Goal: Task Accomplishment & Management: Manage account settings

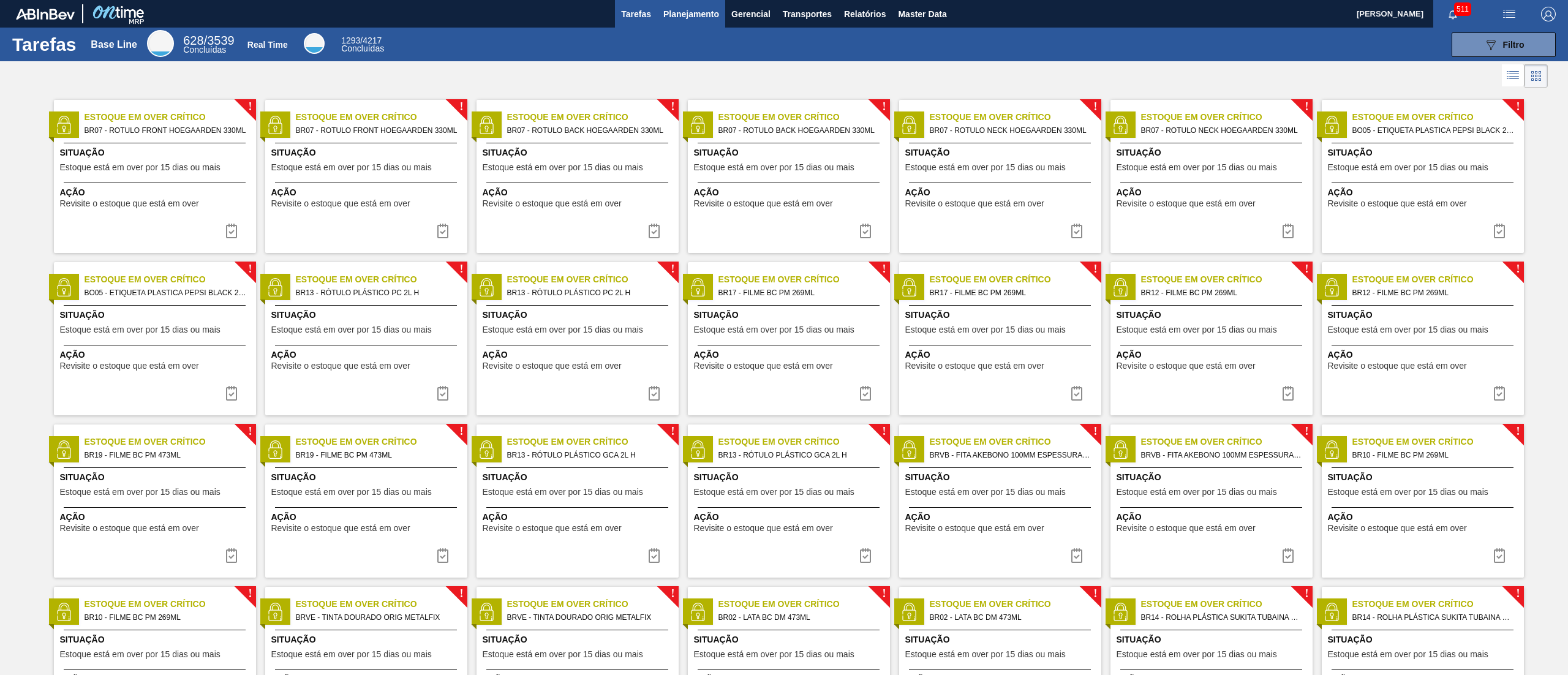
click at [698, 7] on span "Planejamento" at bounding box center [691, 14] width 56 height 15
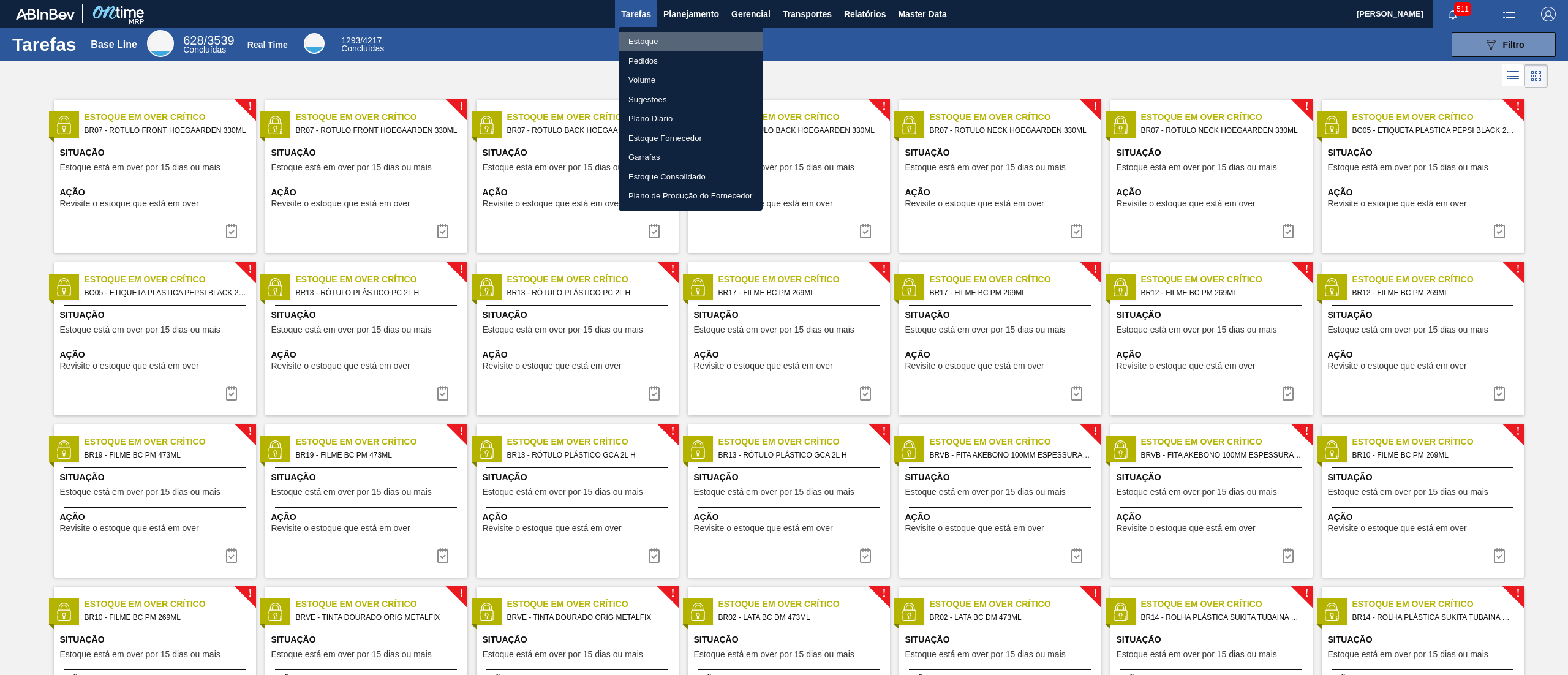
click at [681, 40] on li "Estoque" at bounding box center [690, 42] width 144 height 20
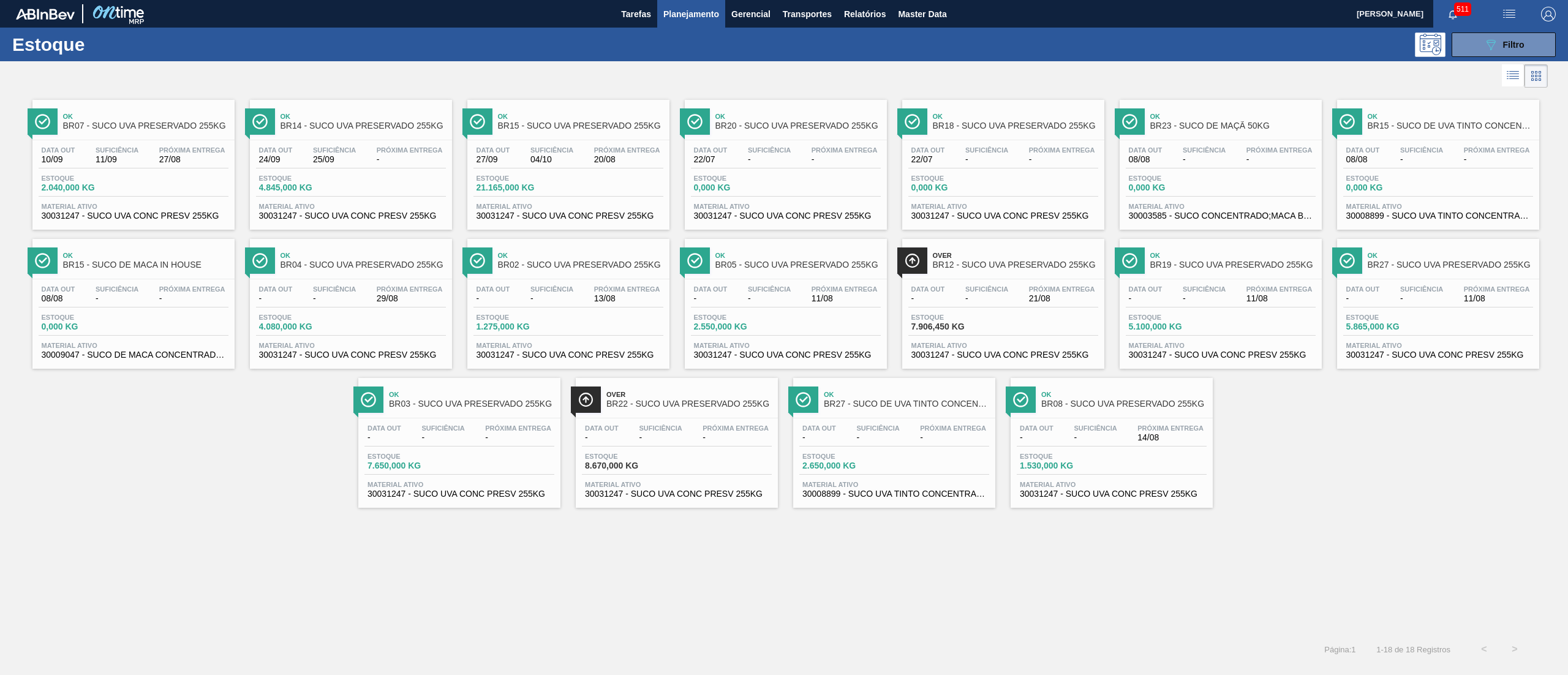
click at [784, 337] on div "Ok BR07 - SUCO UVA PRESERVADO 255KG Data out 10/09 Suficiência 11/09 Próxima En…" at bounding box center [784, 299] width 1568 height 417
click at [784, 37] on div "089F7B8B-B2A5-4AFE-B5C0-19BA573D28AC Filtro" at bounding box center [1504, 44] width 41 height 15
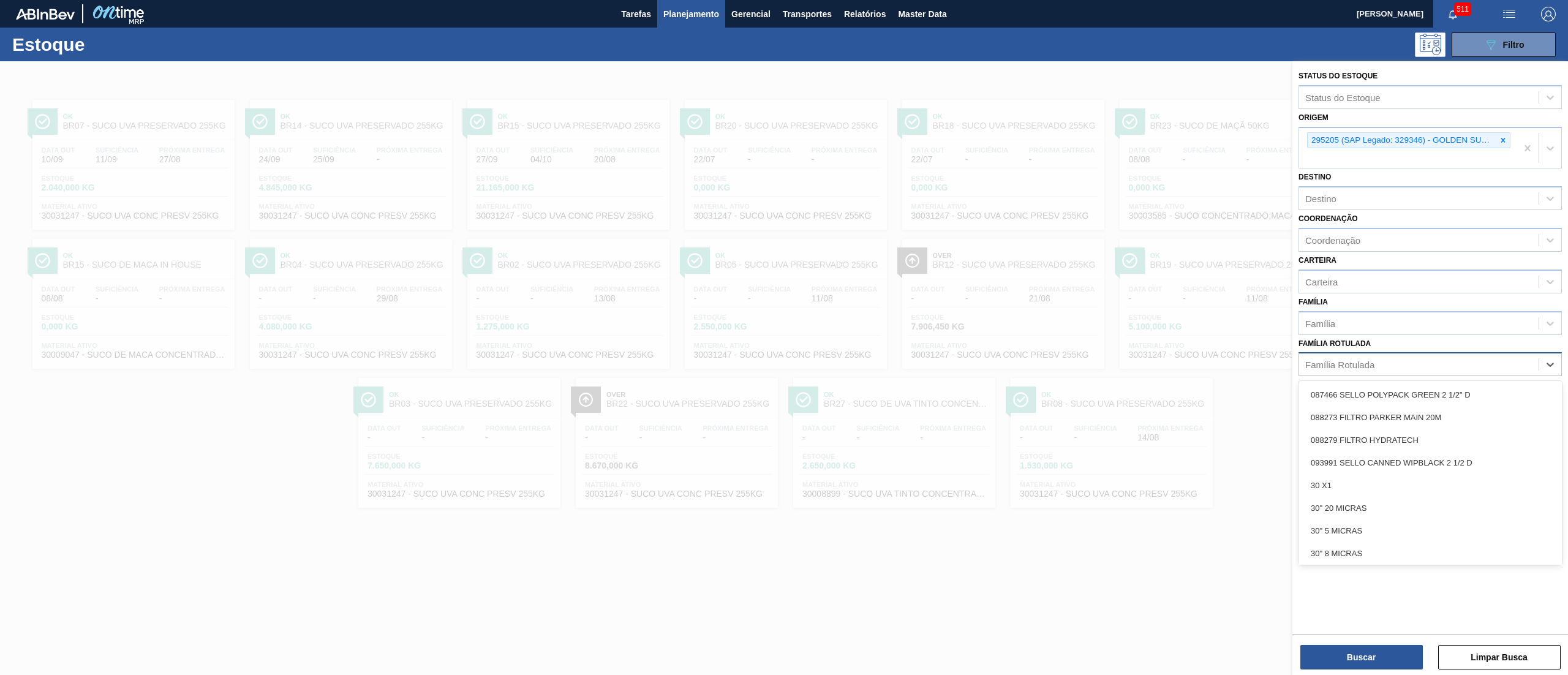
click at [784, 337] on div "Família Rotulada" at bounding box center [1430, 364] width 263 height 24
paste Rotulada "390980"
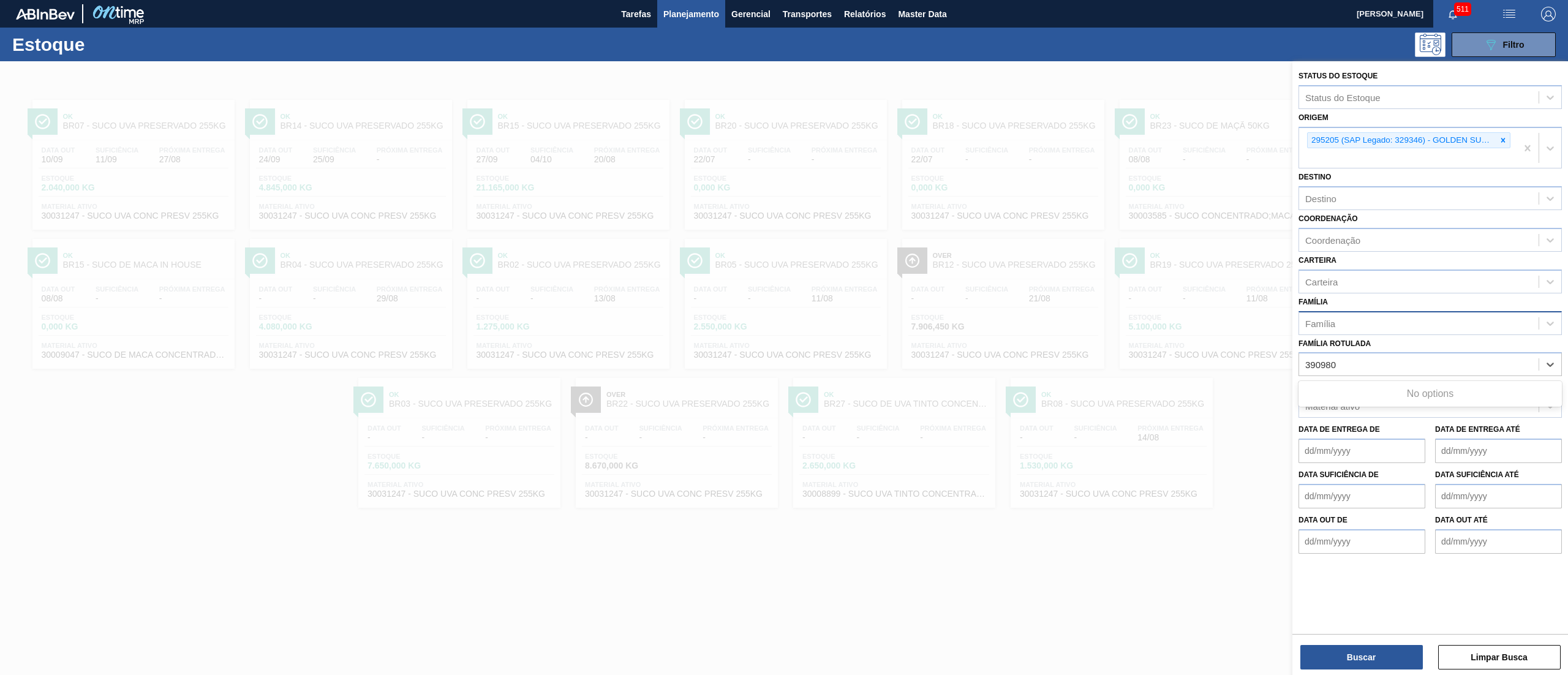
type Rotulada "390980"
click at [784, 311] on div "Família" at bounding box center [1430, 323] width 263 height 24
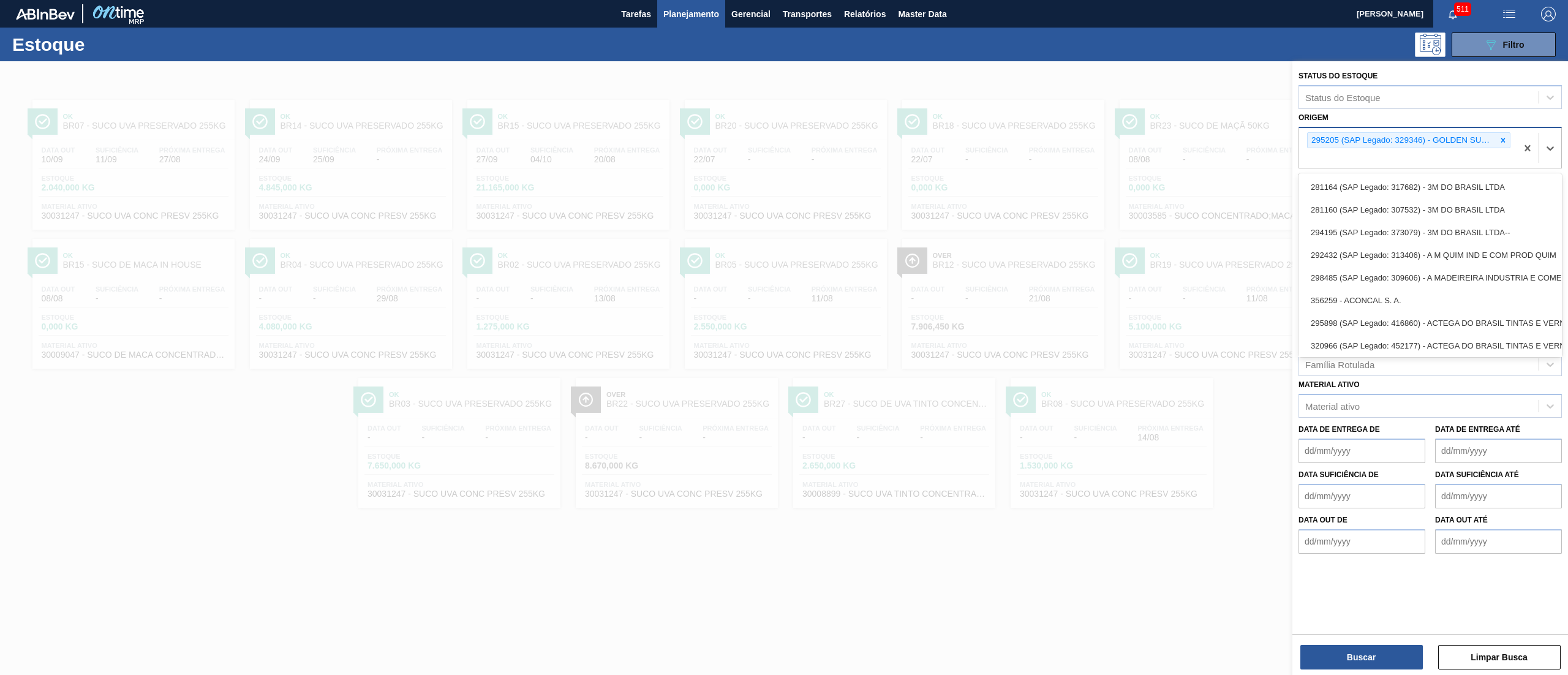
click at [784, 151] on div "295205 (SAP Legado: 329346) - GOLDEN SUCOS LTDA" at bounding box center [1408, 148] width 218 height 40
paste input "390980"
type input "390980"
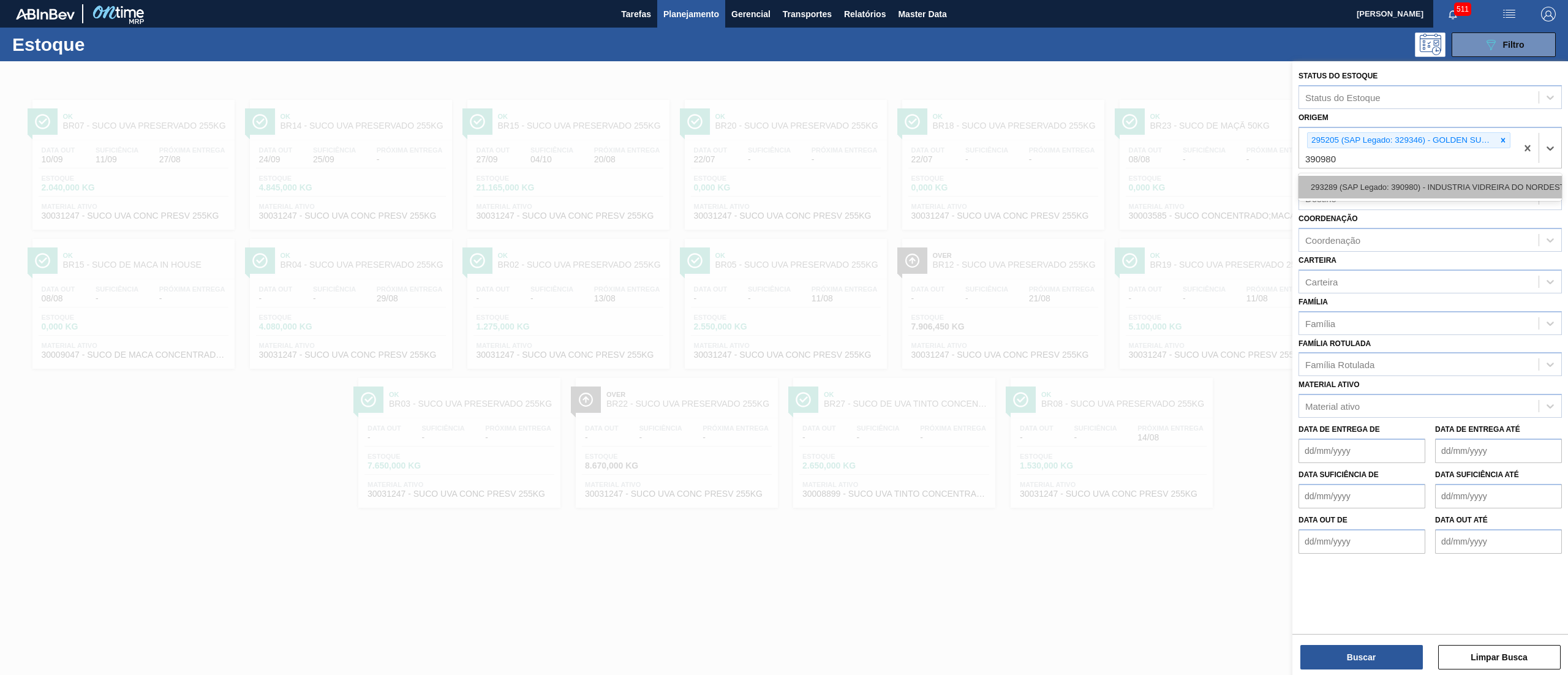
click at [784, 176] on div "293289 (SAP Legado: 390980) - INDUSTRIA VIDREIRA DO NORDESTE LTDA" at bounding box center [1430, 187] width 263 height 23
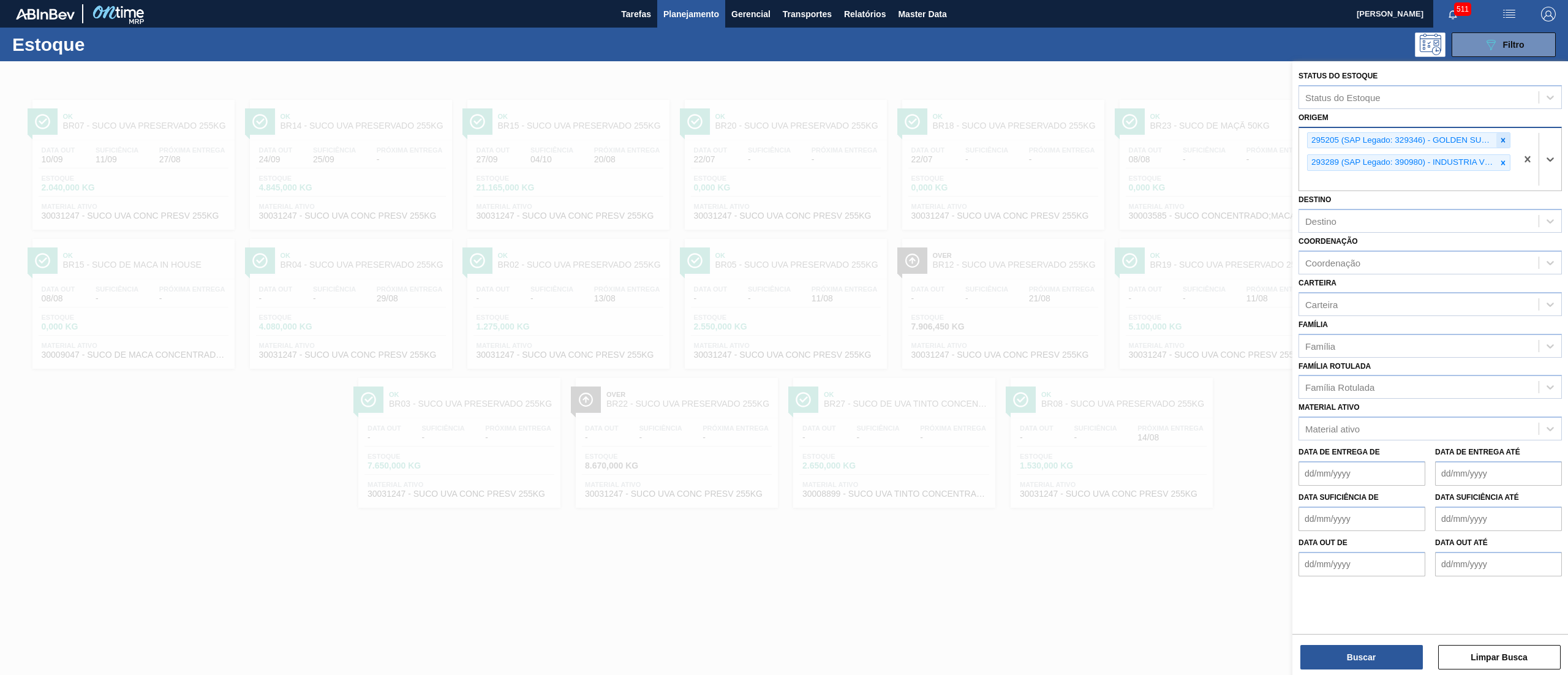
click at [784, 139] on div at bounding box center [1503, 140] width 13 height 15
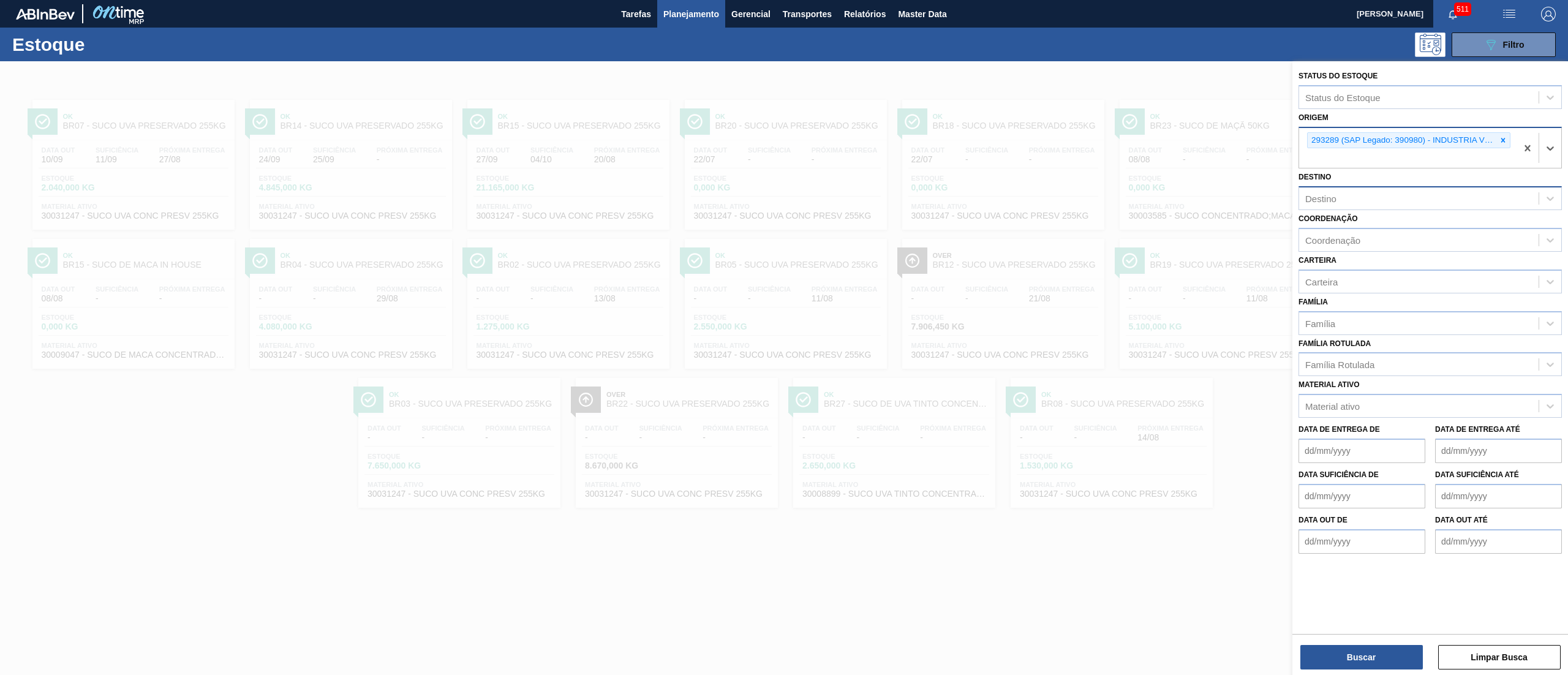
click at [784, 200] on div "Destino" at bounding box center [1419, 198] width 240 height 18
type input "13"
click at [784, 220] on div "BR13 - Piraí" at bounding box center [1430, 229] width 263 height 23
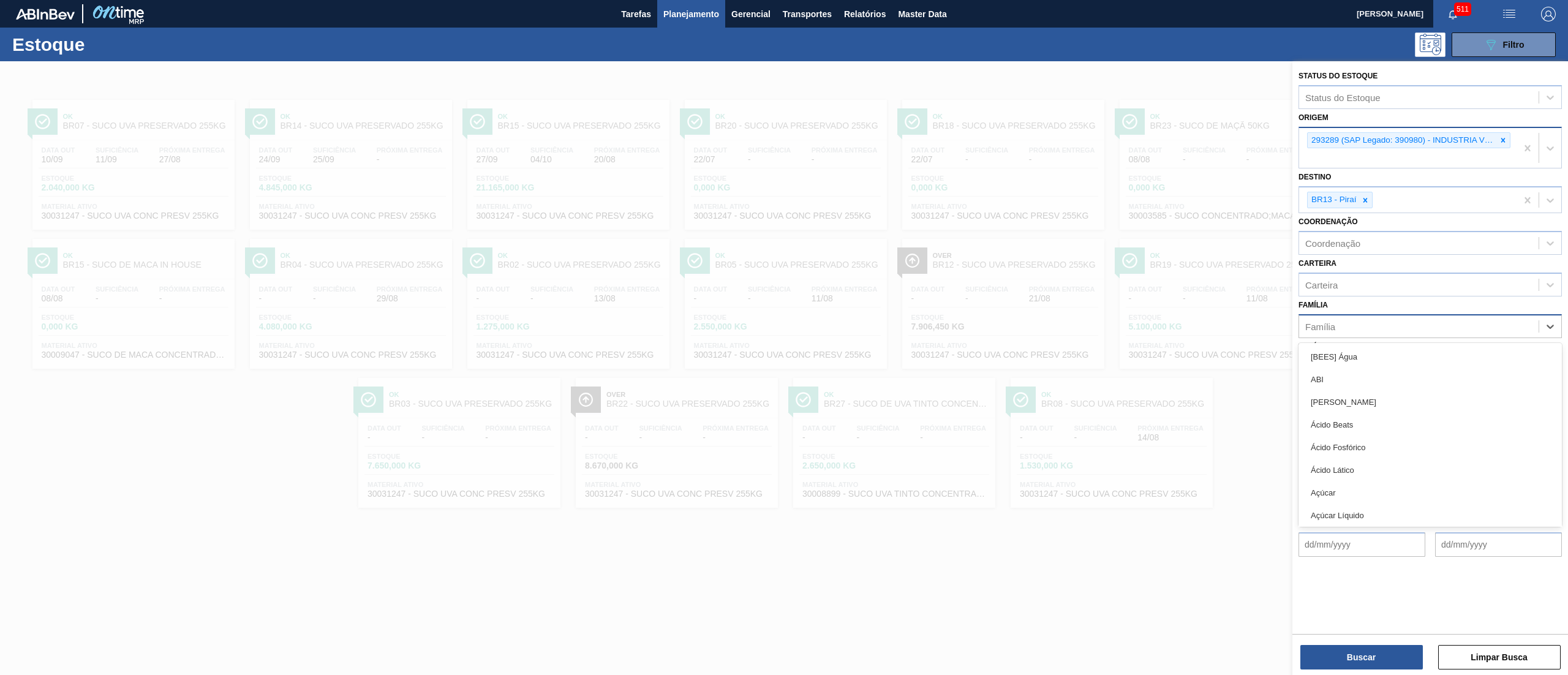
click at [784, 328] on div "Família" at bounding box center [1419, 326] width 240 height 18
type input "garr"
click at [784, 337] on div "Garrafa de Vidro" at bounding box center [1430, 425] width 263 height 23
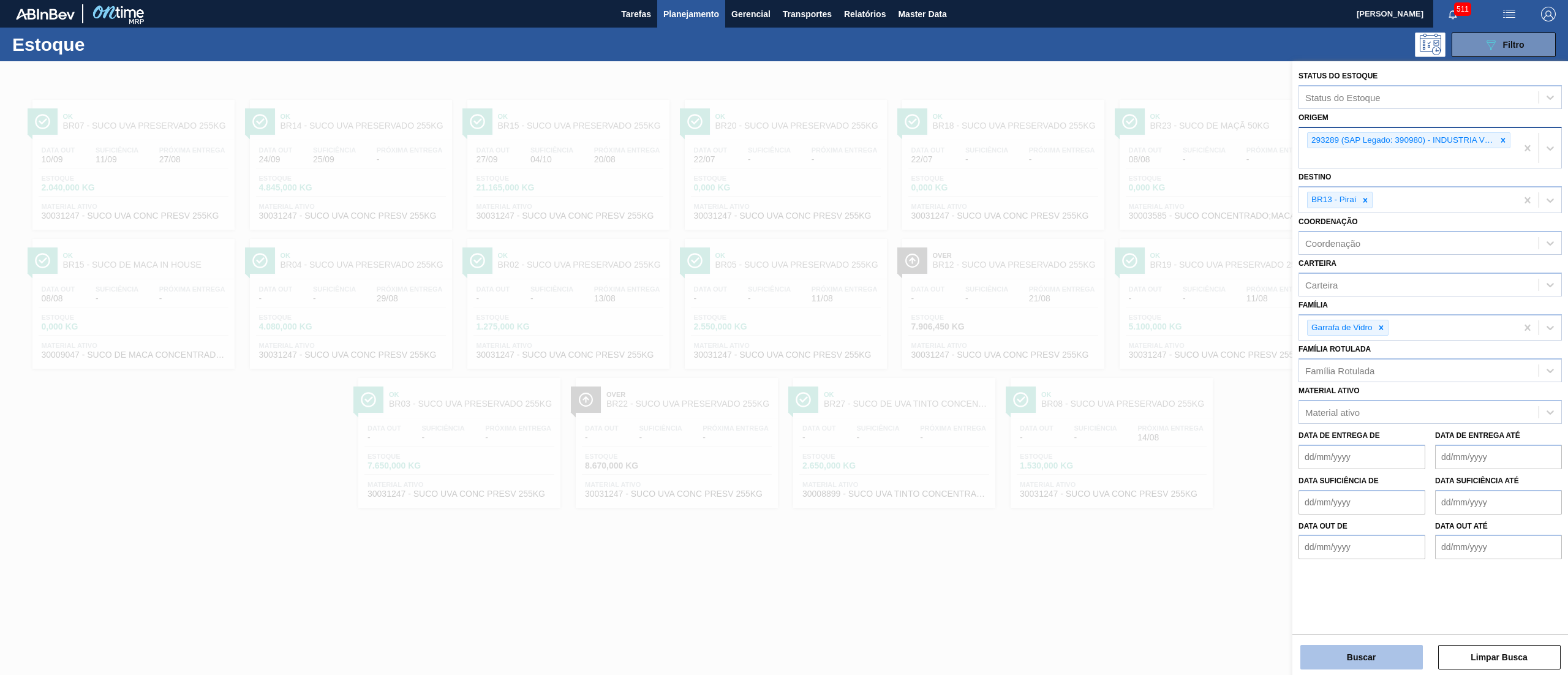
click at [784, 337] on button "Buscar" at bounding box center [1362, 657] width 123 height 25
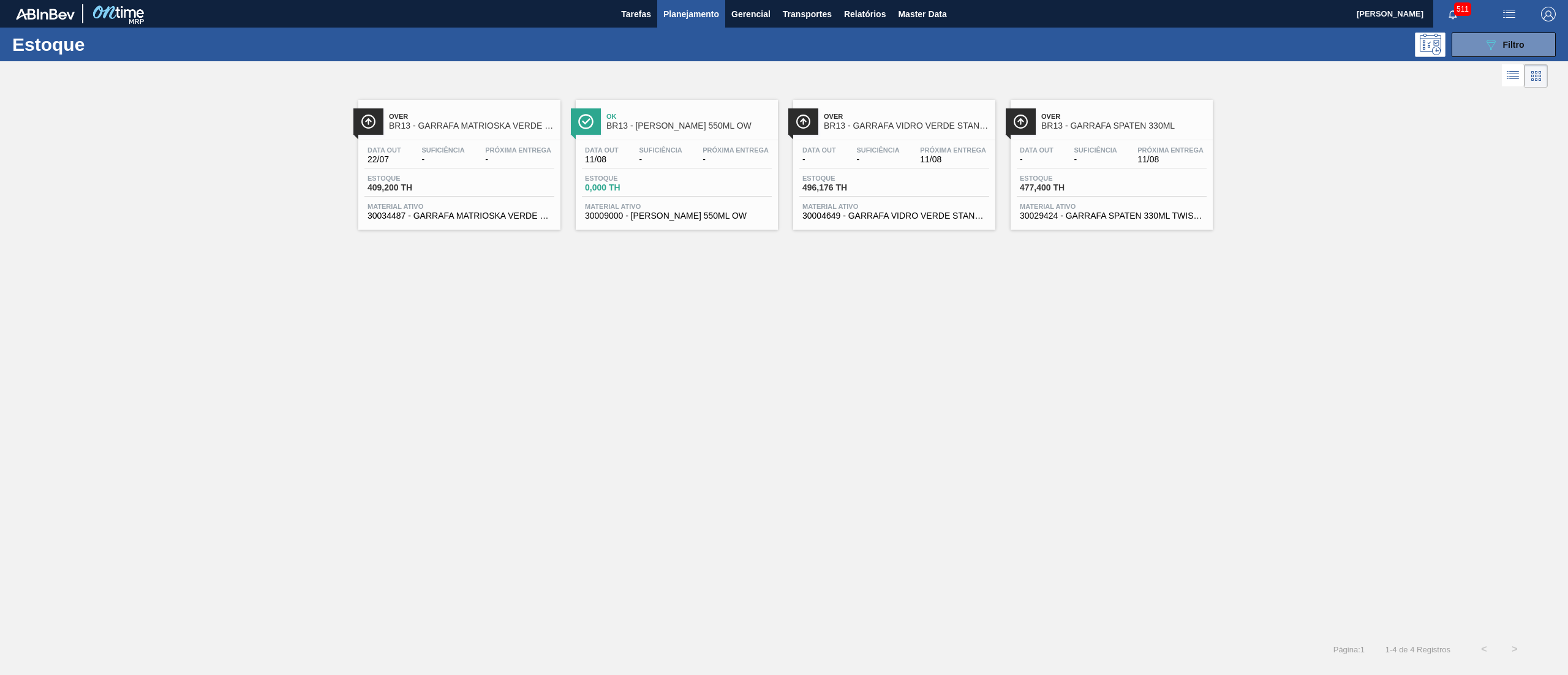
click at [490, 220] on span "30034487 - GARRAFA MATRIOSKA VERDE 330ML TO" at bounding box center [459, 216] width 184 height 9
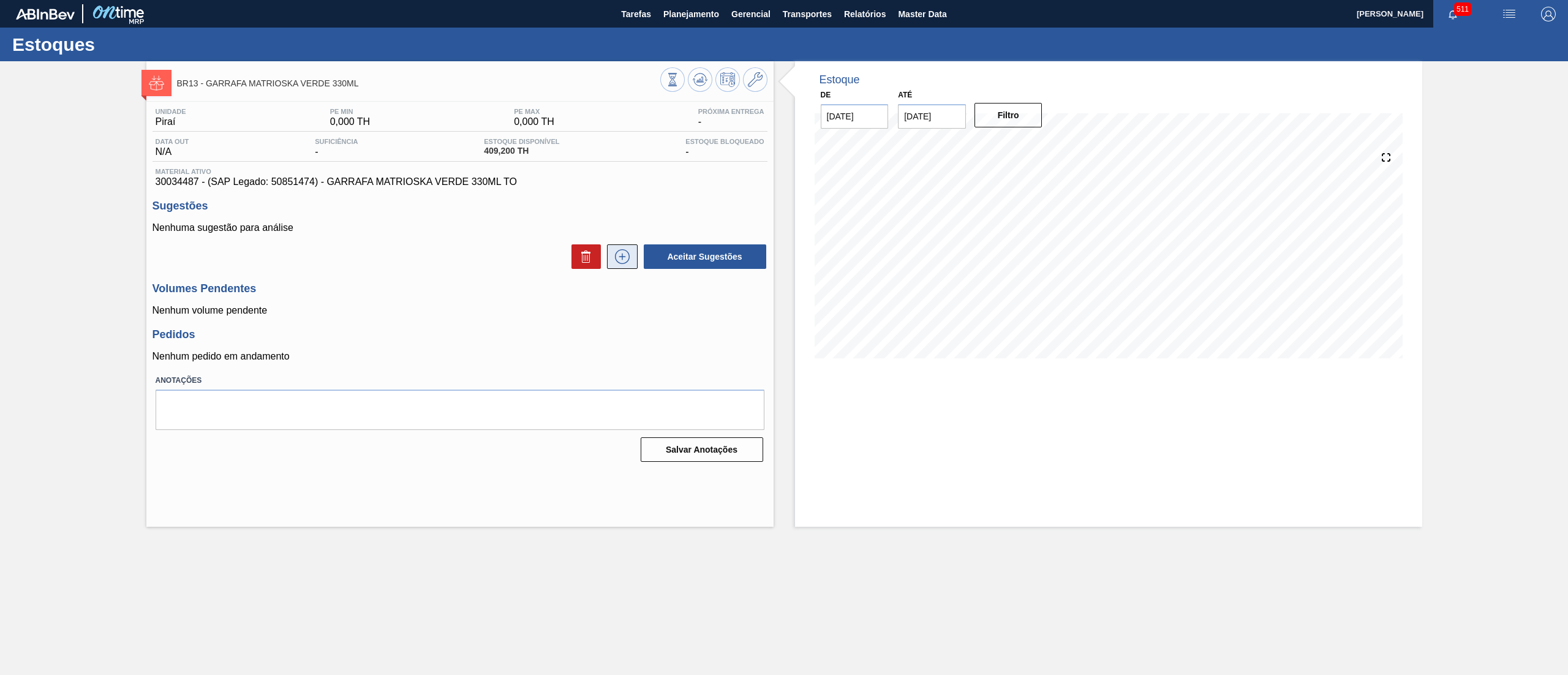
click at [625, 259] on icon at bounding box center [622, 257] width 20 height 15
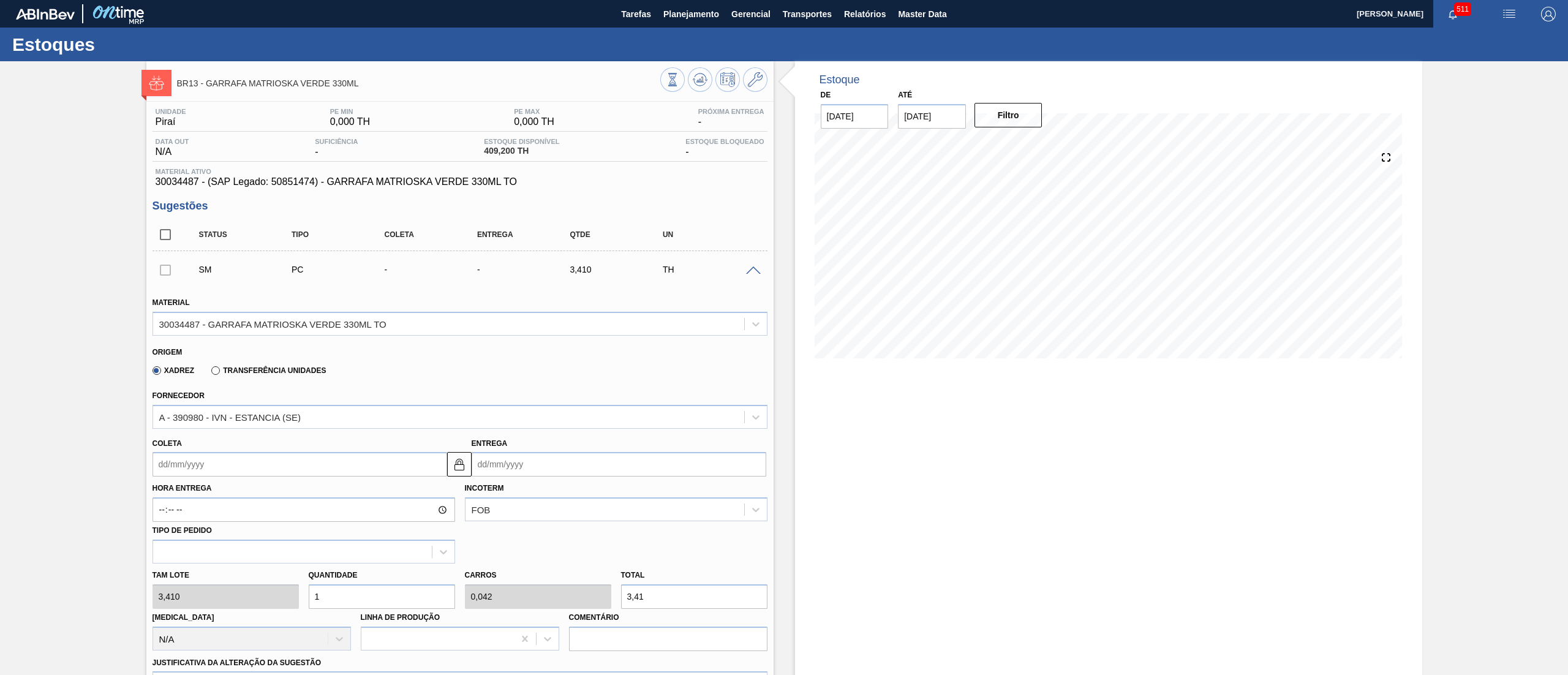
drag, startPoint x: 356, startPoint y: 595, endPoint x: 253, endPoint y: 610, distance: 104.1
click at [253, 337] on div "Tam lote 3,410 Quantidade 1 Carros 0,042 Total 3,41 Doca N/A Linha de Produção …" at bounding box center [460, 607] width 625 height 88
type input "2"
type input "0,083"
type input "6,82"
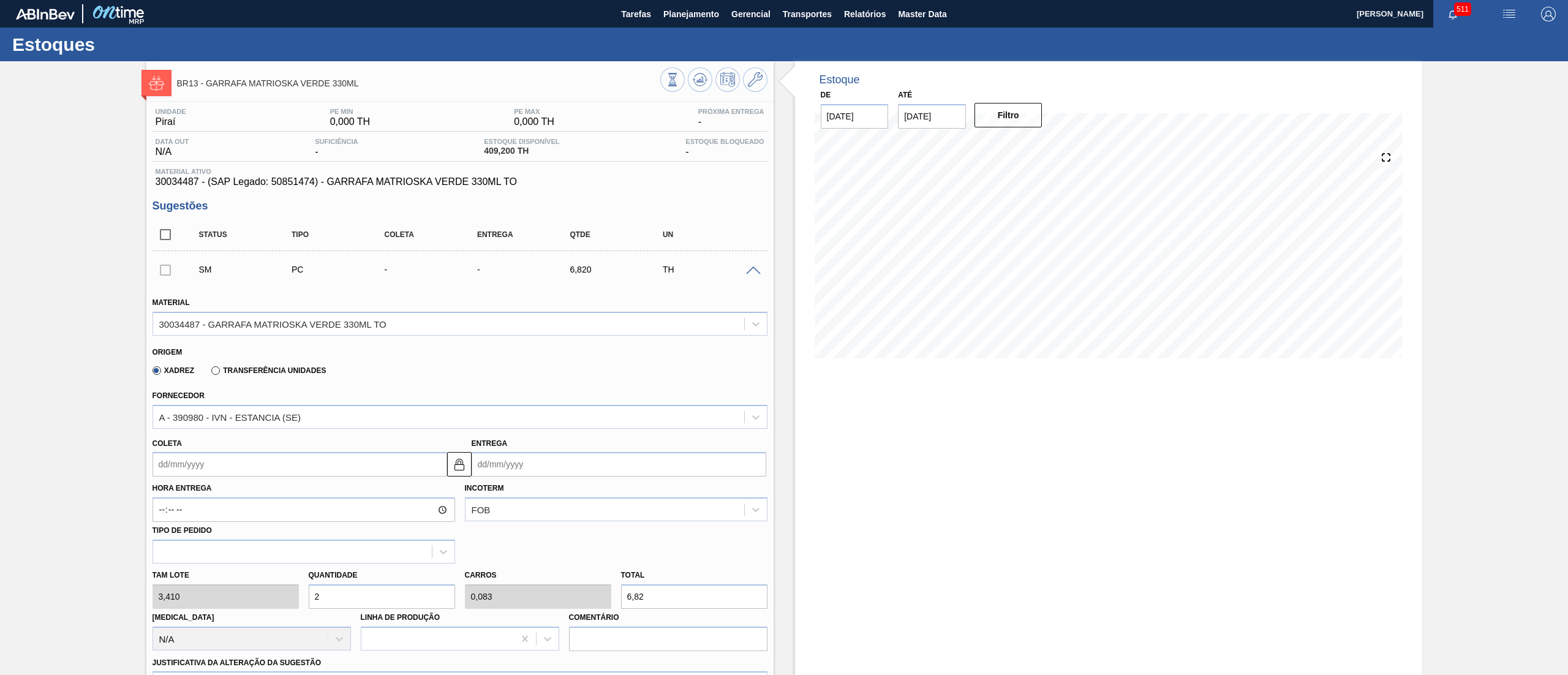
type input "28"
type input "1,167"
type input "95,48"
click at [223, 337] on div "Tam lote 3,410 Quantidade 28 Carros 1,167 Total 95,48 Doca N/A Linha de Produçã…" at bounding box center [460, 607] width 625 height 88
type input "2"
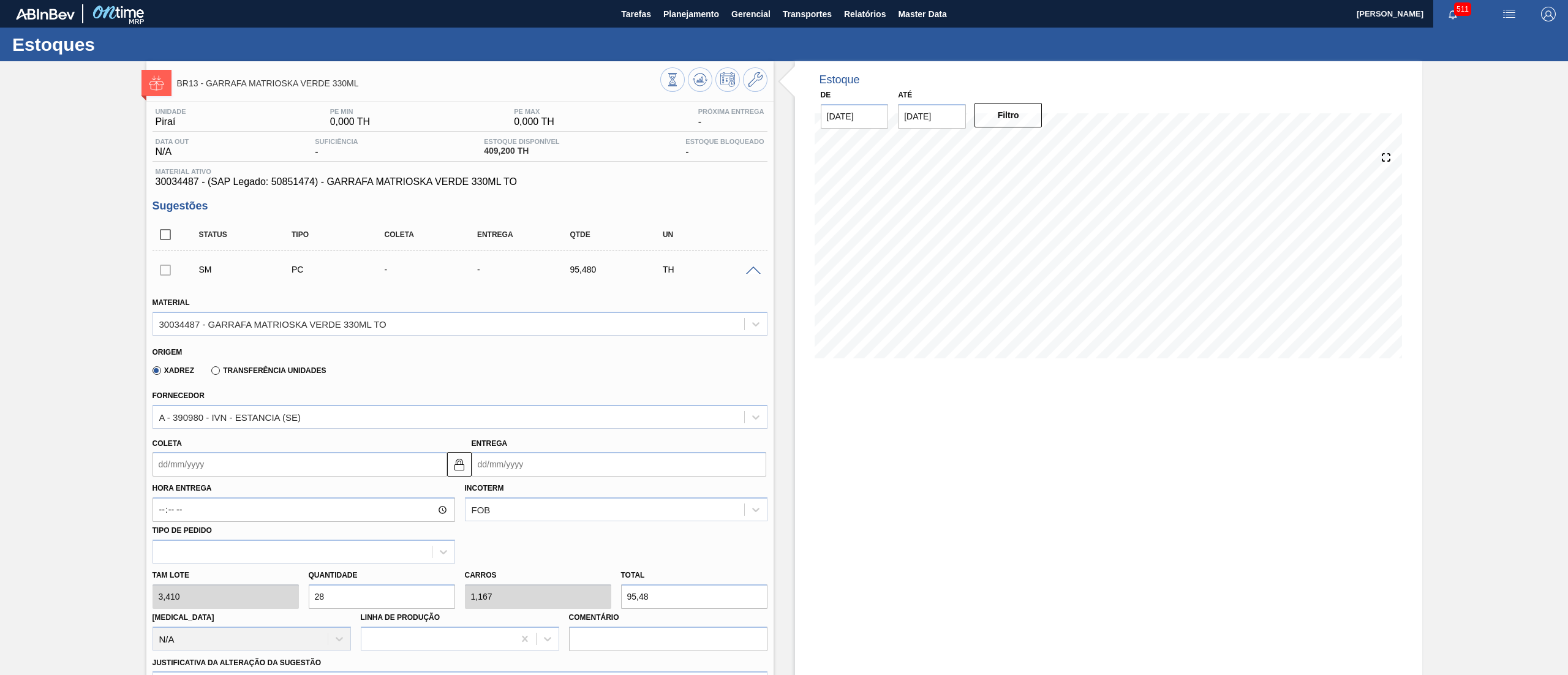
type input "0,083"
type input "6,82"
type input "24"
type input "1"
type input "81,84"
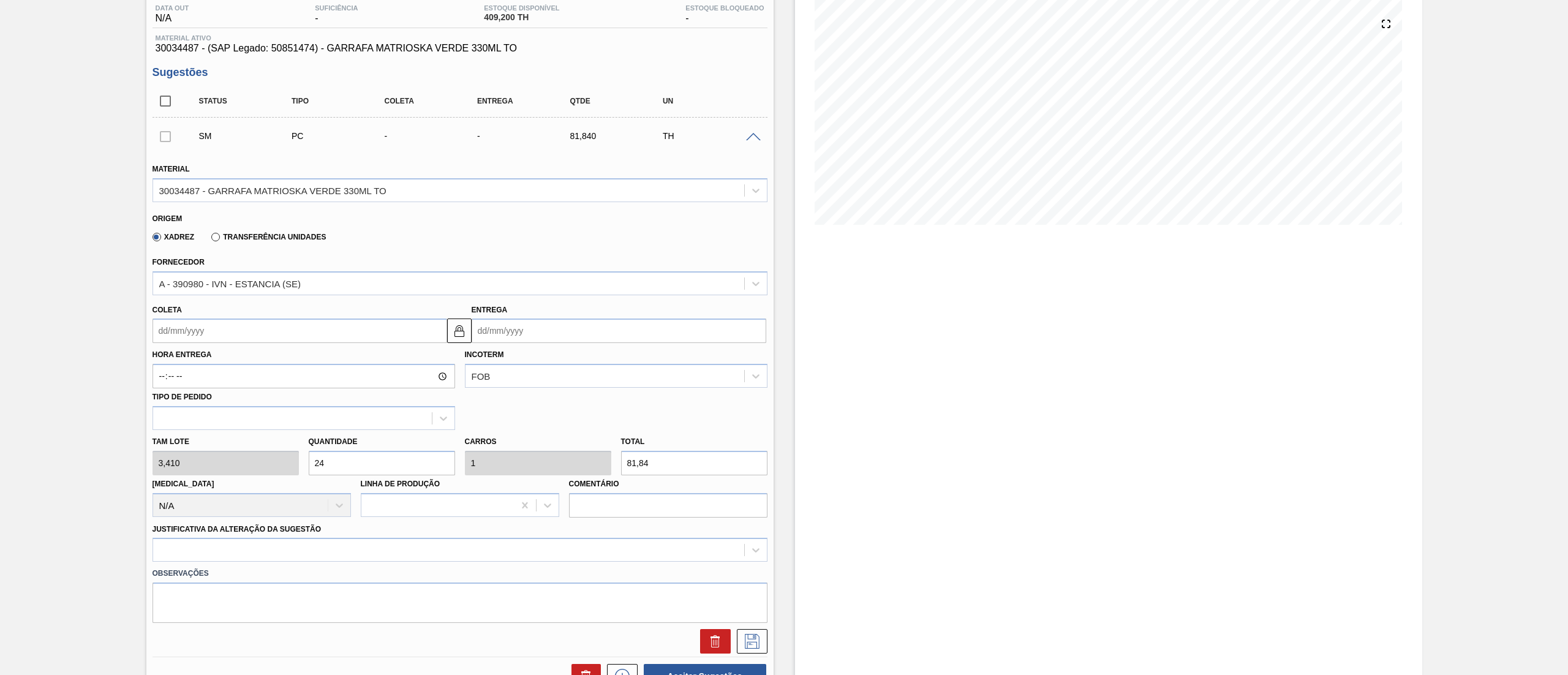
scroll to position [180, 0]
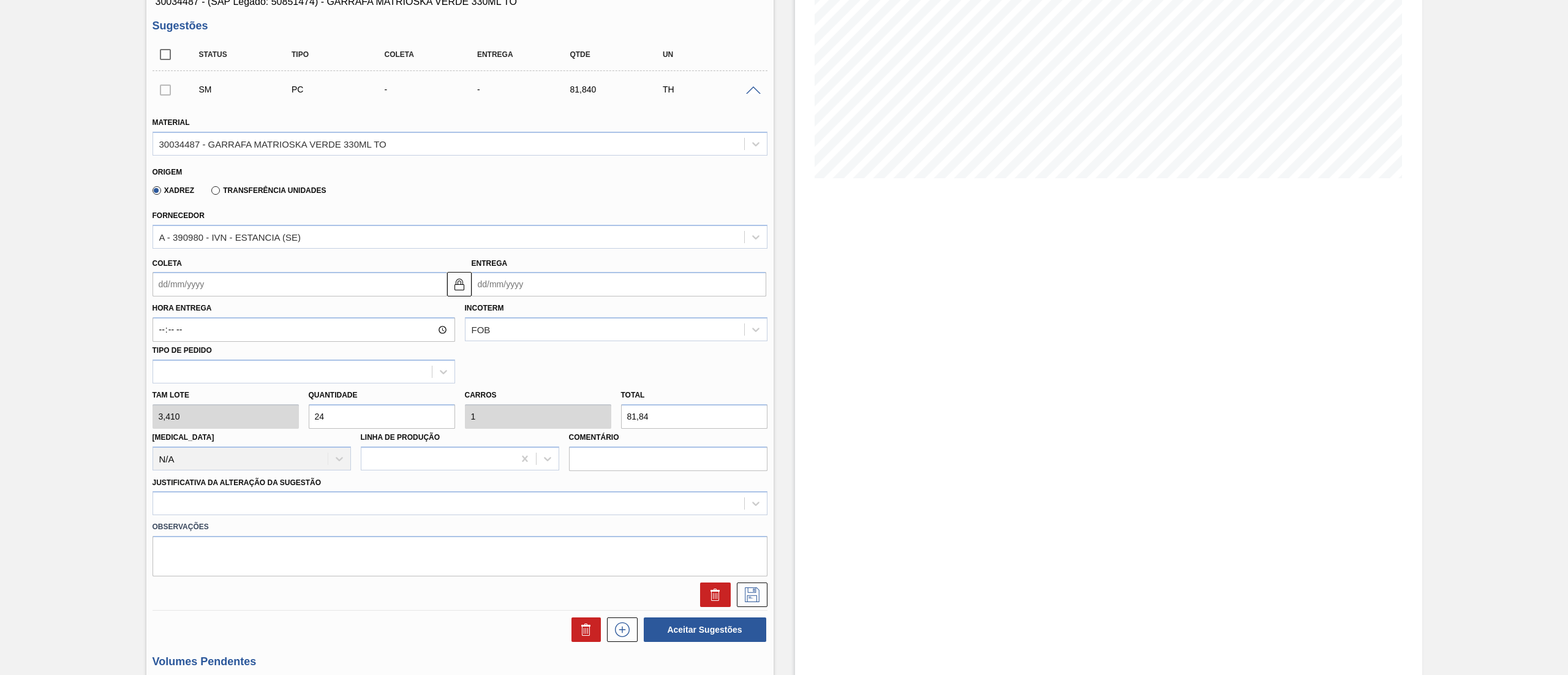
drag, startPoint x: 344, startPoint y: 412, endPoint x: 270, endPoint y: 429, distance: 75.9
click at [270, 337] on div "Tam lote 3,410 Quantidade 24 Carros 1 Total 81,84 Doca N/A Linha de Produção Co…" at bounding box center [460, 427] width 625 height 88
type input "1"
type input "0,042"
type input "3,41"
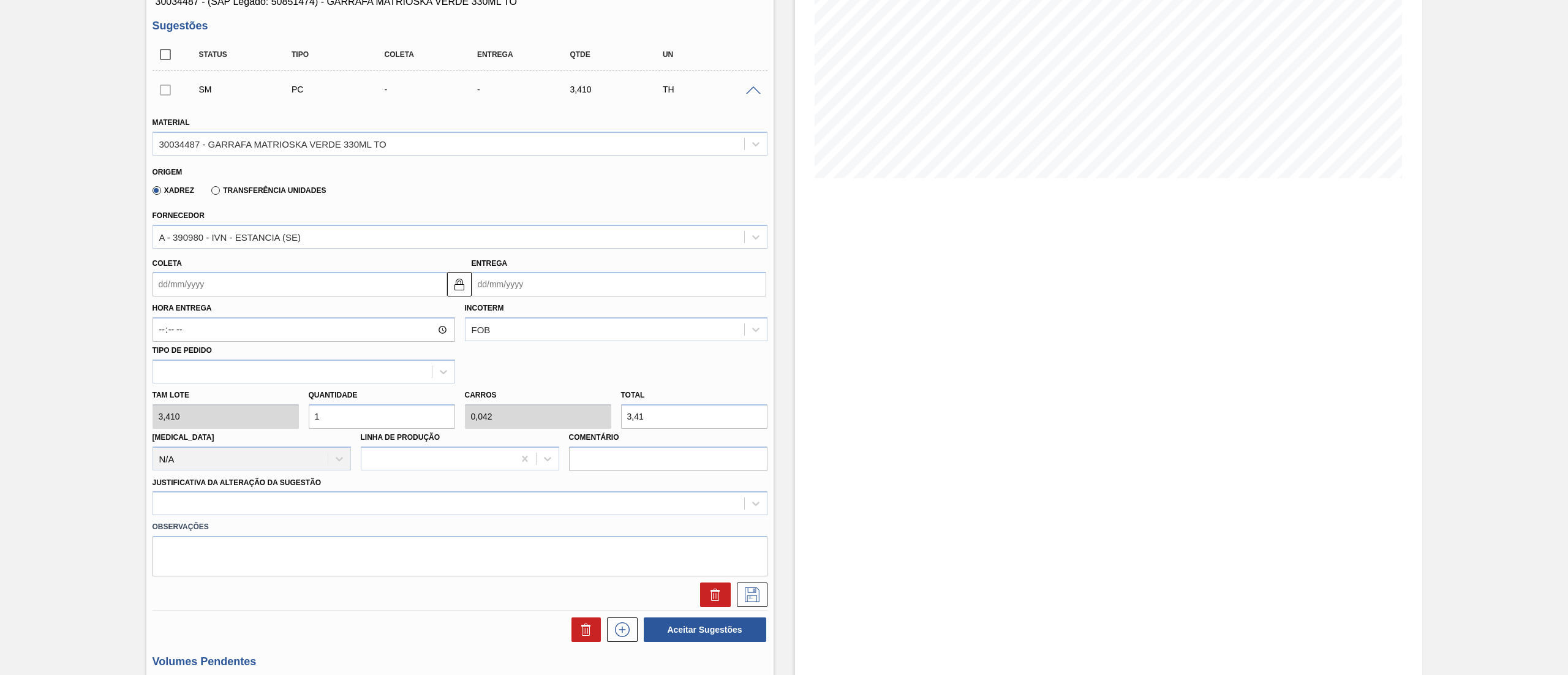
type input "19"
type input "0,792"
type input "64,79"
type input "192"
type input "8"
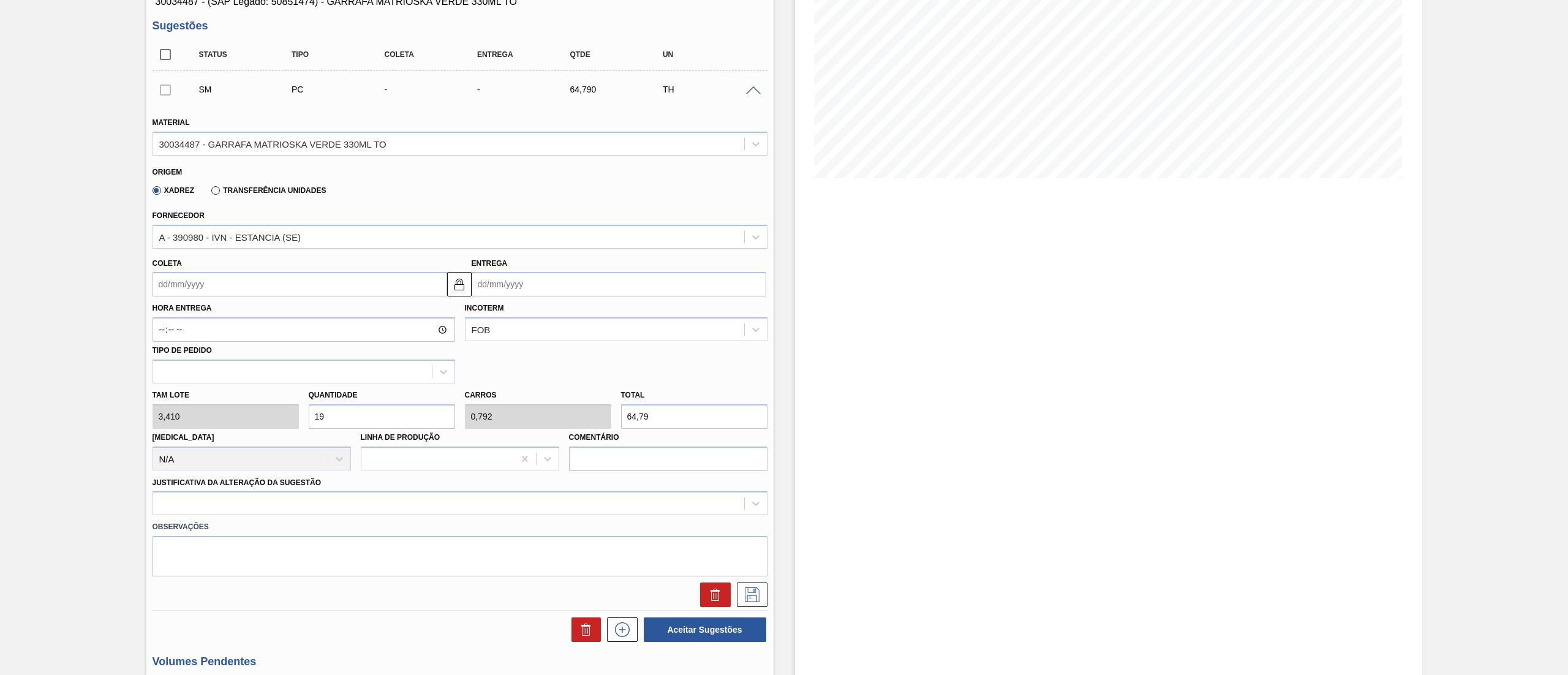
type input "654,72"
type input "192"
drag, startPoint x: 209, startPoint y: 287, endPoint x: 208, endPoint y: 296, distance: 9.1
click at [209, 287] on input "Coleta" at bounding box center [300, 284] width 295 height 25
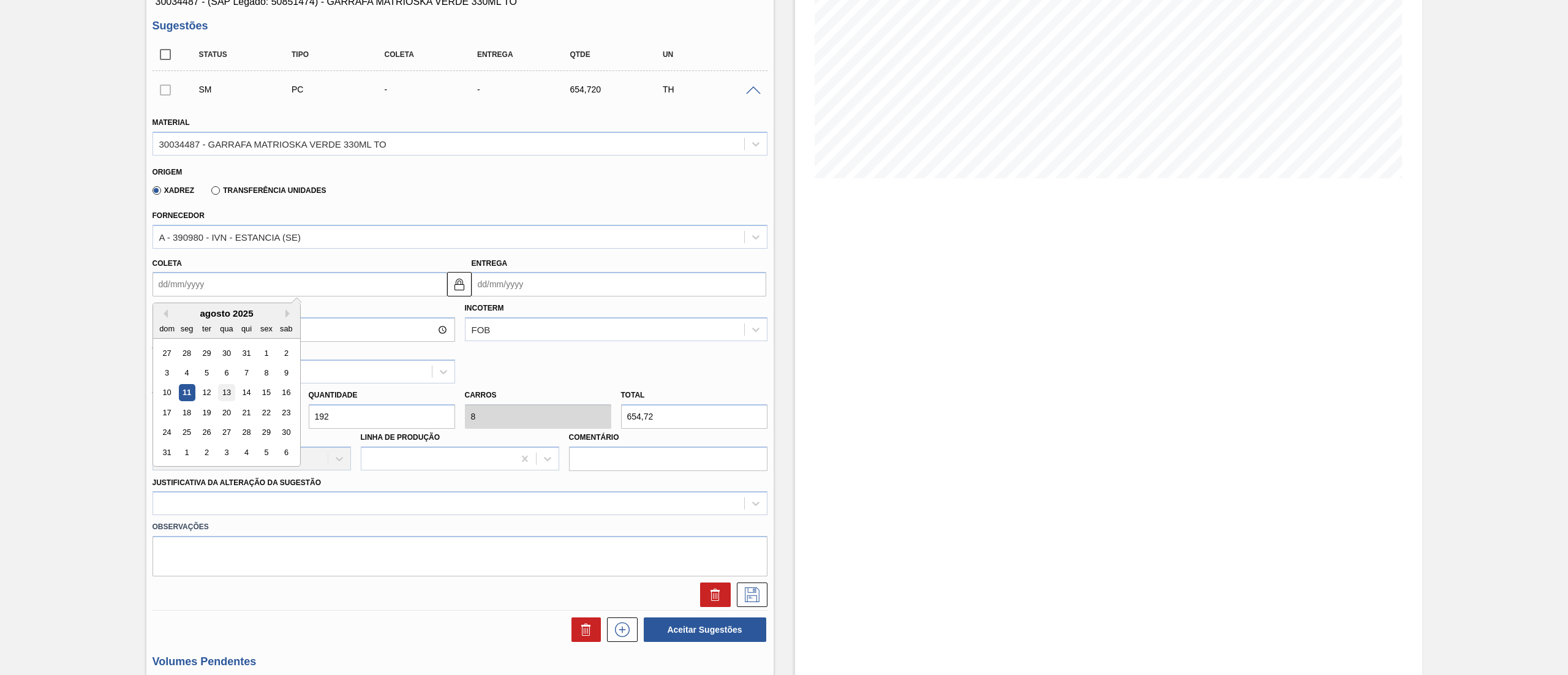
click at [220, 337] on div "13" at bounding box center [226, 393] width 17 height 17
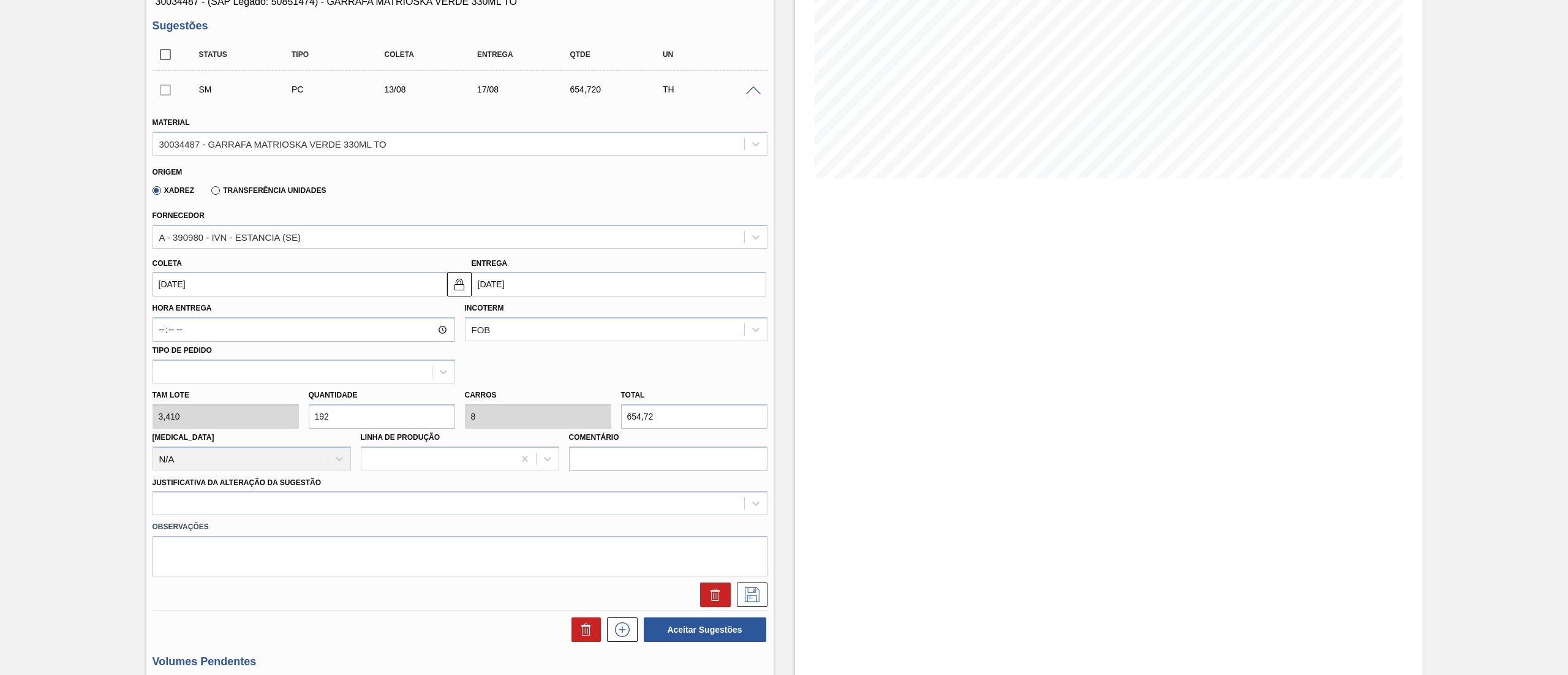
type input "13/08/2025"
type input "17/08/2025"
click at [224, 337] on div at bounding box center [460, 503] width 615 height 24
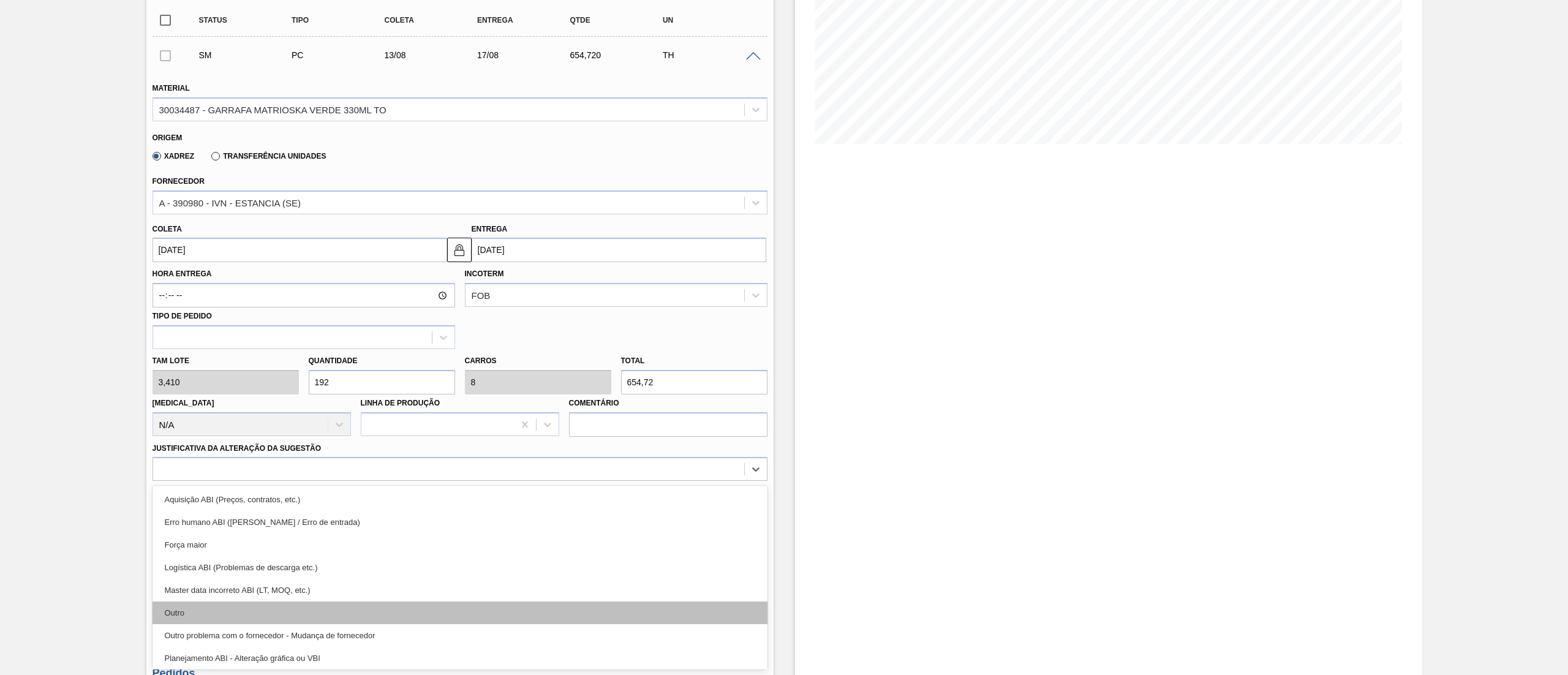
click at [207, 337] on div "Outro" at bounding box center [460, 613] width 615 height 23
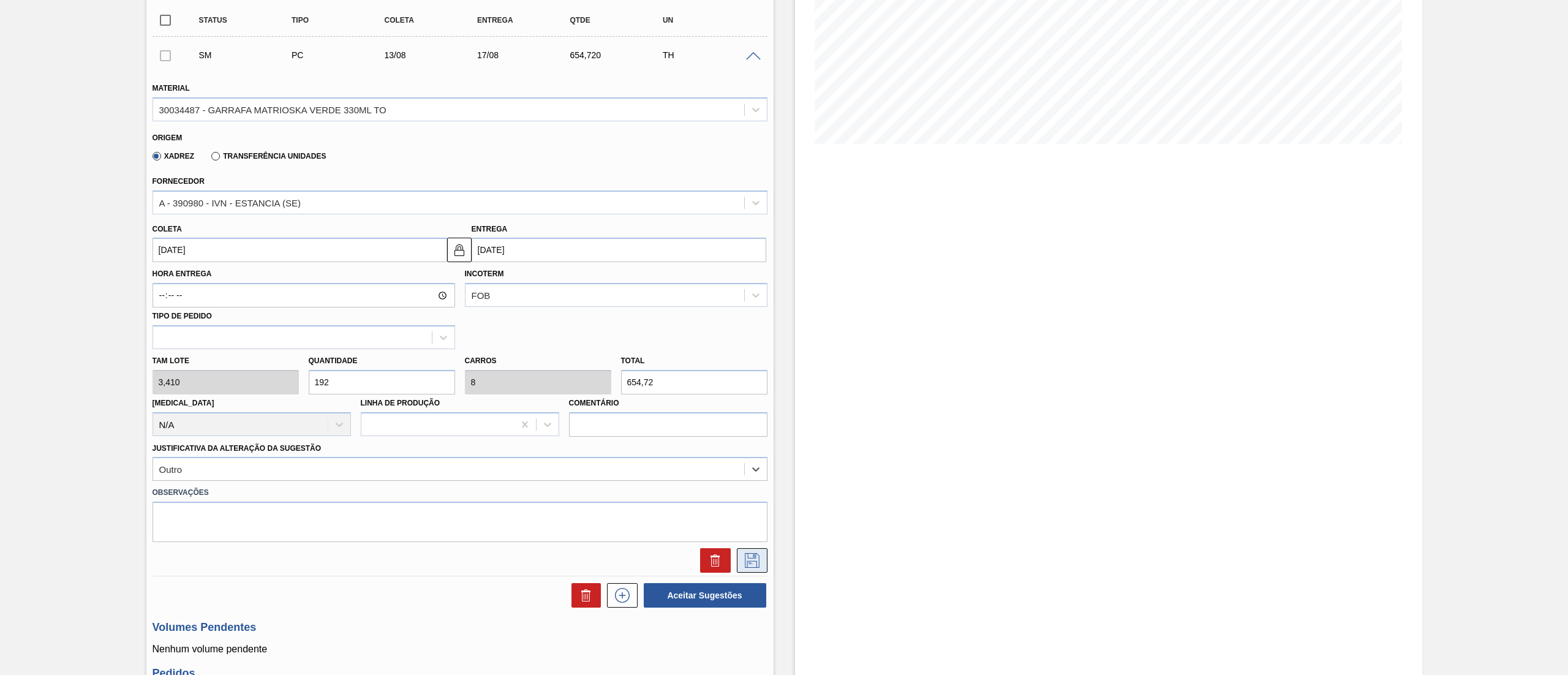
click at [751, 337] on icon at bounding box center [752, 561] width 20 height 15
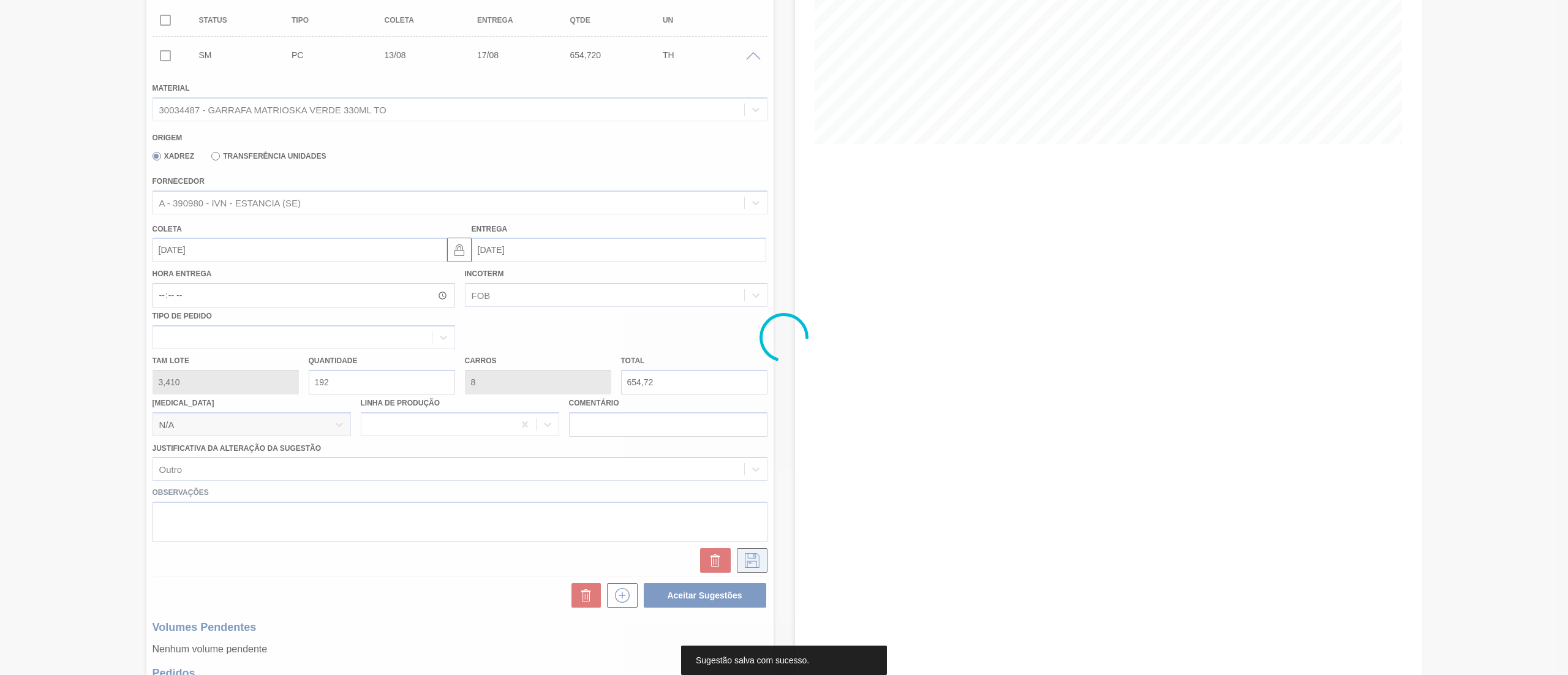
scroll to position [0, 0]
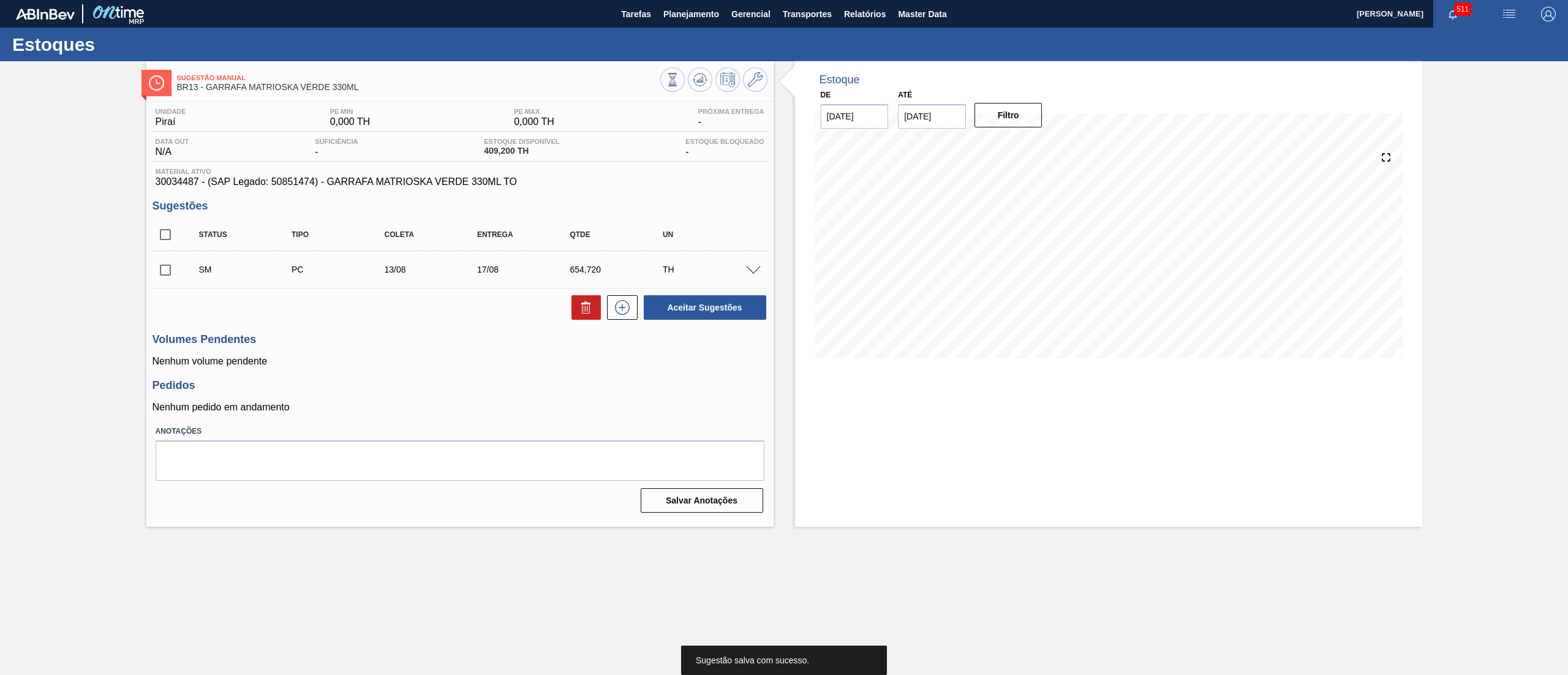
click at [169, 267] on input "checkbox" at bounding box center [165, 270] width 26 height 26
click at [758, 268] on span at bounding box center [753, 271] width 15 height 9
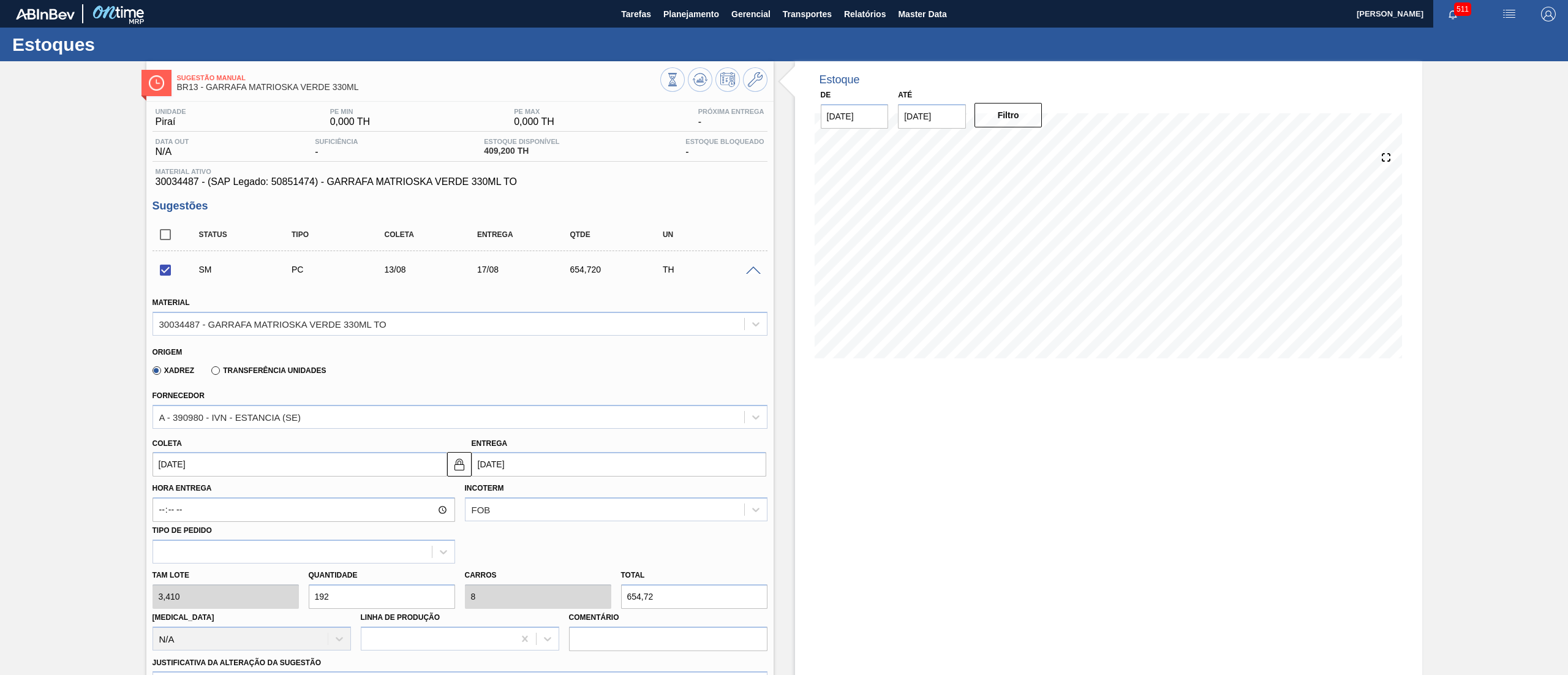
click at [758, 268] on span at bounding box center [753, 271] width 15 height 9
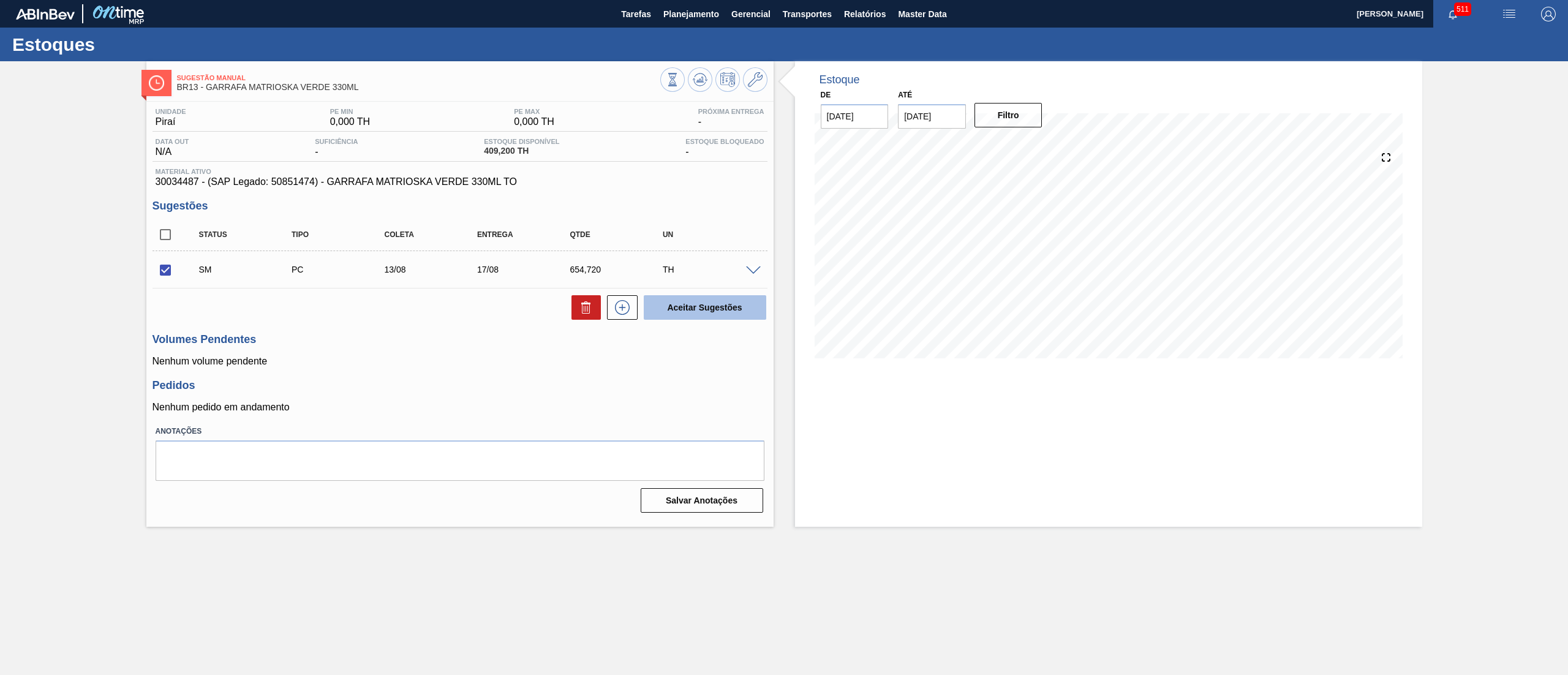
click at [727, 310] on button "Aceitar Sugestões" at bounding box center [705, 307] width 123 height 25
checkbox input "false"
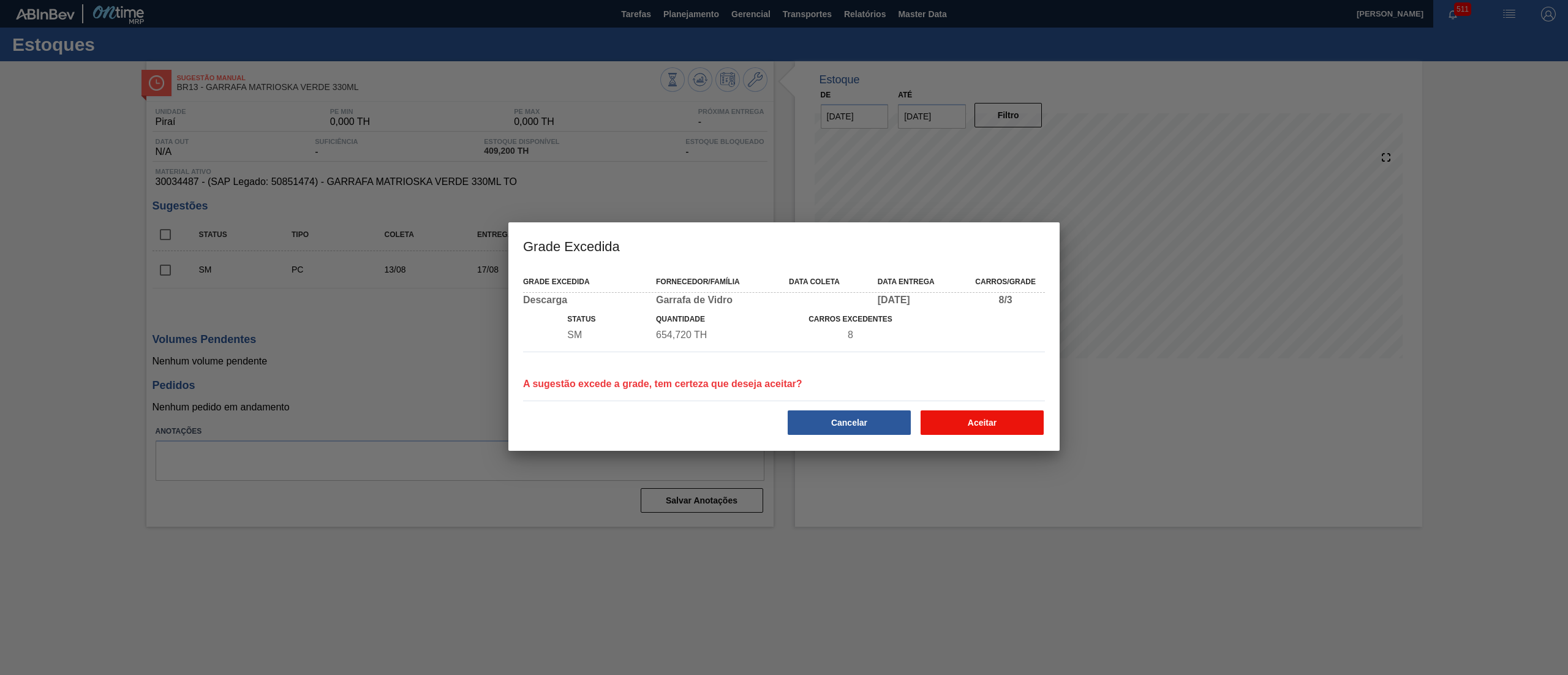
click at [784, 337] on button "Aceitar" at bounding box center [982, 422] width 123 height 25
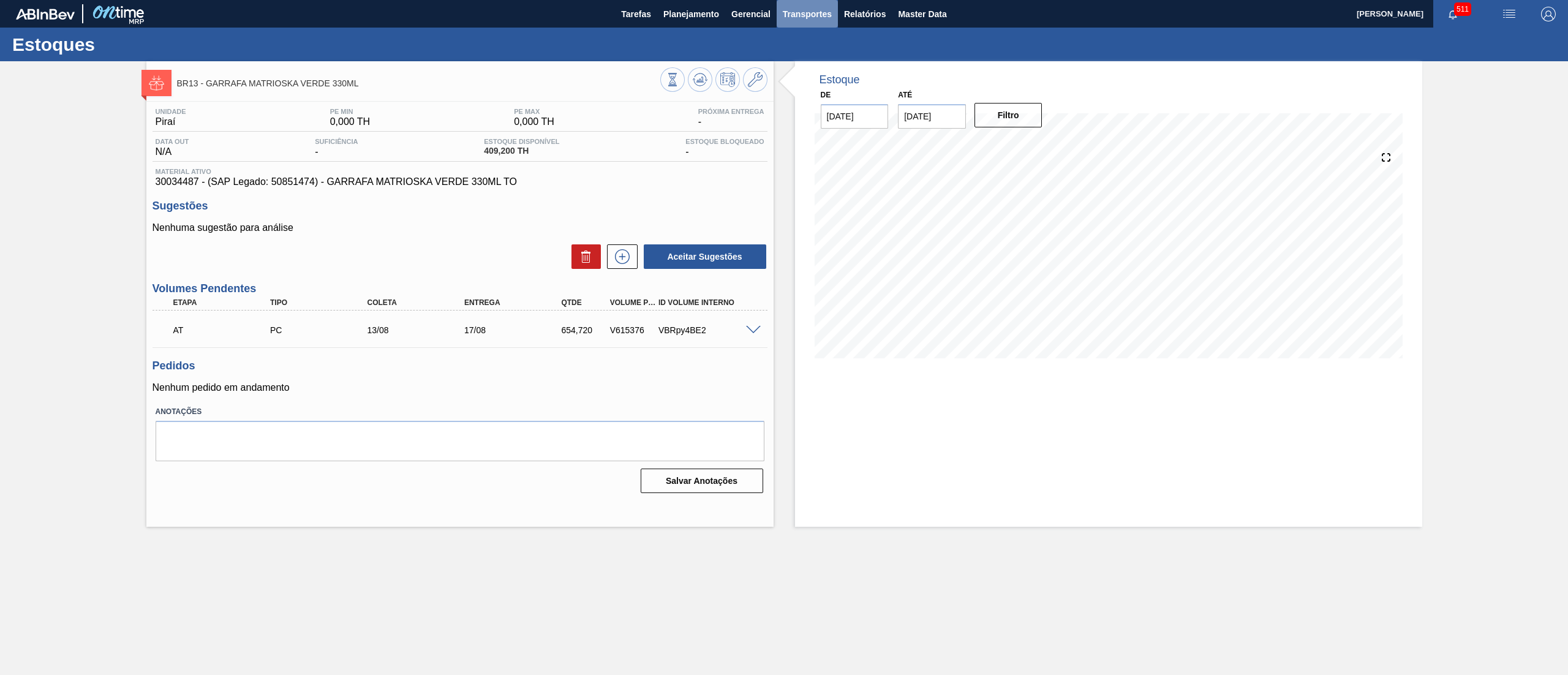
click at [784, 16] on span "Transportes" at bounding box center [808, 14] width 49 height 15
click at [784, 61] on li "Otimização de Carga" at bounding box center [807, 62] width 100 height 20
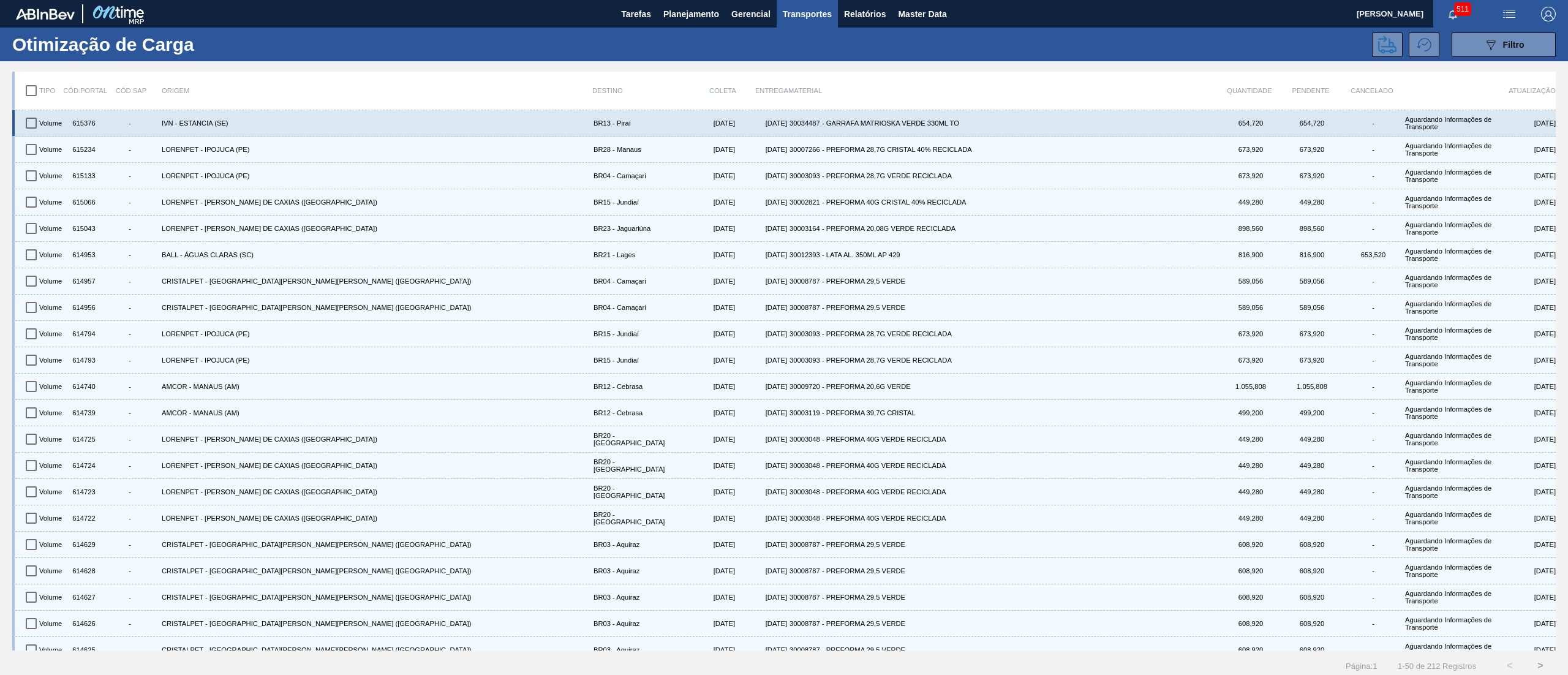
click at [40, 123] on input "checkbox" at bounding box center [31, 123] width 26 height 26
checkbox input "true"
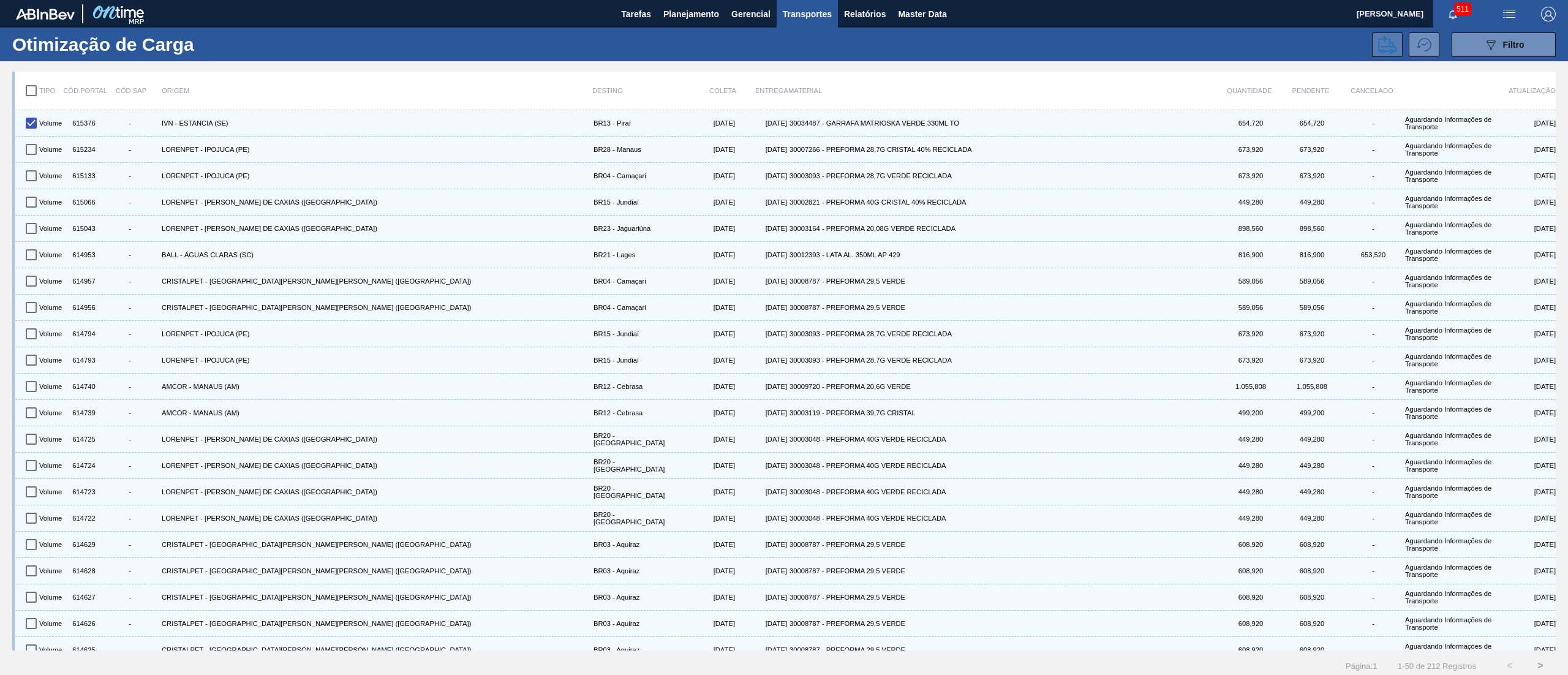
click at [784, 45] on icon at bounding box center [1388, 45] width 19 height 19
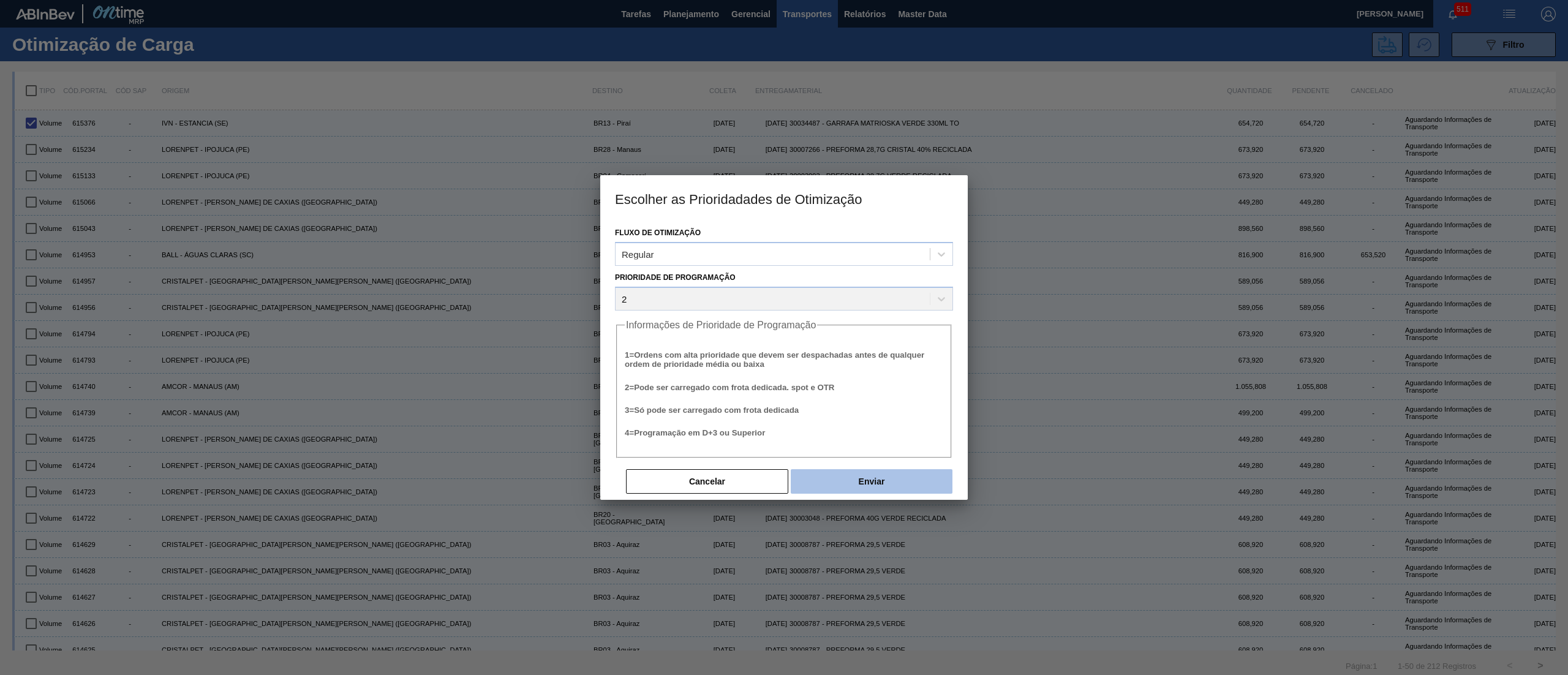
click at [784, 337] on button "Enviar" at bounding box center [872, 481] width 162 height 25
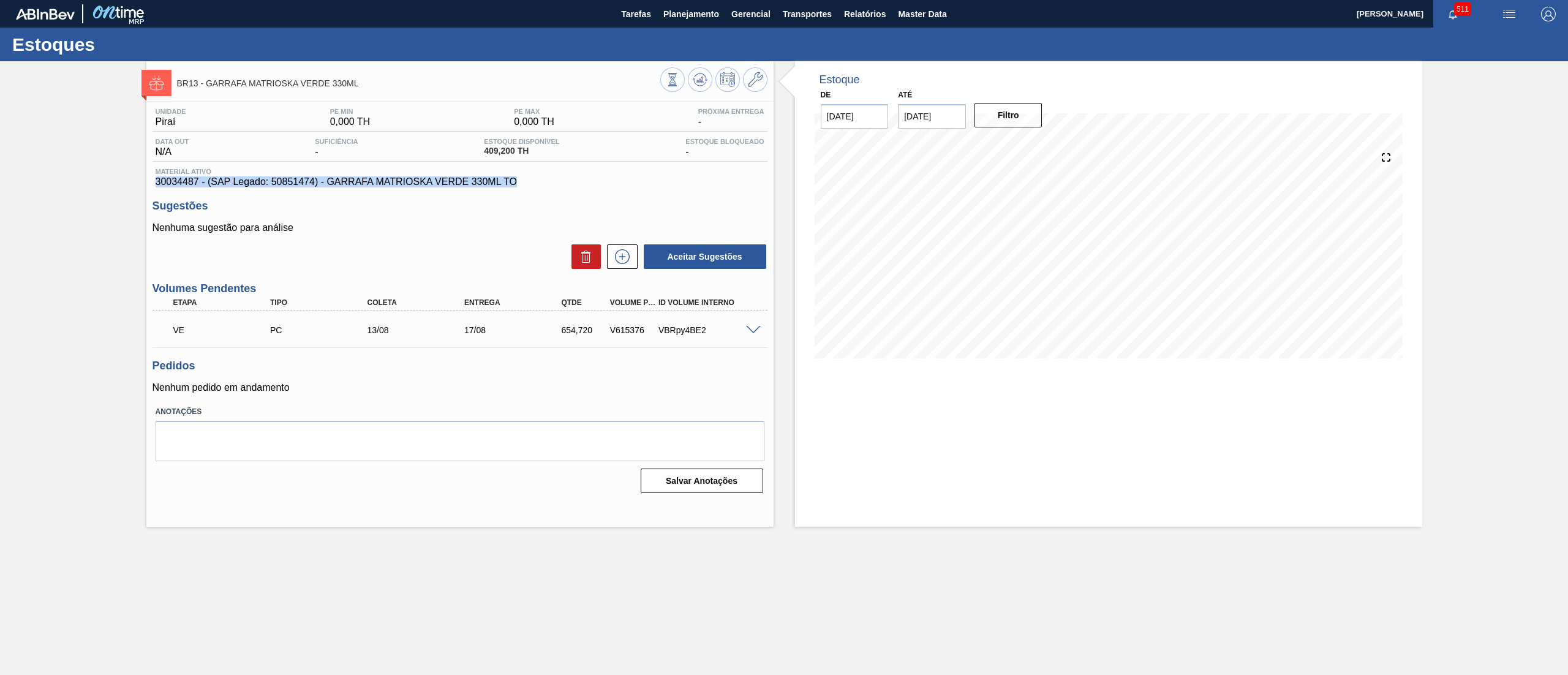
drag, startPoint x: 528, startPoint y: 181, endPoint x: 139, endPoint y: 179, distance: 389.0
click at [139, 179] on div "BR13 - GARRAFA MATRIOSKA VERDE 330ML Unidade Piraí PE MIN 0,000 TH PE MAX 0,000…" at bounding box center [784, 294] width 1568 height 466
copy span "30034487 - (SAP Legado: 50851474) - GARRAFA MATRIOSKA VERDE 330ML TO"
click at [758, 90] on button at bounding box center [755, 80] width 25 height 25
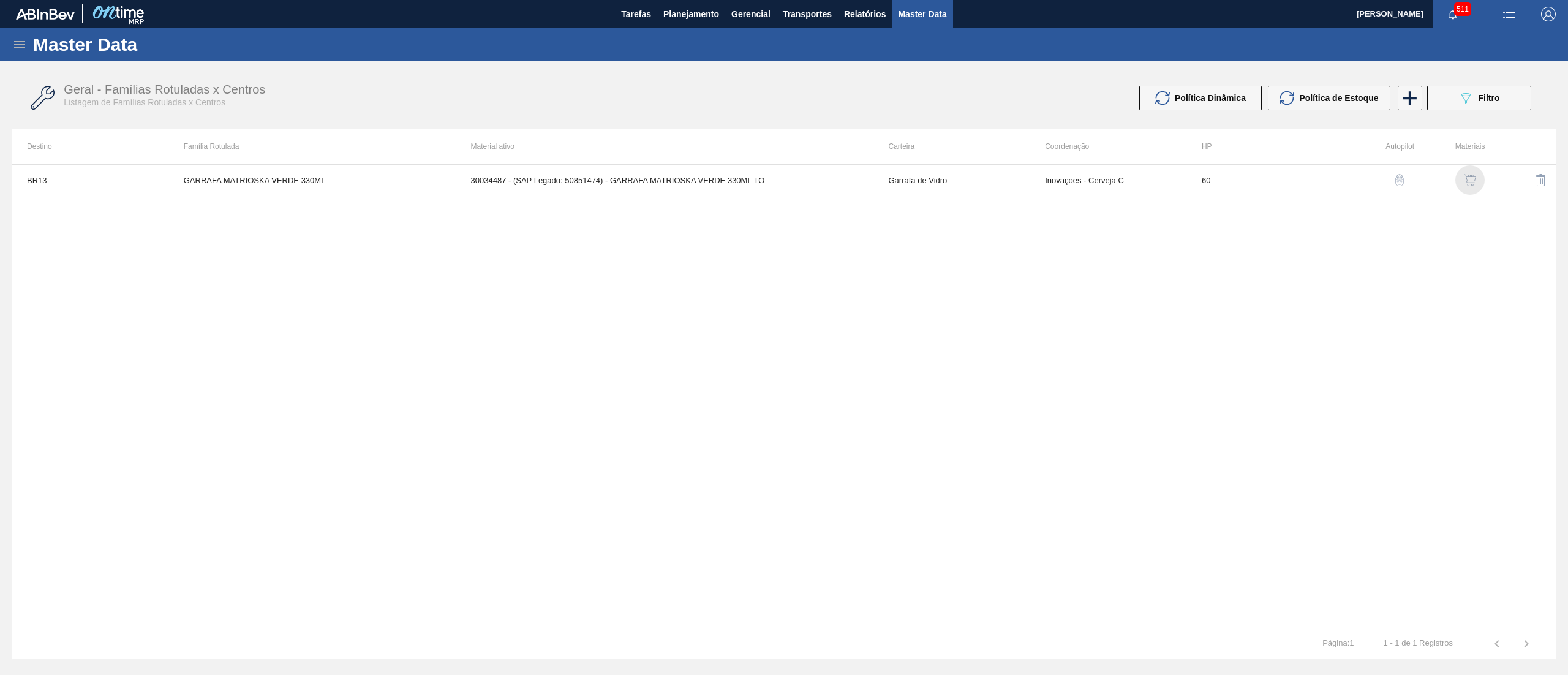
click at [784, 181] on img "button" at bounding box center [1470, 180] width 12 height 12
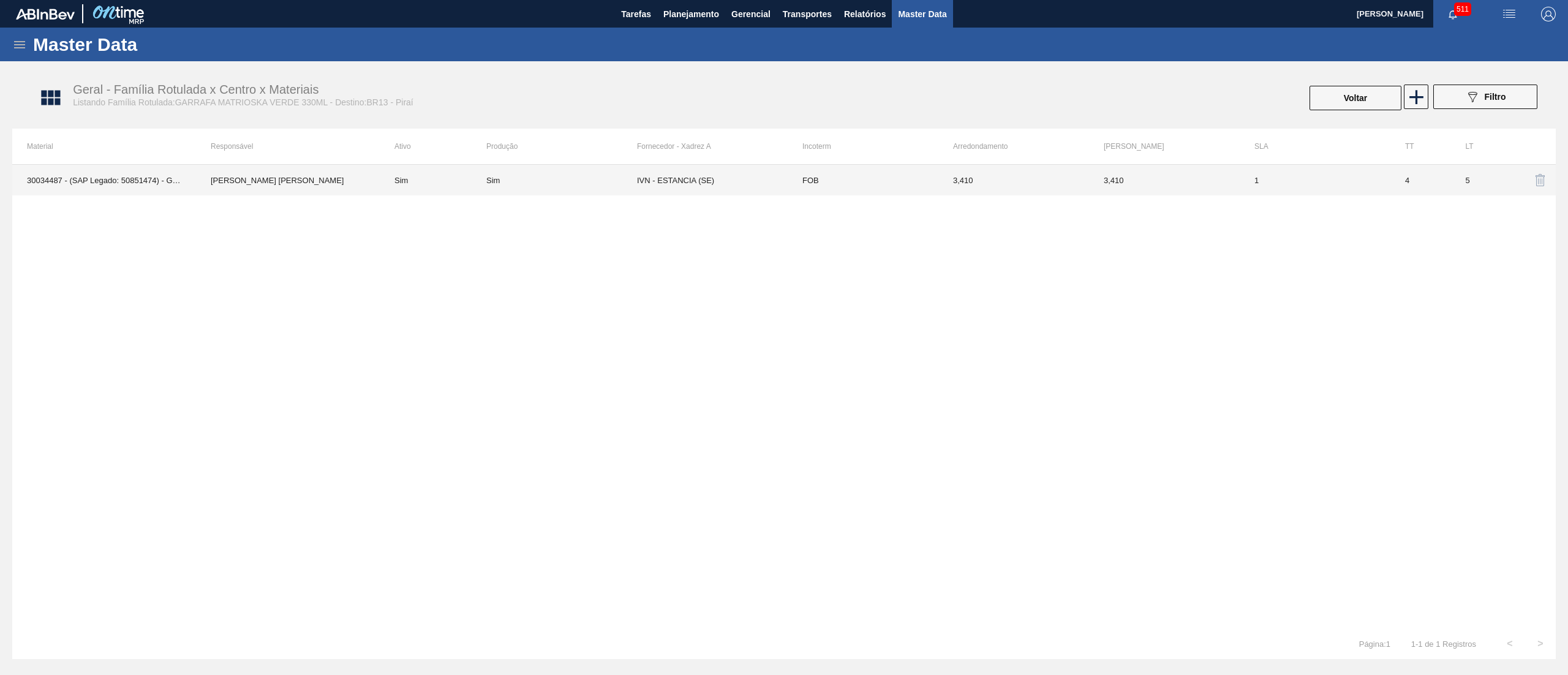
click at [784, 191] on td "FOB" at bounding box center [863, 180] width 151 height 31
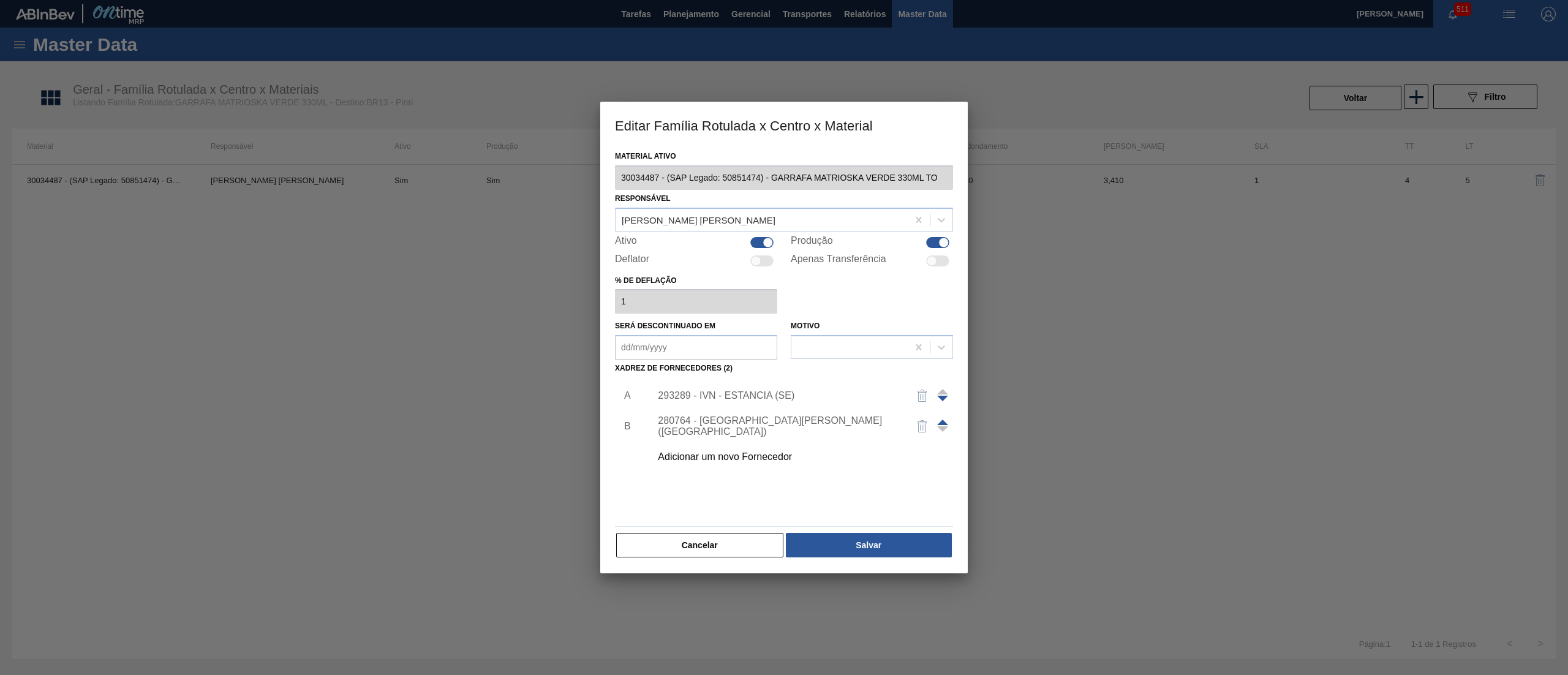
click at [770, 337] on div "293289 - IVN - ESTANCIA (SE)" at bounding box center [778, 396] width 240 height 11
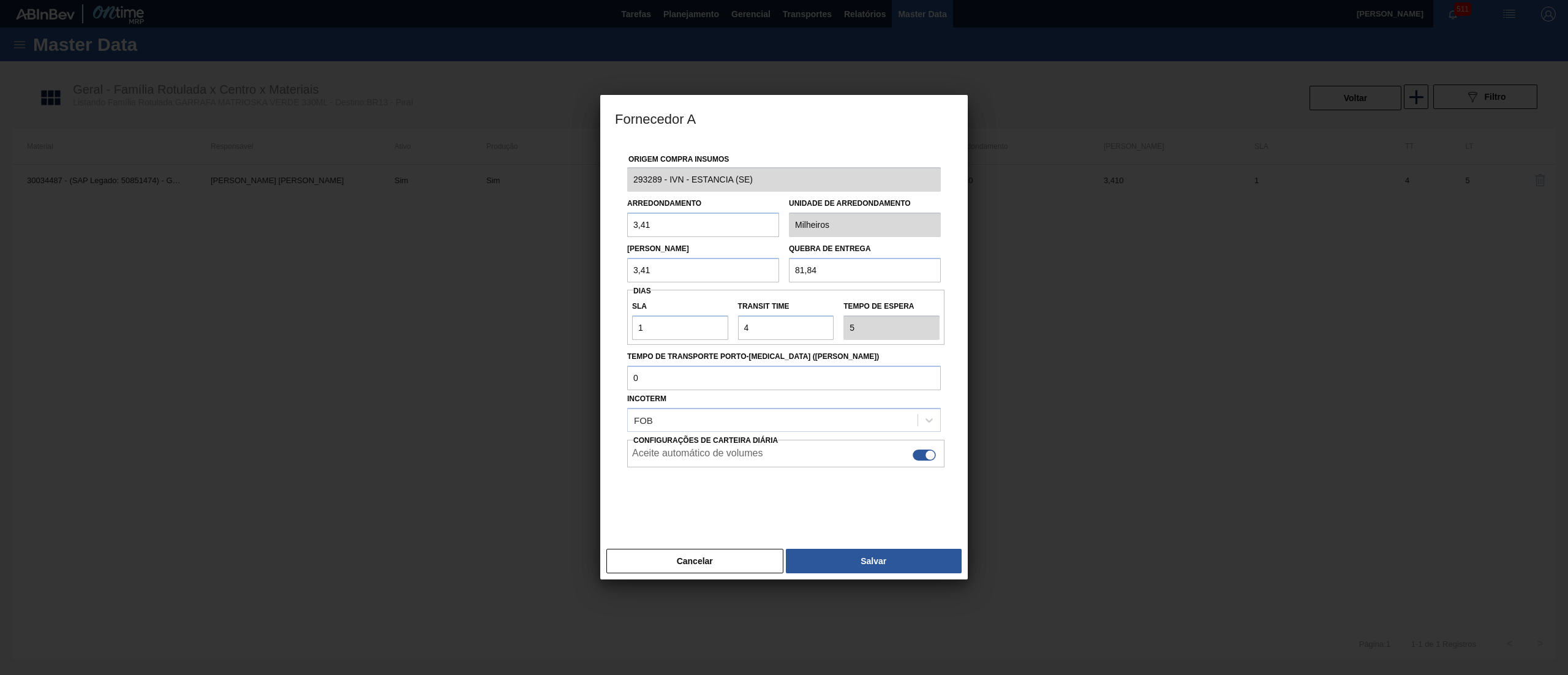
click at [525, 192] on div "Fornecedor A Origem Compra Insumos 293289 - IVN - ESTANCIA (SE) Arredondamento …" at bounding box center [784, 337] width 1568 height 675
click at [730, 337] on button "Cancelar" at bounding box center [695, 561] width 177 height 25
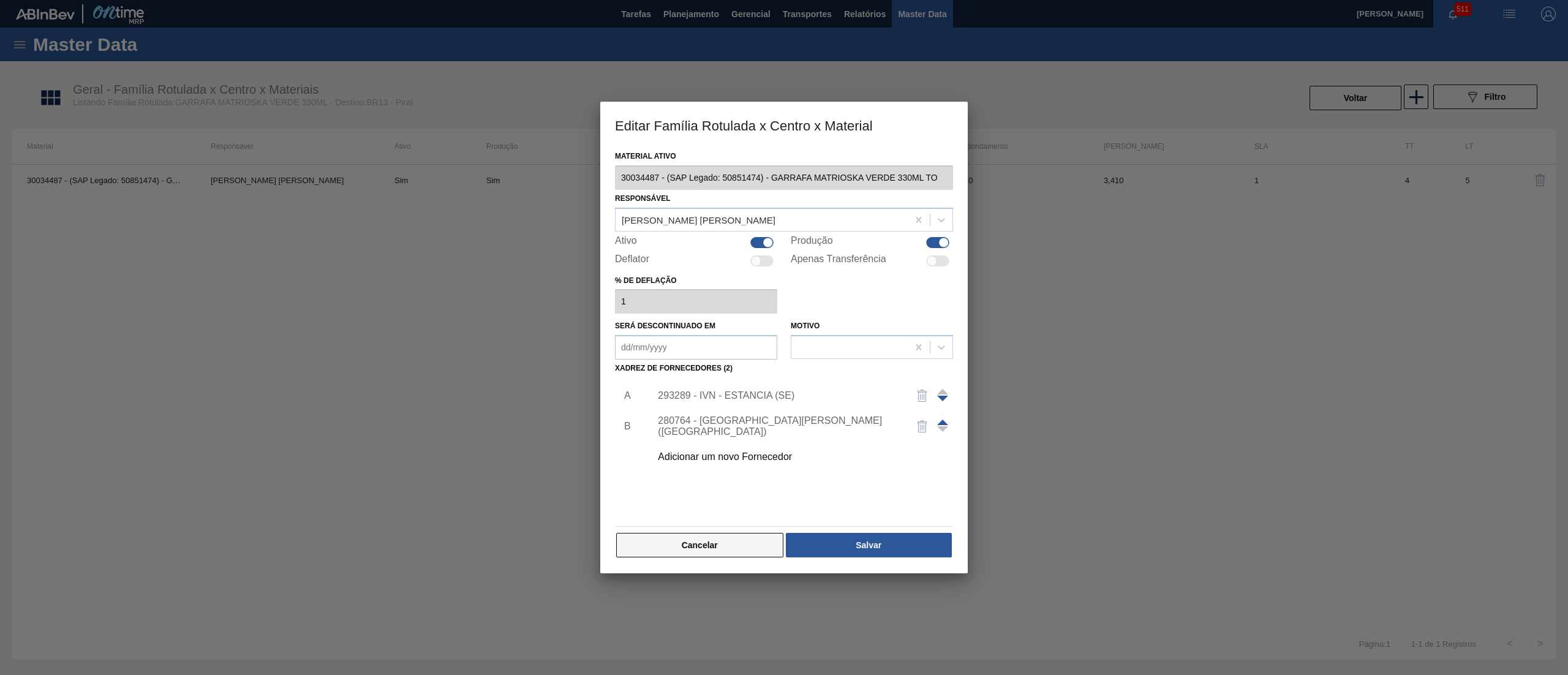
click at [740, 337] on button "Cancelar" at bounding box center [700, 545] width 167 height 25
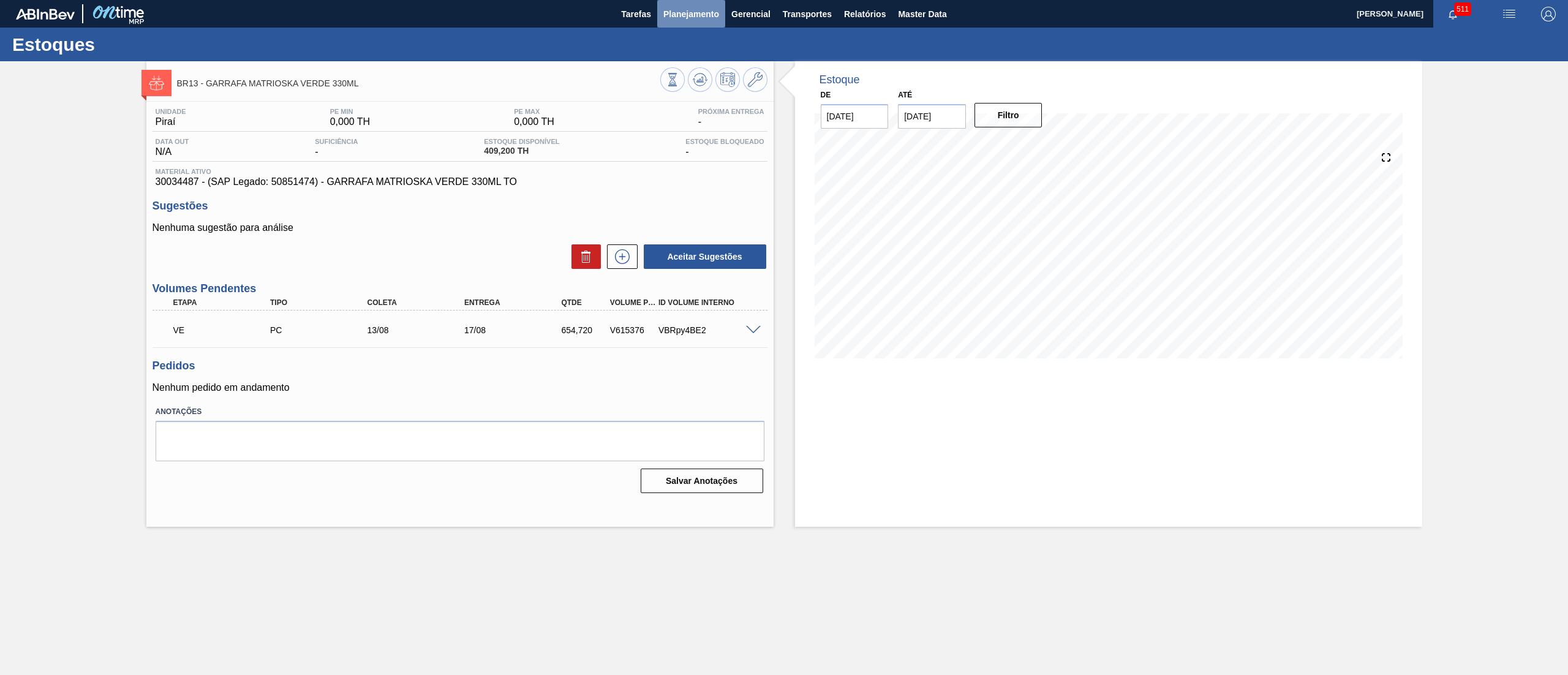
click at [718, 11] on span "Planejamento" at bounding box center [691, 14] width 56 height 15
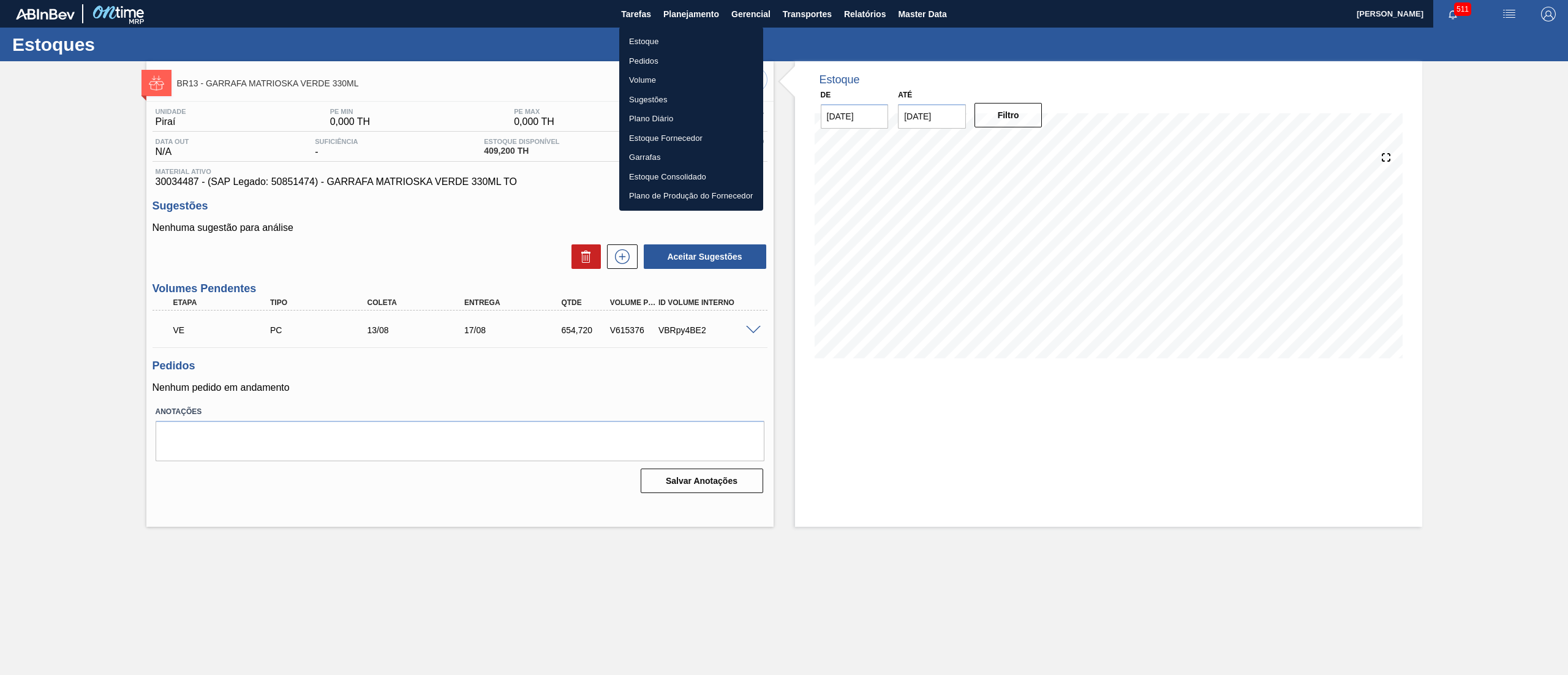
click at [647, 46] on li "Estoque" at bounding box center [691, 42] width 144 height 20
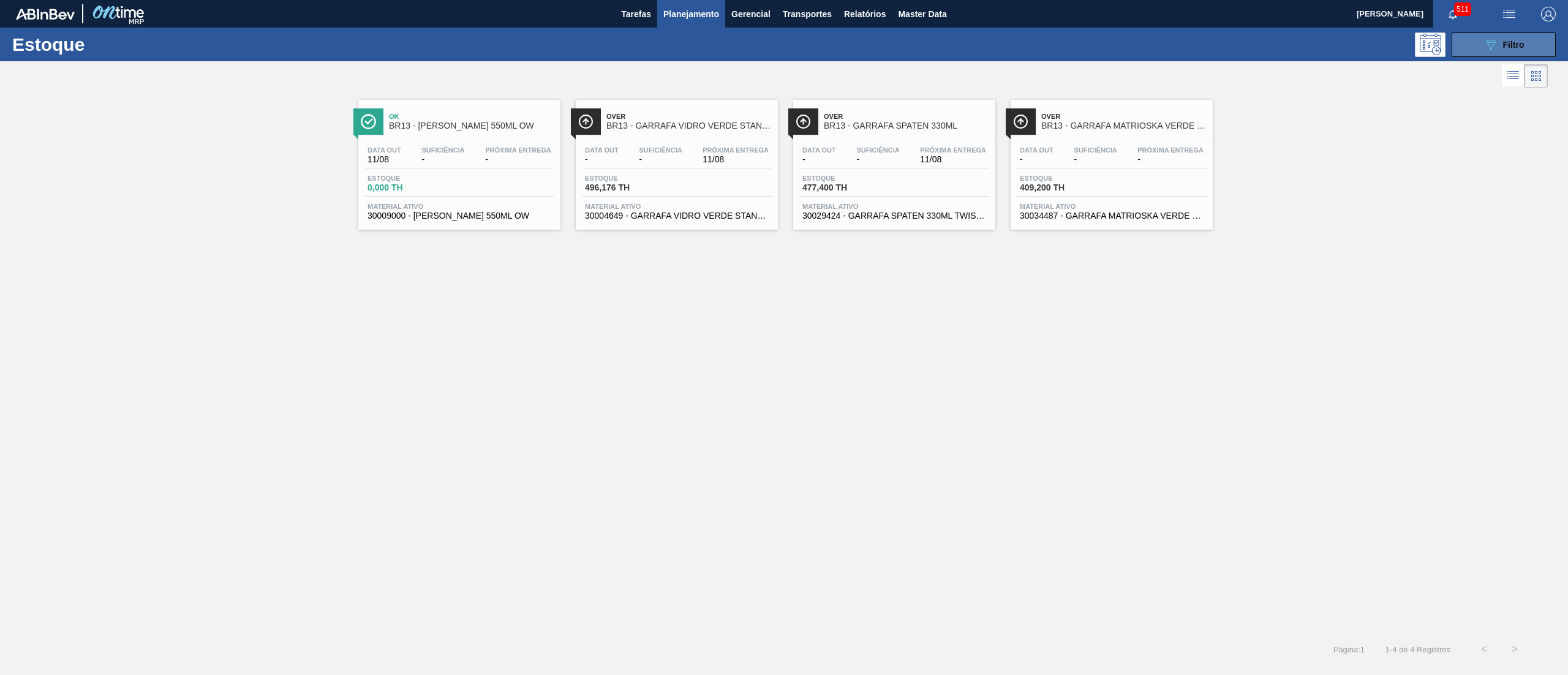
click at [784, 43] on icon "089F7B8B-B2A5-4AFE-B5C0-19BA573D28AC" at bounding box center [1491, 44] width 15 height 15
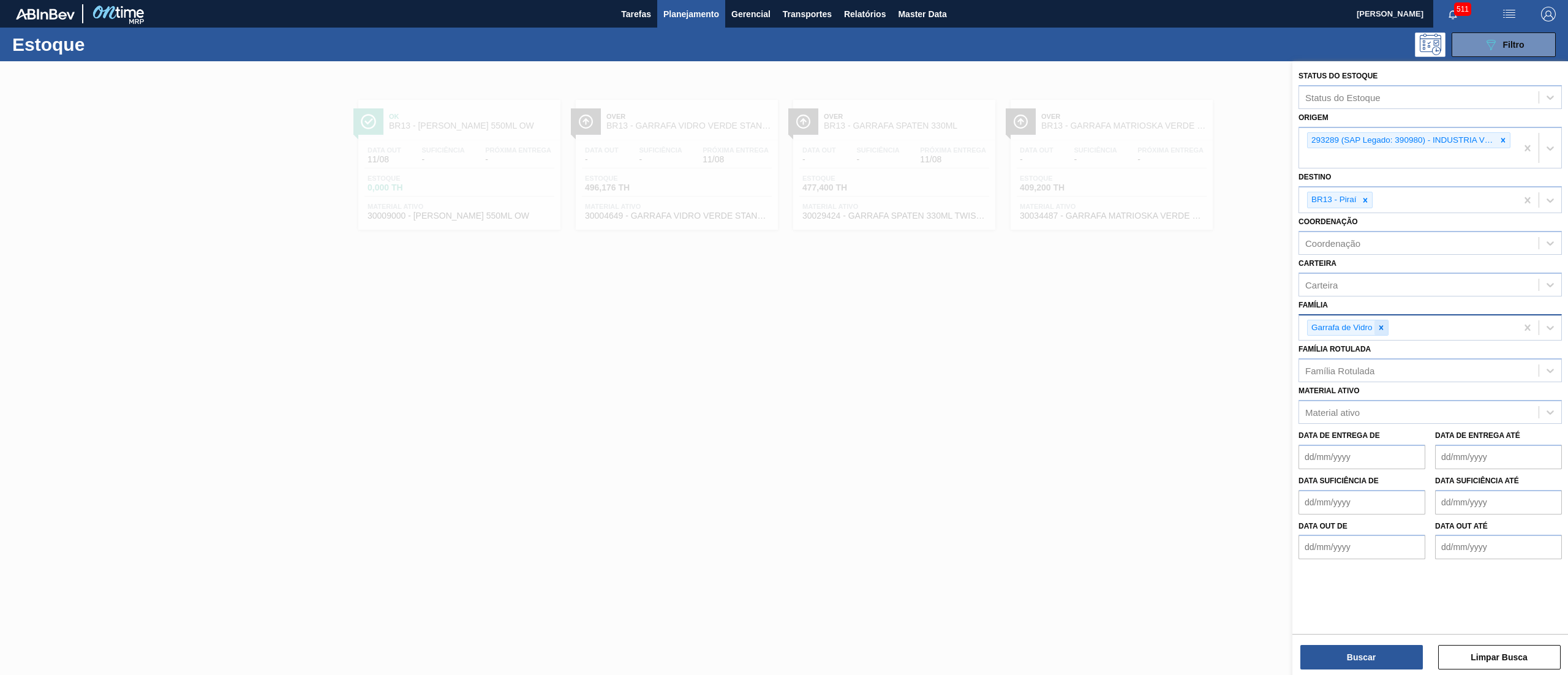
click at [784, 325] on icon at bounding box center [1381, 327] width 9 height 9
type input "filme"
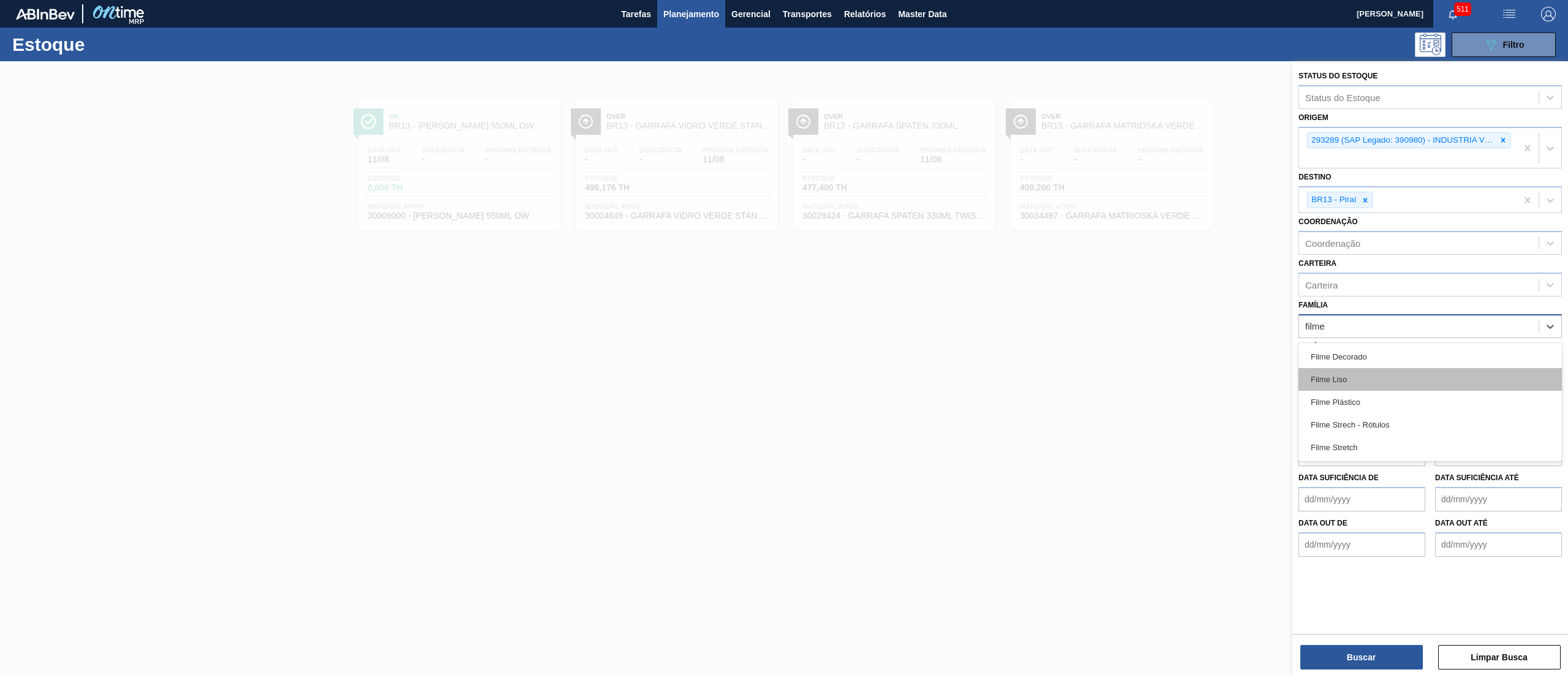
click at [784, 337] on div "Filme Liso" at bounding box center [1430, 380] width 263 height 23
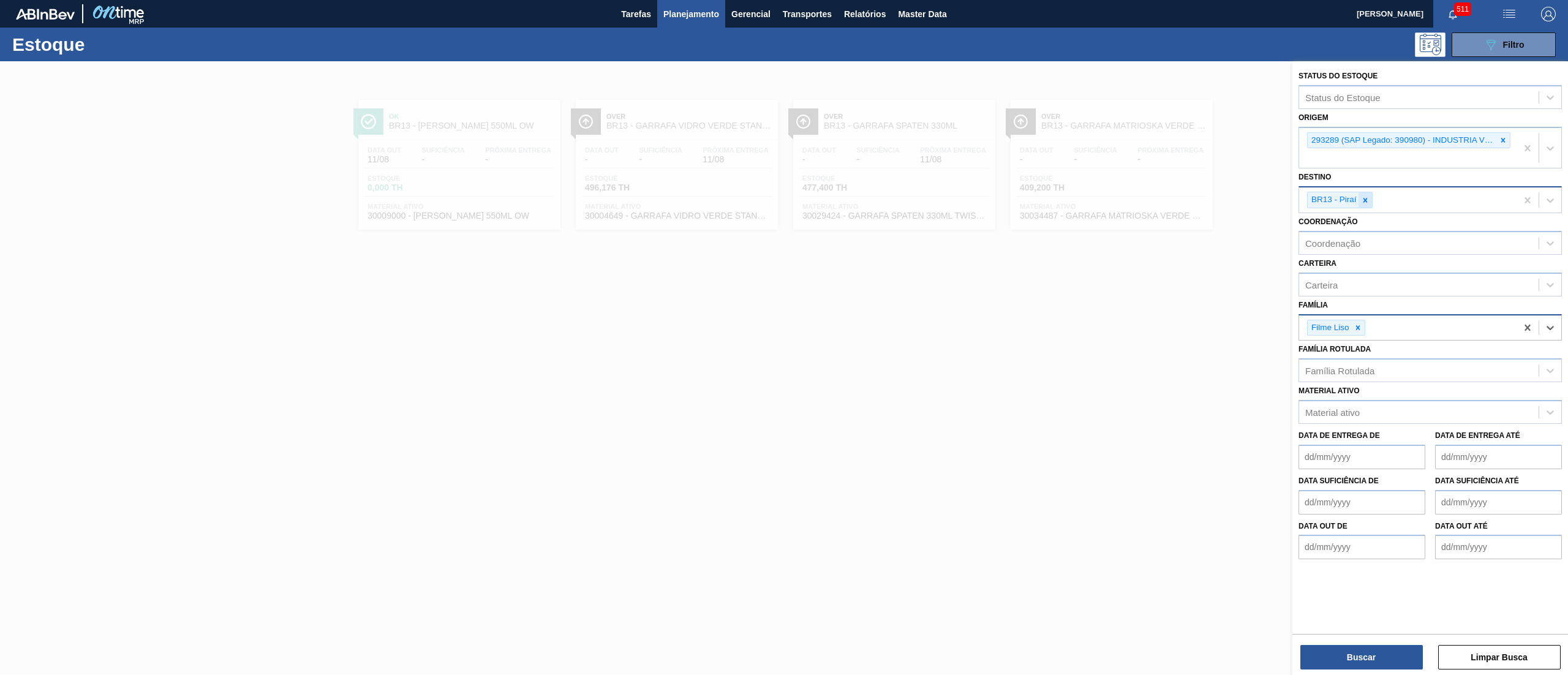
click at [784, 196] on icon at bounding box center [1365, 200] width 9 height 9
click at [784, 141] on icon at bounding box center [1504, 140] width 4 height 4
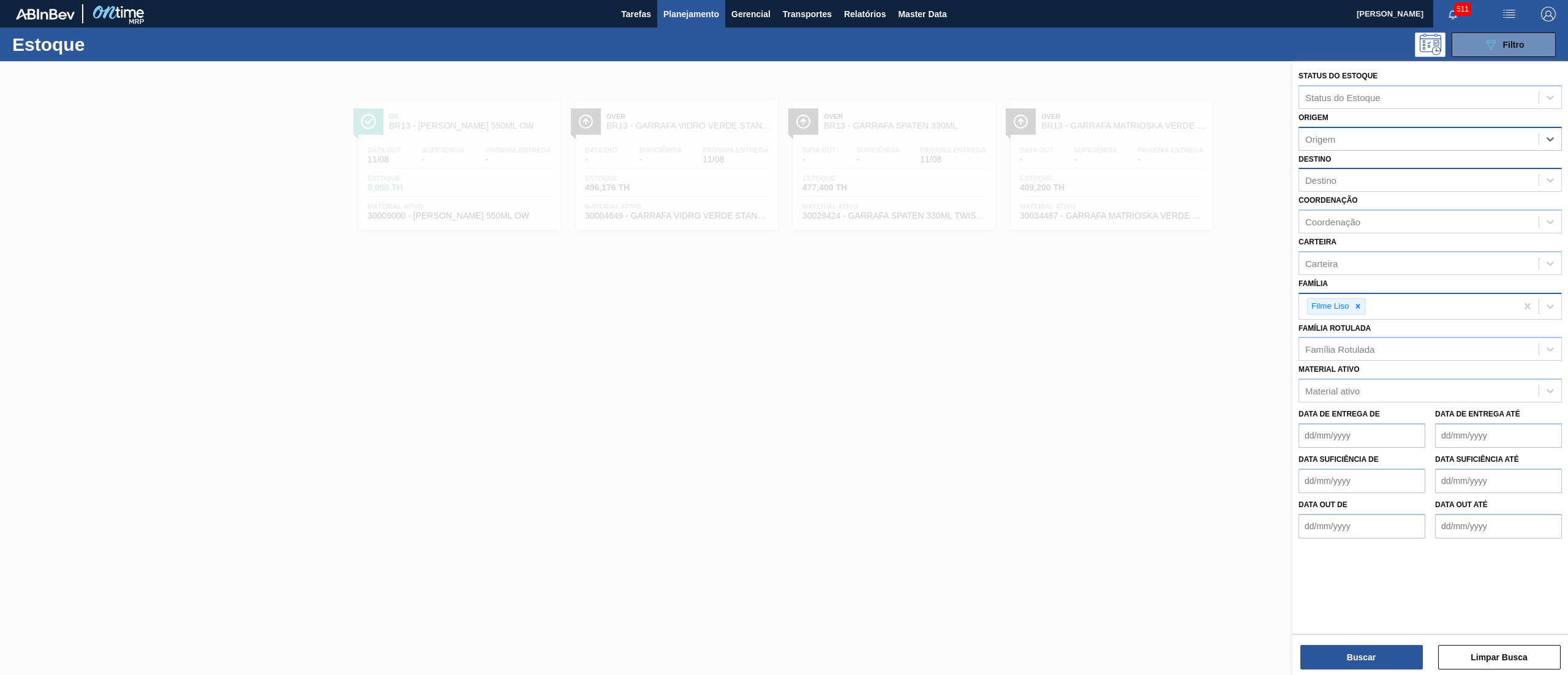
click at [784, 188] on div "Destino" at bounding box center [1430, 180] width 263 height 24
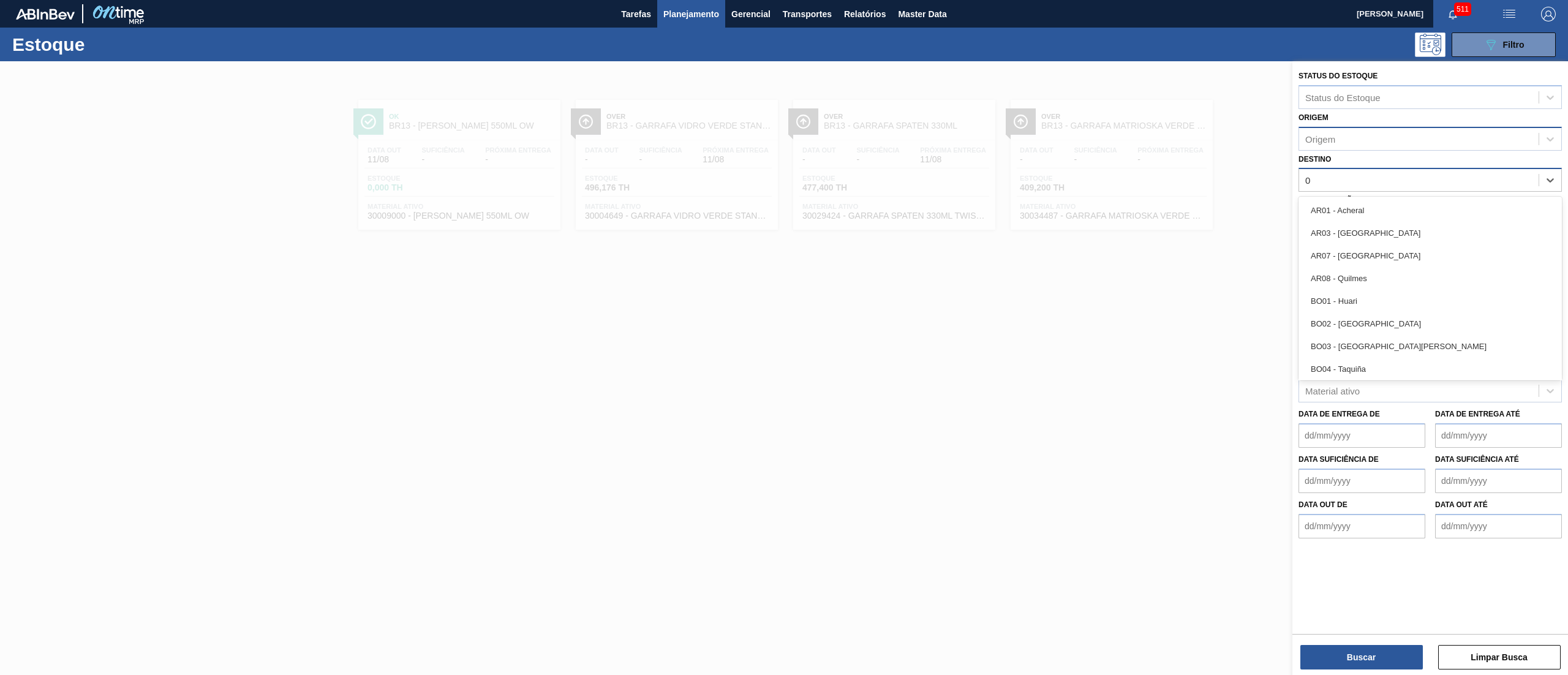
type input "07"
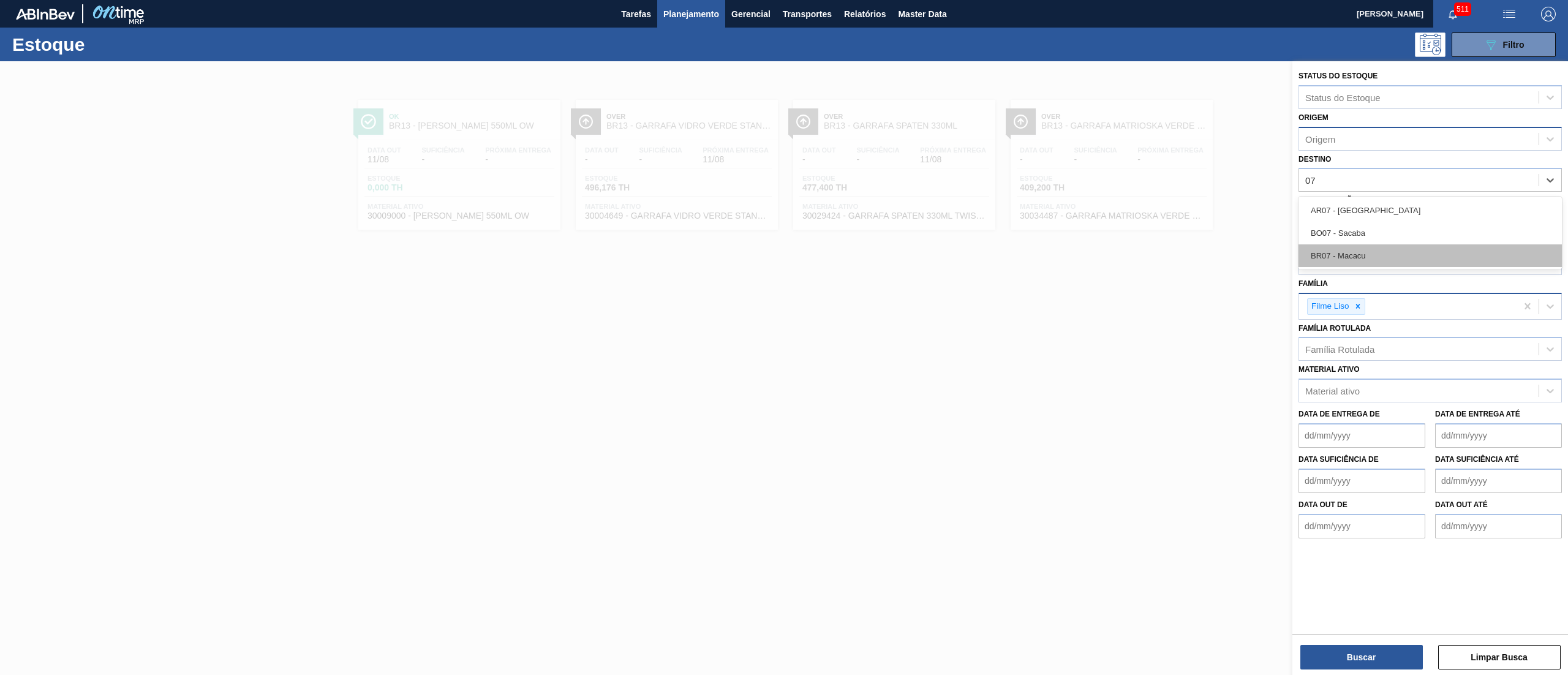
click at [784, 256] on div "BR07 - Macacu" at bounding box center [1430, 256] width 263 height 23
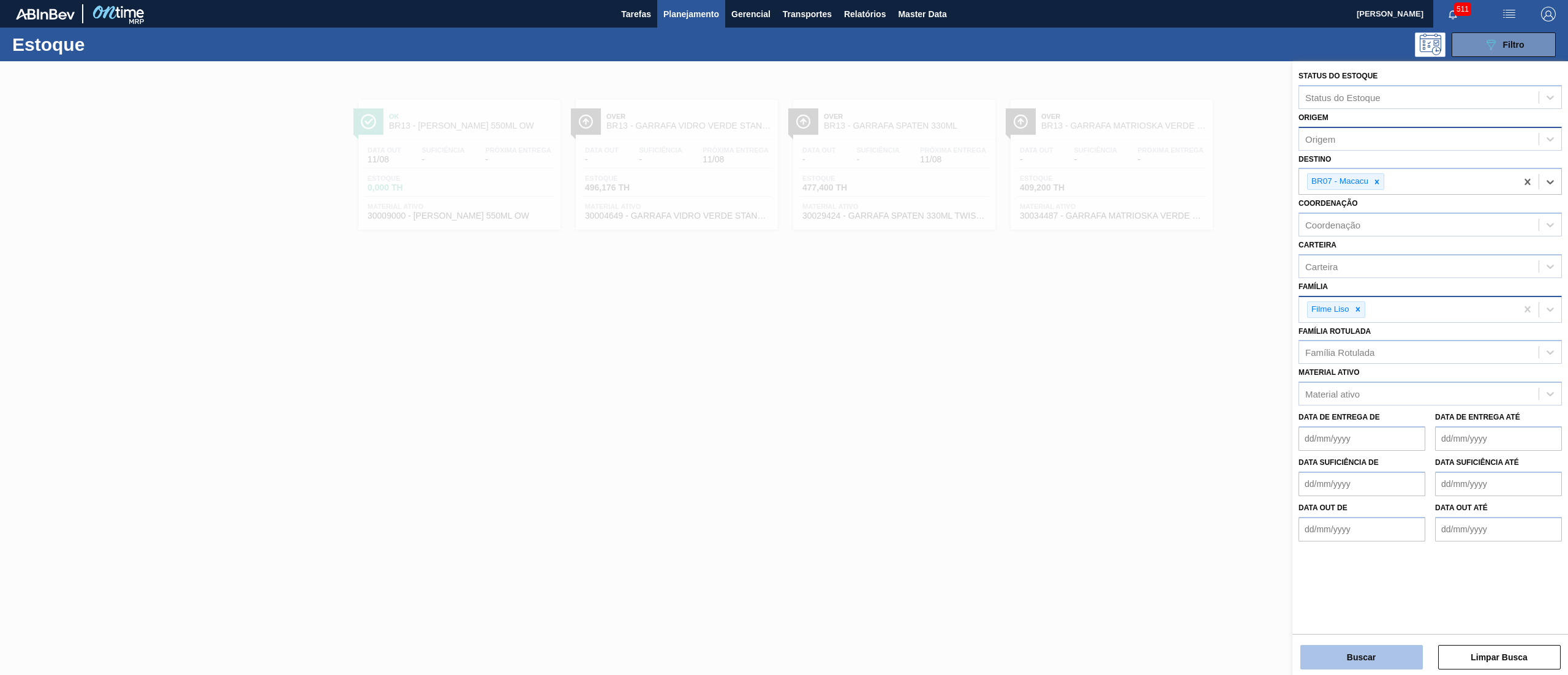
click at [784, 337] on button "Buscar" at bounding box center [1362, 657] width 123 height 25
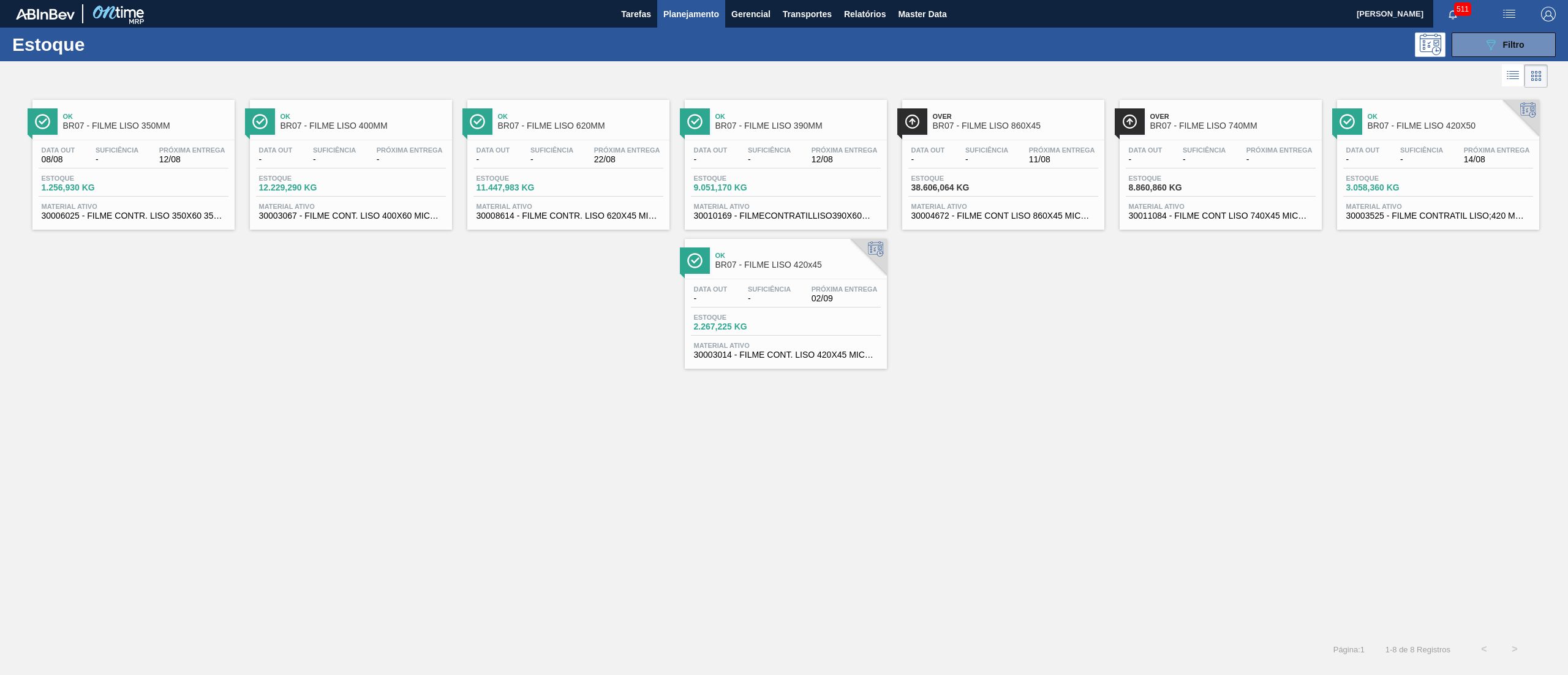
click at [173, 217] on span "30006025 - FILME CONTR. LISO 350X60 350ML SLEEK" at bounding box center [133, 216] width 184 height 9
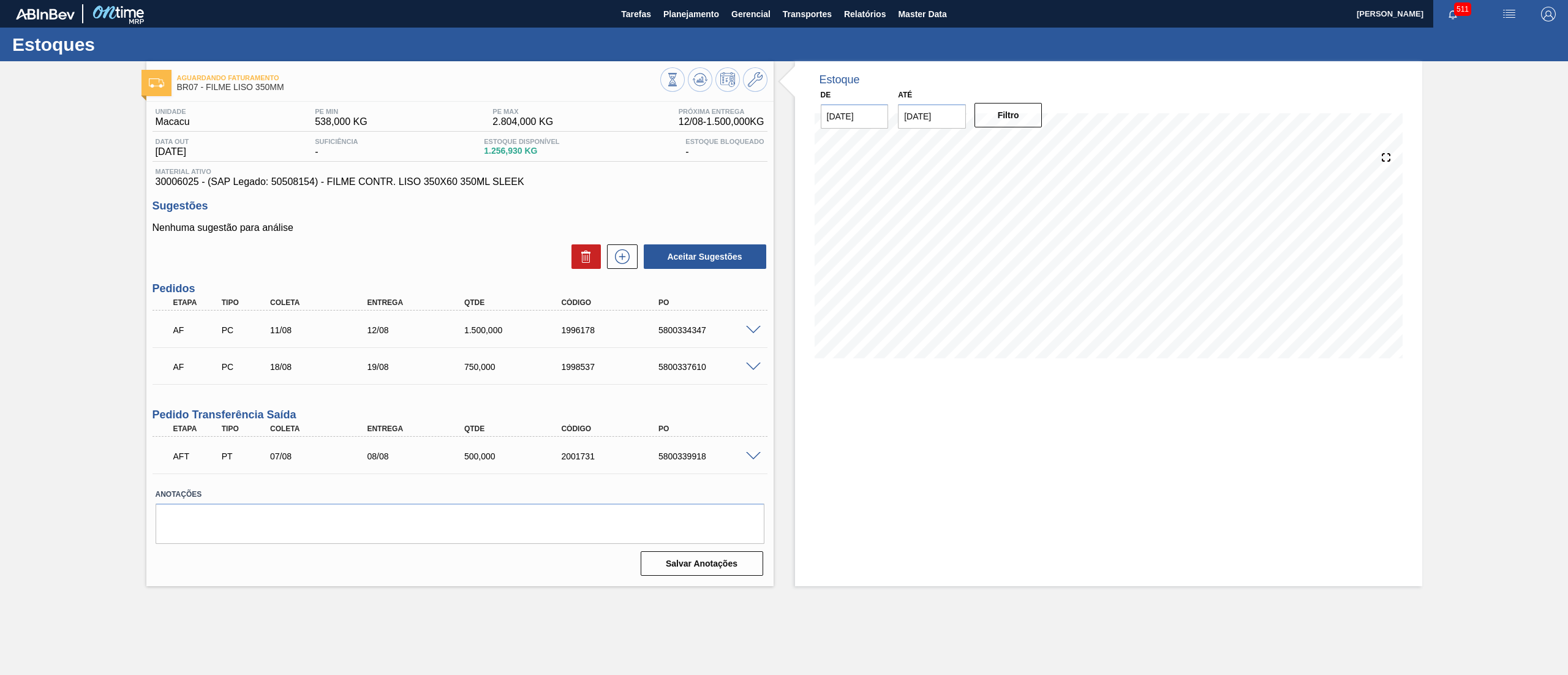
click at [753, 327] on span at bounding box center [753, 331] width 15 height 9
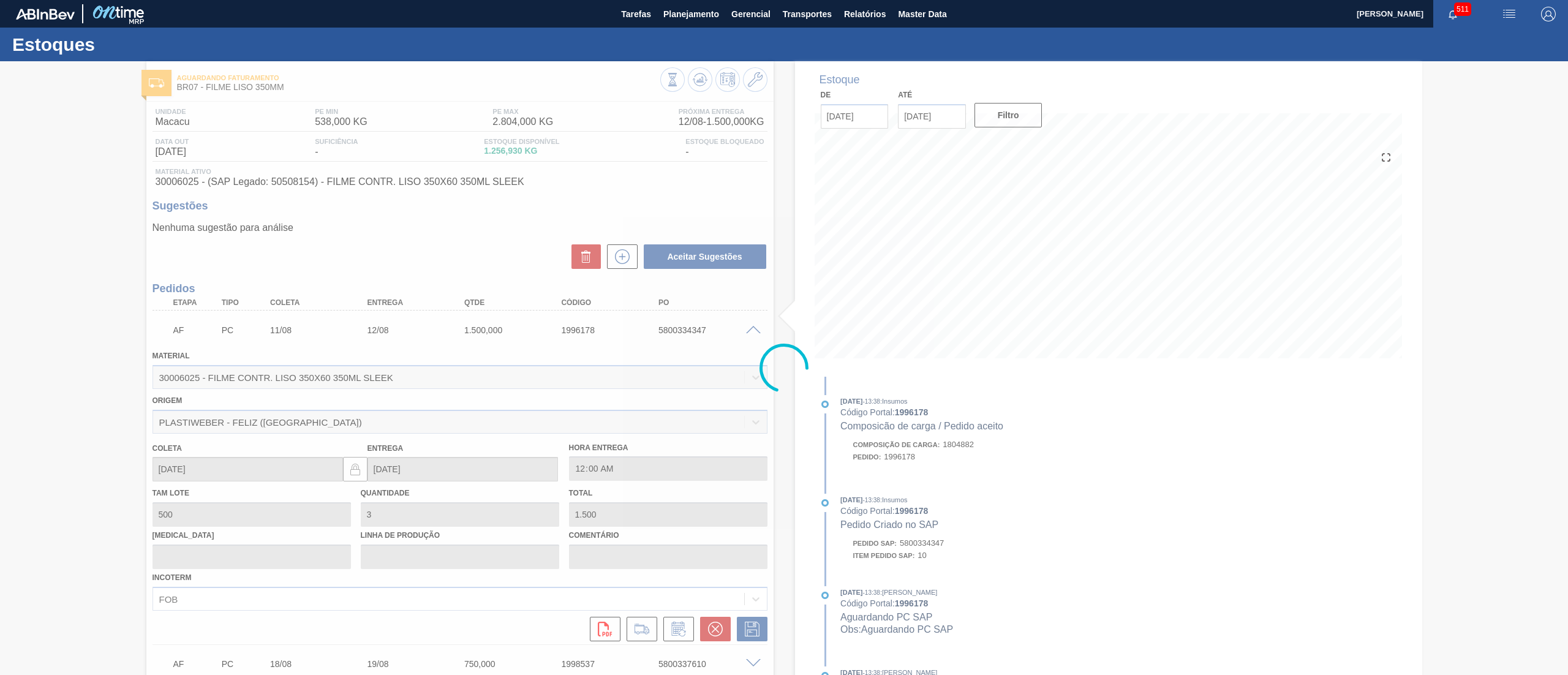
click at [753, 327] on div at bounding box center [784, 368] width 1568 height 614
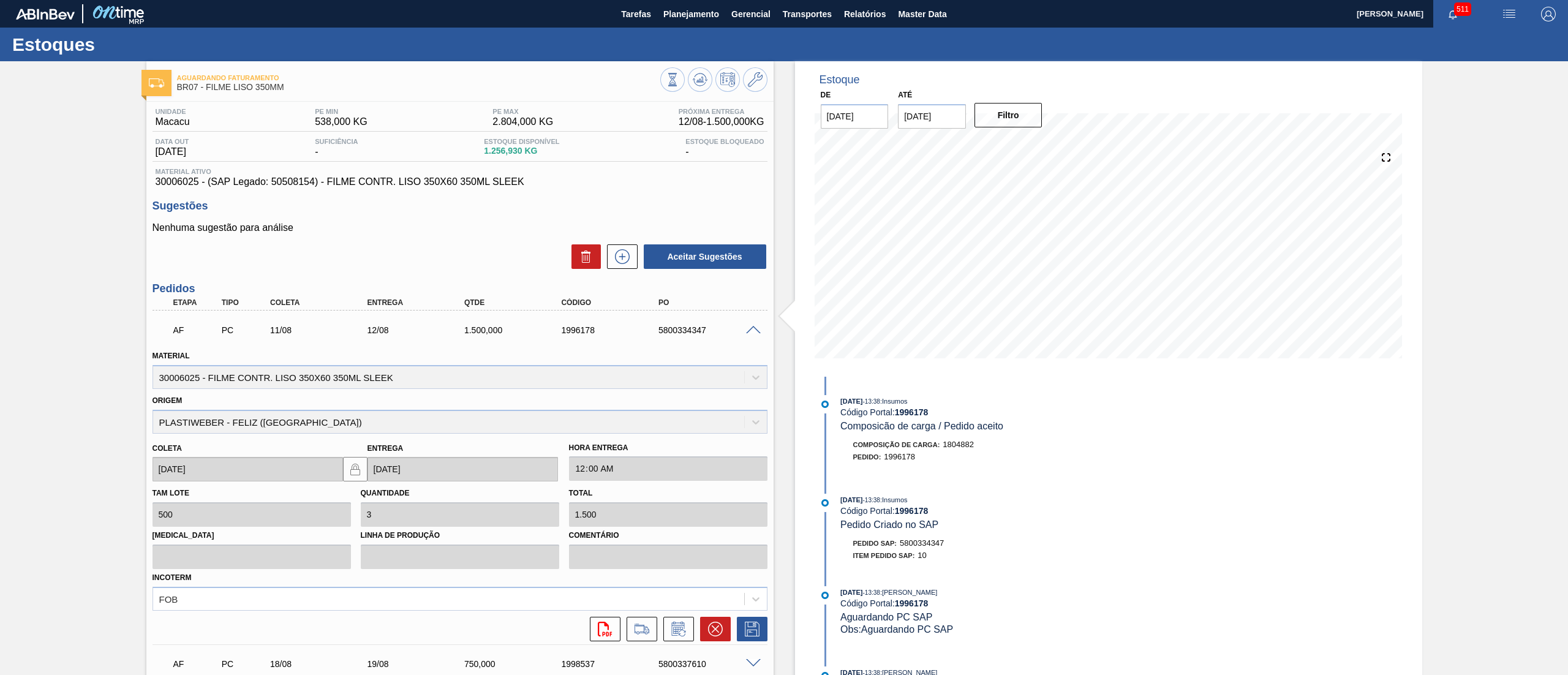
click at [753, 327] on span at bounding box center [753, 331] width 15 height 9
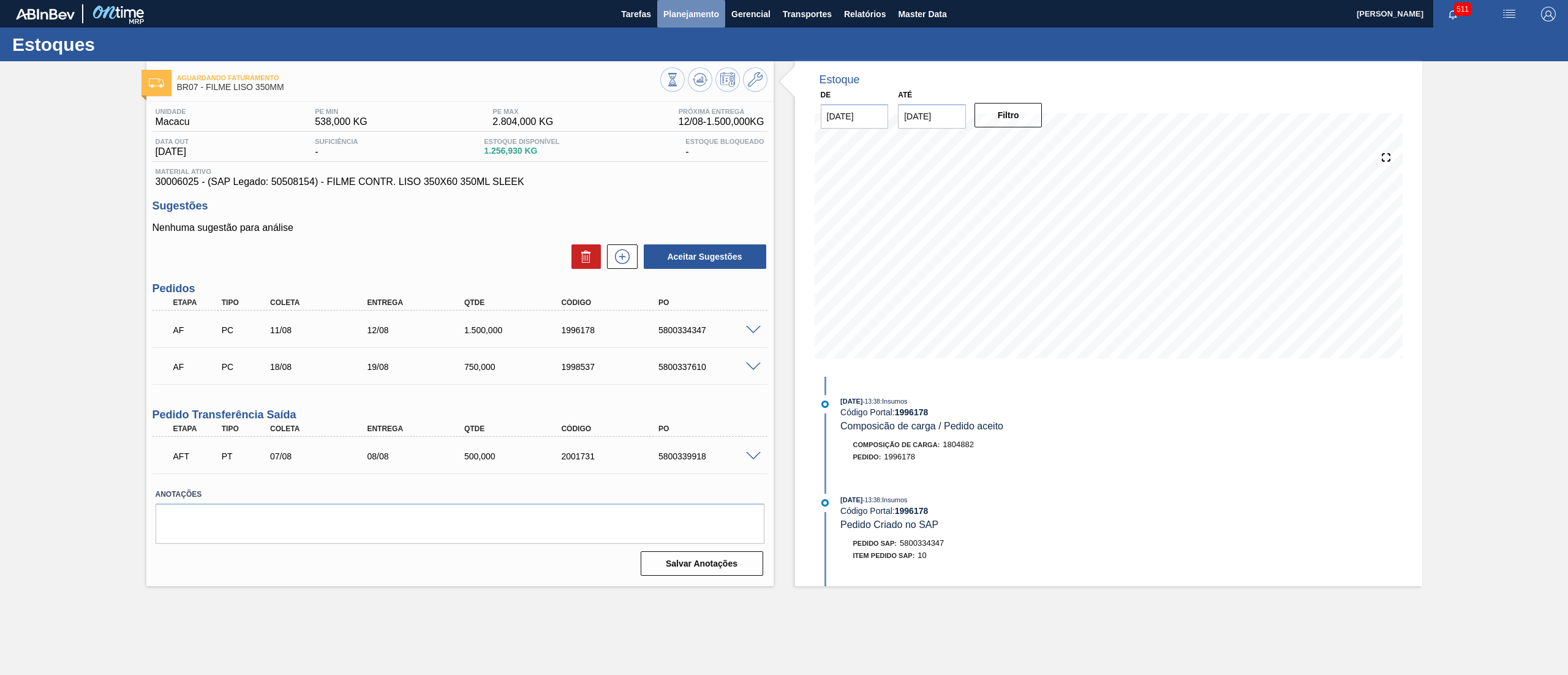
click at [703, 19] on span "Planejamento" at bounding box center [691, 14] width 56 height 15
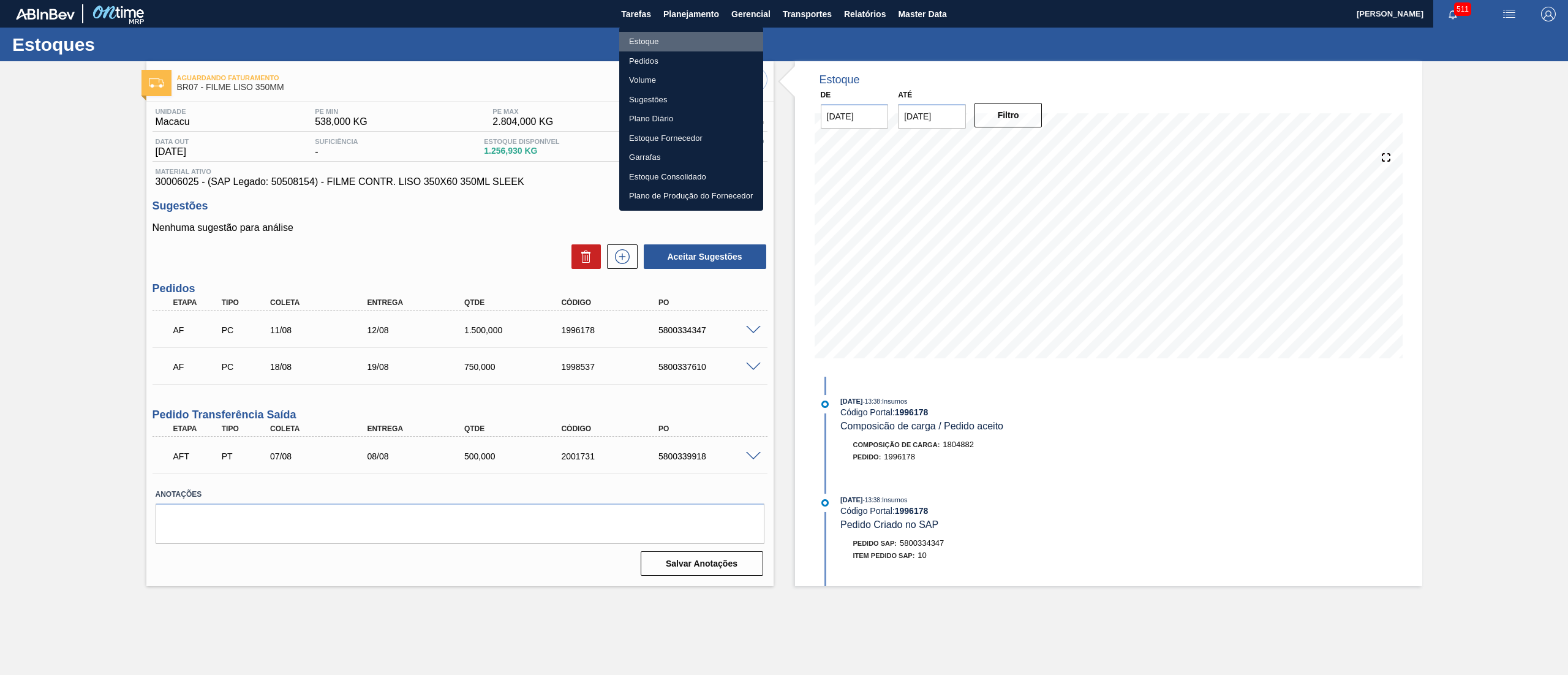
click at [697, 45] on li "Estoque" at bounding box center [691, 42] width 144 height 20
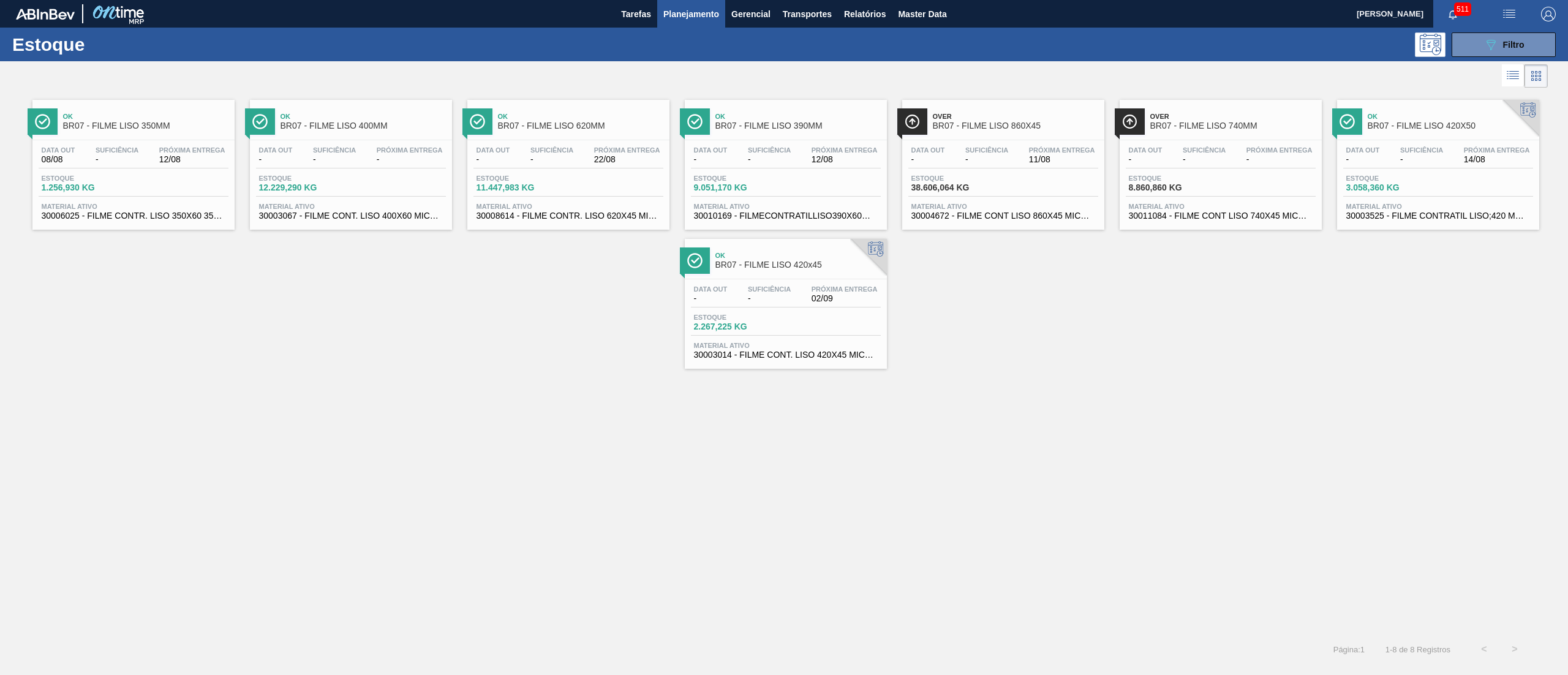
click at [115, 225] on div "Ok BR07 - FILME LISO 350MM Data out 08/08 Suficiência - Próxima Entrega 12/08 E…" at bounding box center [133, 165] width 202 height 130
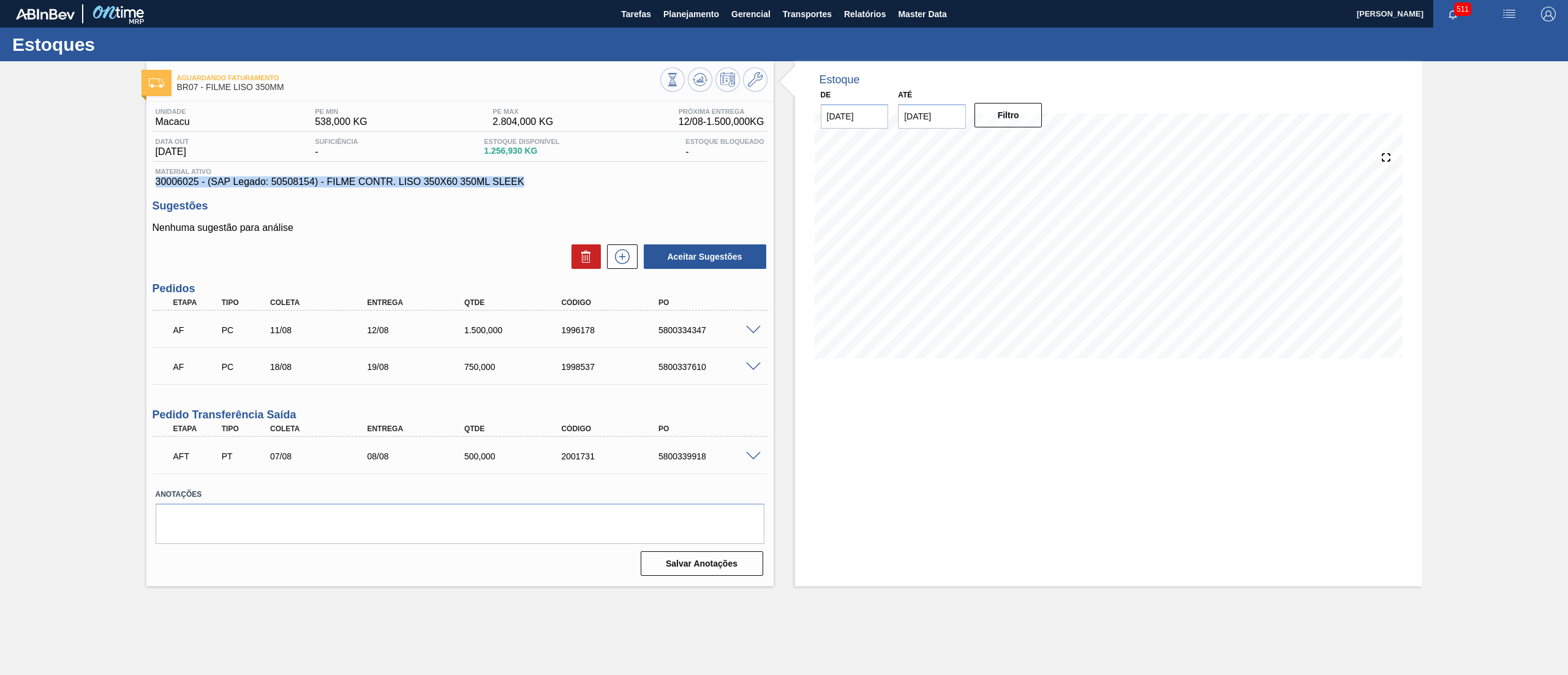
drag, startPoint x: 542, startPoint y: 179, endPoint x: 125, endPoint y: 183, distance: 417.0
click at [125, 183] on div "Aguardando Faturamento BR07 - FILME LISO 350MM Unidade Macacu PE MIN 538,000 KG…" at bounding box center [784, 323] width 1568 height 525
copy span "30006025 - (SAP Legado: 50508154) - FILME CONTR. LISO 350X60 350ML SLEEK"
click at [698, 9] on span "Planejamento" at bounding box center [691, 14] width 56 height 15
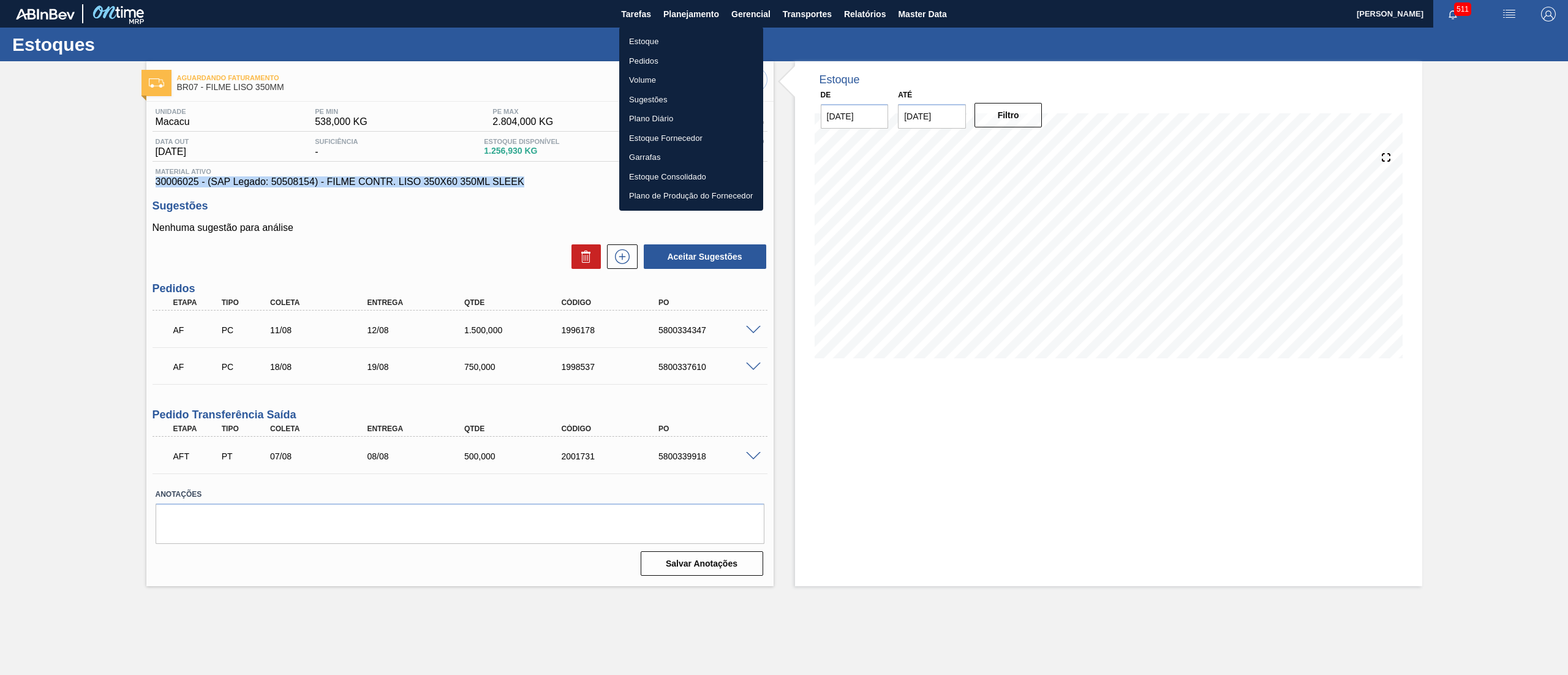
click at [687, 35] on li "Estoque" at bounding box center [691, 42] width 144 height 20
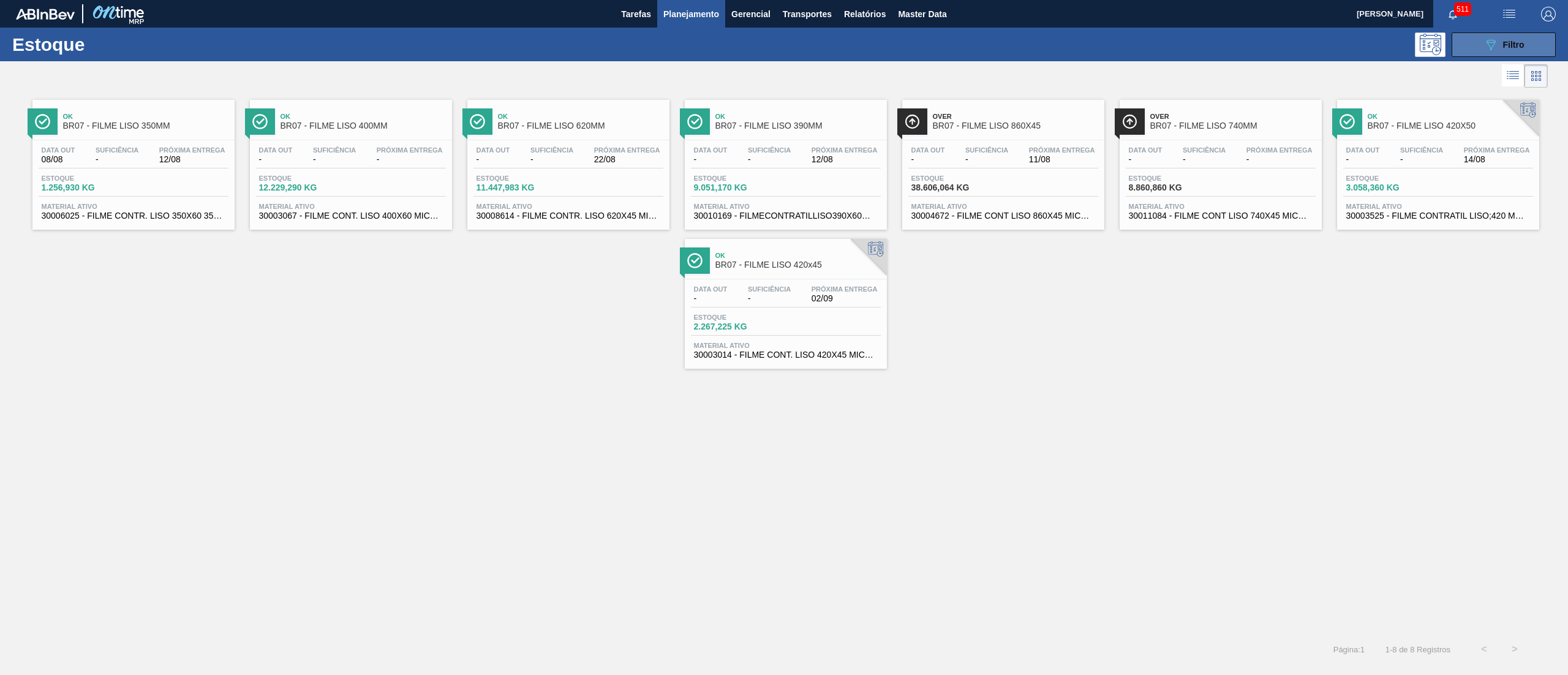
click at [784, 40] on button "089F7B8B-B2A5-4AFE-B5C0-19BA573D28AC Filtro" at bounding box center [1504, 44] width 104 height 25
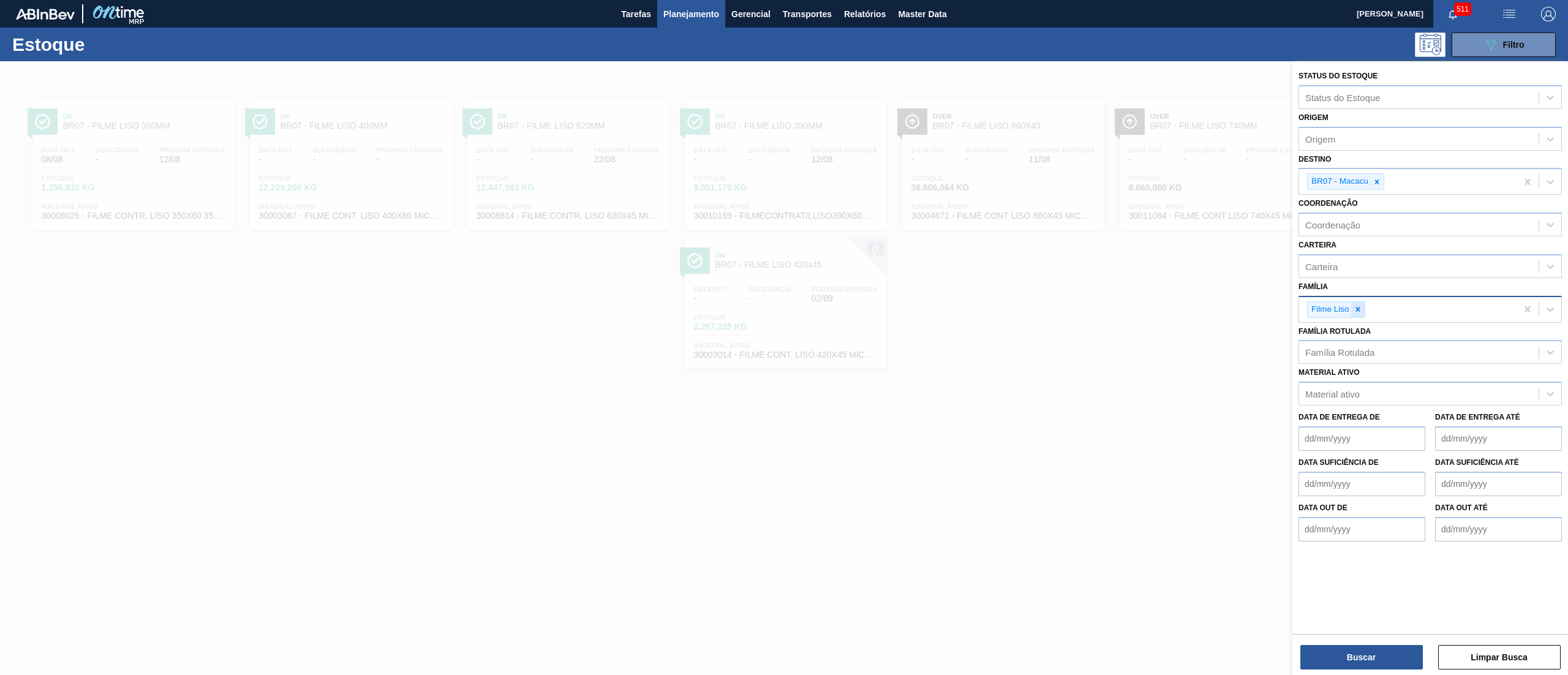
click at [784, 313] on div at bounding box center [1358, 309] width 13 height 15
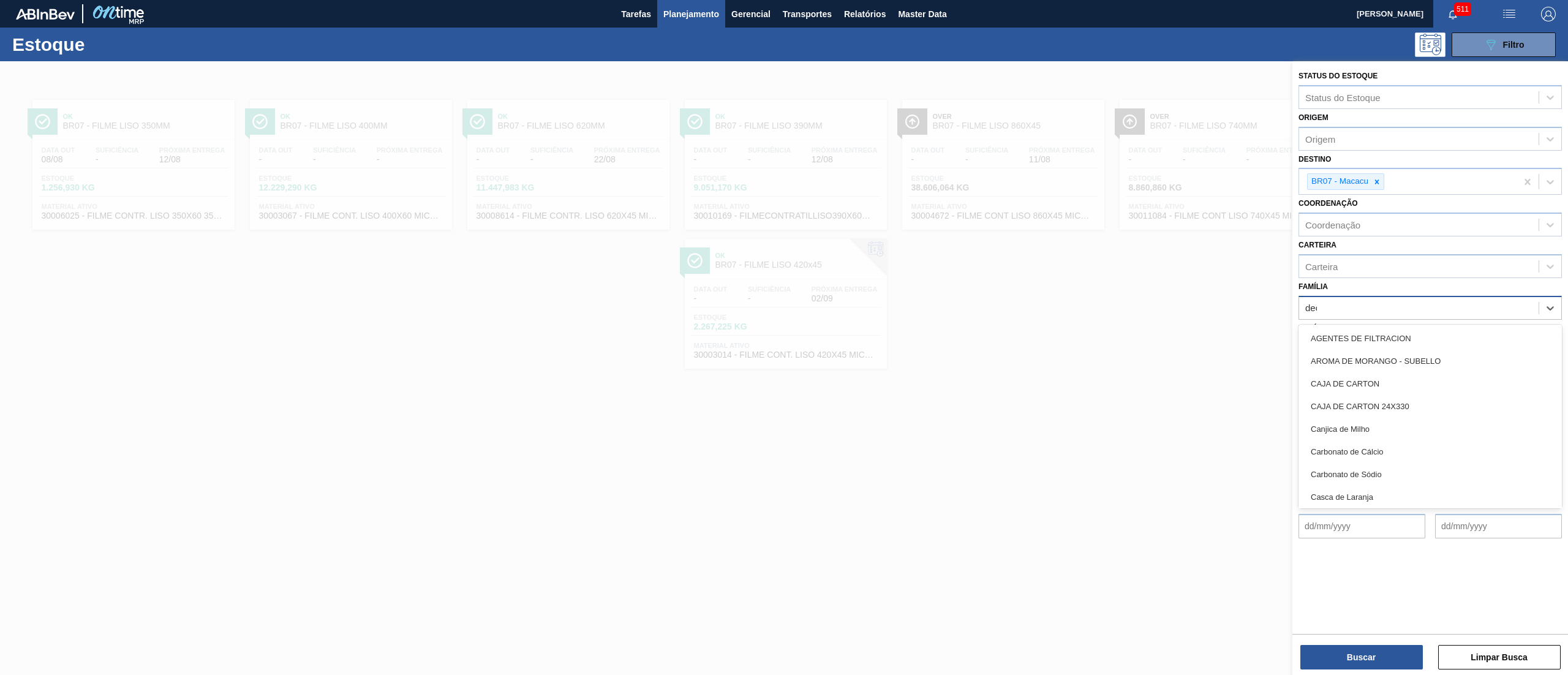
type input "deco"
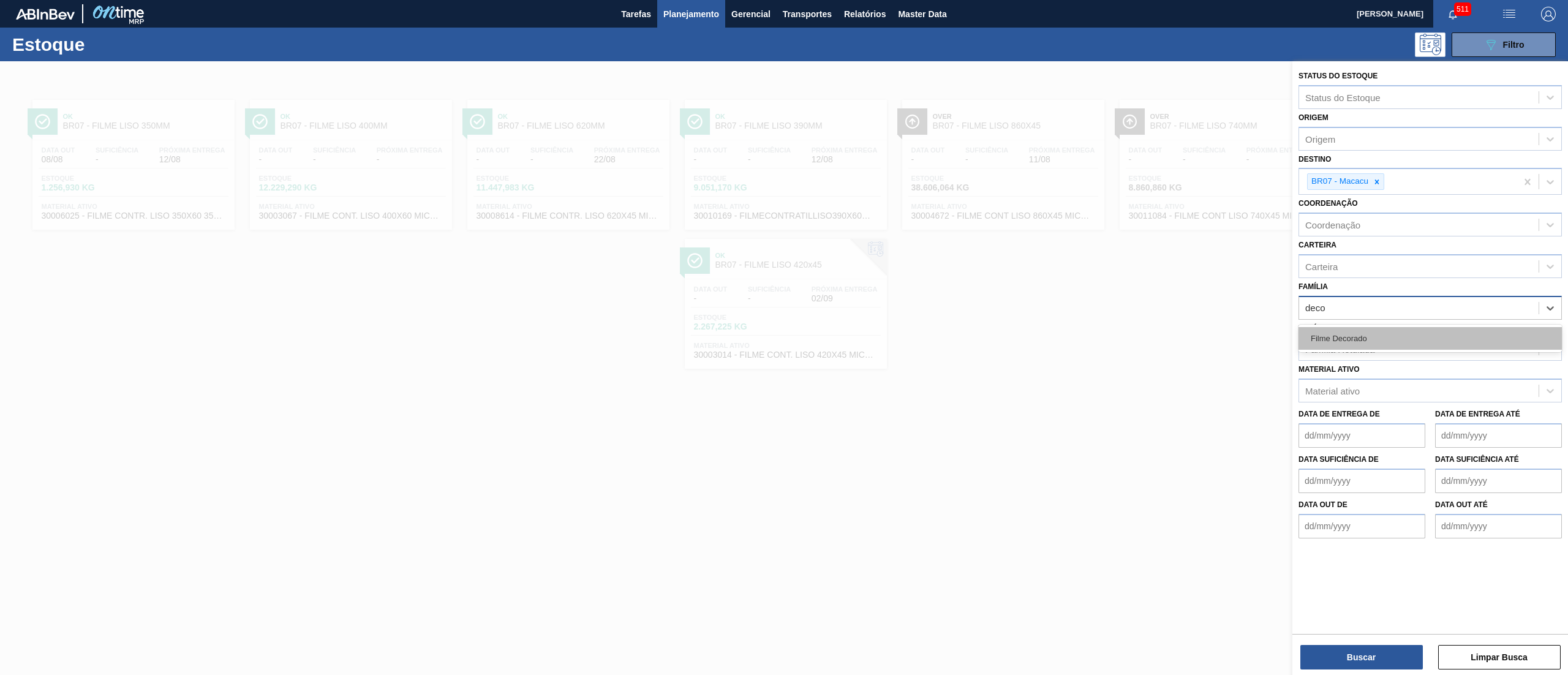
click at [784, 337] on div "Filme Decorado" at bounding box center [1430, 338] width 263 height 23
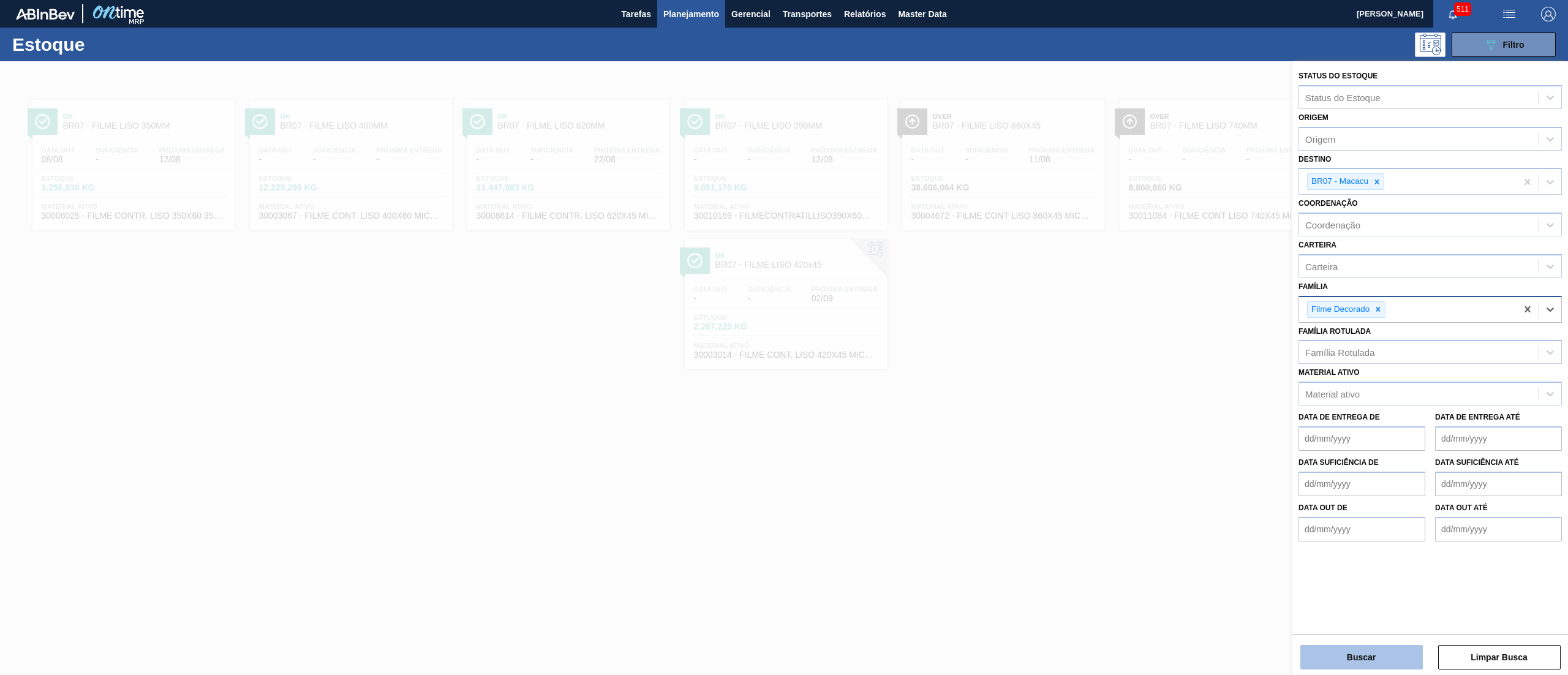
click at [784, 337] on button "Buscar" at bounding box center [1362, 657] width 123 height 25
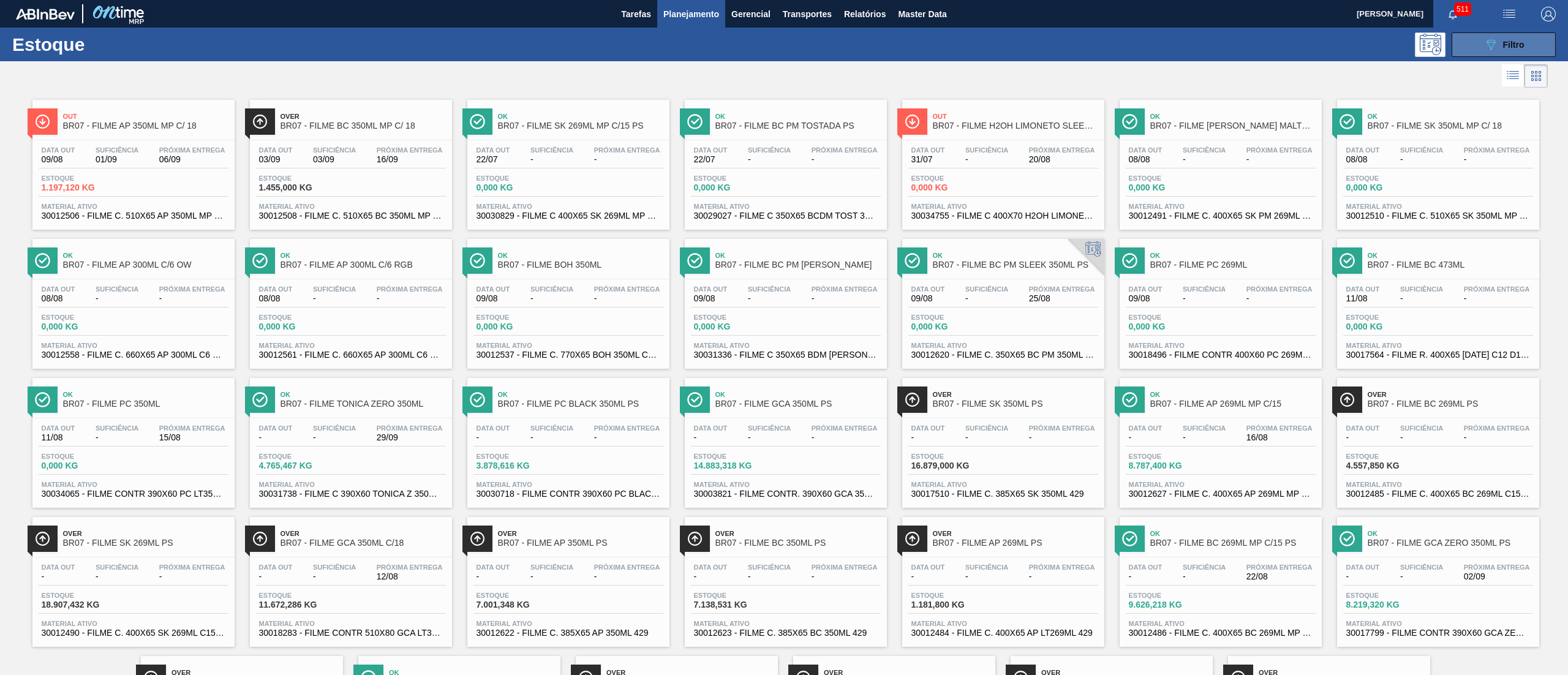
click at [784, 40] on span "Filtro" at bounding box center [1514, 44] width 21 height 10
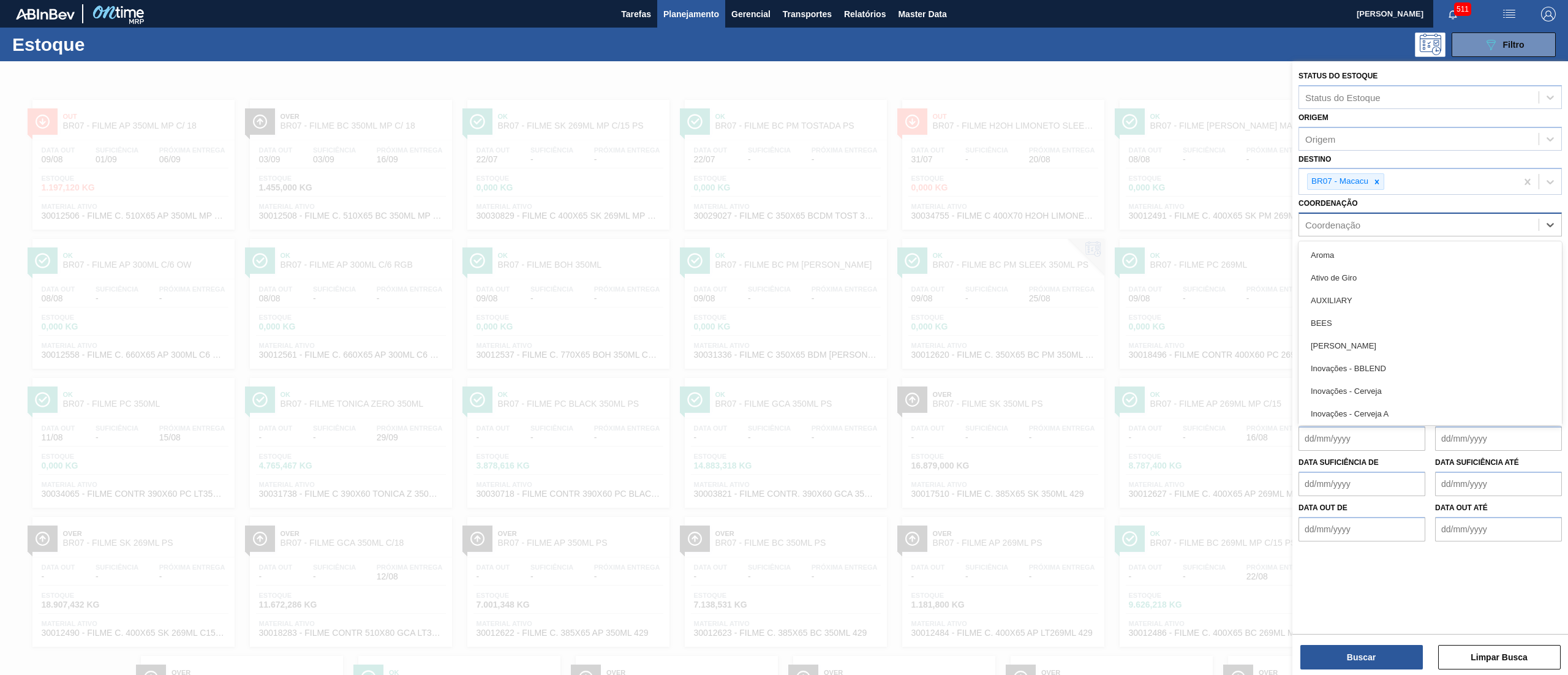
click at [784, 235] on div "Coordenação" at bounding box center [1430, 224] width 263 height 24
type input "ref"
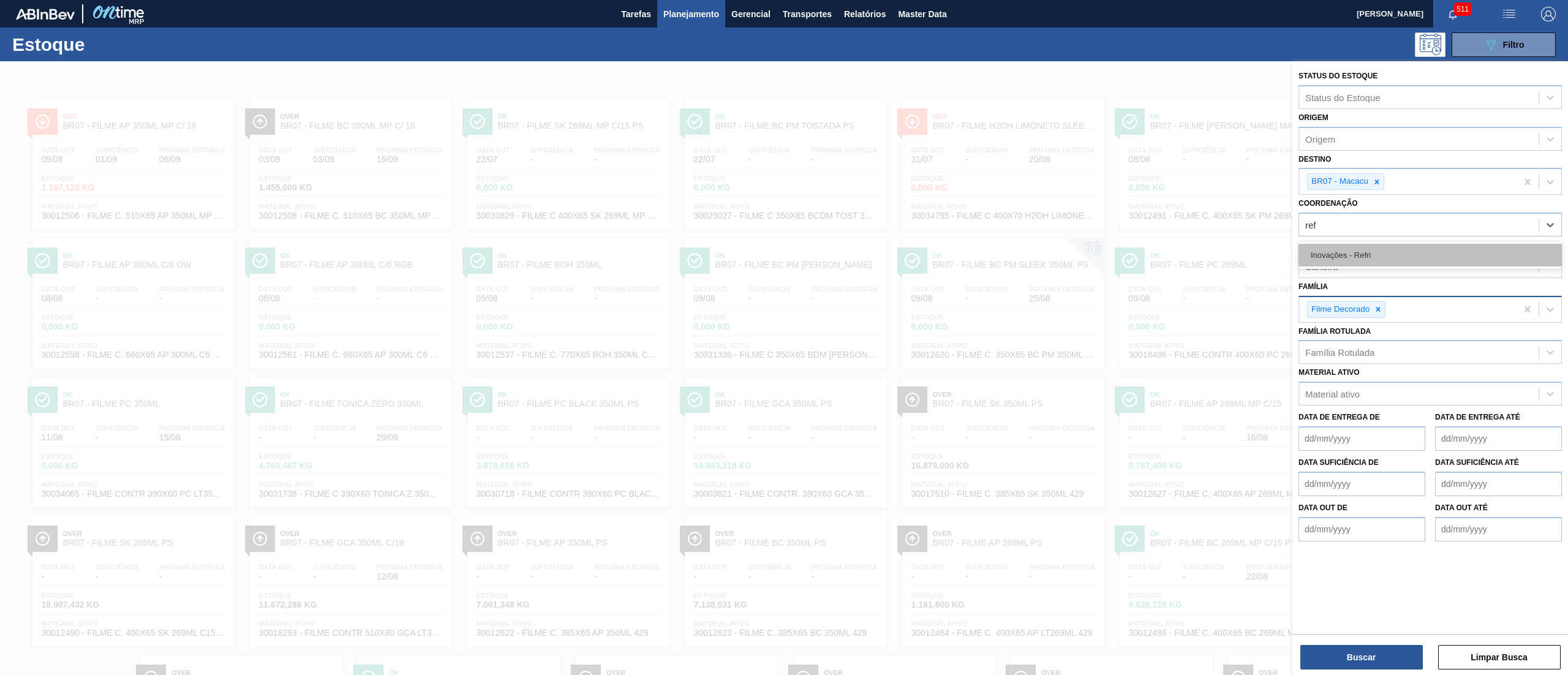
click at [784, 255] on div "Inovações - Refri" at bounding box center [1430, 255] width 263 height 23
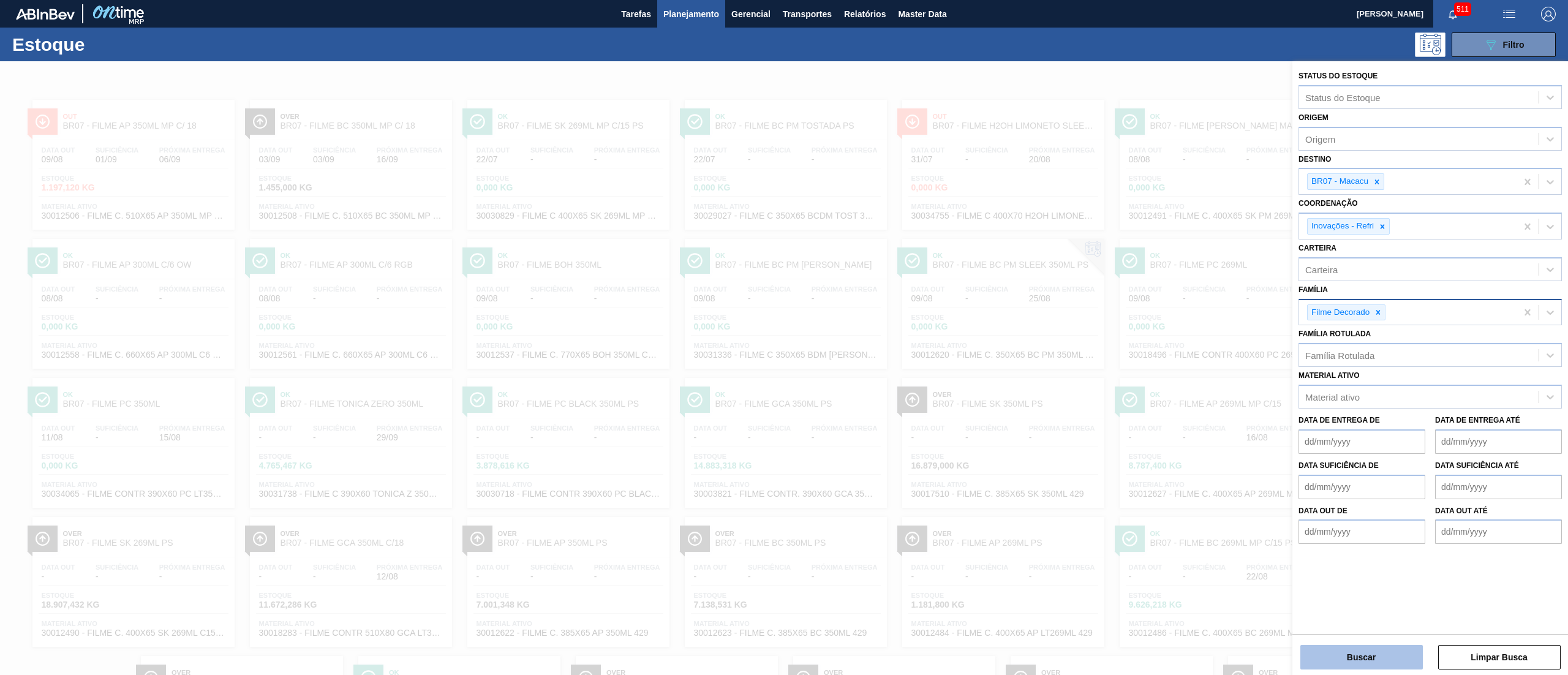
click at [784, 337] on button "Buscar" at bounding box center [1362, 657] width 123 height 25
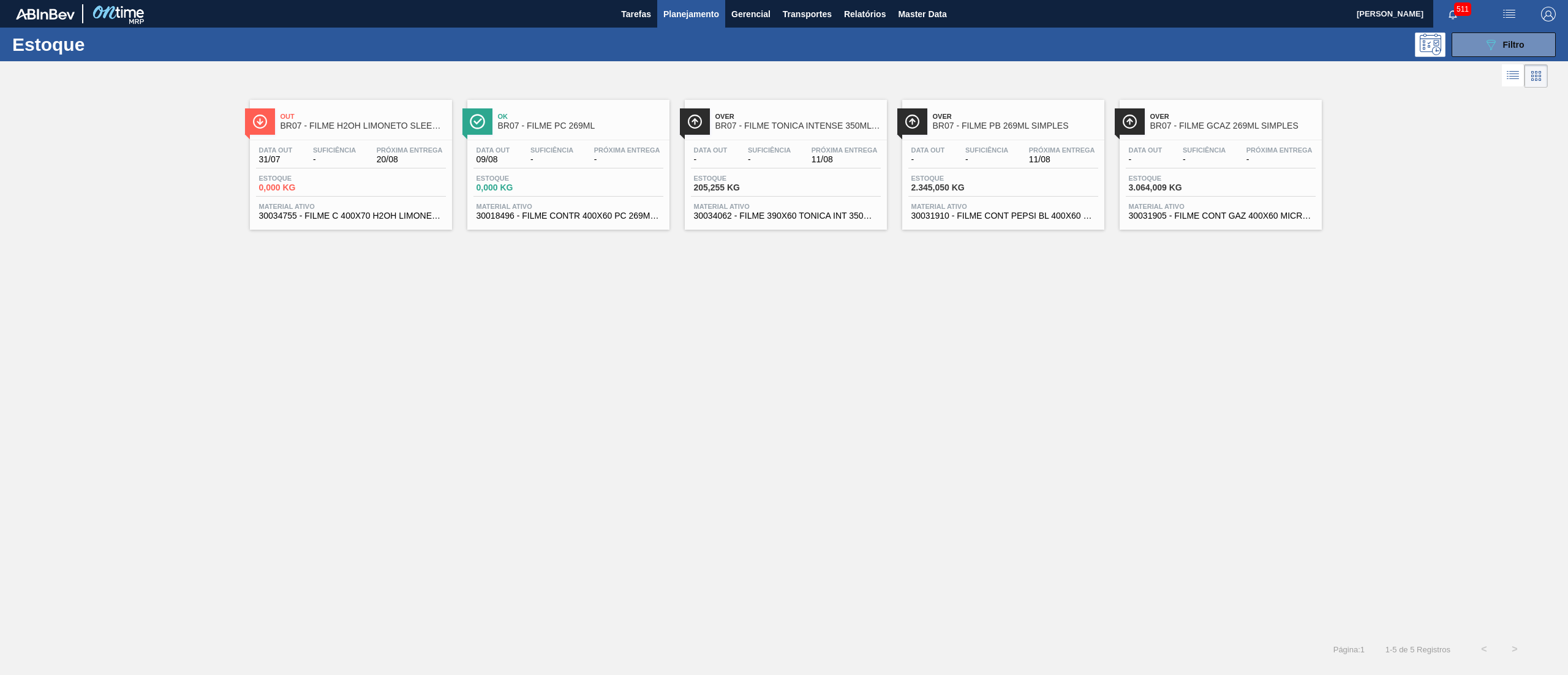
click at [784, 219] on span "30034062 - FILME 390X60 TONICA INT 350ML C12" at bounding box center [786, 216] width 184 height 9
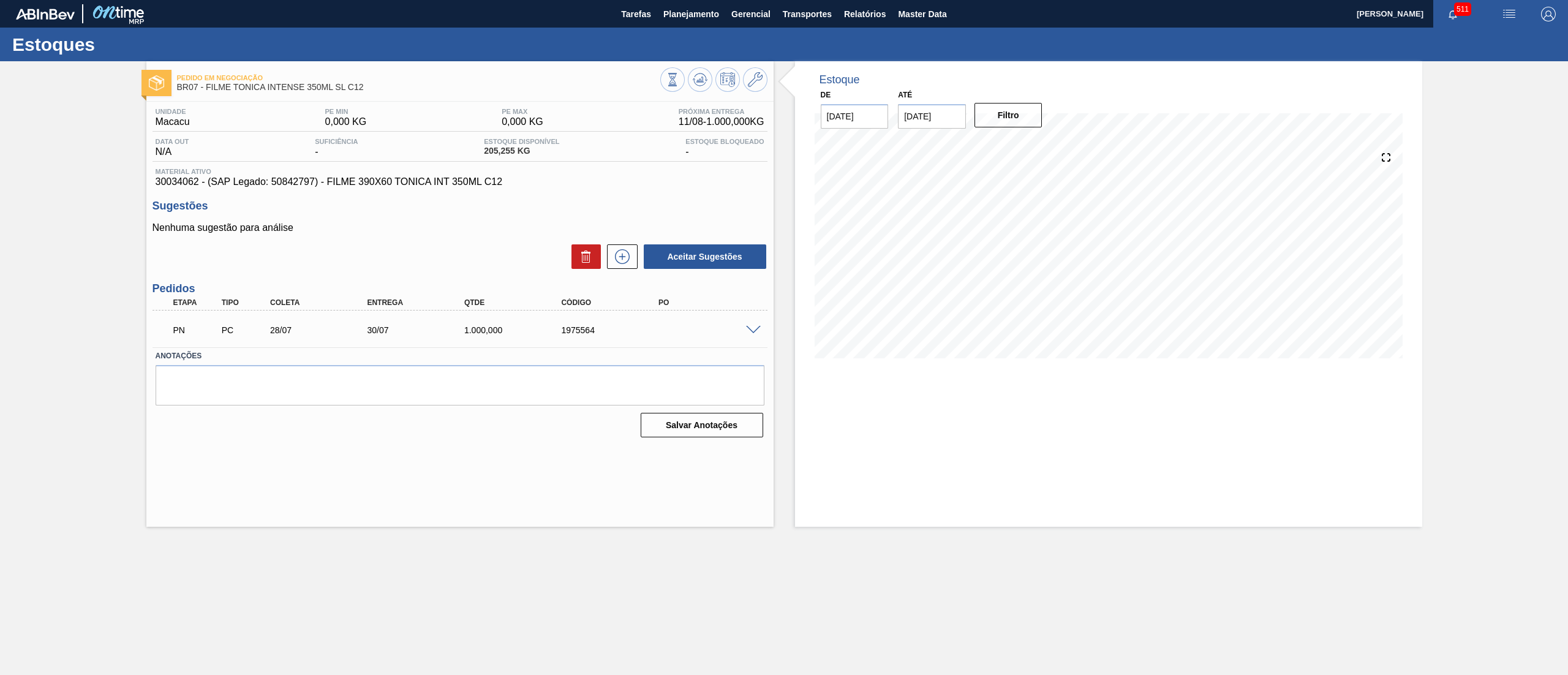
click at [751, 325] on div at bounding box center [755, 329] width 25 height 9
click at [752, 331] on span at bounding box center [753, 331] width 15 height 9
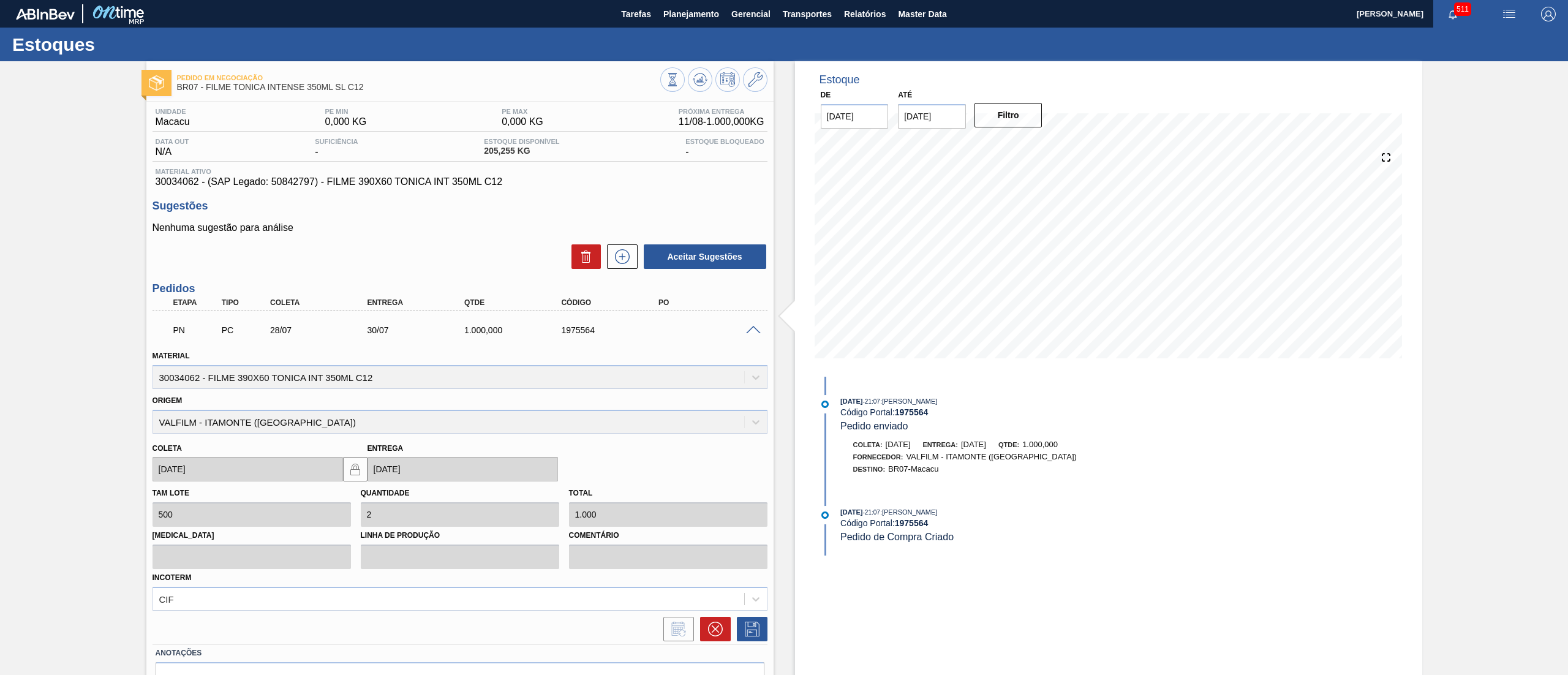
click at [751, 329] on span at bounding box center [753, 331] width 15 height 9
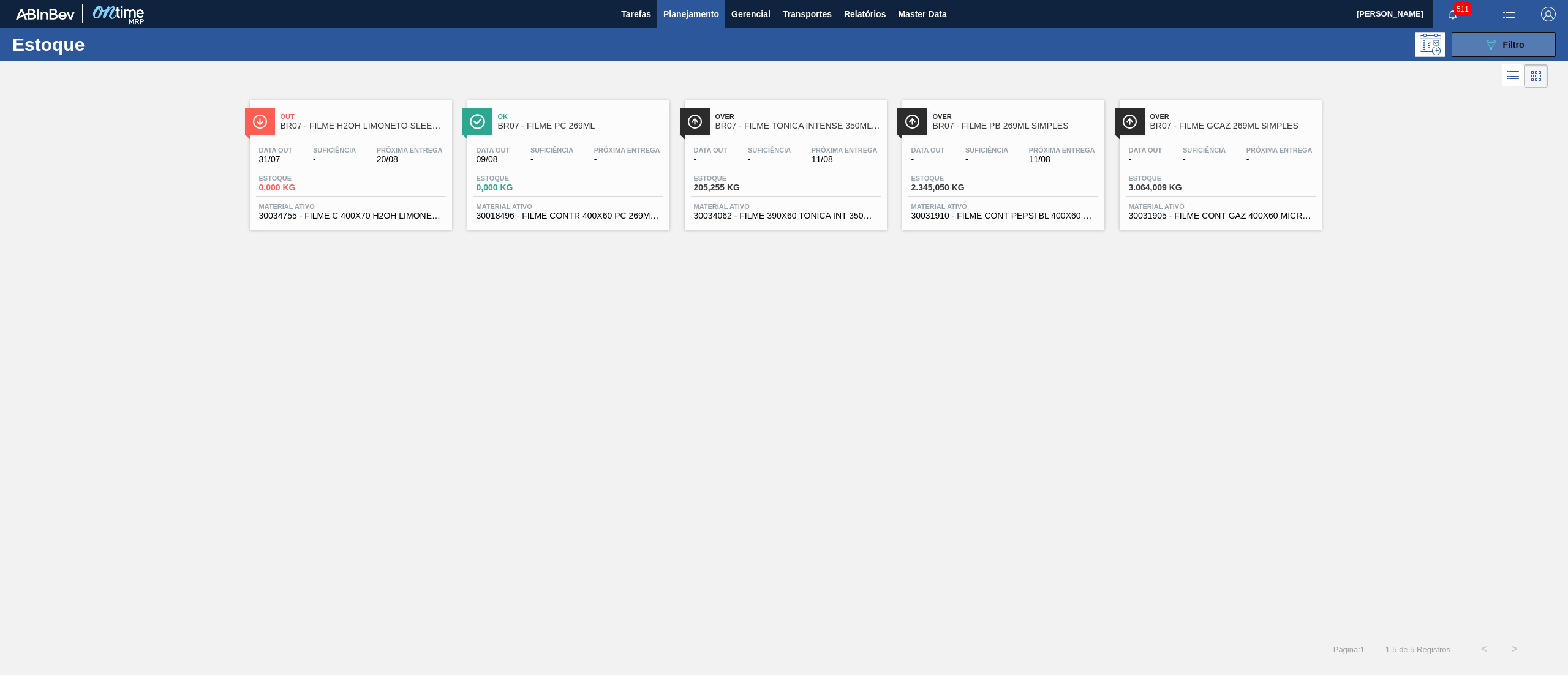
click at [784, 42] on span "Filtro" at bounding box center [1514, 44] width 21 height 10
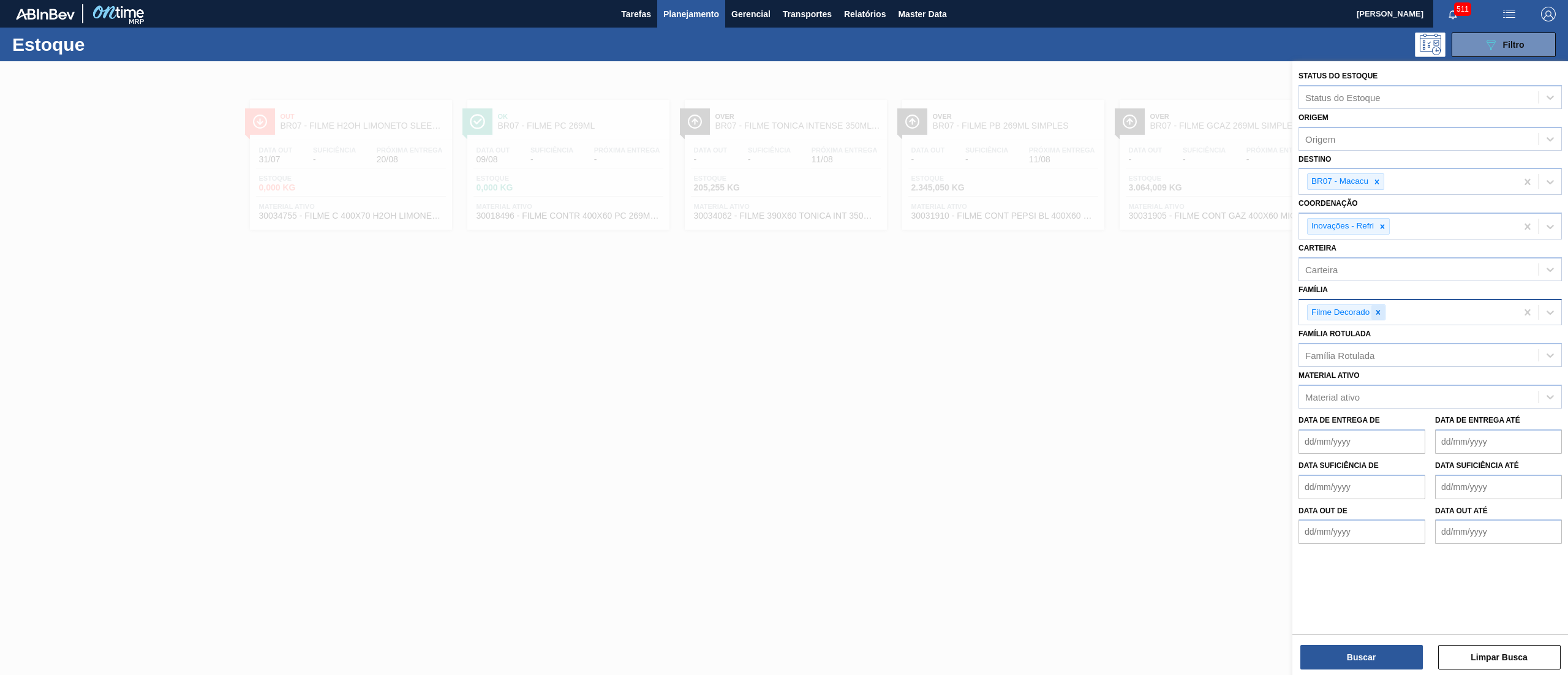
click at [784, 313] on icon at bounding box center [1378, 312] width 9 height 9
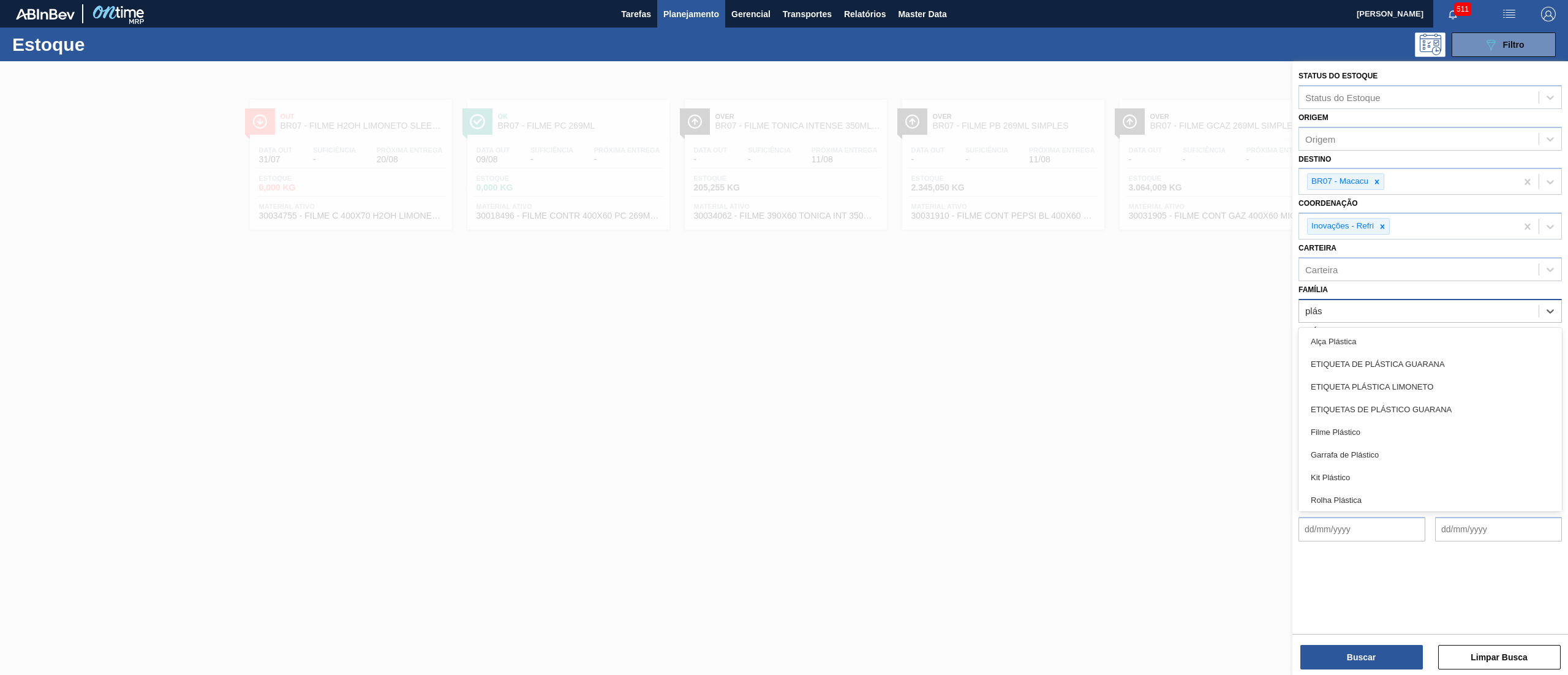
type input "plást"
click at [784, 337] on div "Rótulo Plástico" at bounding box center [1430, 475] width 263 height 23
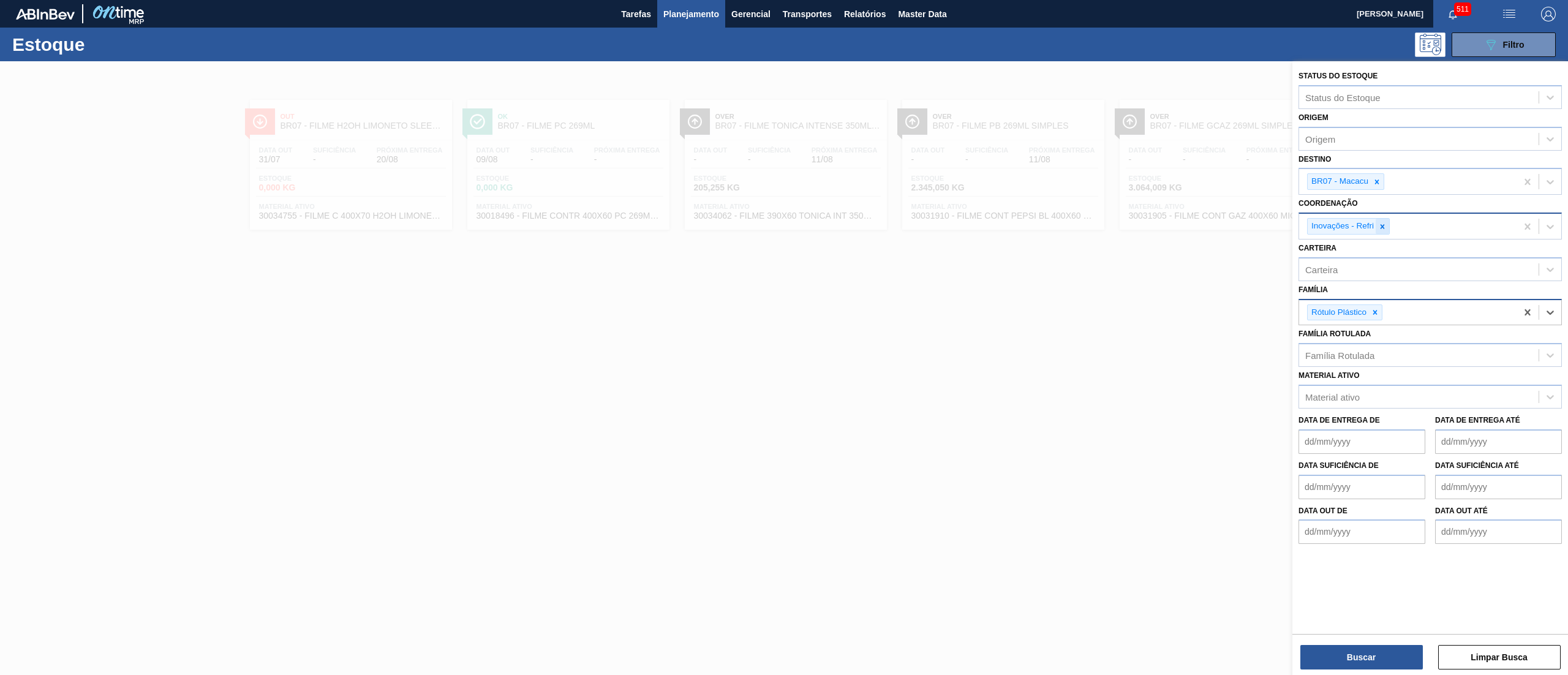
click at [784, 222] on icon at bounding box center [1382, 226] width 9 height 9
click at [784, 188] on div at bounding box center [1377, 181] width 13 height 15
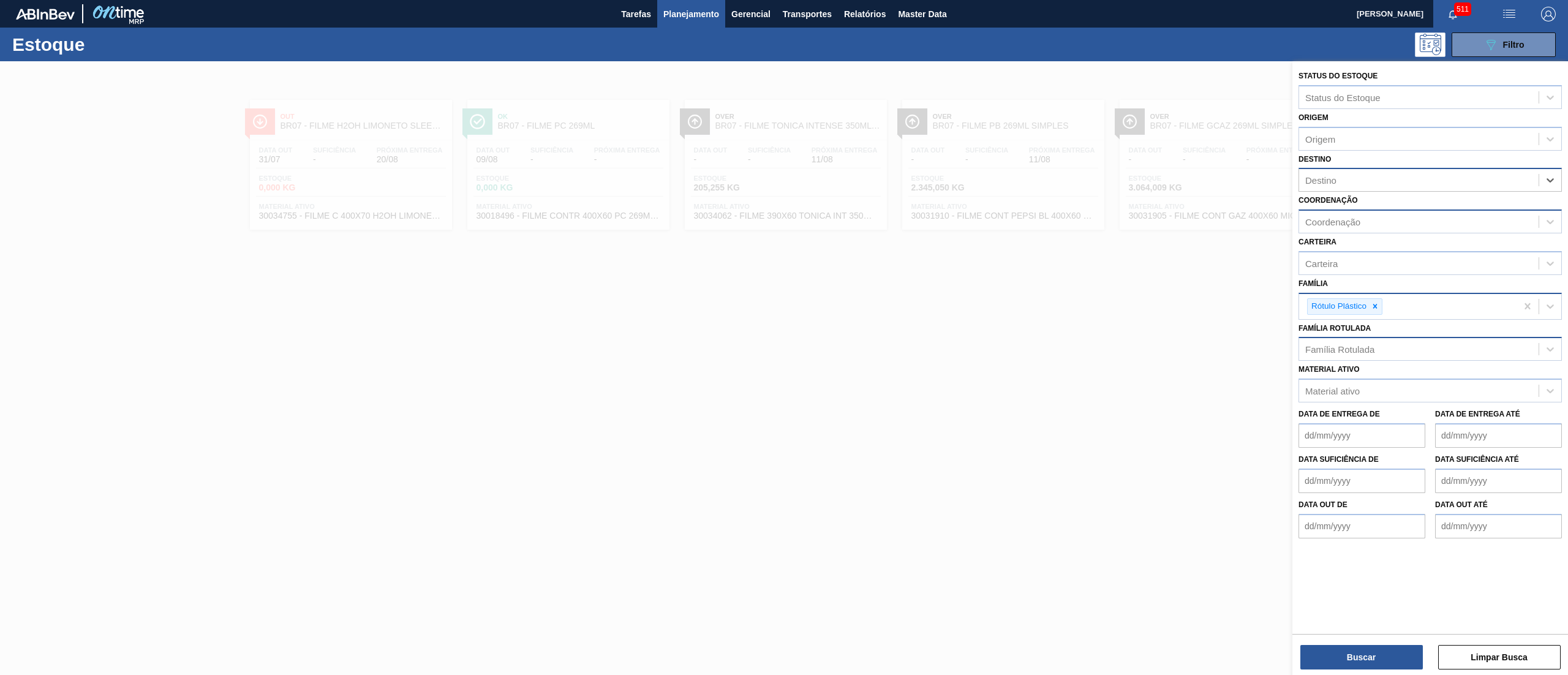
click at [784, 337] on div "Família Rotulada" at bounding box center [1419, 349] width 240 height 18
type Rotulada "sukita lim"
click at [784, 337] on div "ROTULO PLÁSTICO SUKITA LIMÃO 2L H" at bounding box center [1430, 425] width 263 height 23
click at [784, 337] on button "Buscar" at bounding box center [1362, 657] width 123 height 25
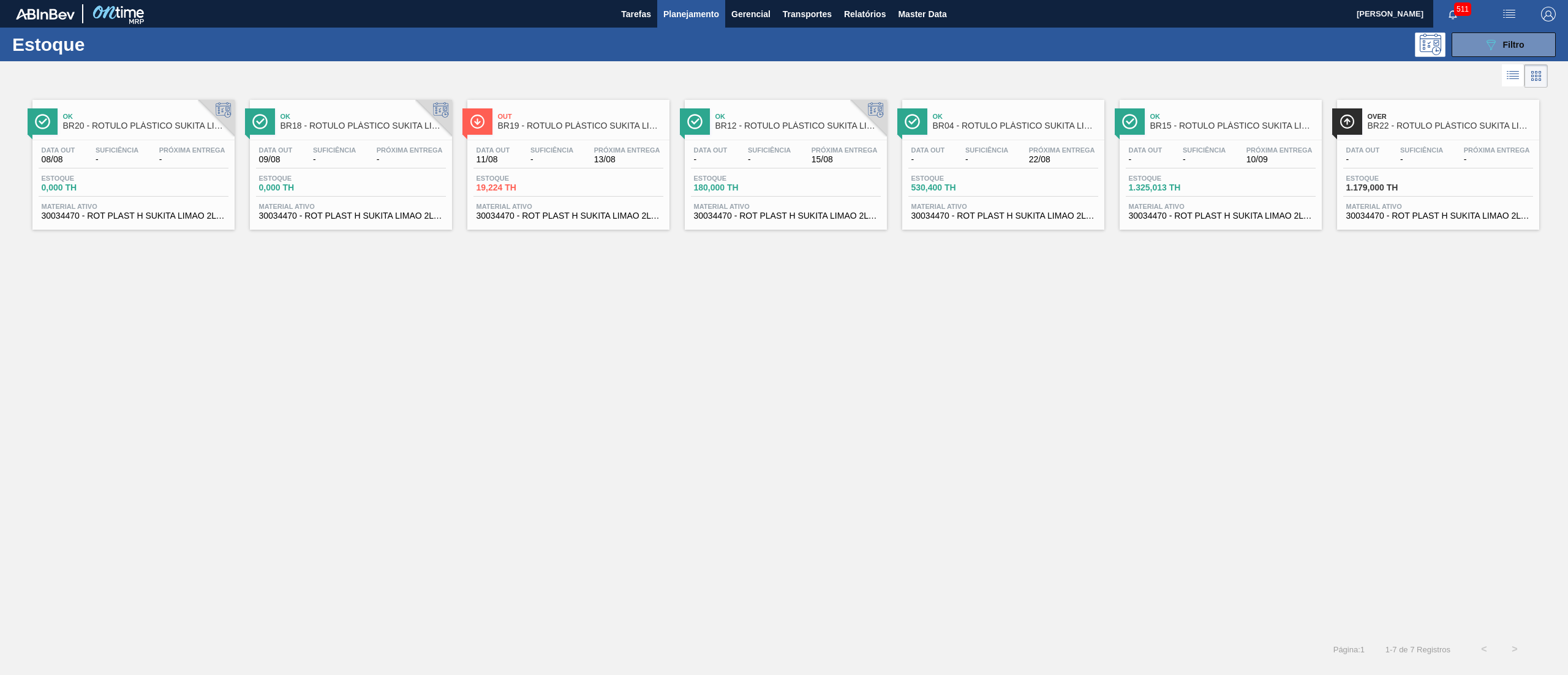
click at [784, 220] on span "30034470 - ROT PLAST H SUKITA LIMAO 2L NIV25" at bounding box center [1438, 216] width 184 height 9
click at [784, 218] on span "30034470 - ROT PLAST H SUKITA LIMAO 2L NIV25" at bounding box center [1220, 216] width 184 height 9
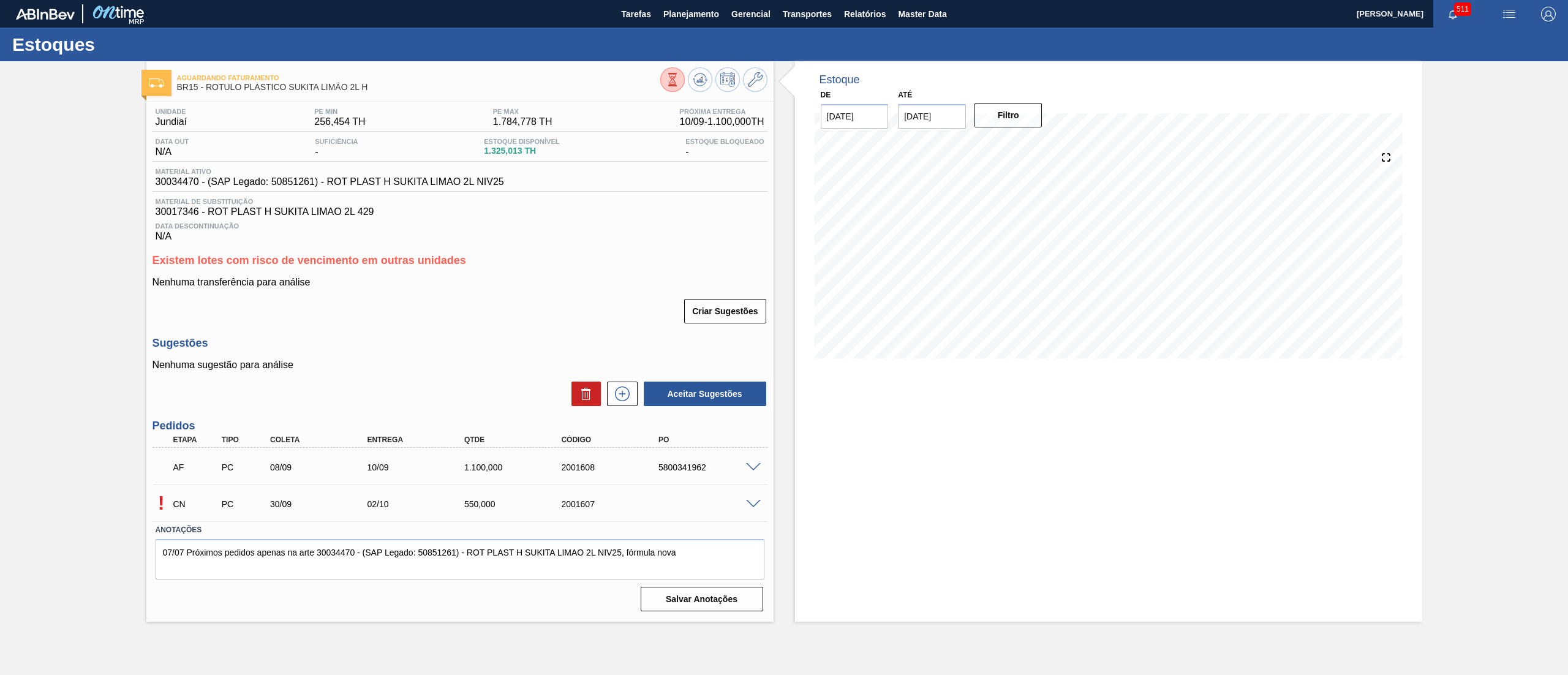
click at [750, 337] on span at bounding box center [753, 504] width 15 height 9
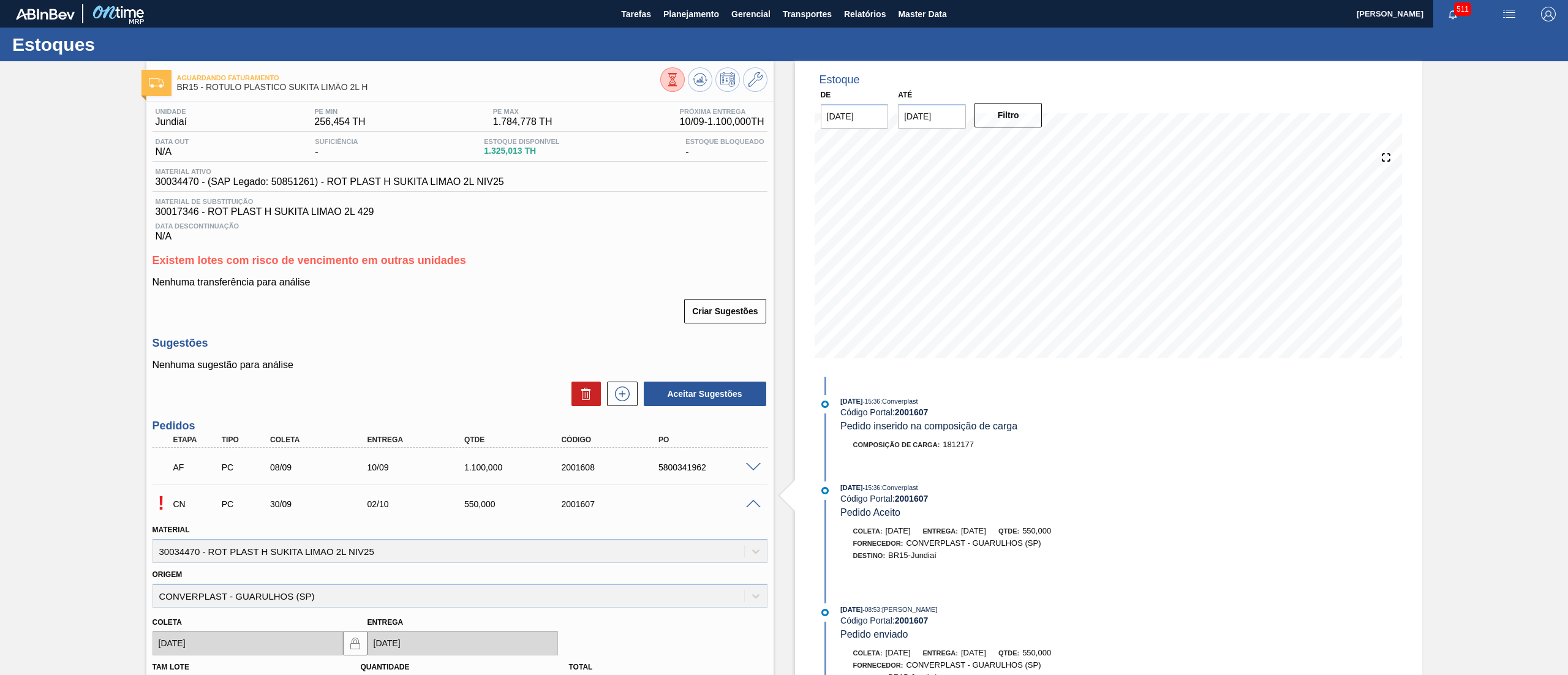
scroll to position [244, 0]
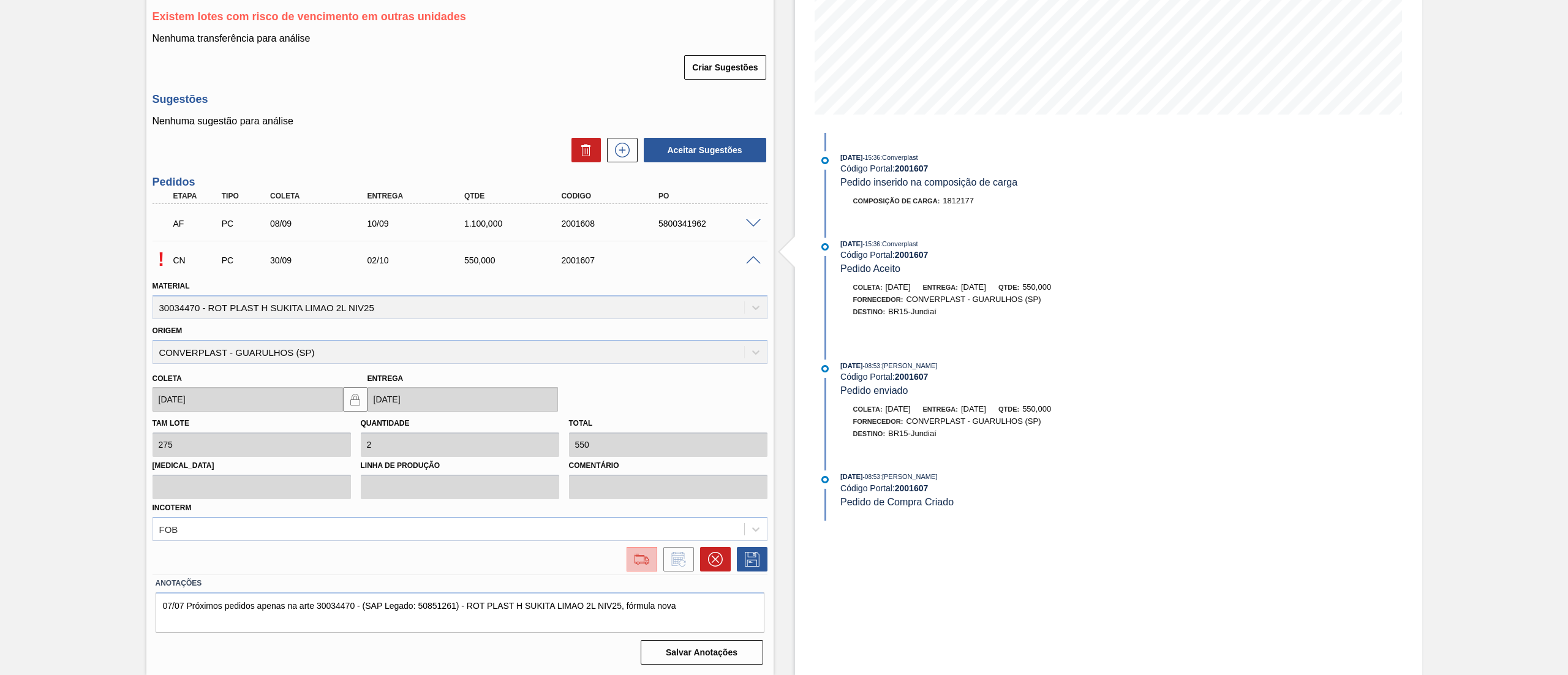
click at [628, 337] on button at bounding box center [642, 559] width 31 height 25
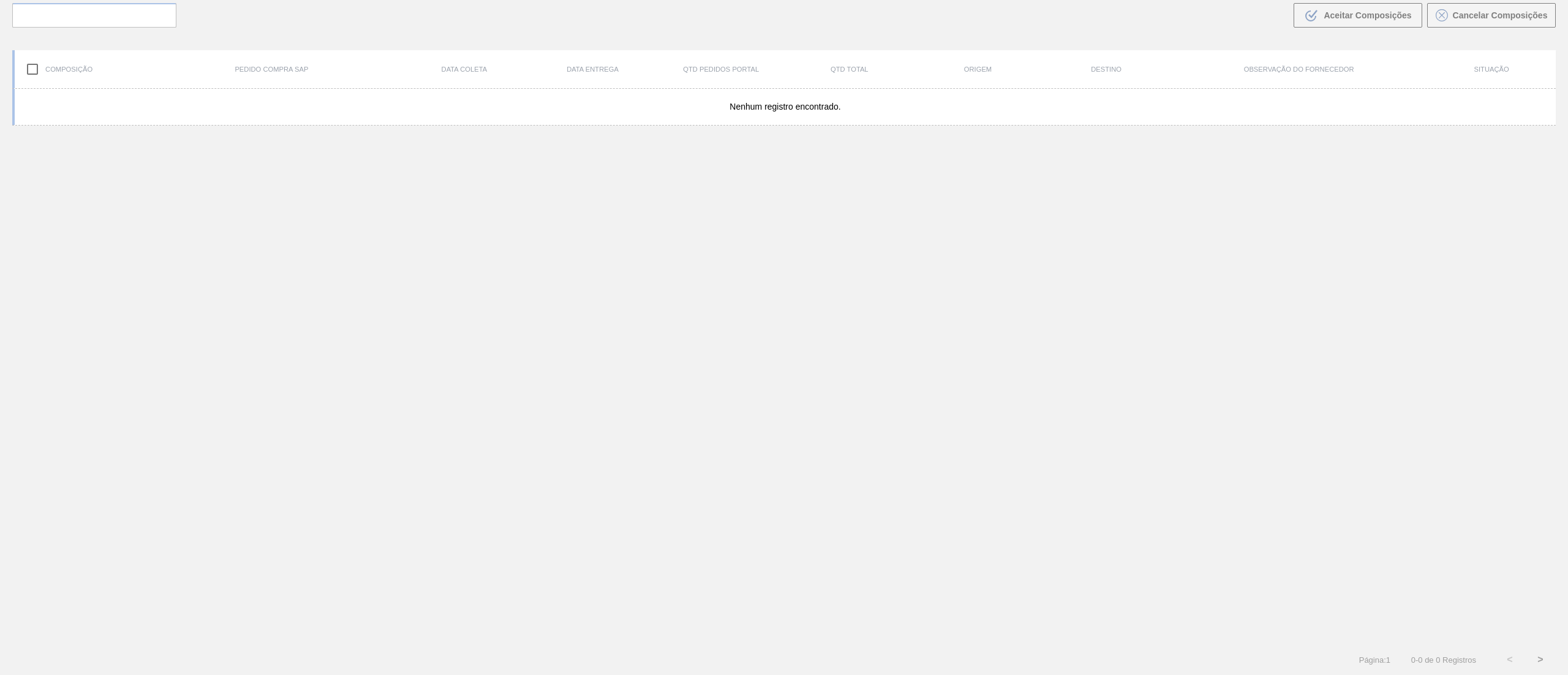
scroll to position [88, 0]
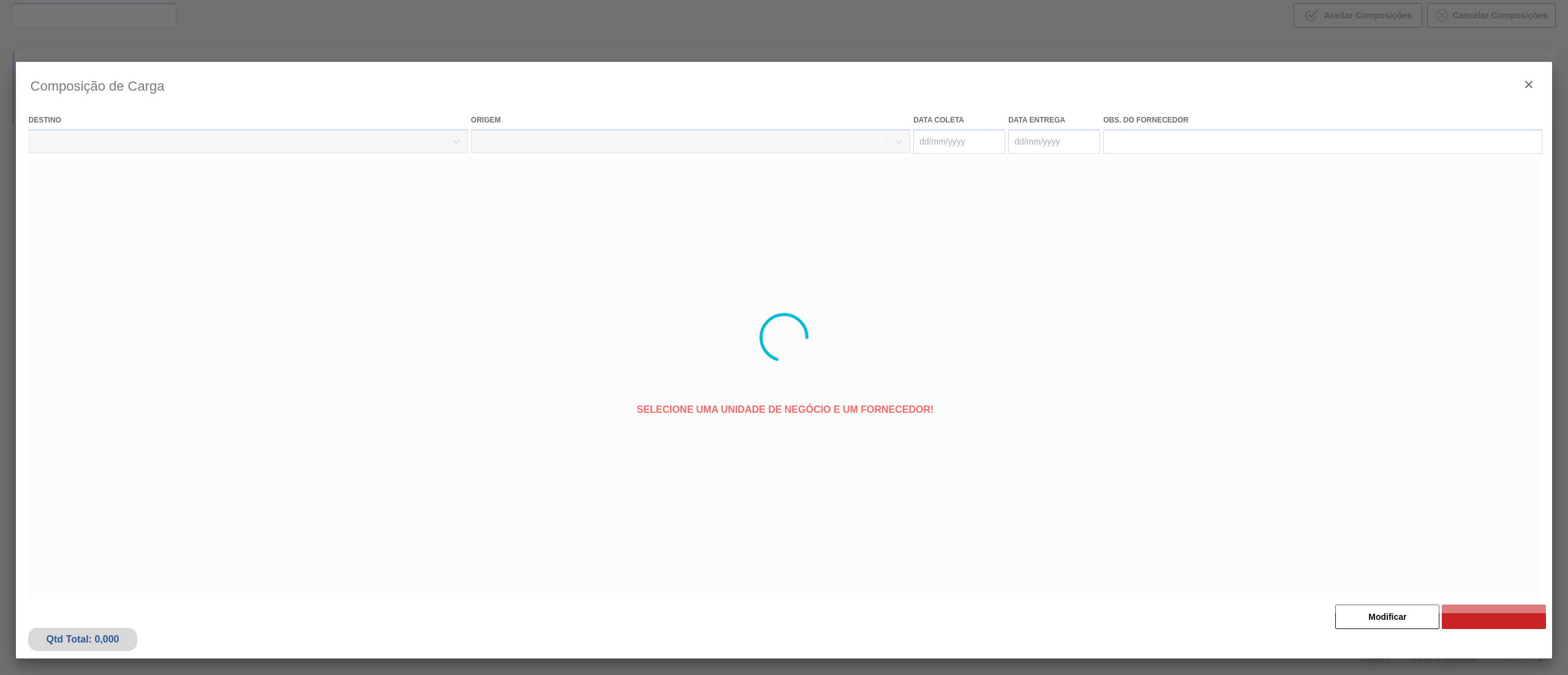
type coleta "[DATE]"
type entrega "[DATE]"
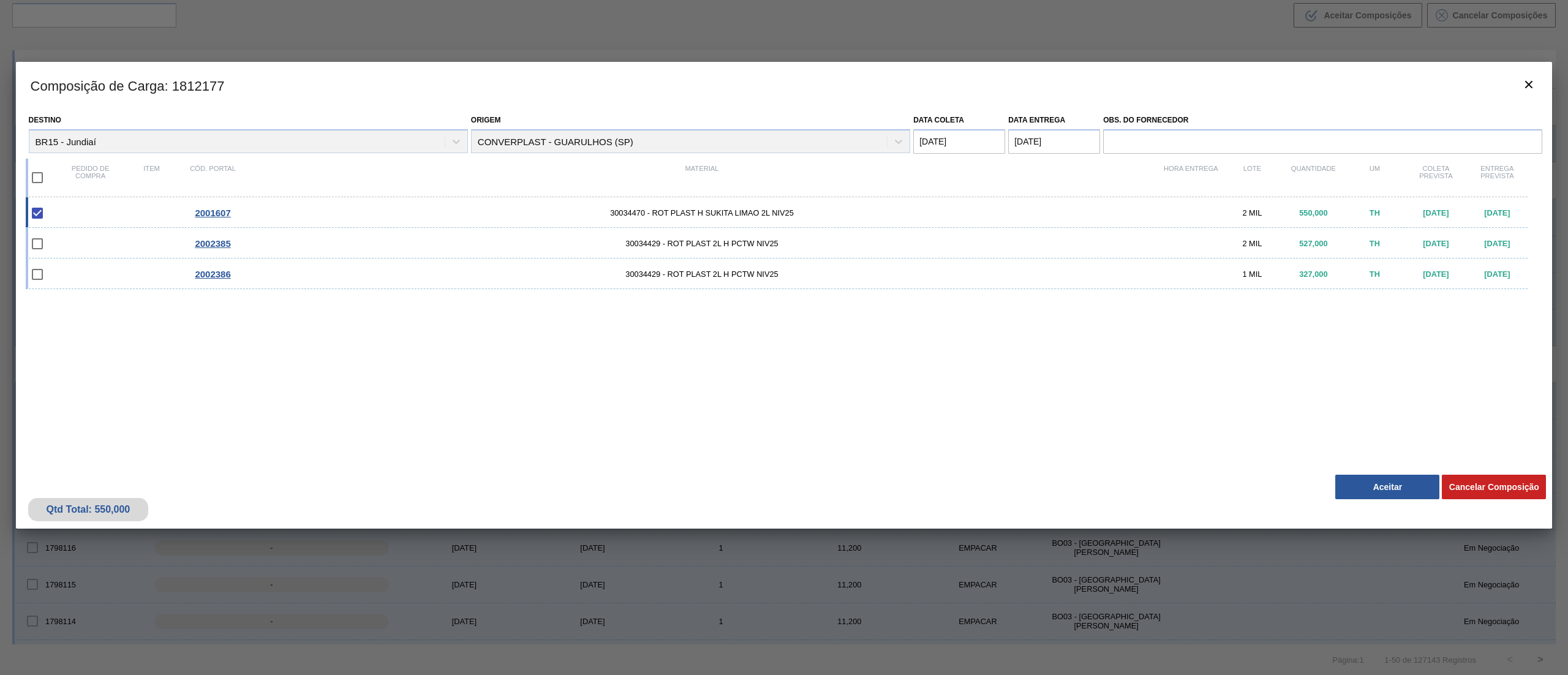
click at [784, 337] on button "Aceitar" at bounding box center [1387, 487] width 104 height 25
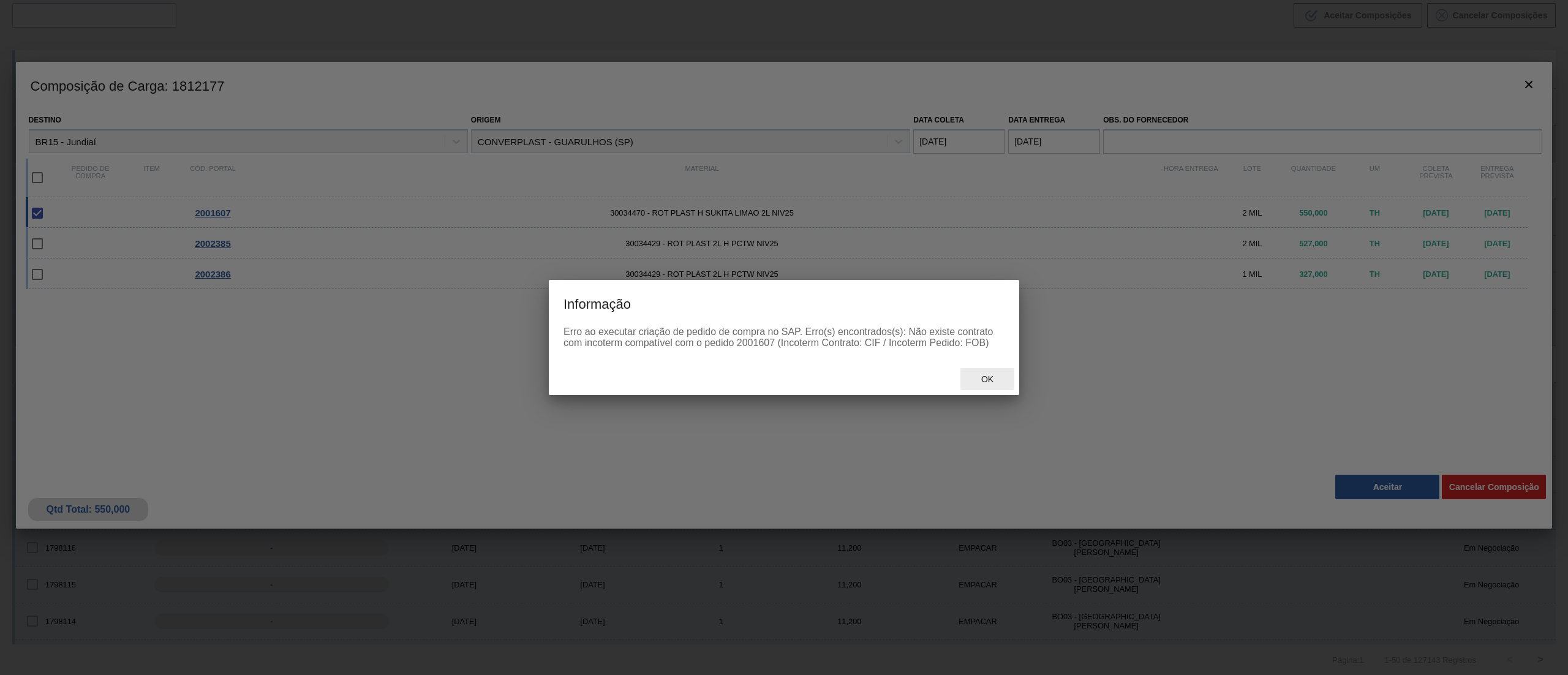
click at [784, 337] on div "Ok" at bounding box center [987, 380] width 54 height 23
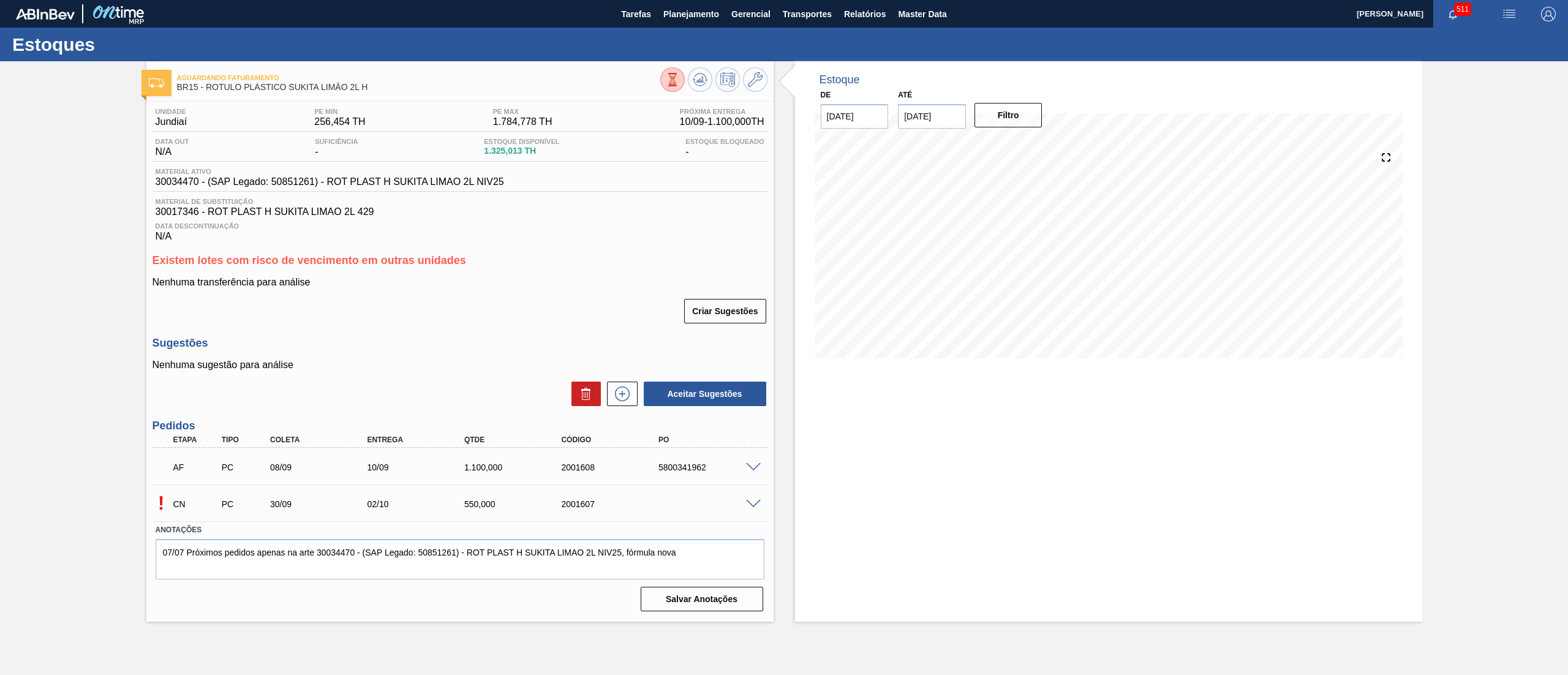
click at [755, 337] on div "! CN PC 30/09 02/10 550,000 2001607" at bounding box center [460, 503] width 615 height 31
click at [751, 337] on span at bounding box center [753, 504] width 15 height 9
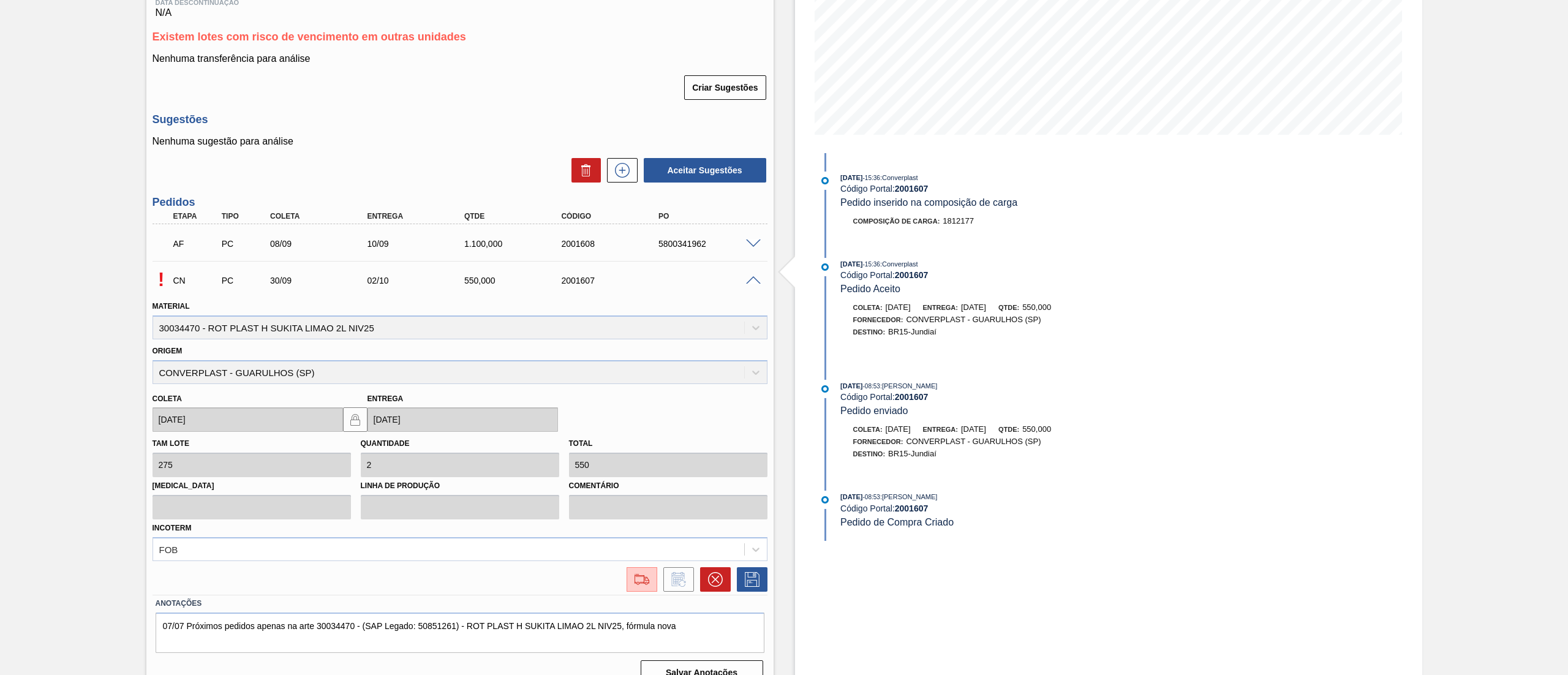
scroll to position [244, 0]
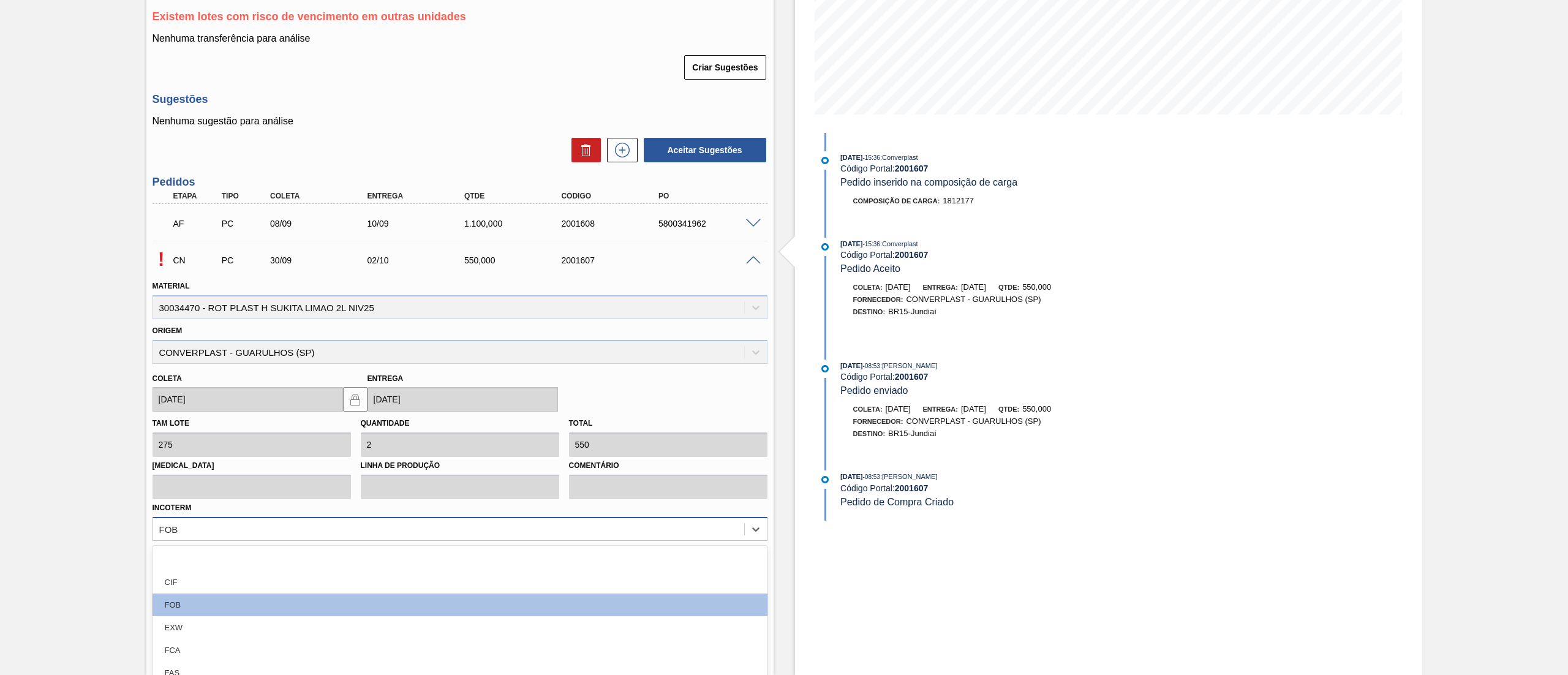
click at [449, 337] on div "option CIF focused, 2 of 12. 12 results available. Use Up and Down to choose op…" at bounding box center [460, 529] width 615 height 24
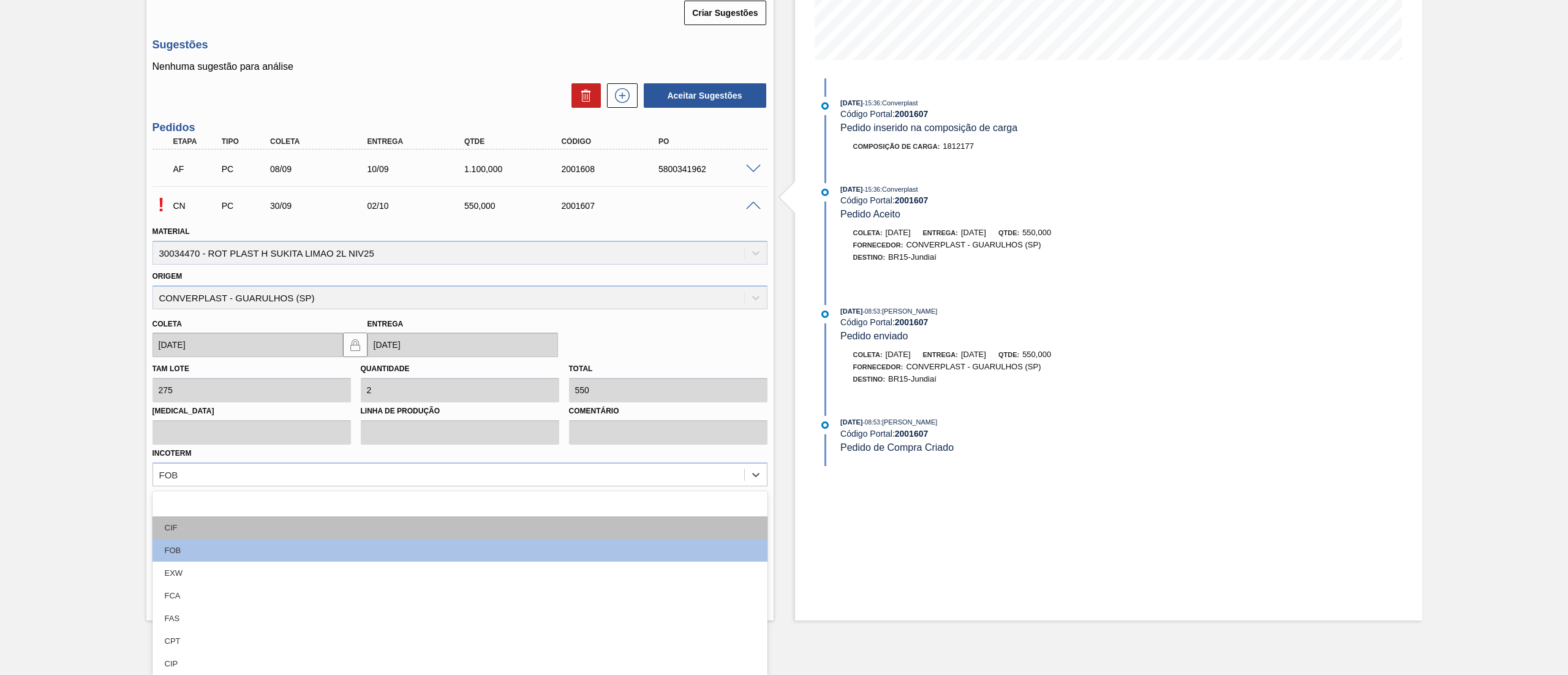
click at [285, 337] on div "CIF" at bounding box center [460, 528] width 615 height 23
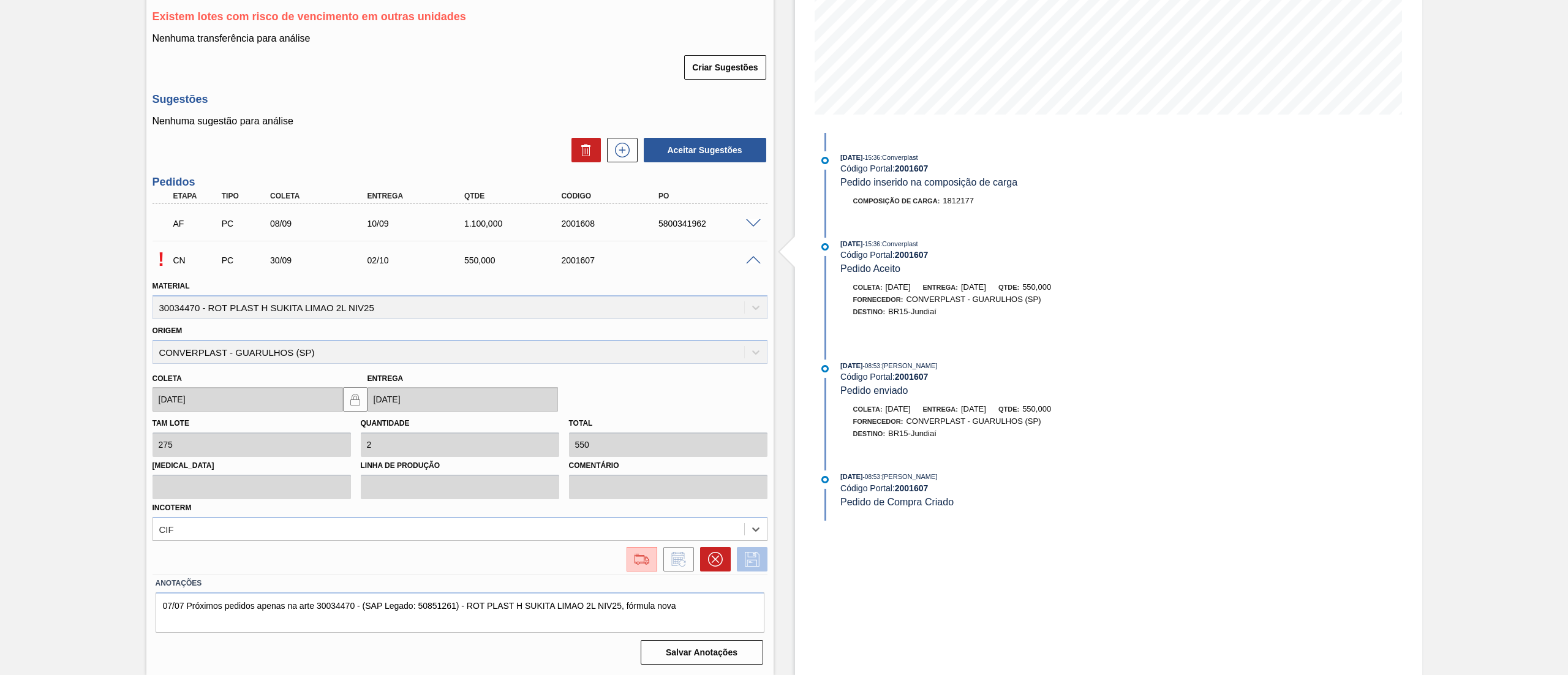
click at [756, 337] on icon at bounding box center [752, 560] width 20 height 15
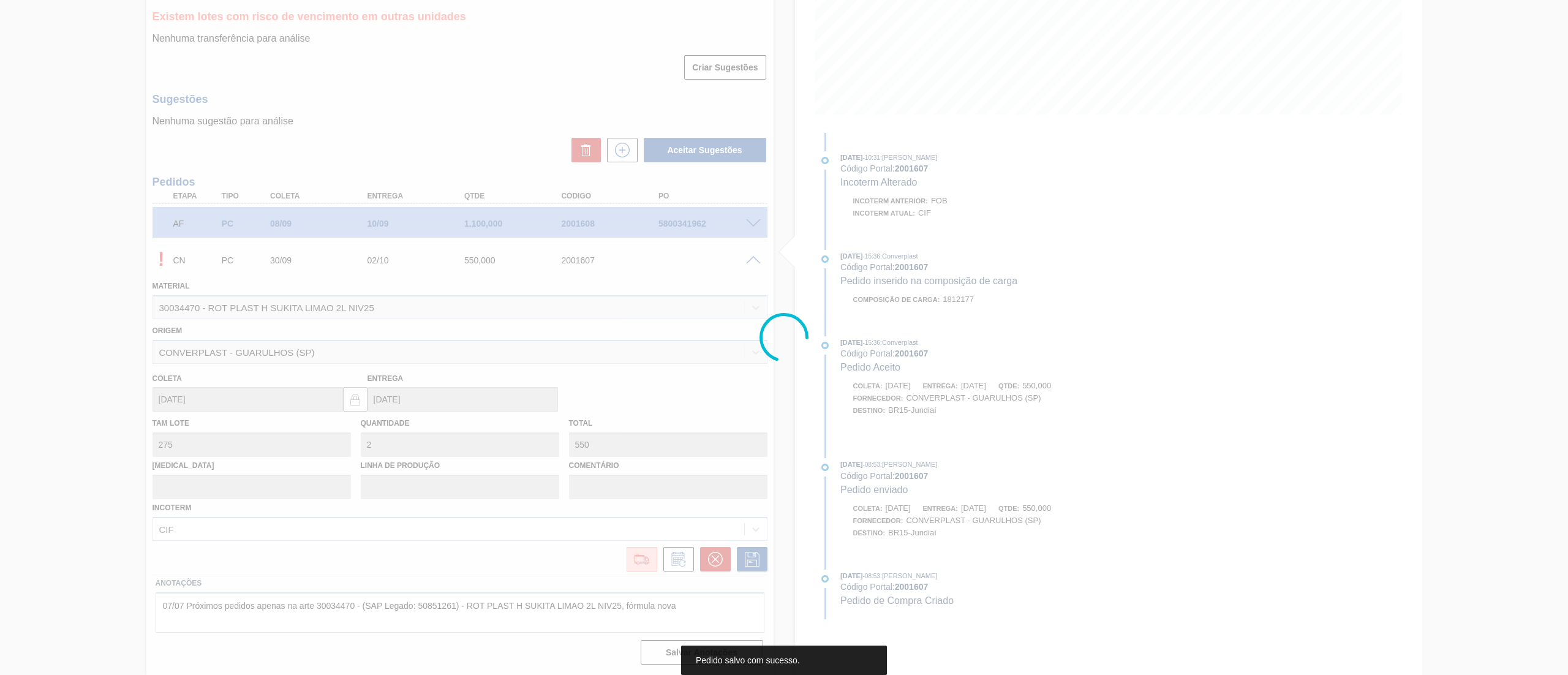
scroll to position [0, 0]
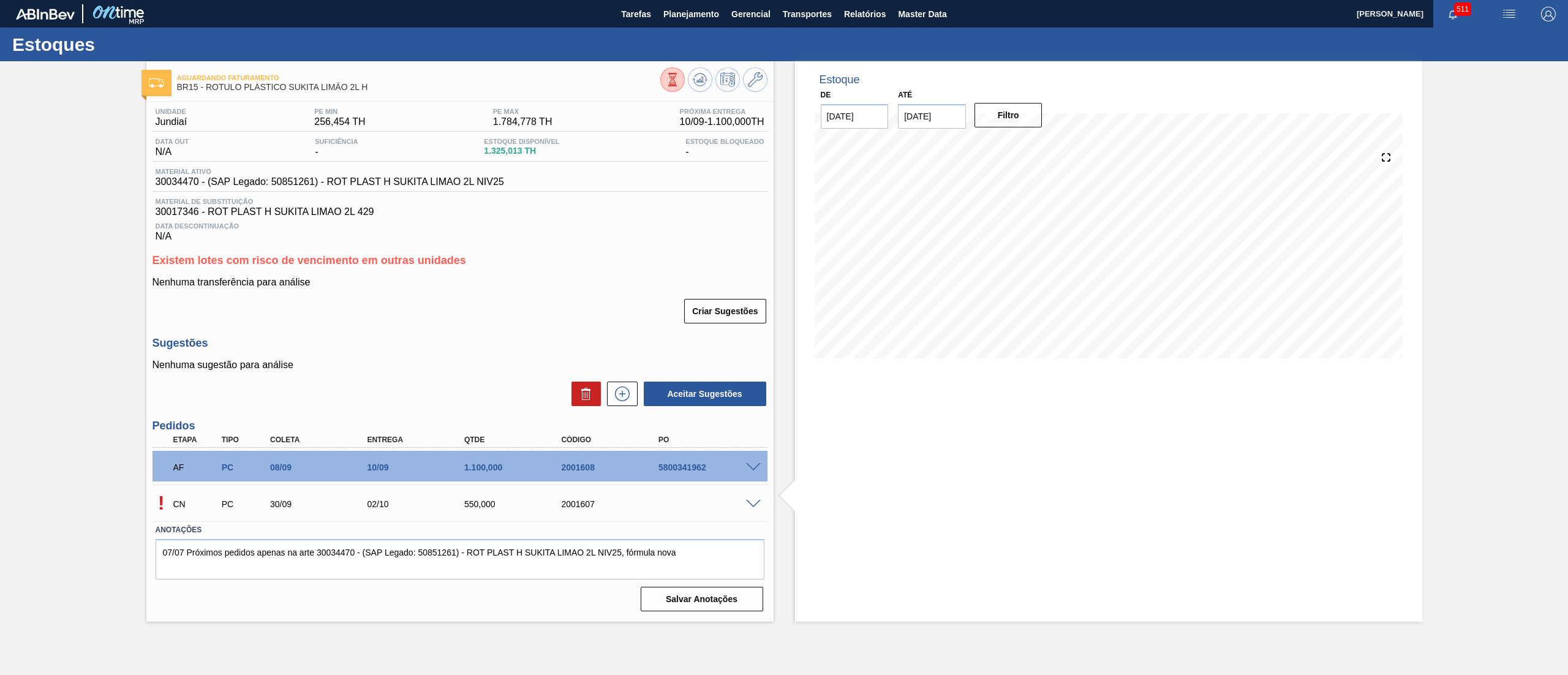
click at [751, 337] on span at bounding box center [753, 504] width 15 height 9
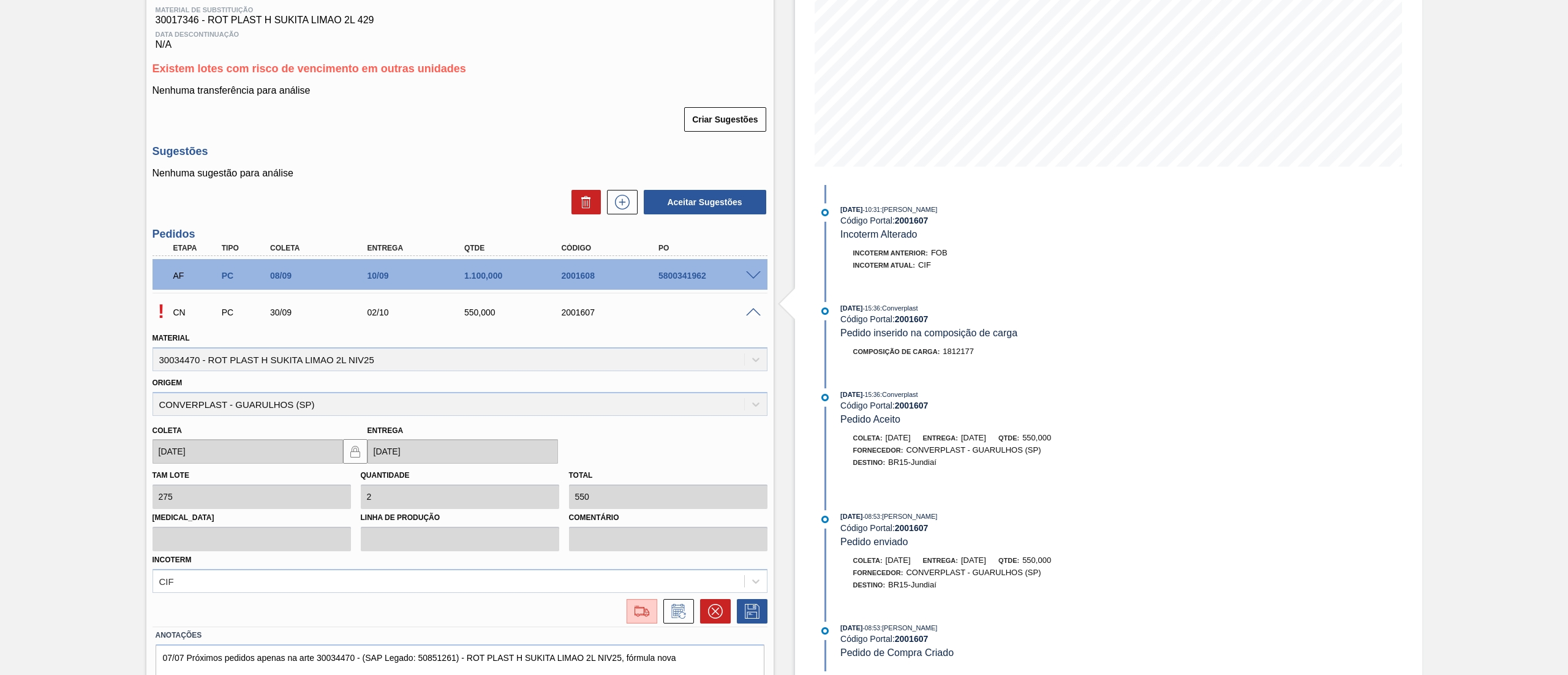
scroll to position [244, 0]
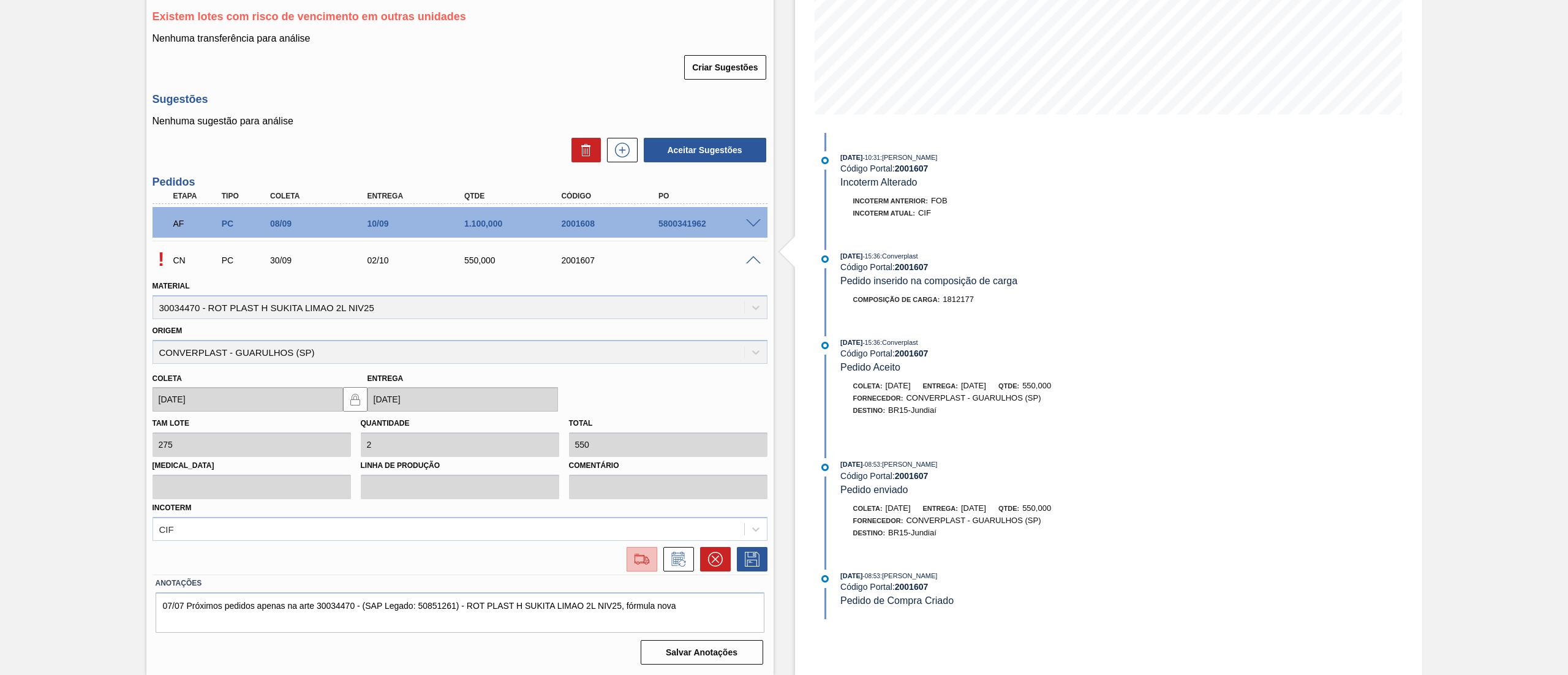
click at [644, 337] on img at bounding box center [642, 560] width 20 height 15
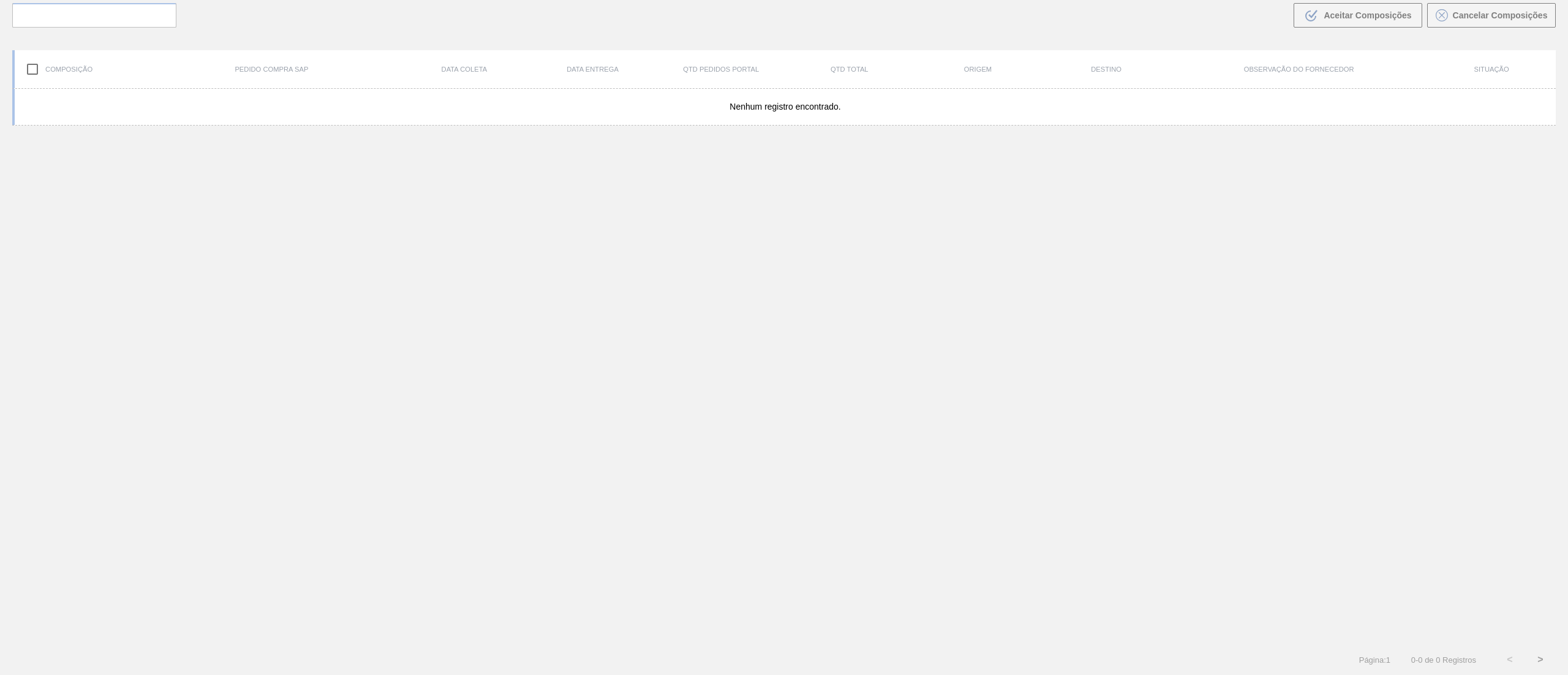
scroll to position [88, 0]
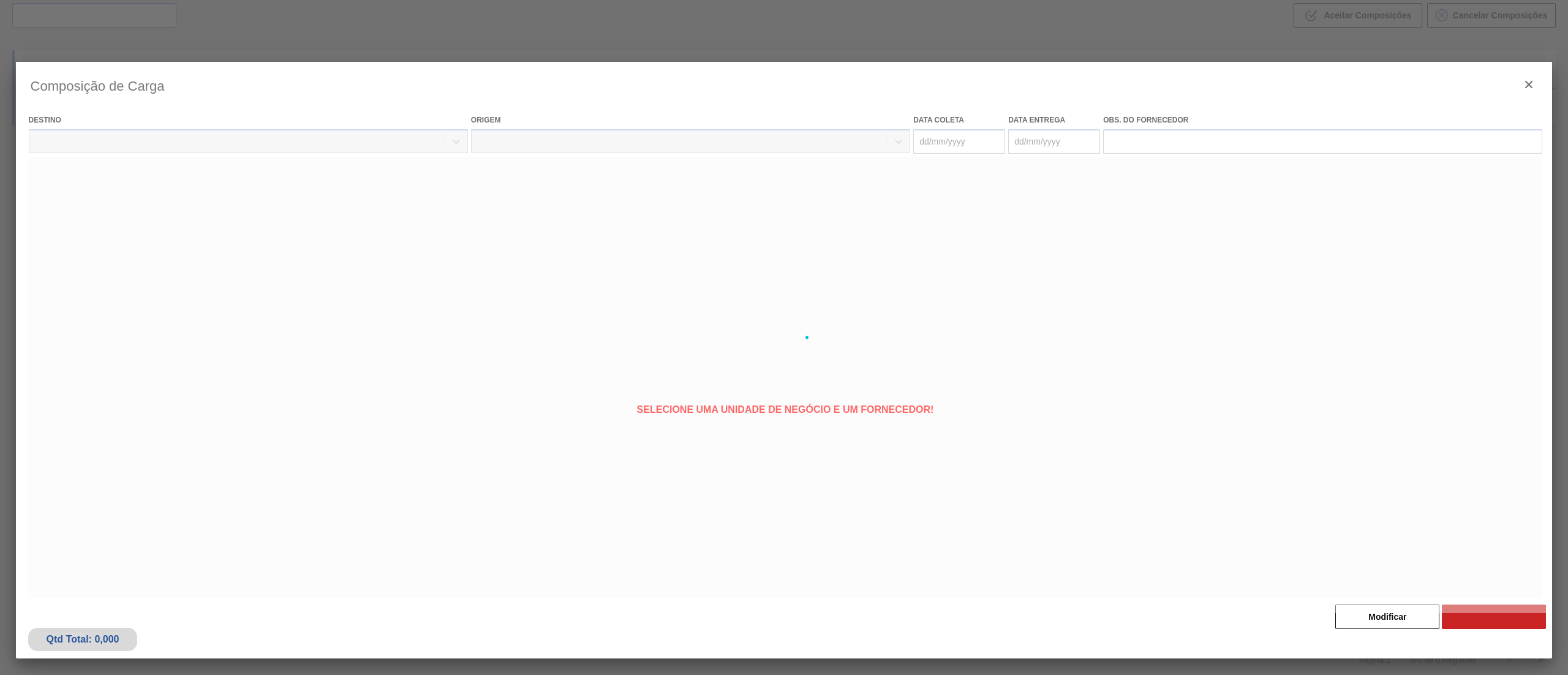
type coleta "[DATE]"
type entrega "[DATE]"
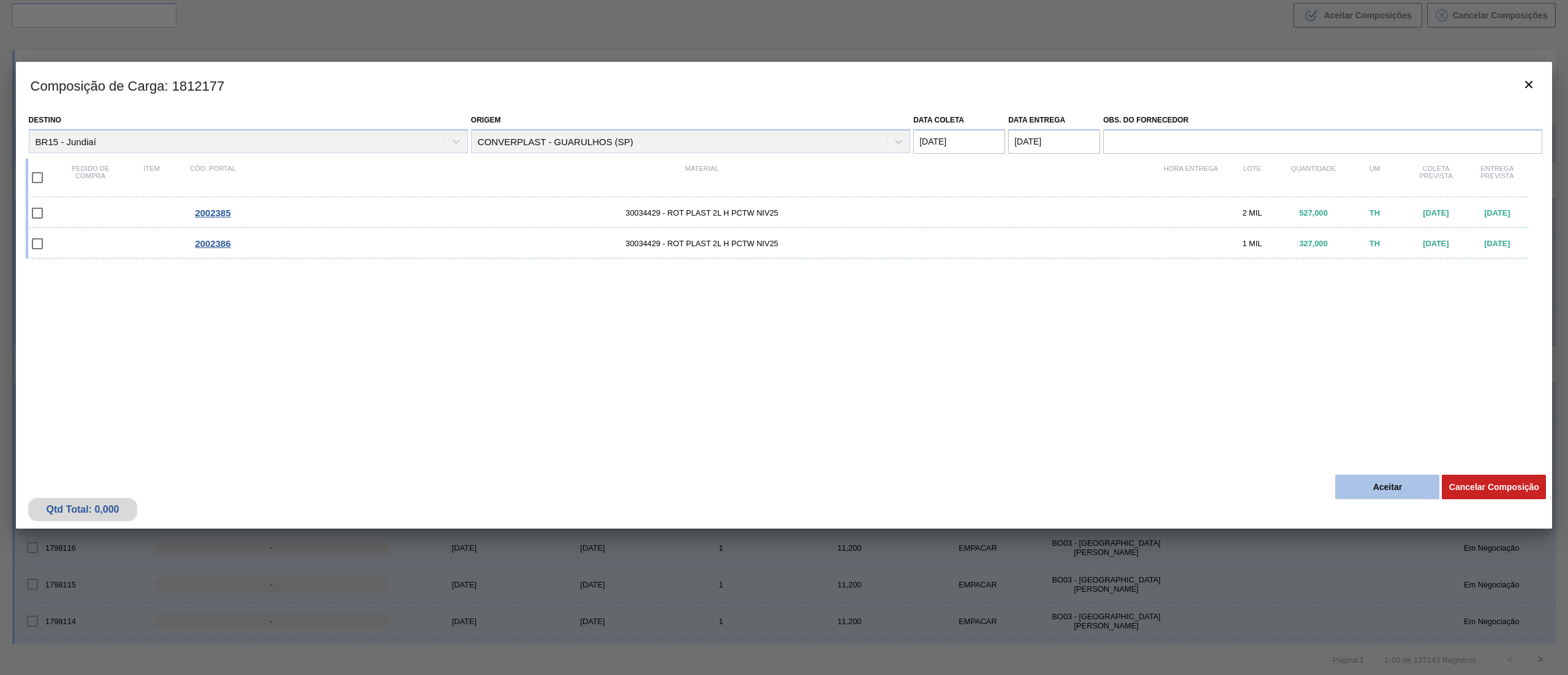
click at [784, 337] on button "Aceitar" at bounding box center [1387, 487] width 104 height 25
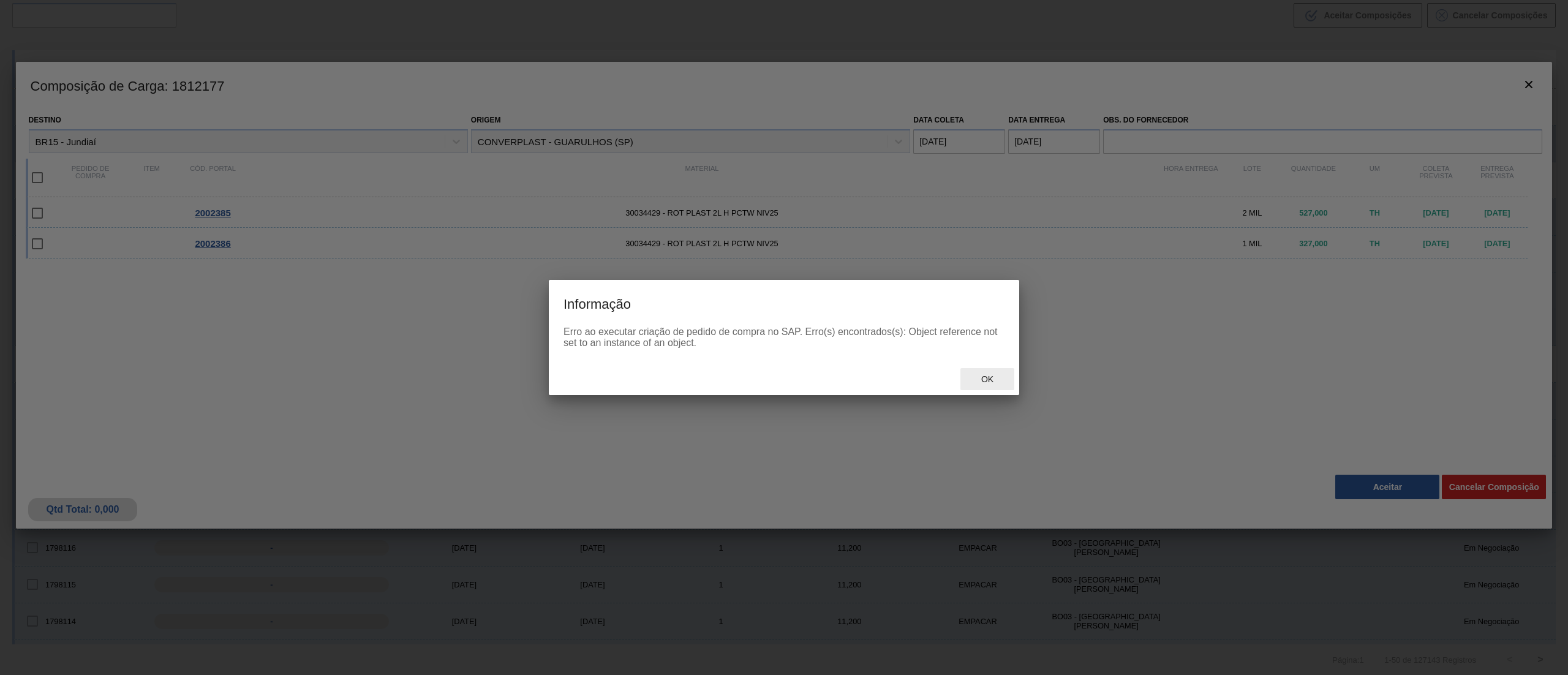
click at [784, 337] on span "Ok" at bounding box center [987, 379] width 32 height 10
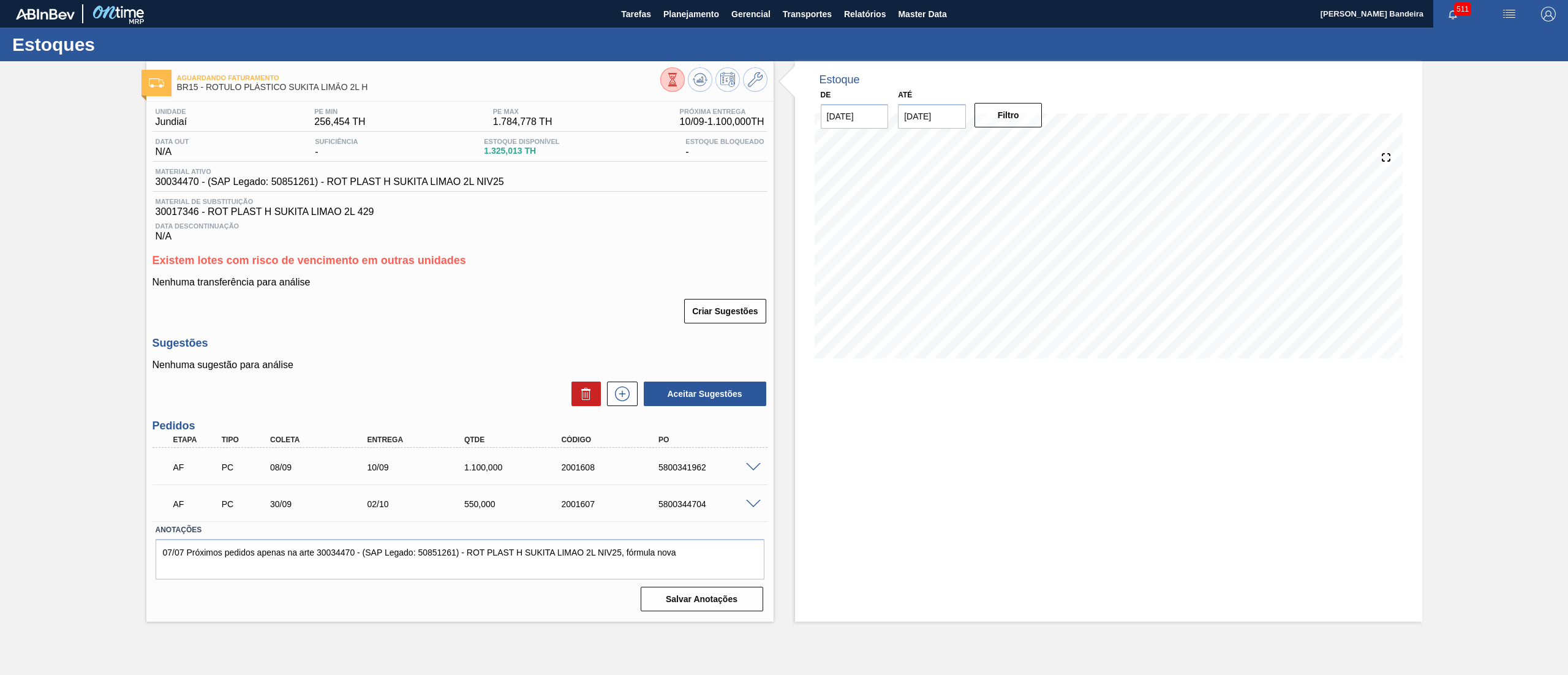
click at [900, 110] on input "[DATE]" at bounding box center [932, 116] width 68 height 25
click at [1036, 147] on button "Next Month" at bounding box center [1035, 145] width 9 height 9
click at [1033, 229] on div "18" at bounding box center [1032, 224] width 17 height 17
type input "[DATE]"
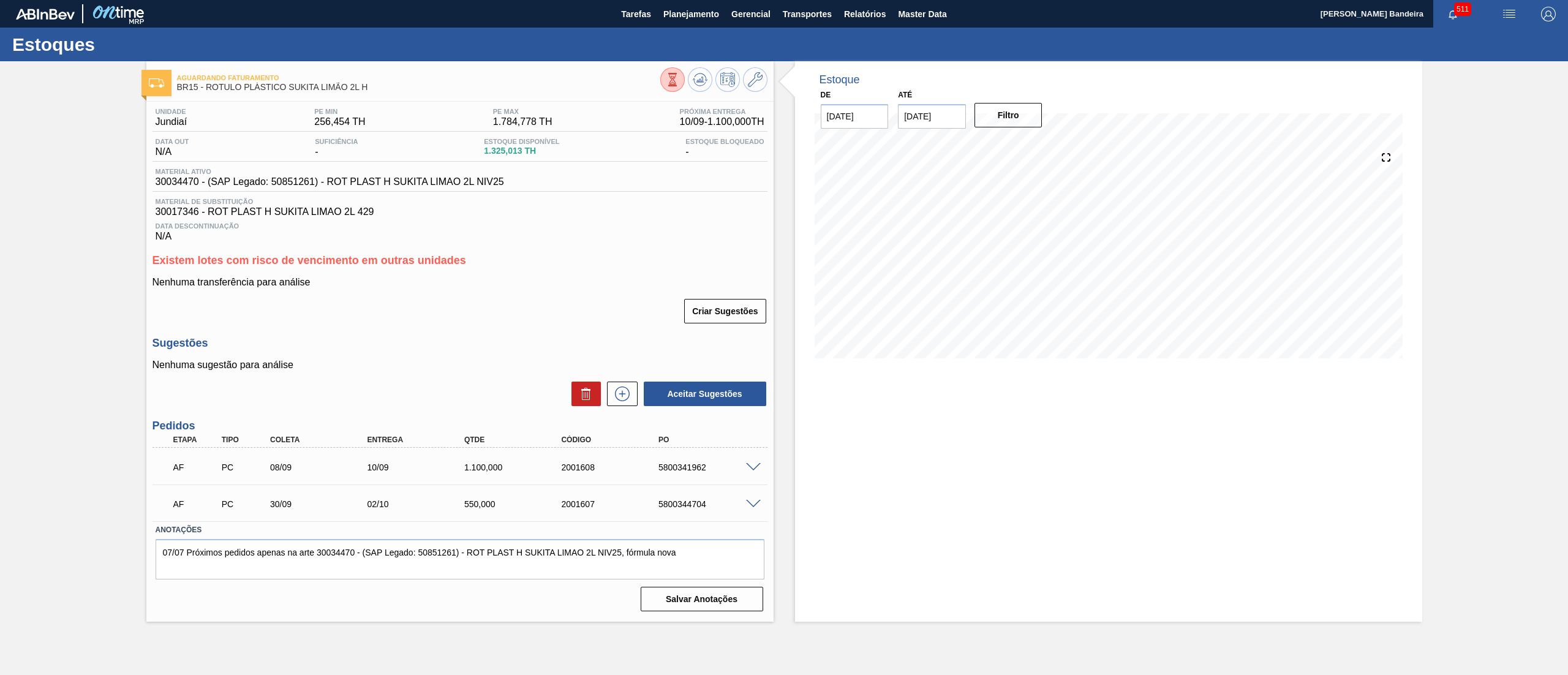
click at [1003, 102] on div "Filtro" at bounding box center [1009, 115] width 78 height 27
click at [997, 116] on button "Filtro" at bounding box center [1009, 115] width 68 height 25
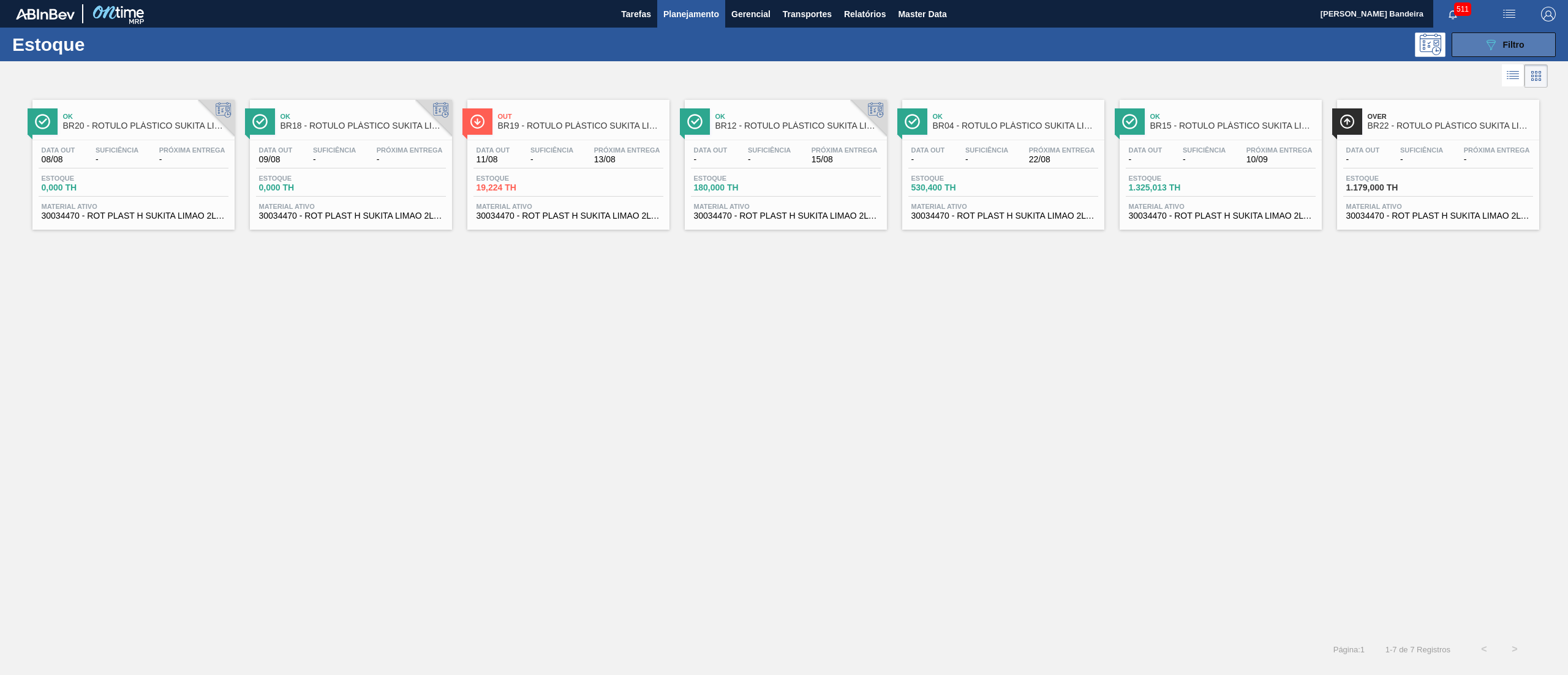
click at [1464, 50] on button "089F7B8B-B2A5-4AFE-B5C0-19BA573D28AC Filtro" at bounding box center [1504, 44] width 104 height 25
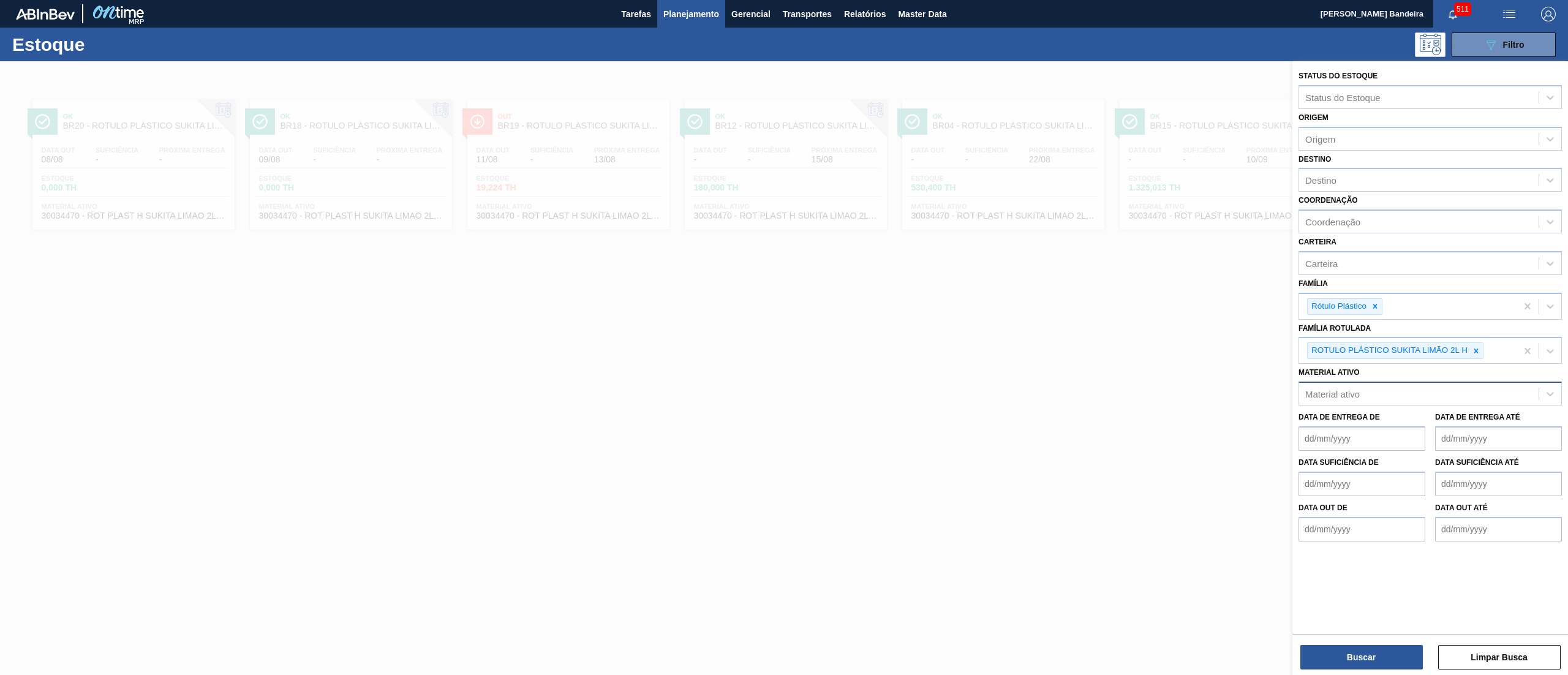
click at [1346, 402] on div "Material ativo" at bounding box center [1419, 394] width 240 height 18
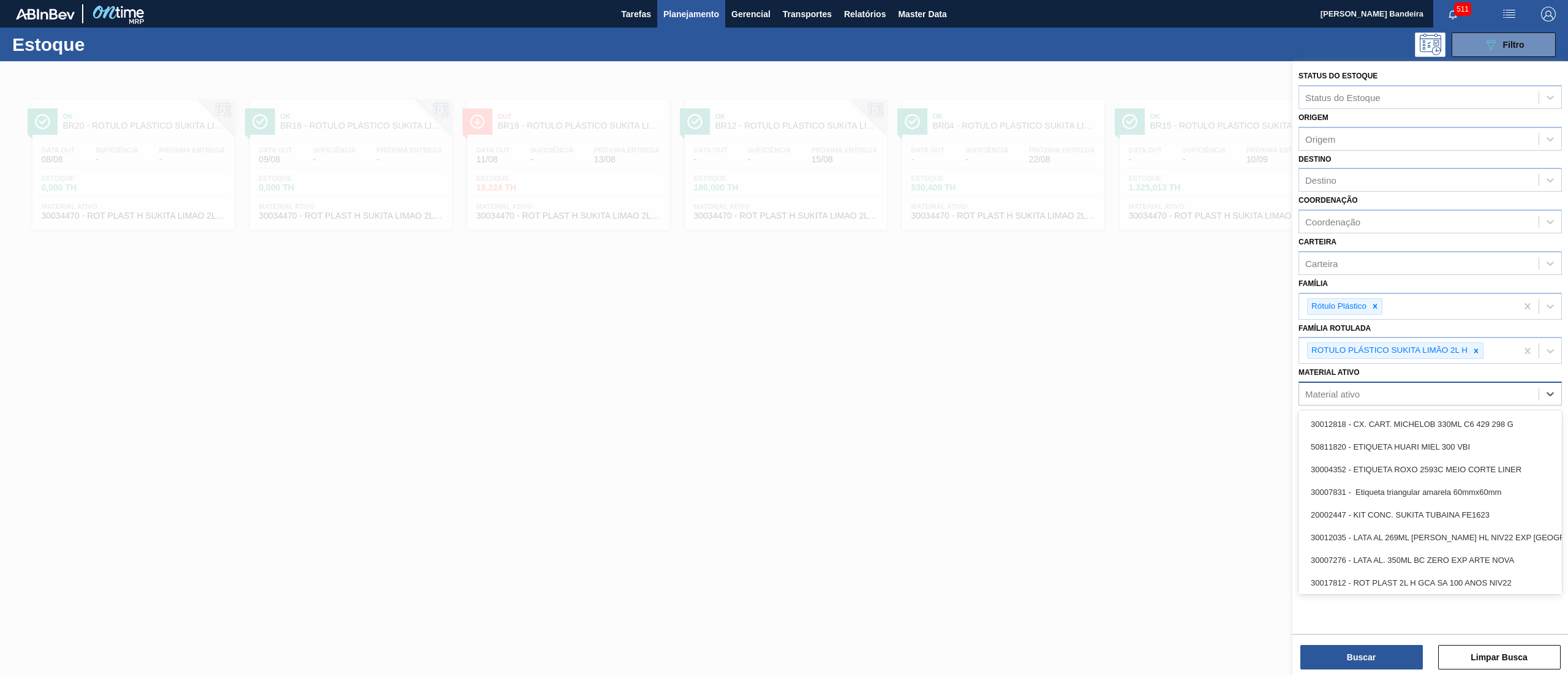
paste ativo "30034690"
type ativo "30034690"
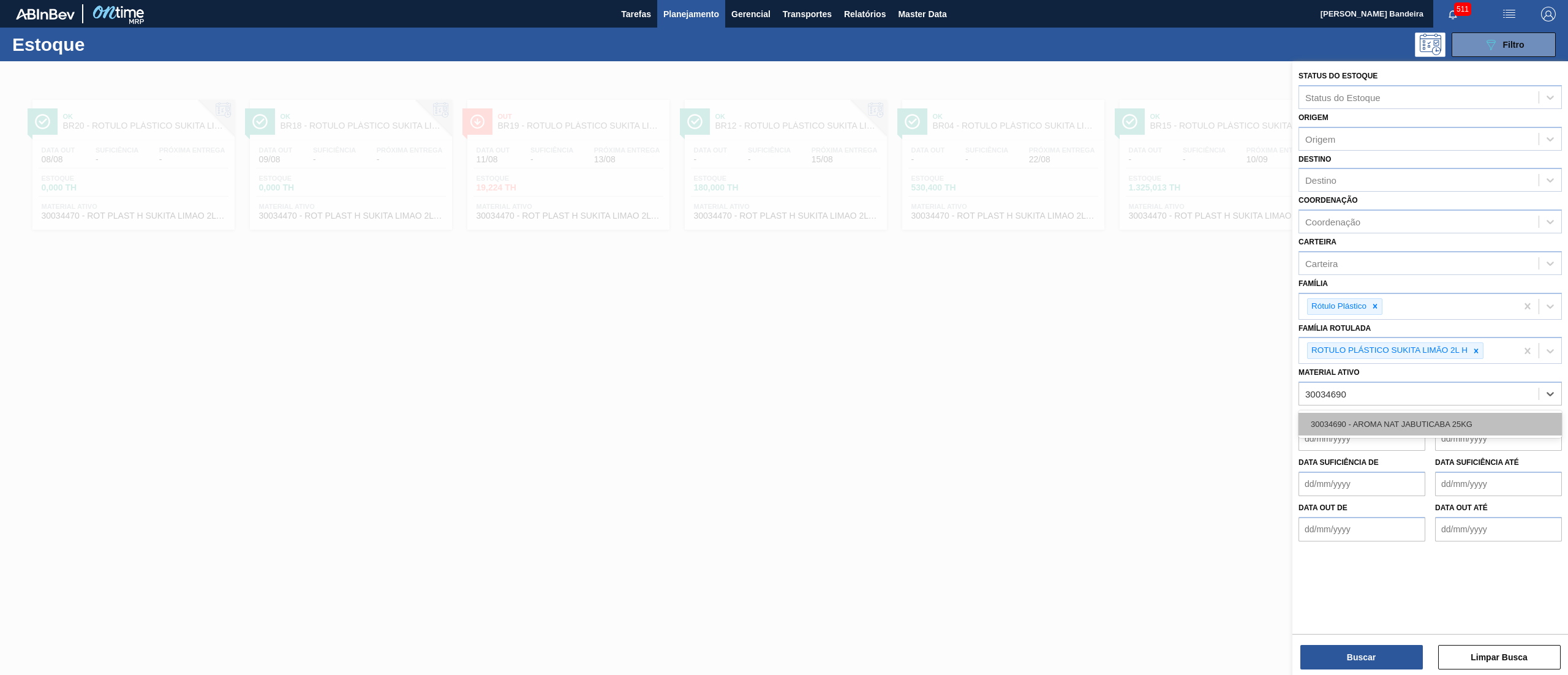
click at [1372, 430] on div "30034690 - AROMA NAT JABUTICABA 25KG" at bounding box center [1430, 424] width 263 height 23
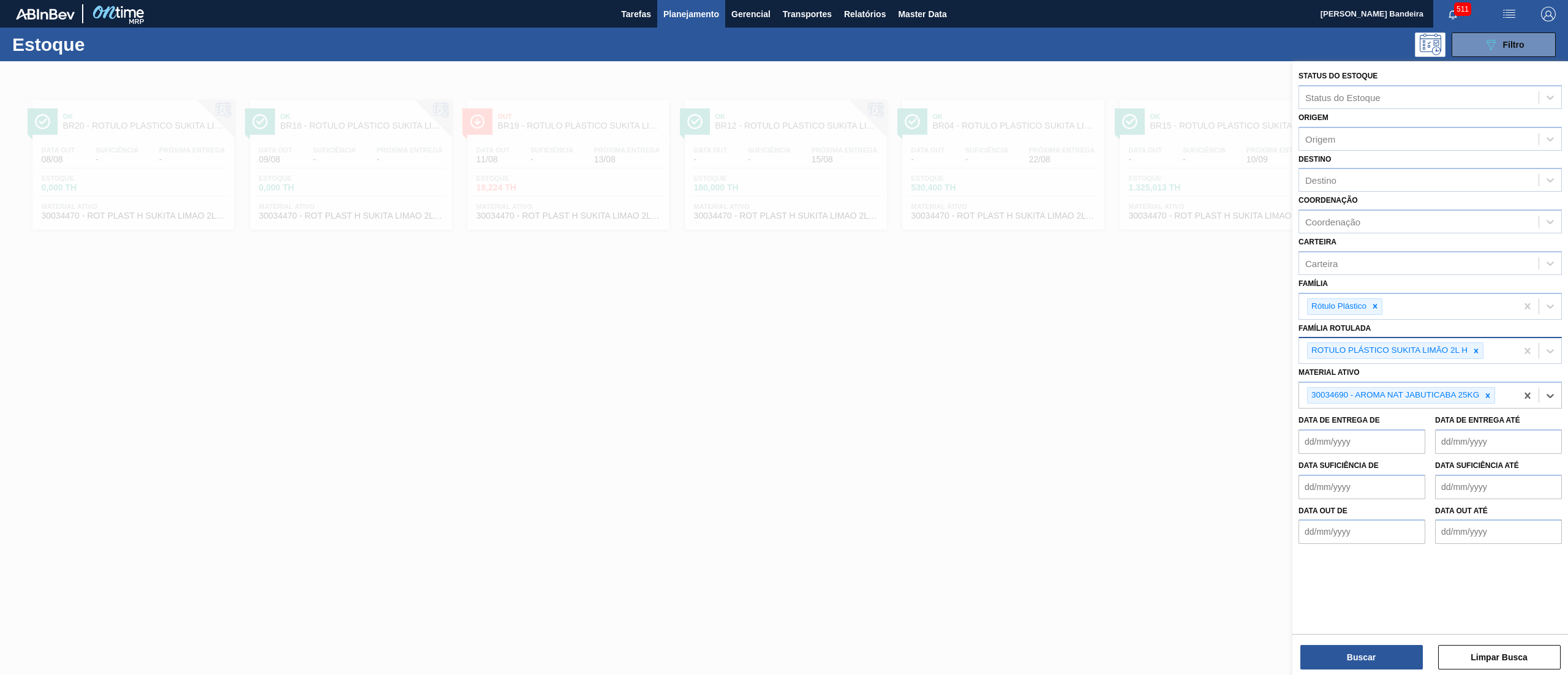
click at [1485, 350] on div "ROTULO PLÁSTICO SUKITA LIMÃO 2L H" at bounding box center [1408, 351] width 218 height 25
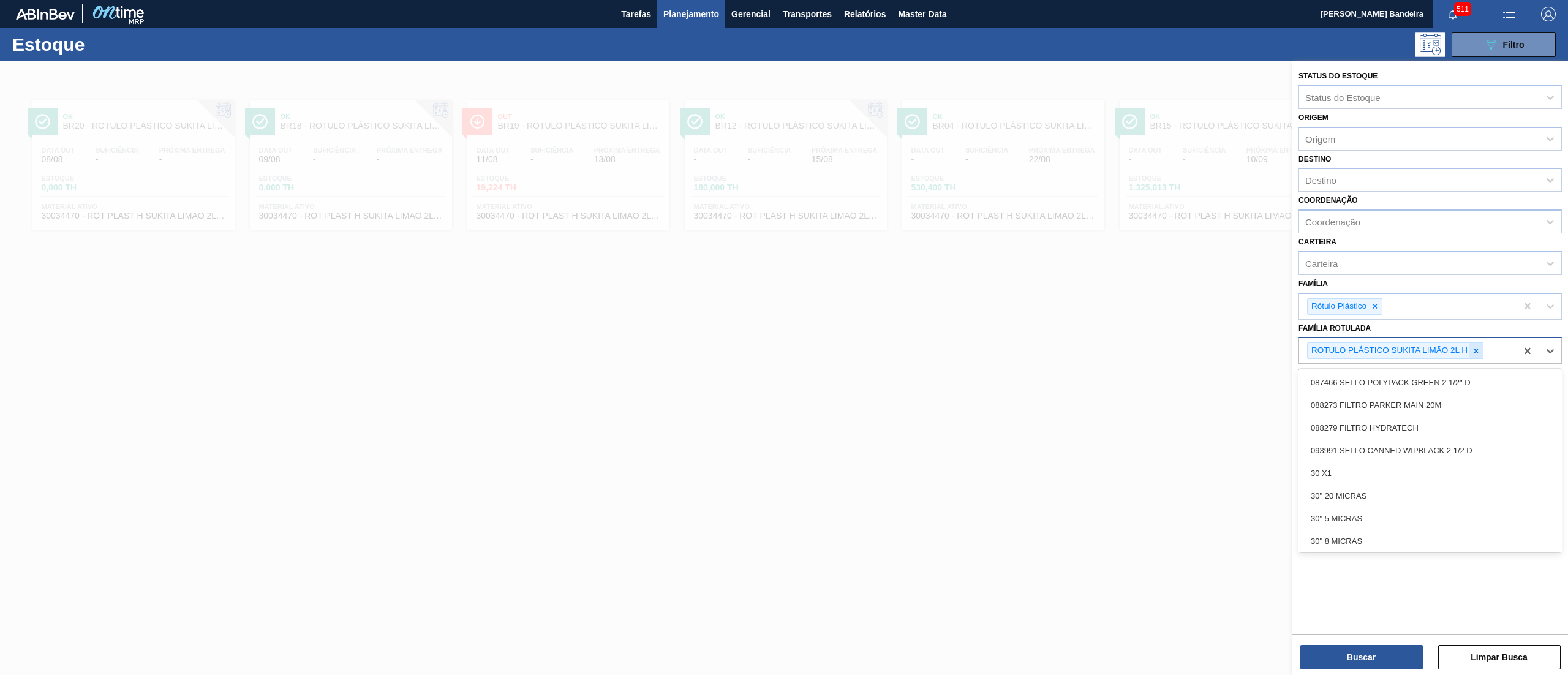
click at [1470, 349] on div at bounding box center [1476, 350] width 13 height 15
click at [1370, 306] on div at bounding box center [1375, 306] width 13 height 15
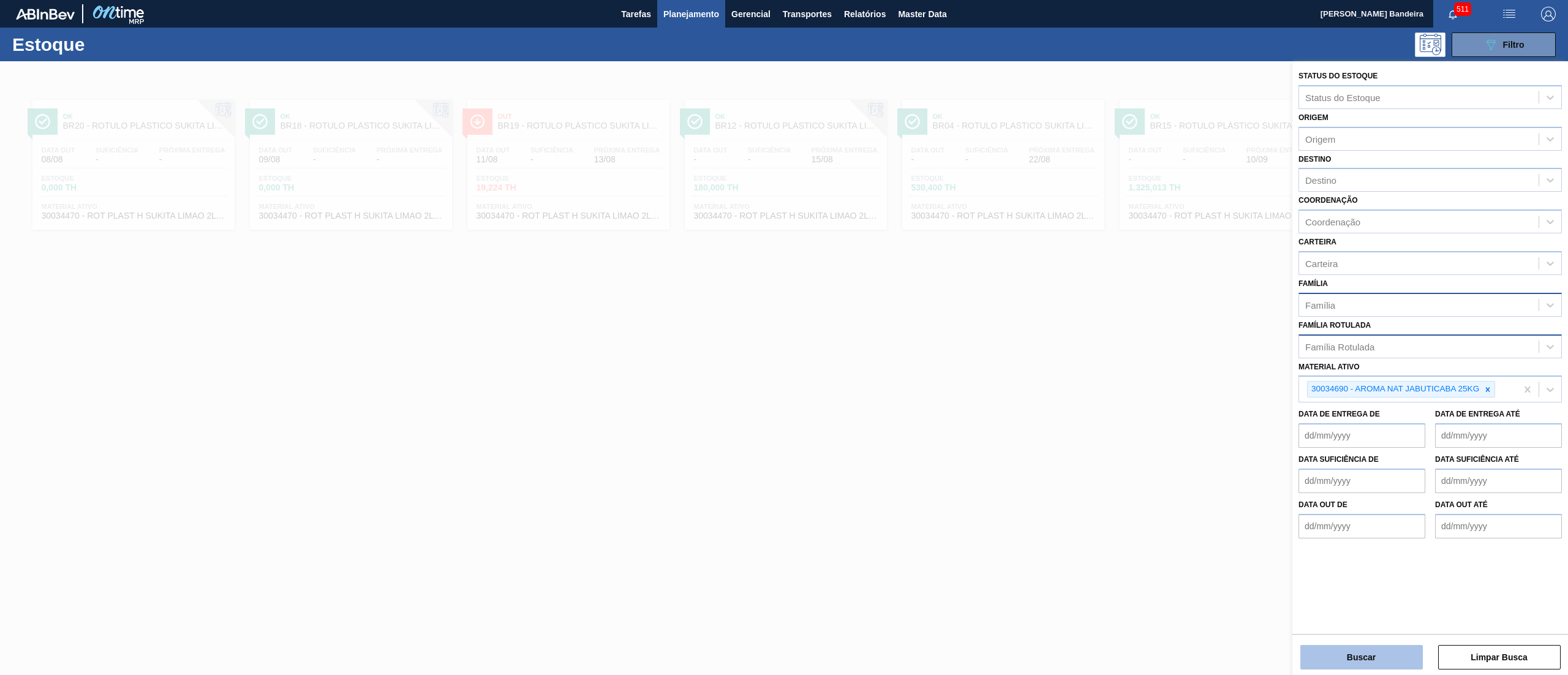
click at [1335, 656] on button "Buscar" at bounding box center [1362, 657] width 123 height 25
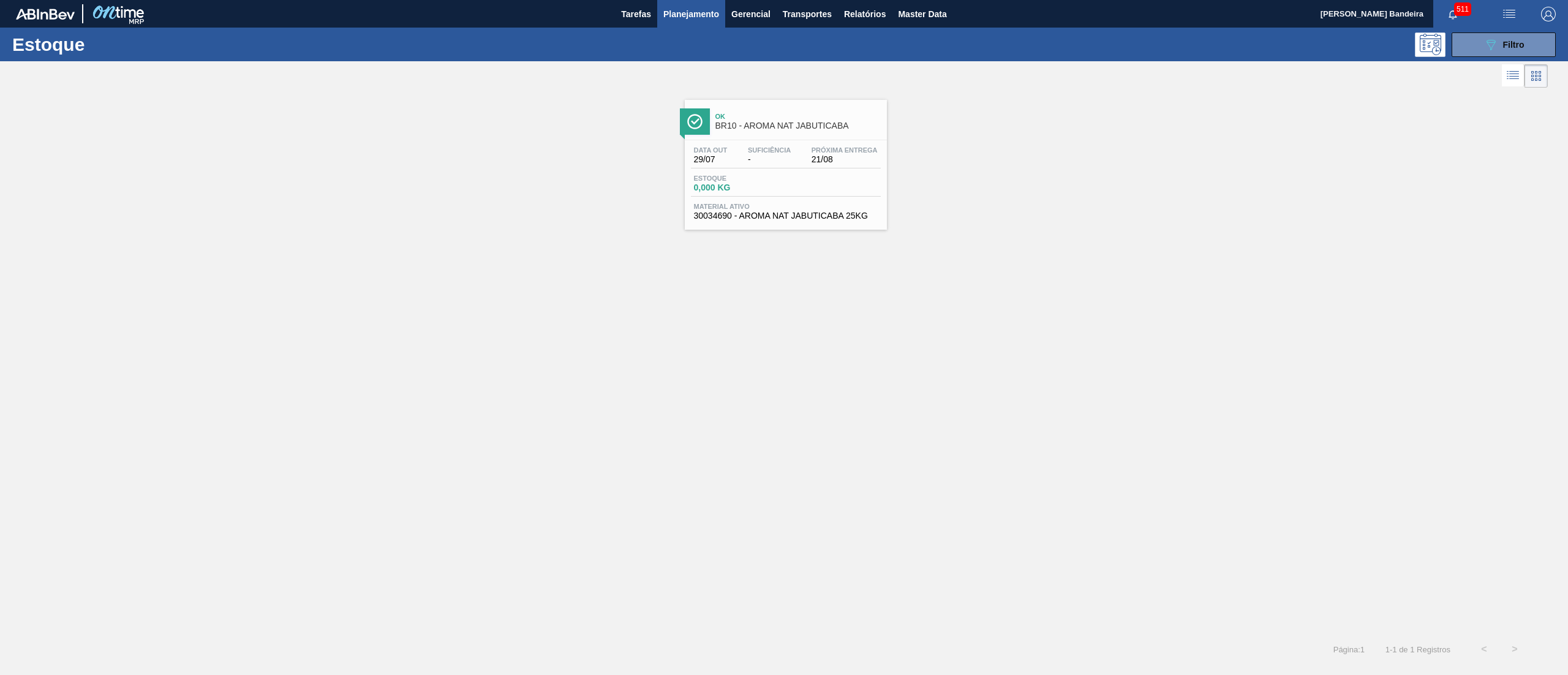
click at [777, 208] on span "Material ativo" at bounding box center [786, 206] width 184 height 7
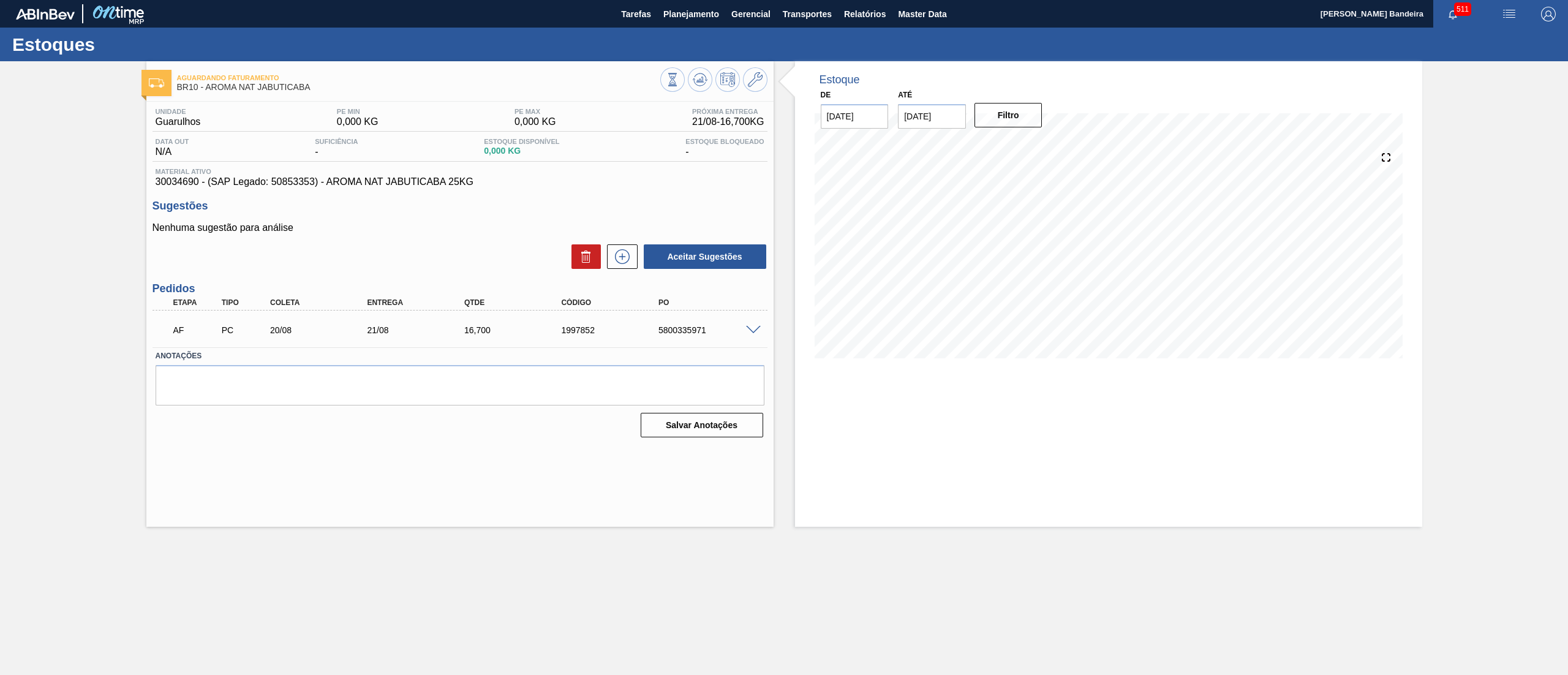
click at [1271, 604] on main "Tarefas Planejamento Gerencial Transportes Relatórios Master Data [PERSON_NAME]…" at bounding box center [784, 337] width 1568 height 675
click at [926, 21] on span "Master Data" at bounding box center [922, 14] width 48 height 15
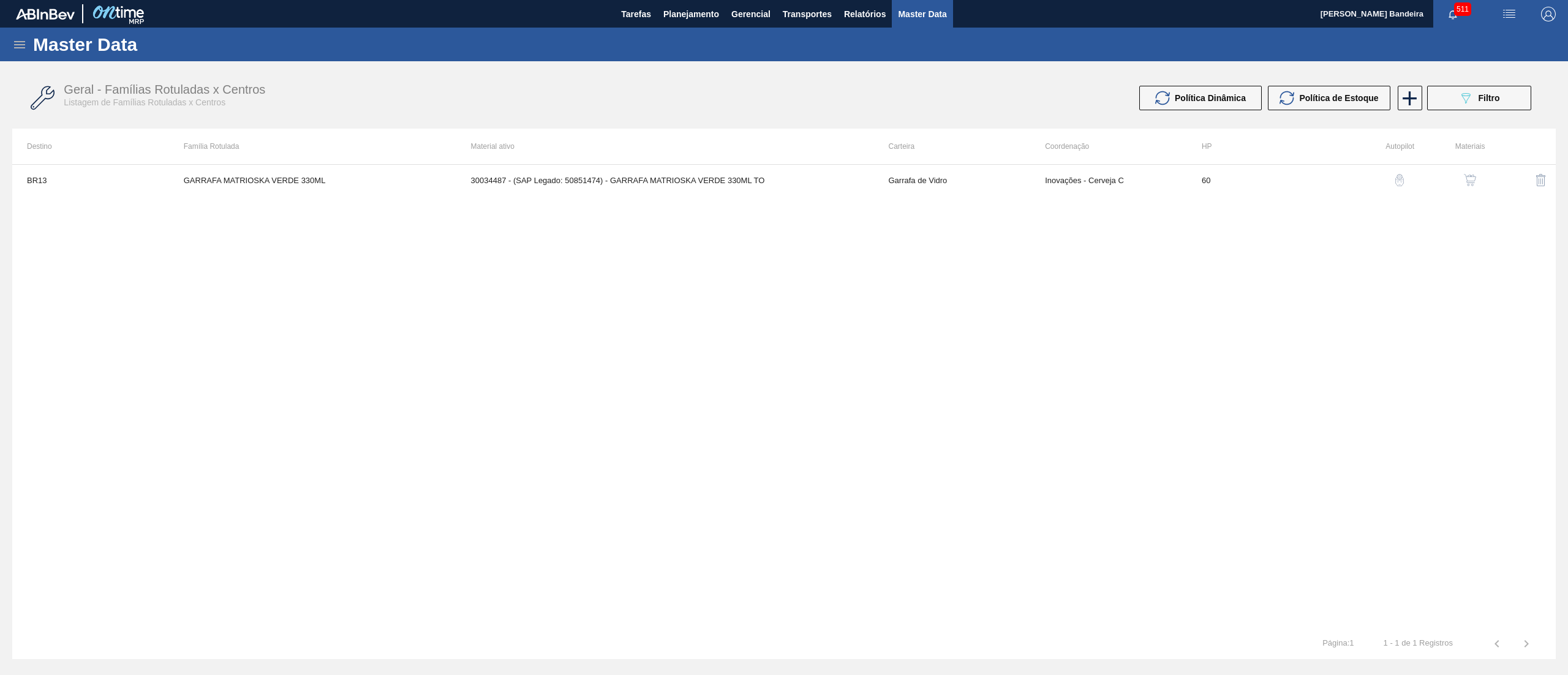
click at [13, 42] on icon at bounding box center [19, 44] width 15 height 15
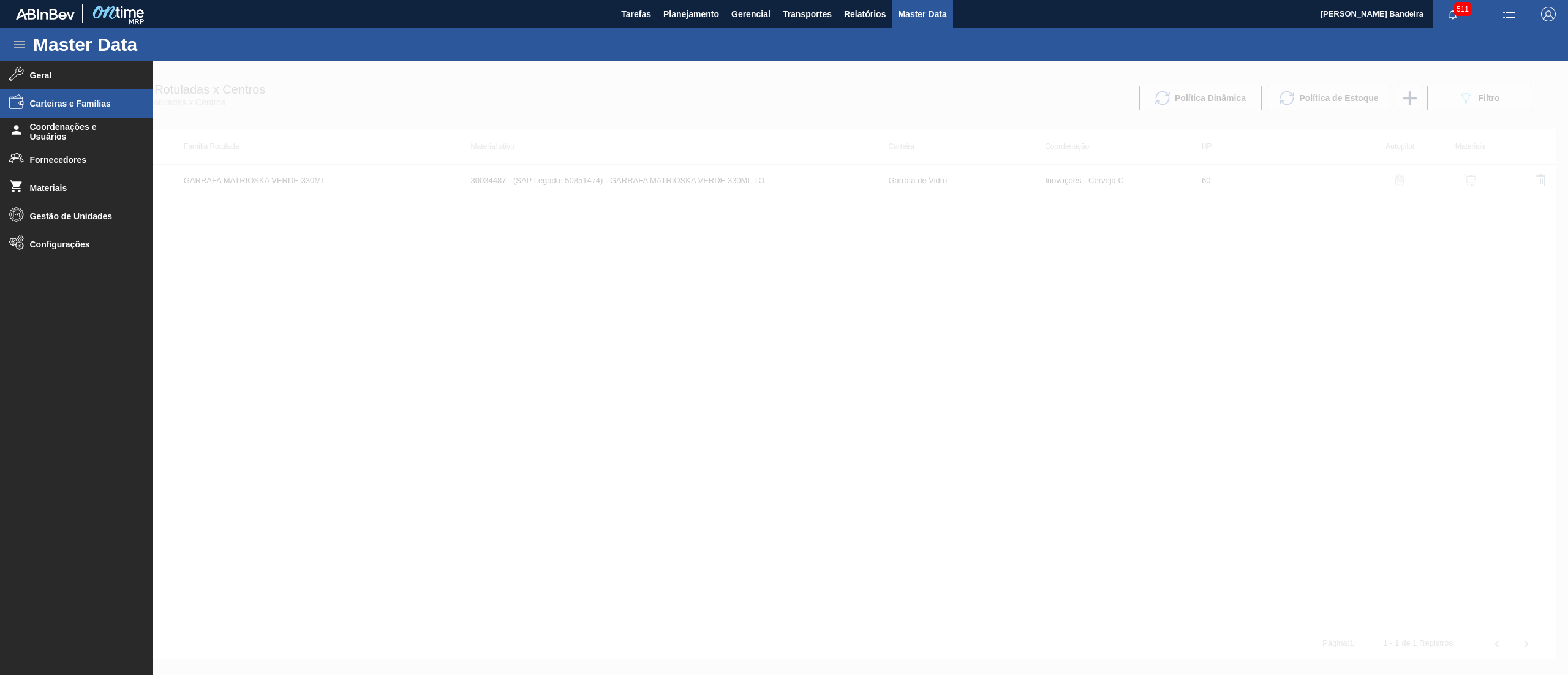
click at [64, 106] on span "Carteiras e Famílias" at bounding box center [80, 104] width 101 height 10
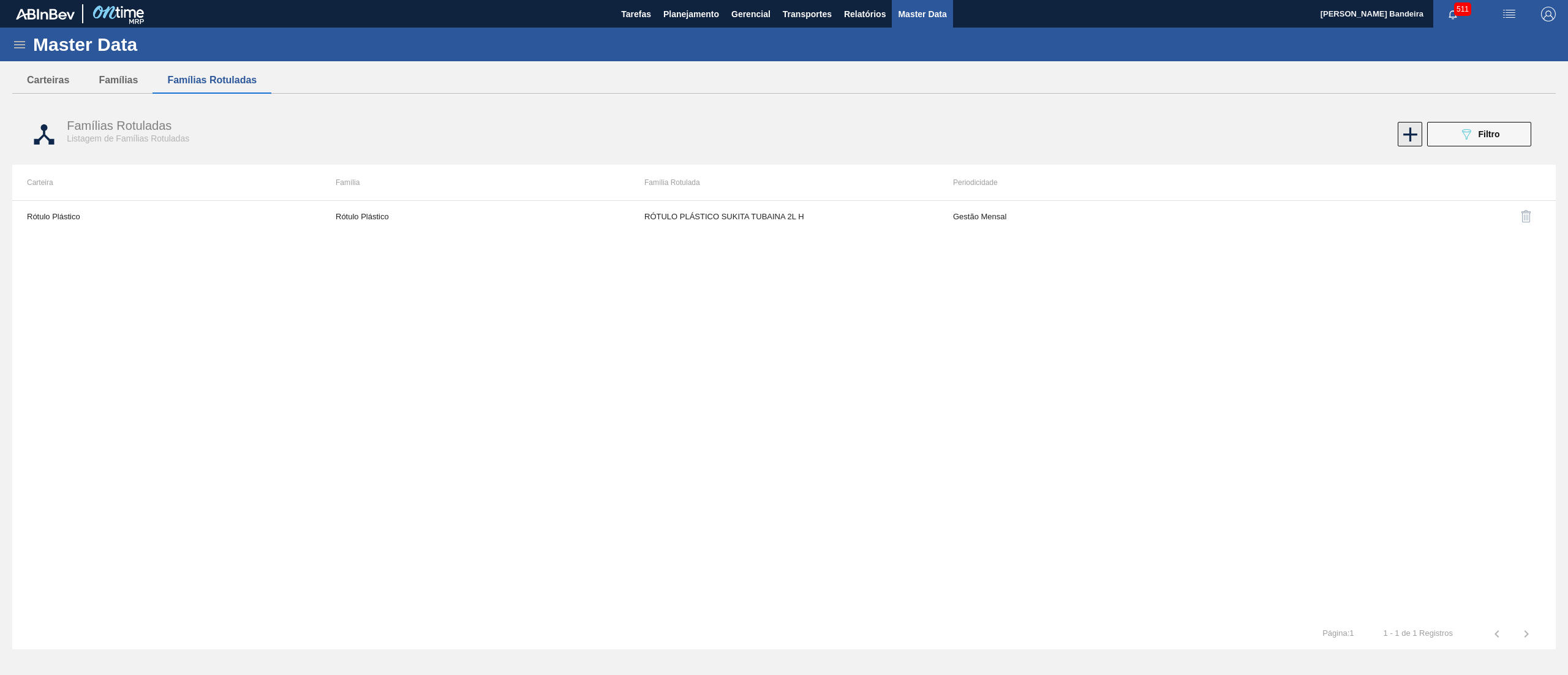
click at [1400, 137] on icon at bounding box center [1410, 135] width 24 height 24
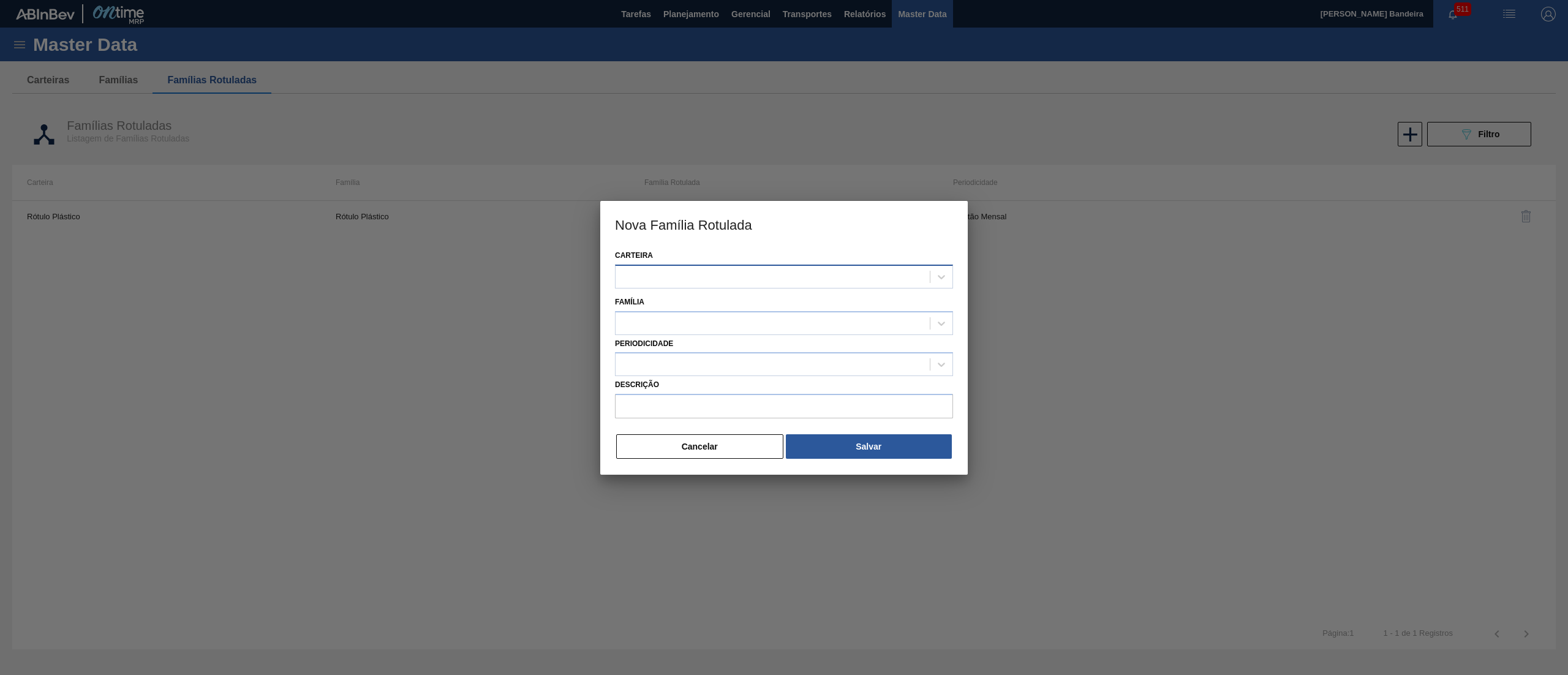
click at [650, 279] on div at bounding box center [773, 276] width 315 height 18
click at [804, 275] on div at bounding box center [773, 276] width 315 height 18
type input "qui"
click at [779, 244] on h3 "Nova Família Rotulada" at bounding box center [784, 224] width 368 height 46
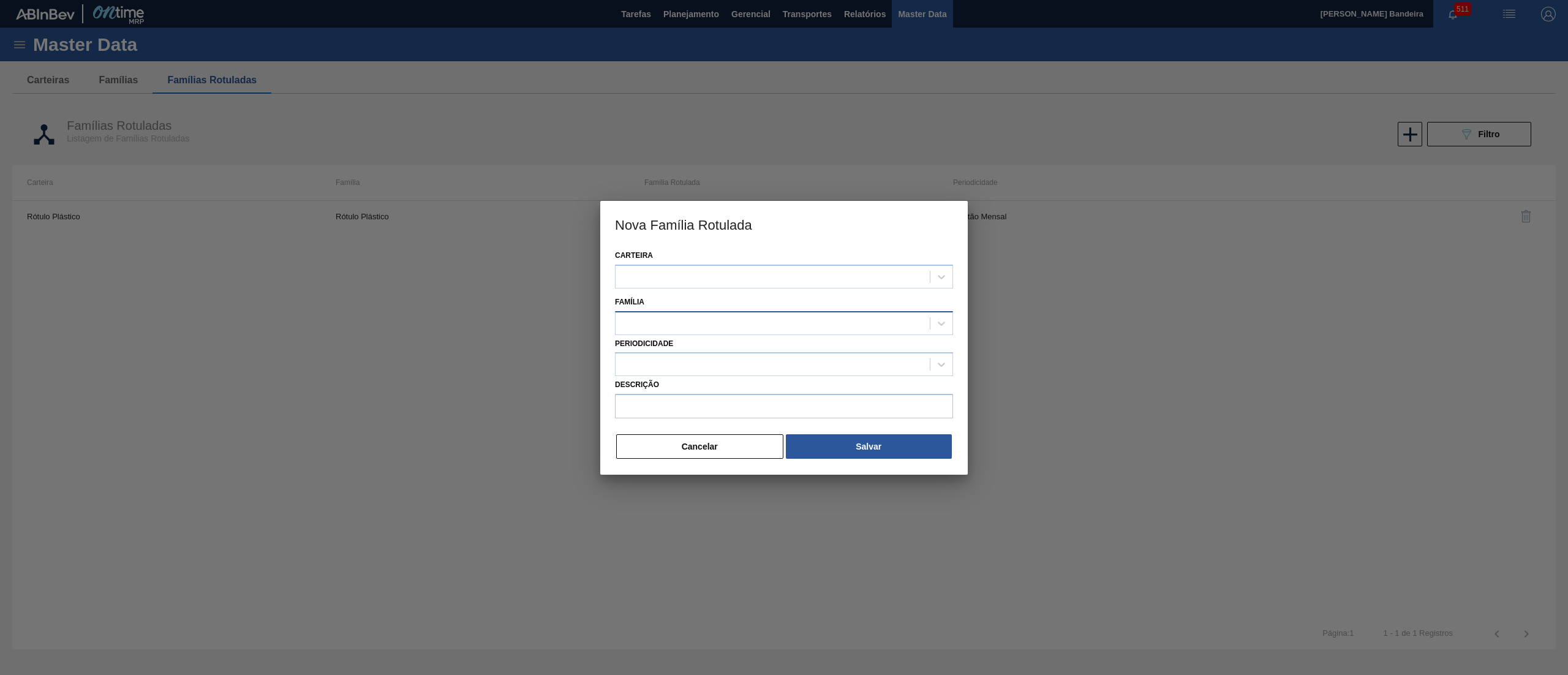
click at [727, 315] on div at bounding box center [773, 323] width 315 height 18
click at [723, 441] on button "Cancelar" at bounding box center [700, 446] width 167 height 25
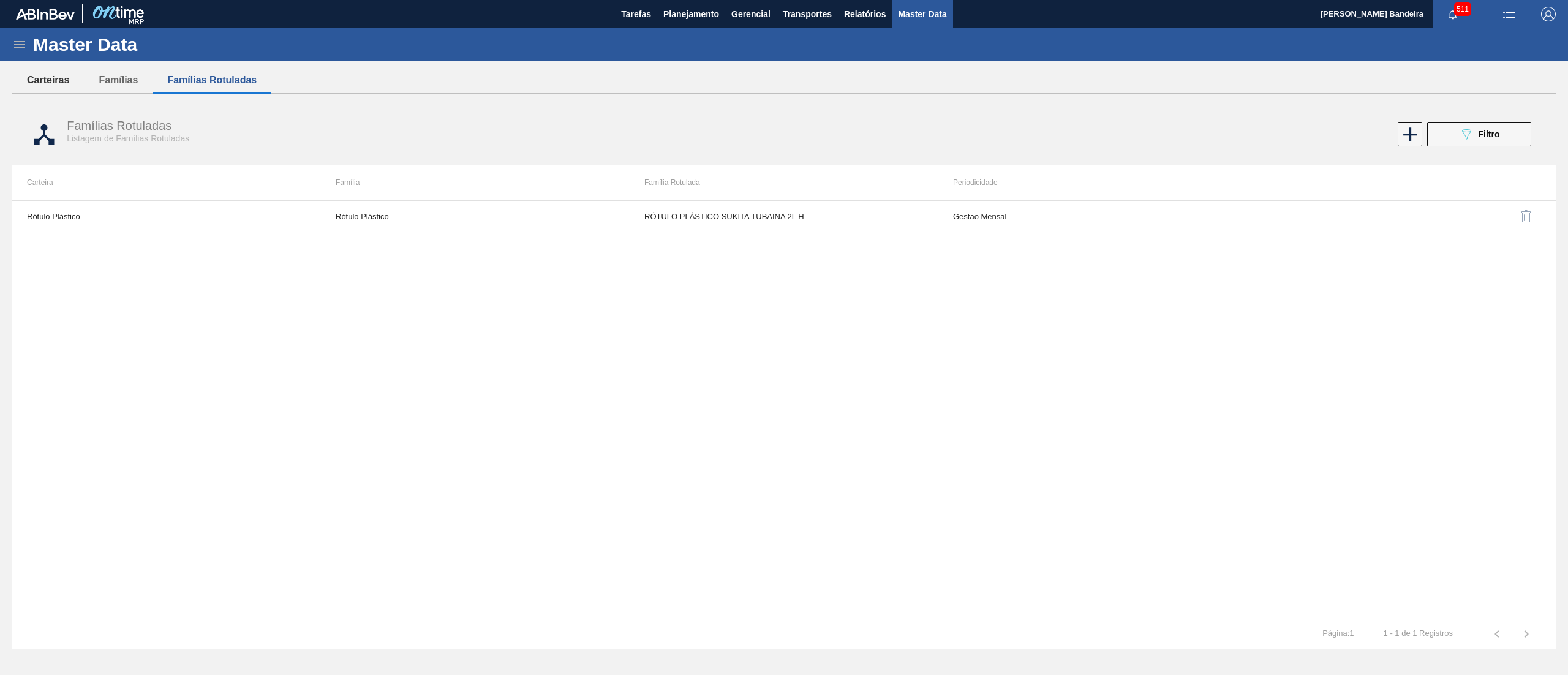
click at [44, 78] on button "Carteiras" at bounding box center [48, 80] width 72 height 26
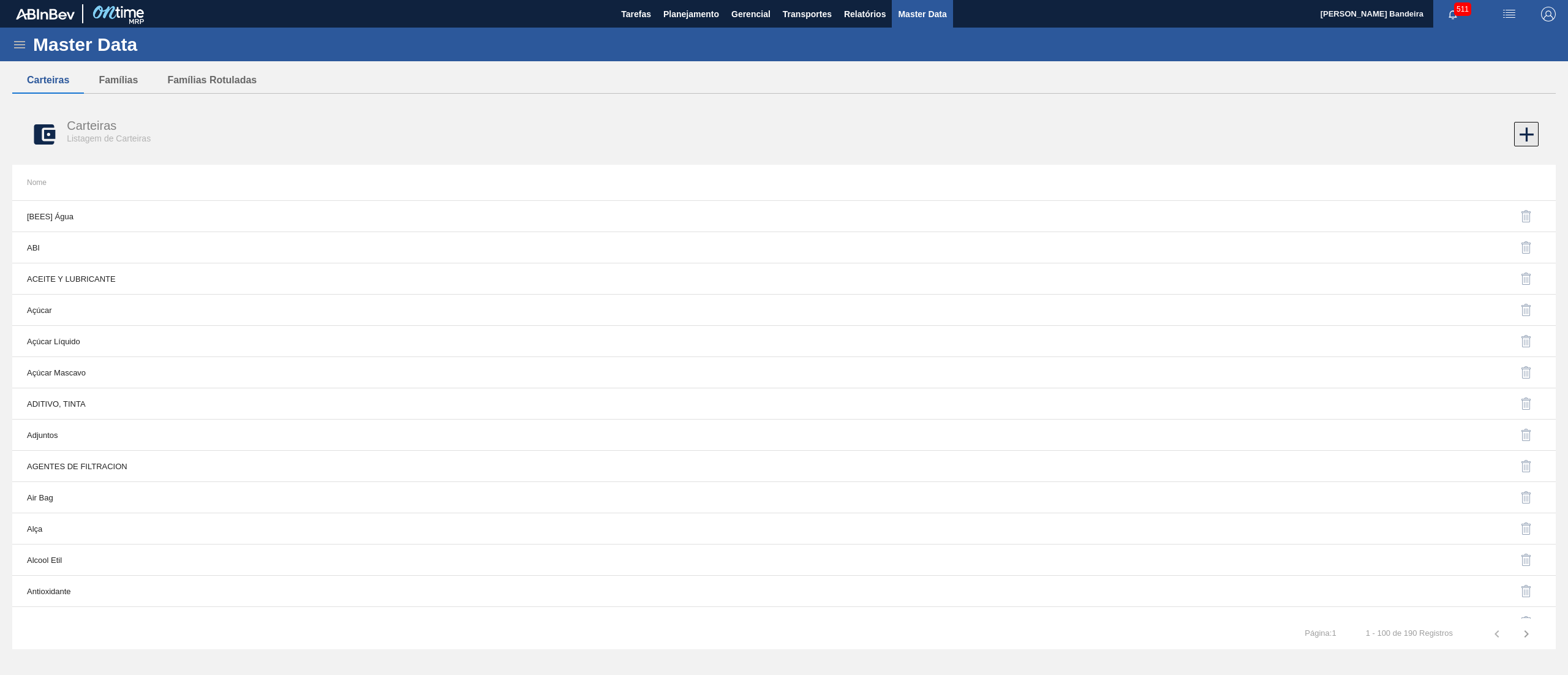
click at [1520, 135] on icon at bounding box center [1526, 134] width 14 height 14
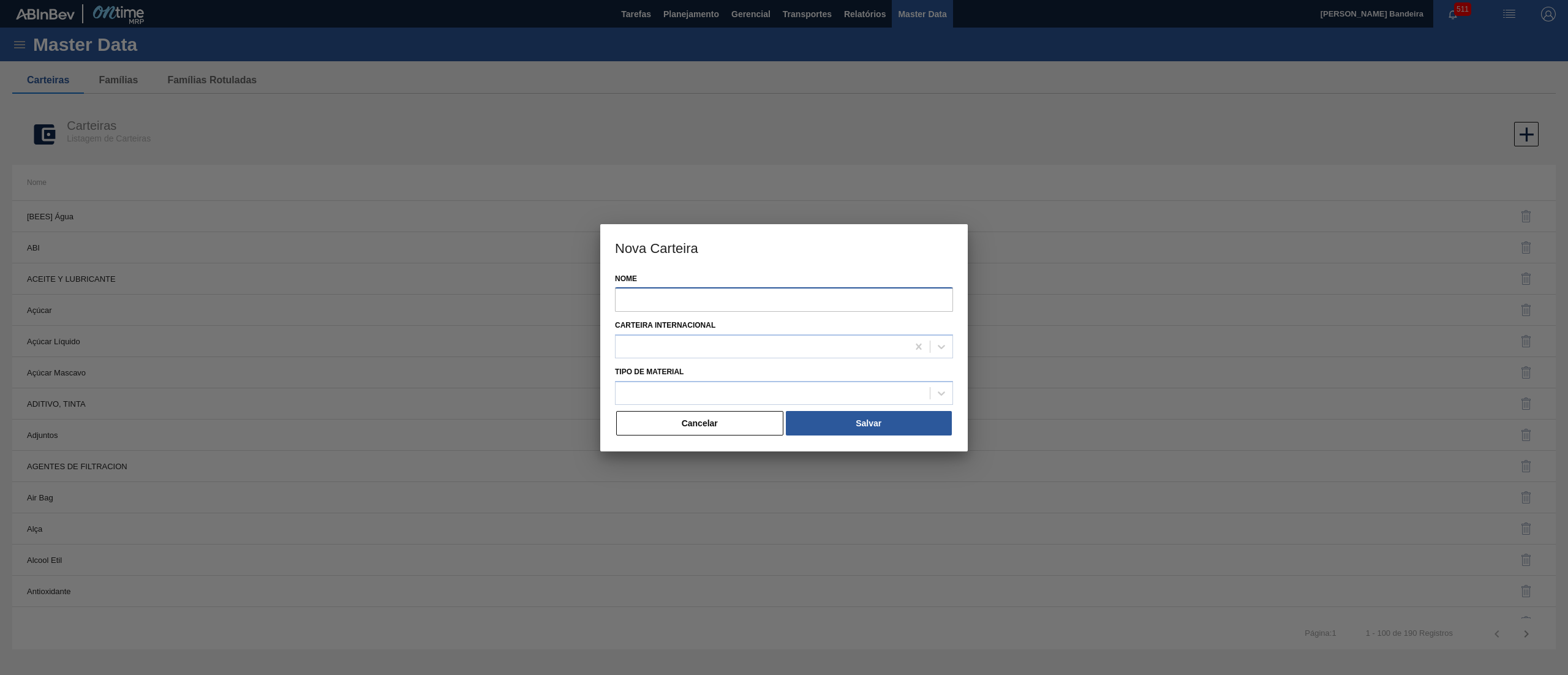
click at [658, 297] on input "Nome" at bounding box center [784, 299] width 338 height 25
type input "Proteina"
click at [693, 354] on div at bounding box center [762, 347] width 292 height 18
click at [752, 332] on div "Carteira Internacional option CROWN CAPS focused, 1 of 22. 22 results available…" at bounding box center [784, 337] width 338 height 42
click at [910, 350] on div at bounding box center [918, 346] width 22 height 22
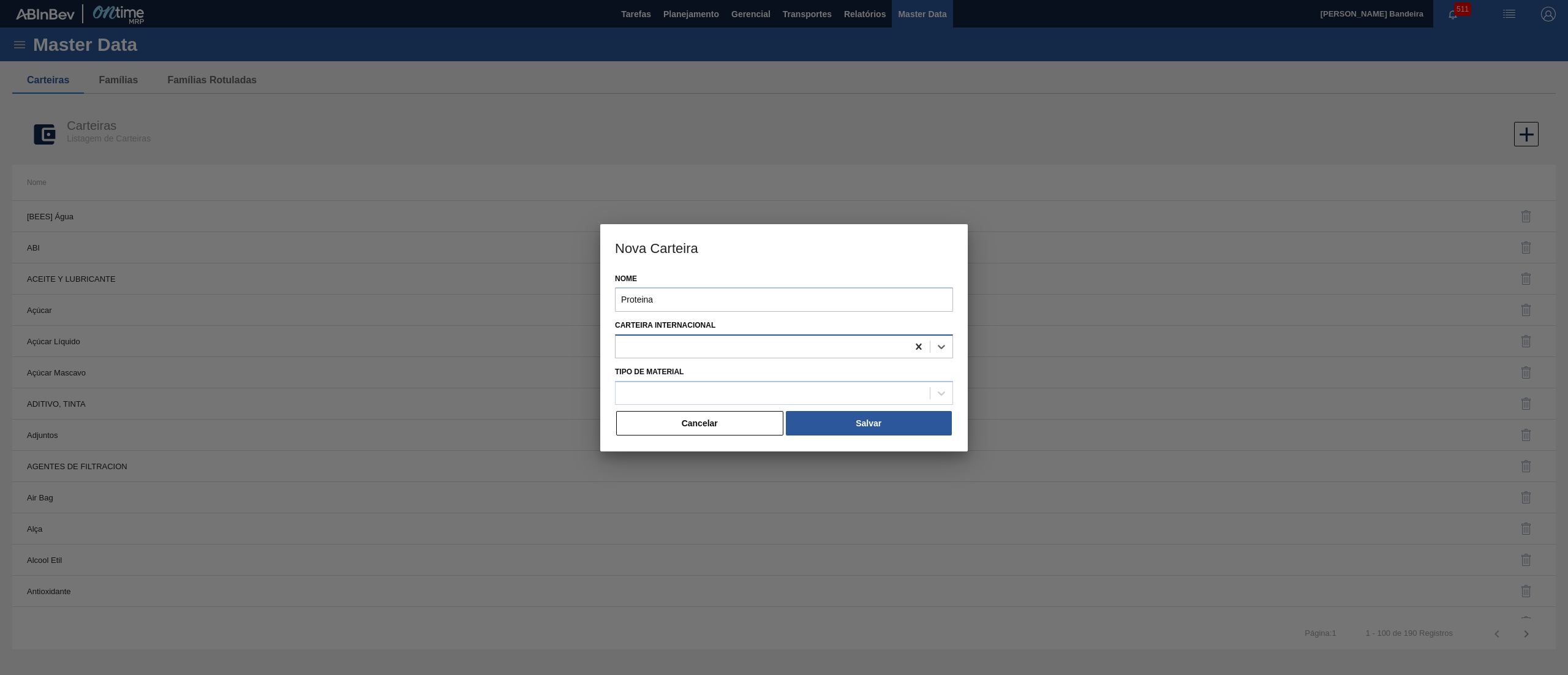
click at [920, 347] on icon at bounding box center [918, 346] width 5 height 6
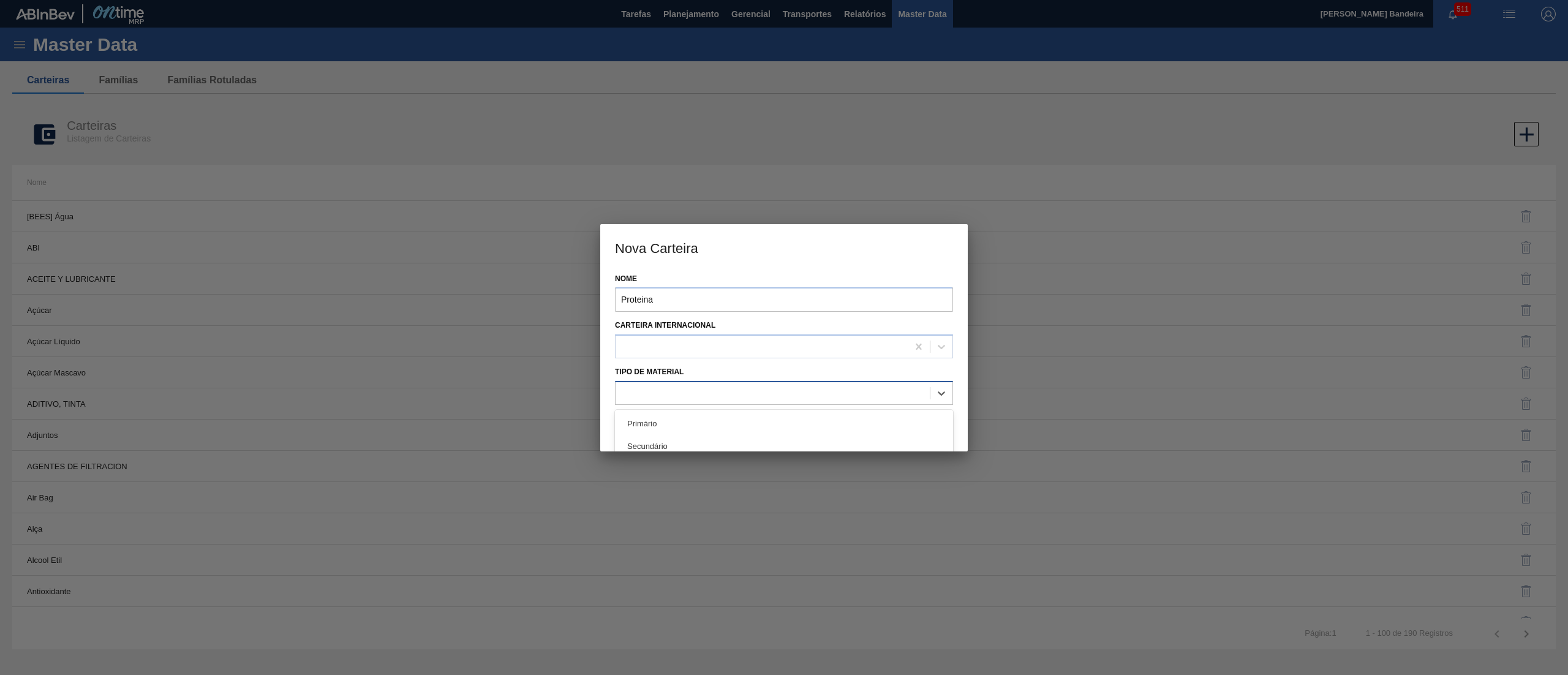
click at [861, 397] on div at bounding box center [773, 393] width 315 height 18
click at [846, 404] on div "Primário" at bounding box center [784, 415] width 338 height 23
click at [873, 421] on button "Salvar" at bounding box center [869, 423] width 166 height 25
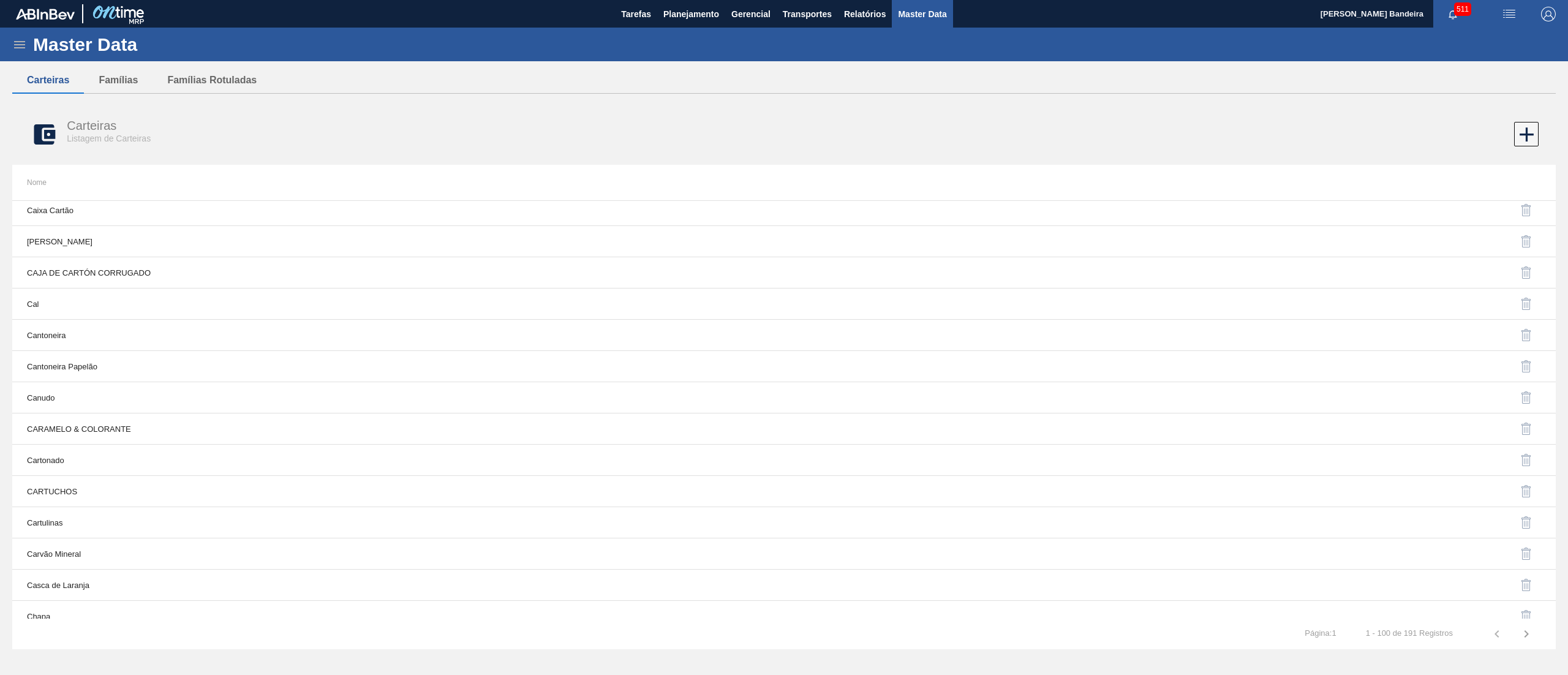
scroll to position [888, 0]
click at [133, 80] on button "Famílias" at bounding box center [117, 80] width 68 height 26
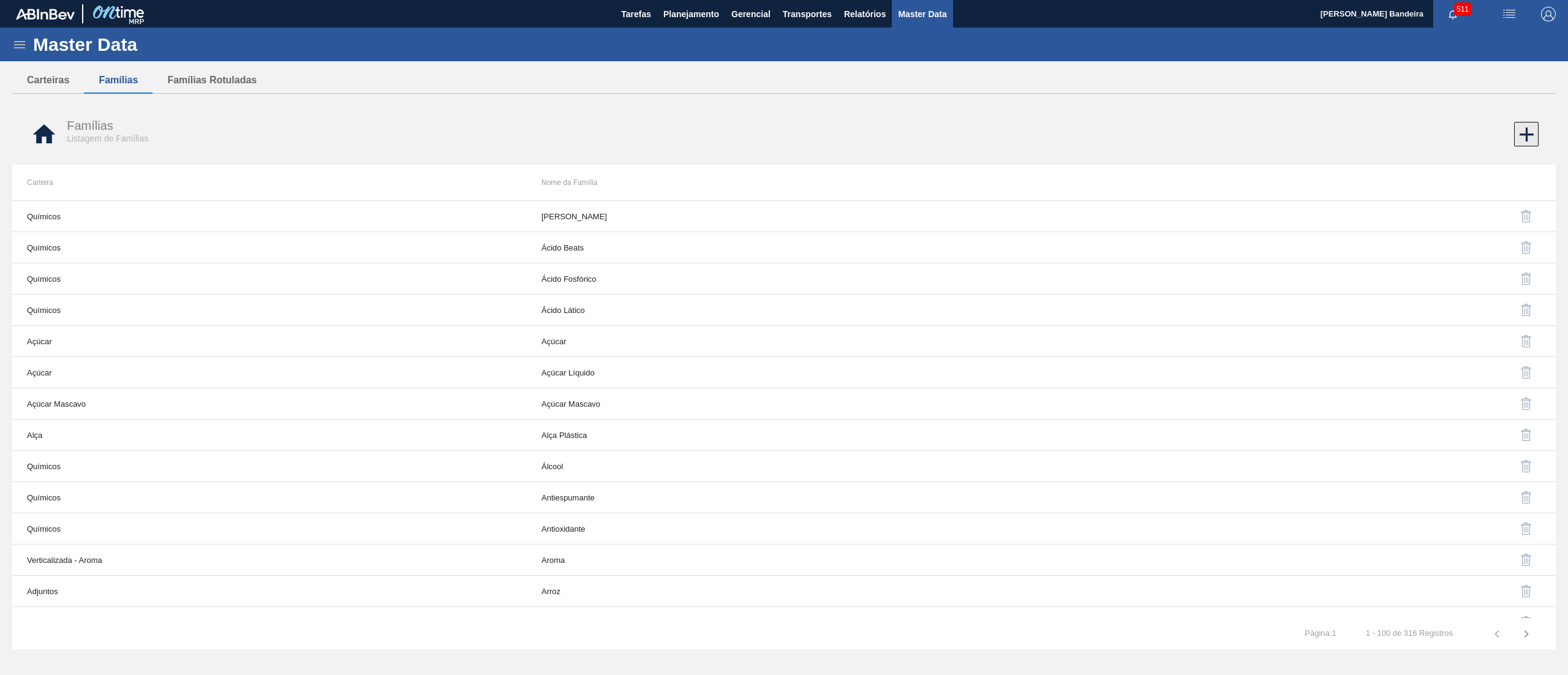
click at [1518, 133] on icon at bounding box center [1527, 135] width 24 height 24
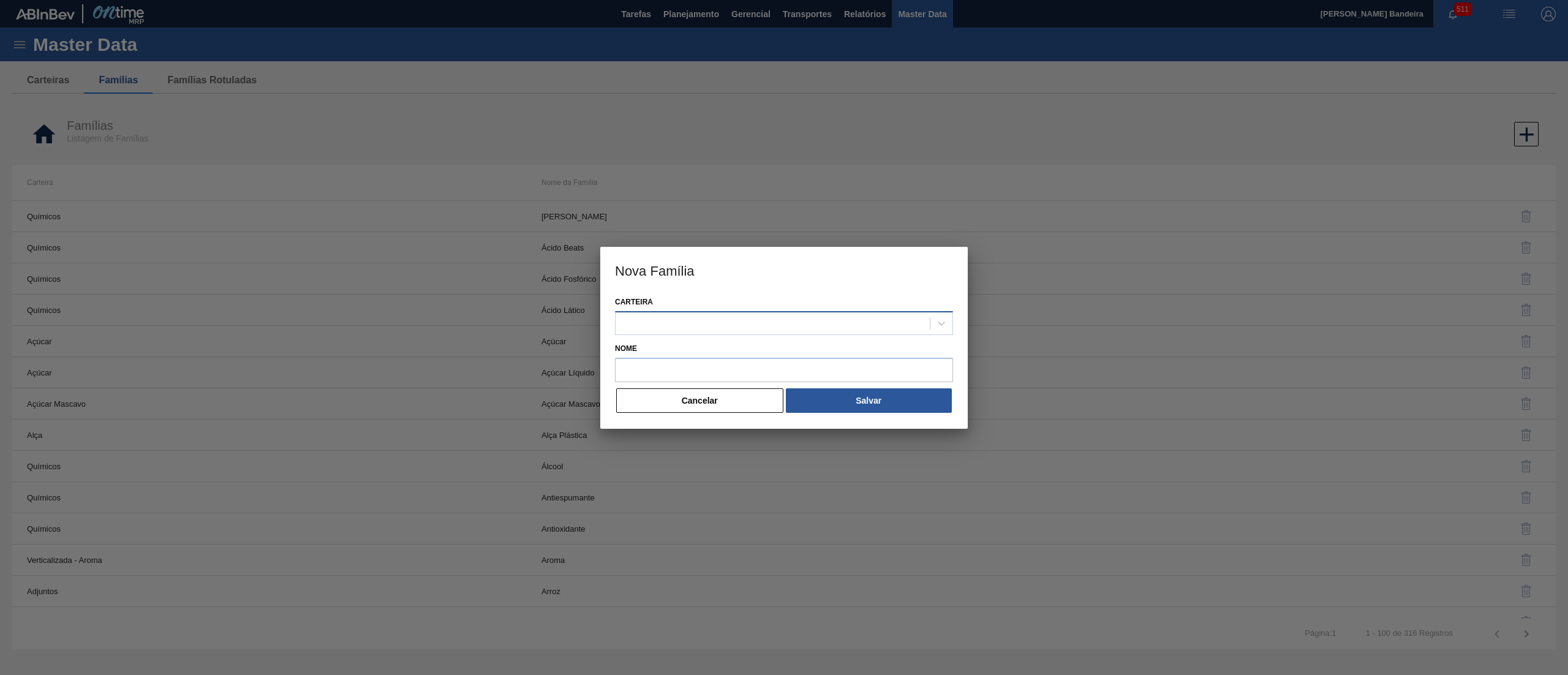
click at [660, 323] on div at bounding box center [773, 323] width 315 height 18
type input "Proteina"
click at [667, 340] on div "Proteina" at bounding box center [784, 354] width 338 height 28
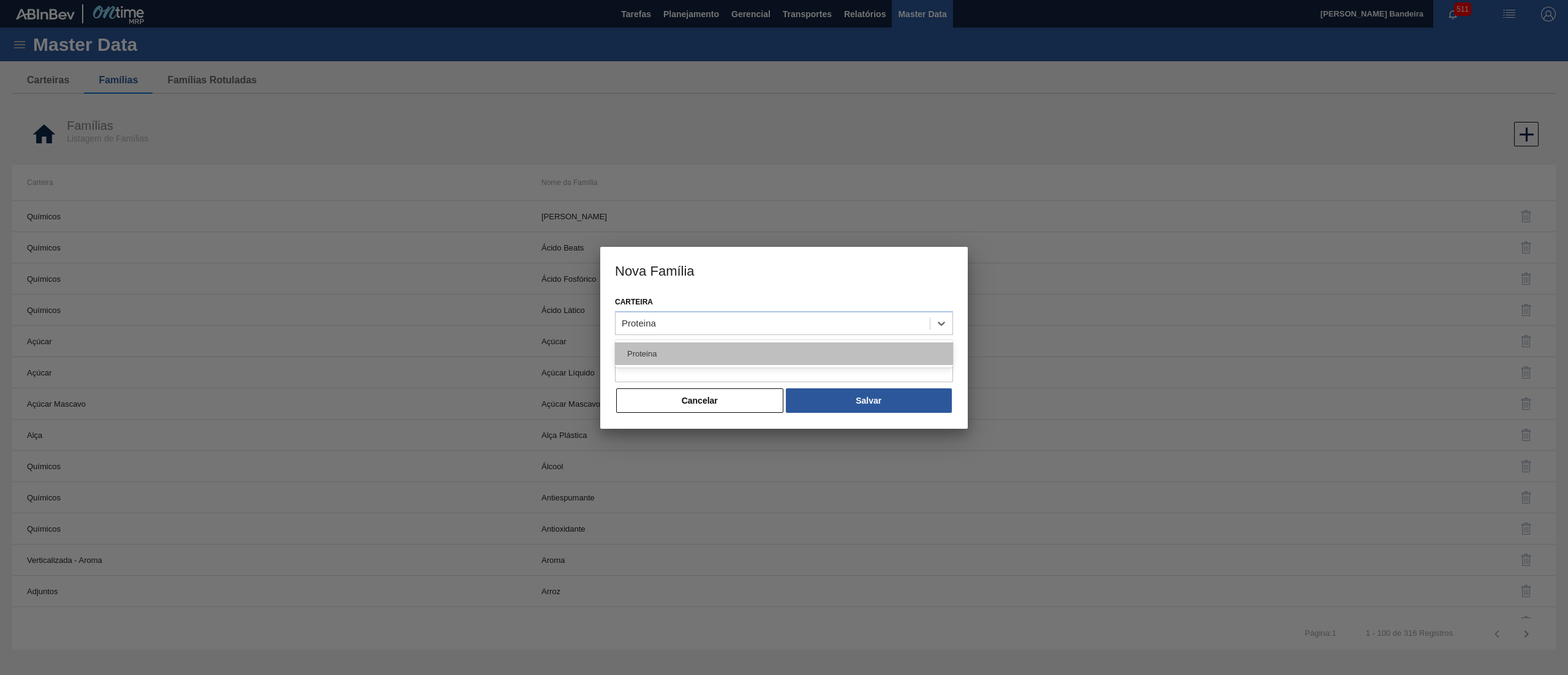
click at [670, 352] on div "Proteina" at bounding box center [784, 354] width 338 height 23
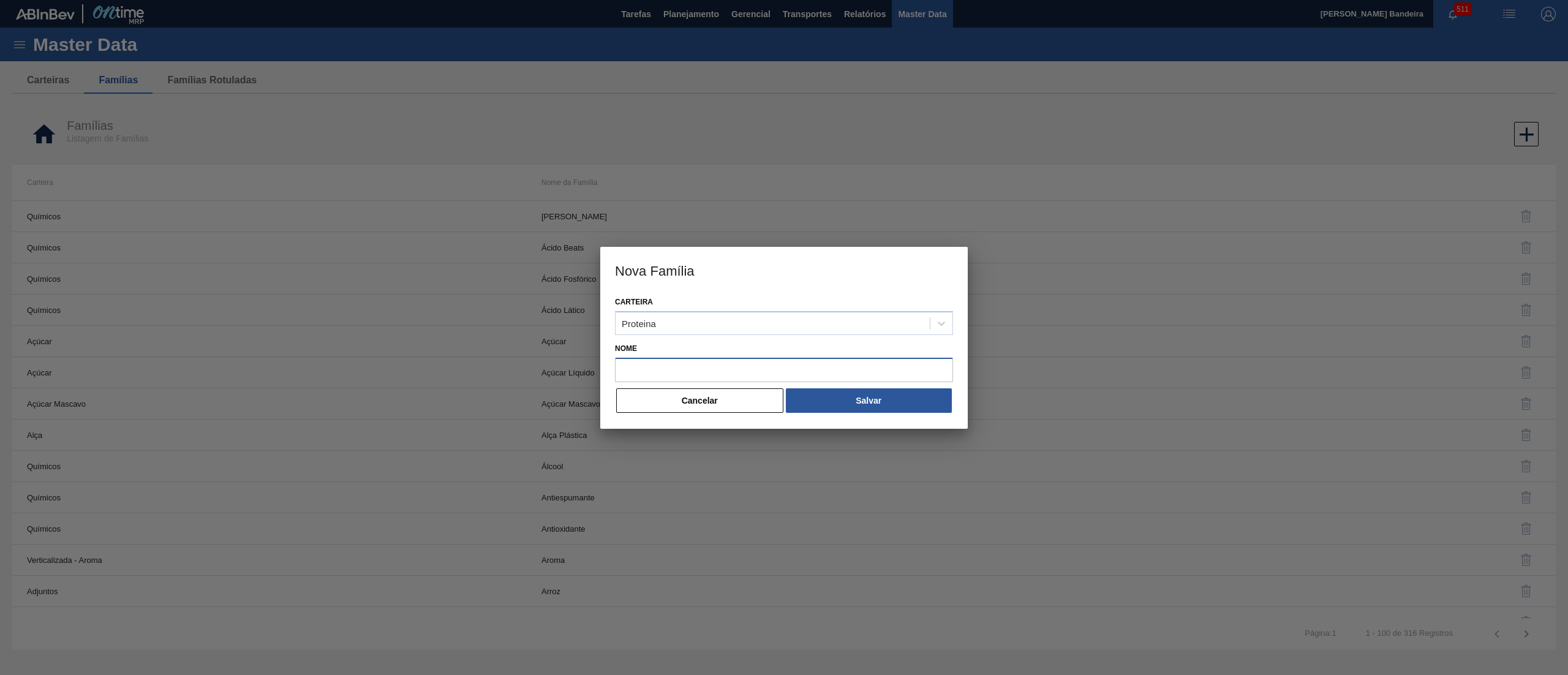
click at [677, 367] on input "Nome" at bounding box center [784, 370] width 338 height 25
click at [677, 392] on button "Cancelar" at bounding box center [700, 400] width 167 height 25
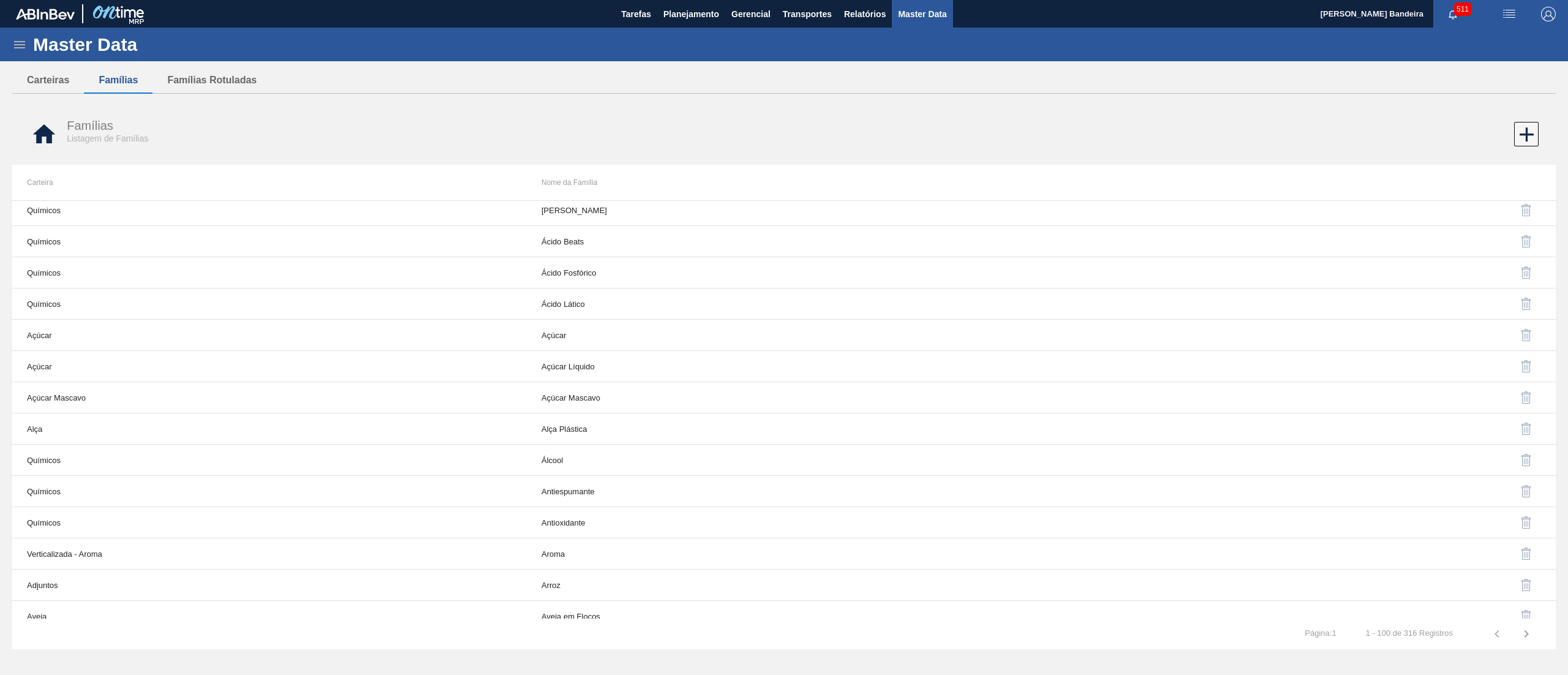
scroll to position [0, 0]
click at [1527, 133] on icon at bounding box center [1526, 134] width 14 height 14
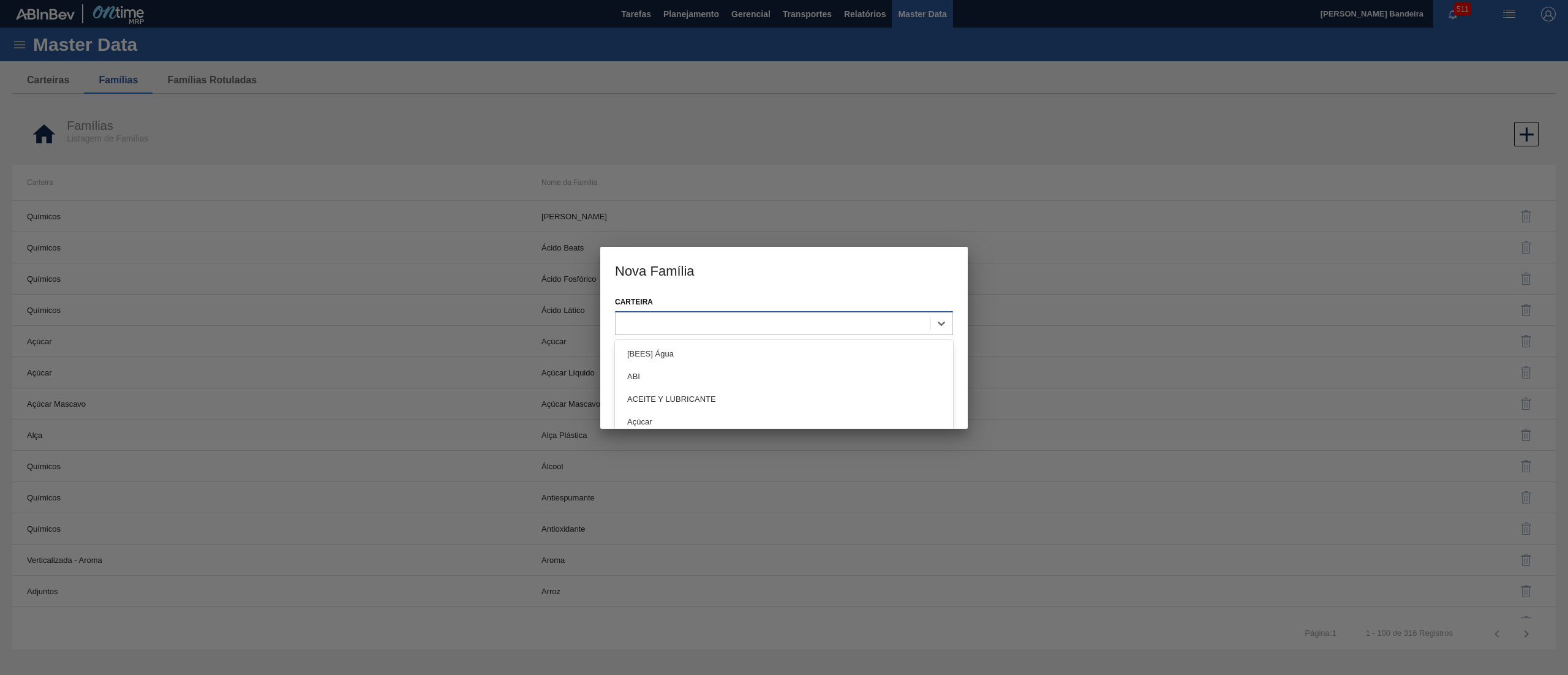
click at [829, 326] on div at bounding box center [773, 323] width 315 height 18
type input "pro"
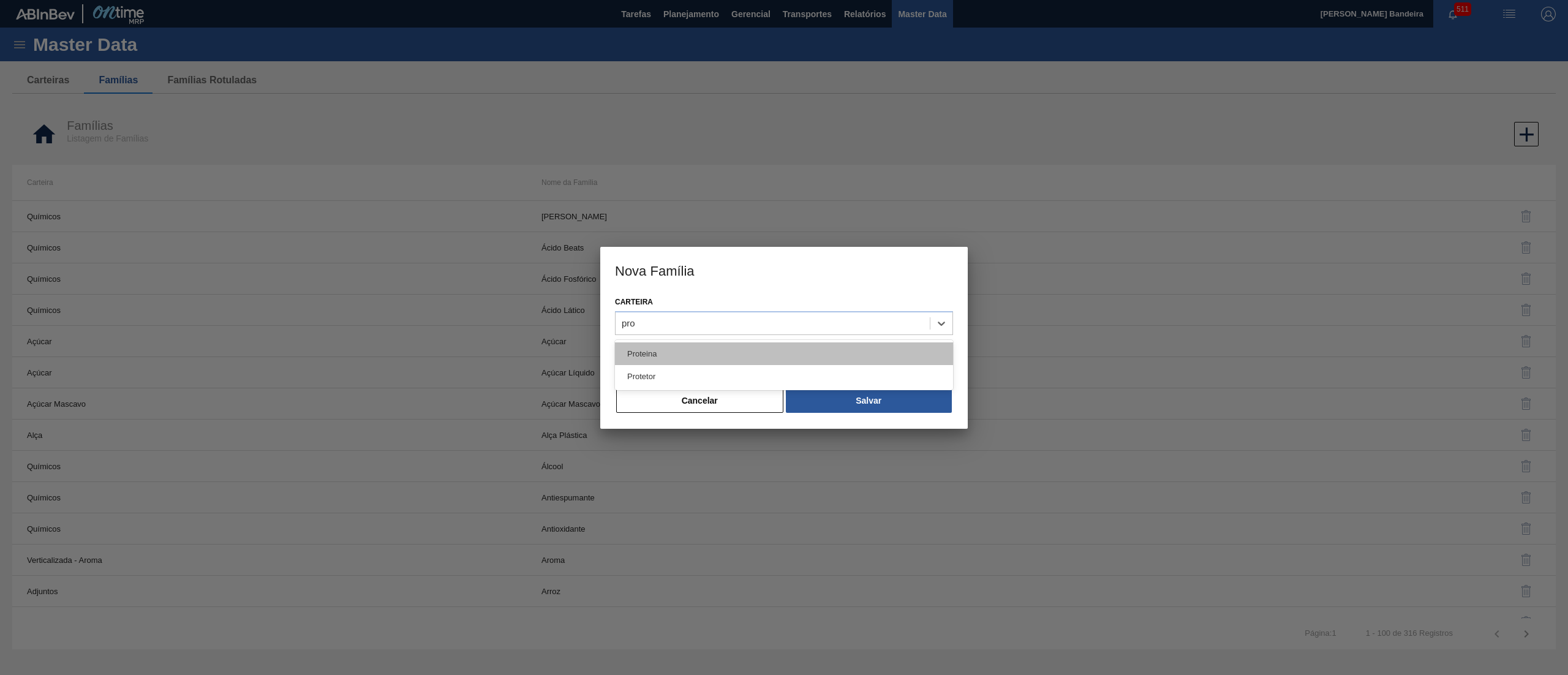
click at [763, 350] on div "Proteina" at bounding box center [784, 354] width 338 height 23
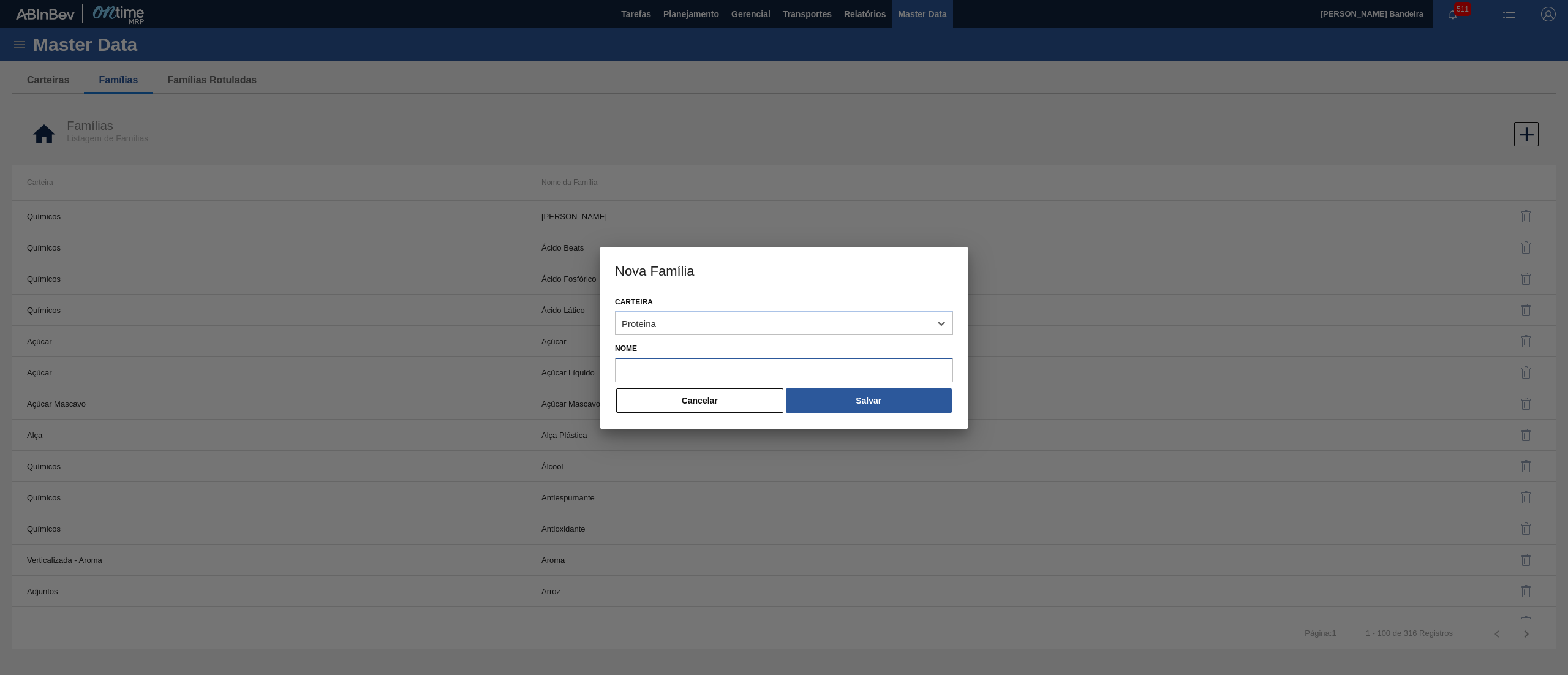
click at [737, 372] on input "Nome" at bounding box center [784, 370] width 338 height 25
type input "Proteina"
click at [871, 399] on button "Salvar" at bounding box center [869, 400] width 166 height 25
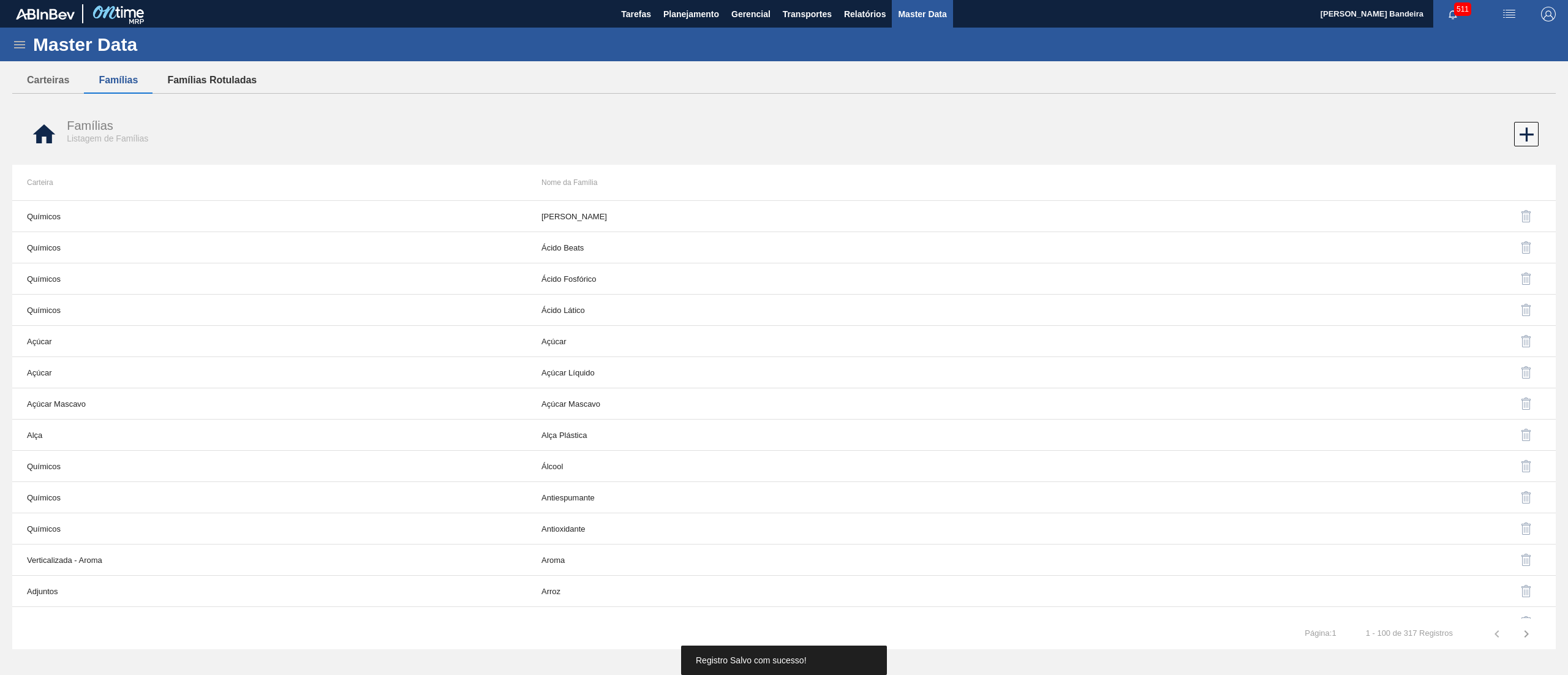
click at [196, 72] on button "Famílias Rotuladas" at bounding box center [212, 80] width 119 height 26
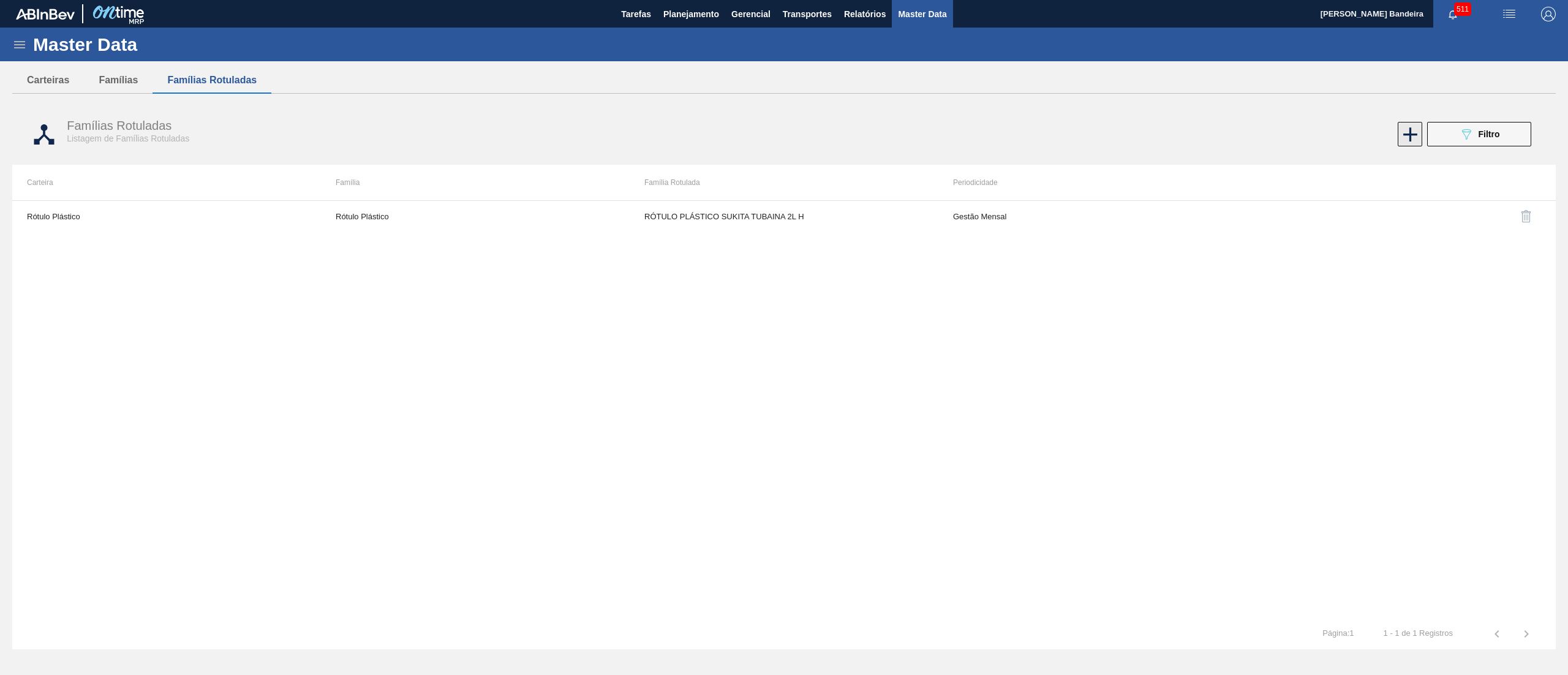
click at [1409, 126] on icon at bounding box center [1410, 135] width 24 height 24
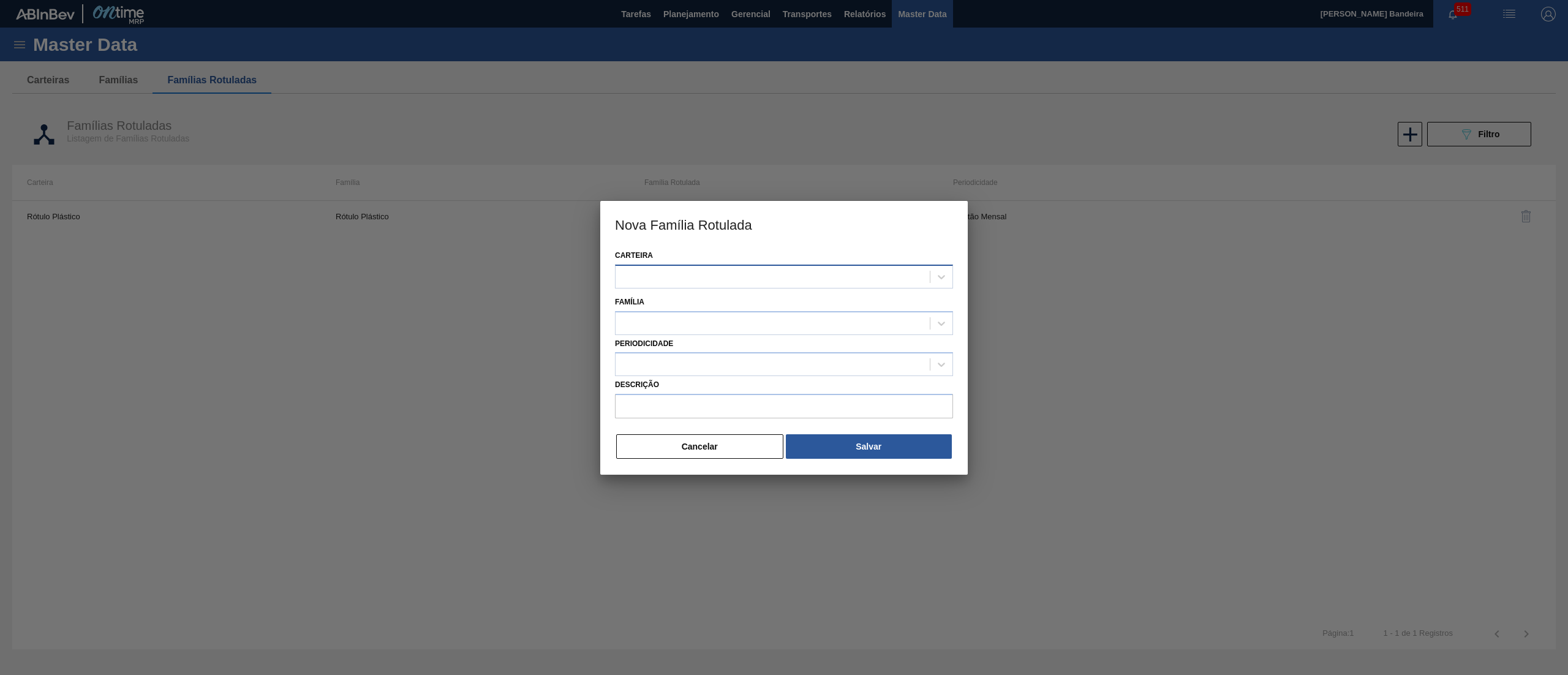
click at [728, 282] on div at bounding box center [773, 276] width 315 height 18
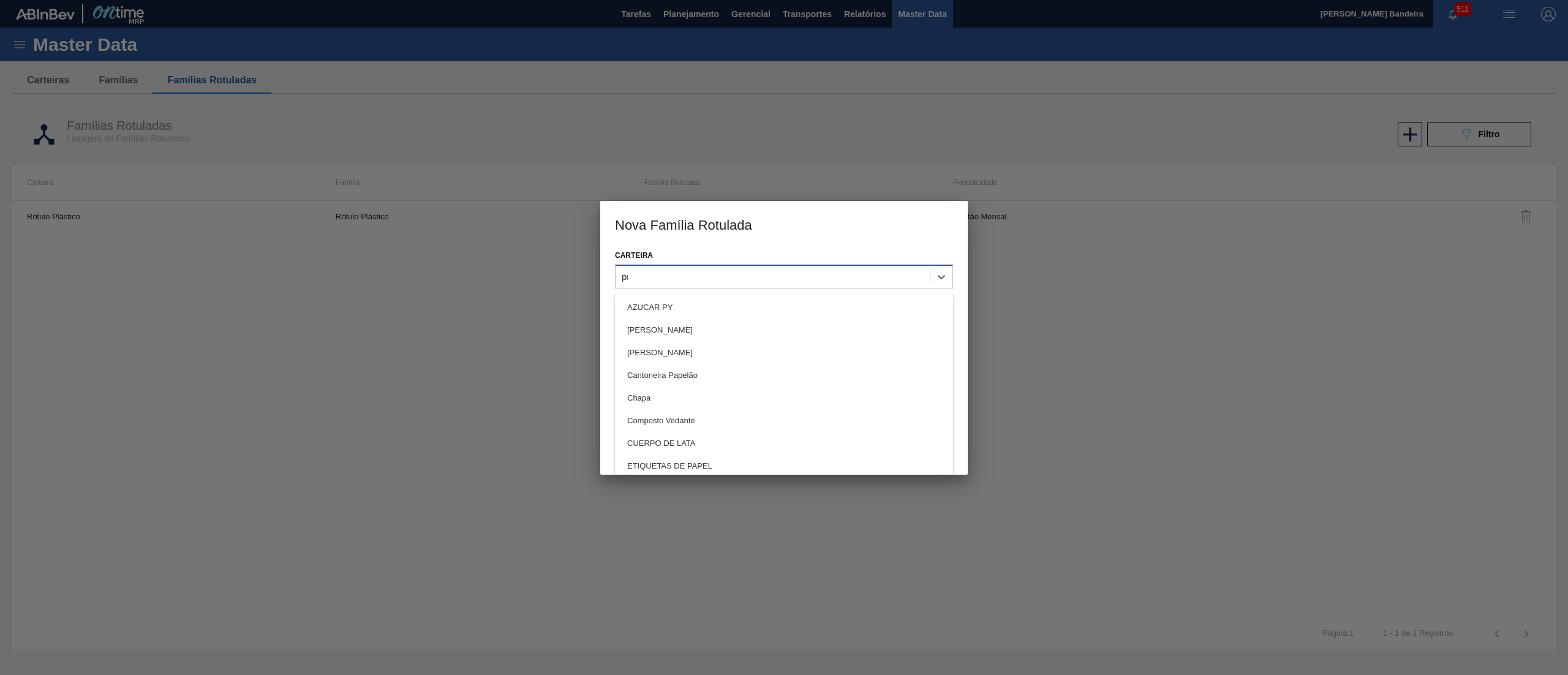
type input "pro"
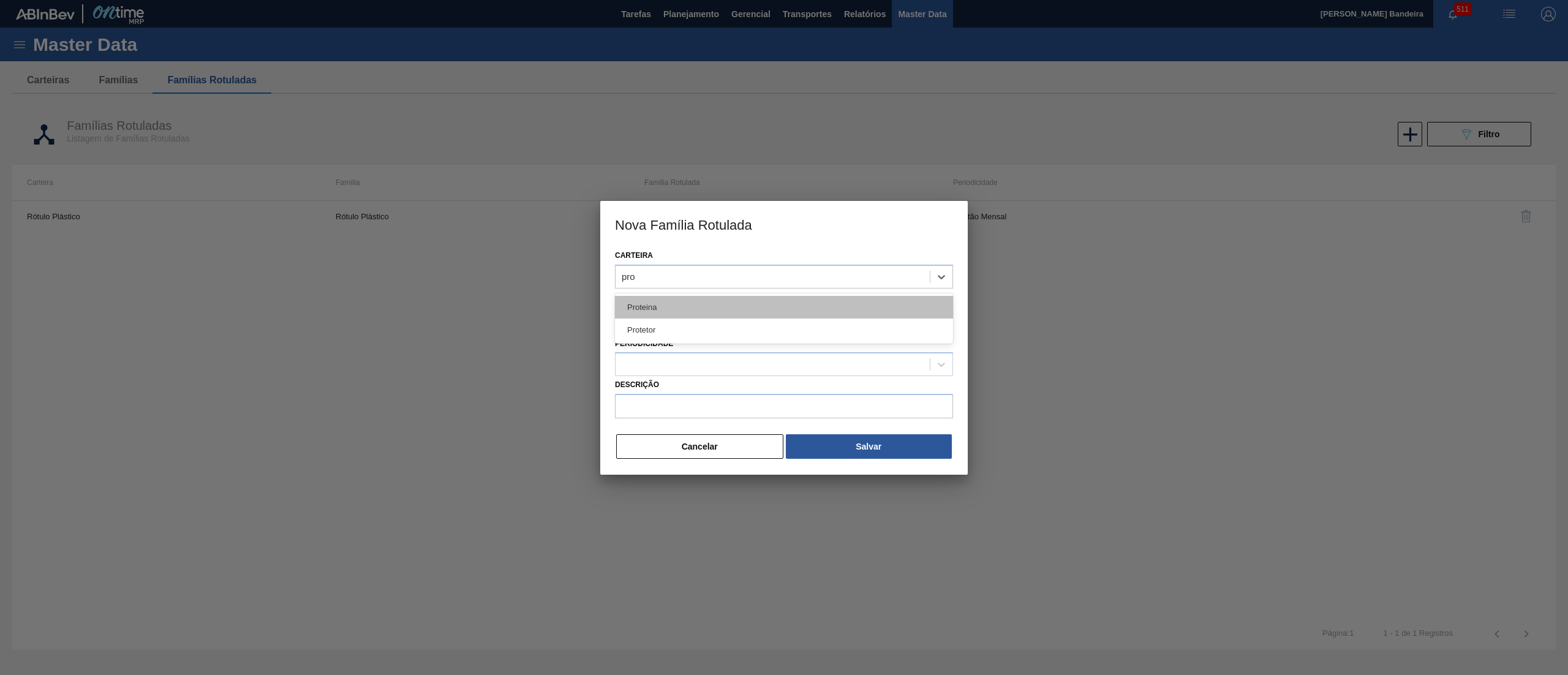
click at [739, 296] on div "Proteina" at bounding box center [784, 307] width 338 height 23
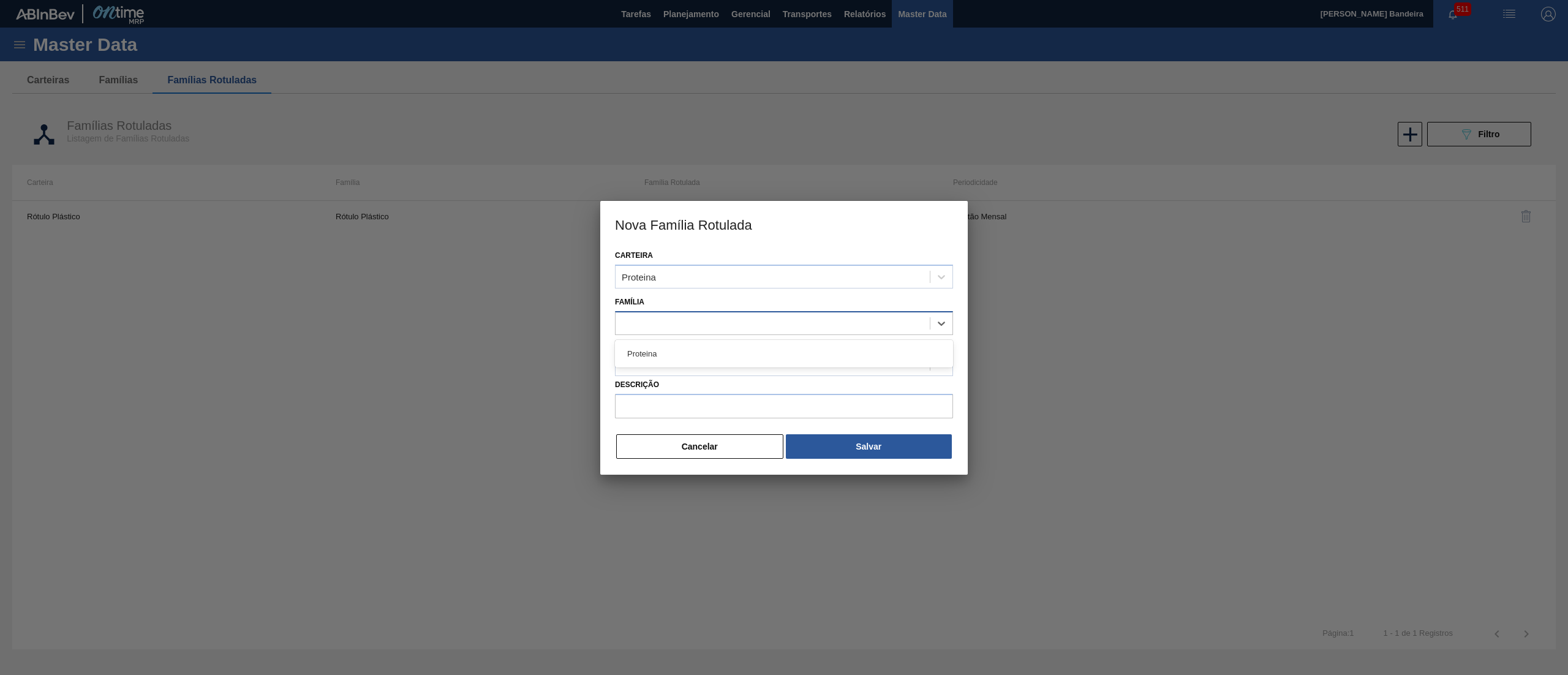
click at [708, 329] on div at bounding box center [773, 323] width 315 height 18
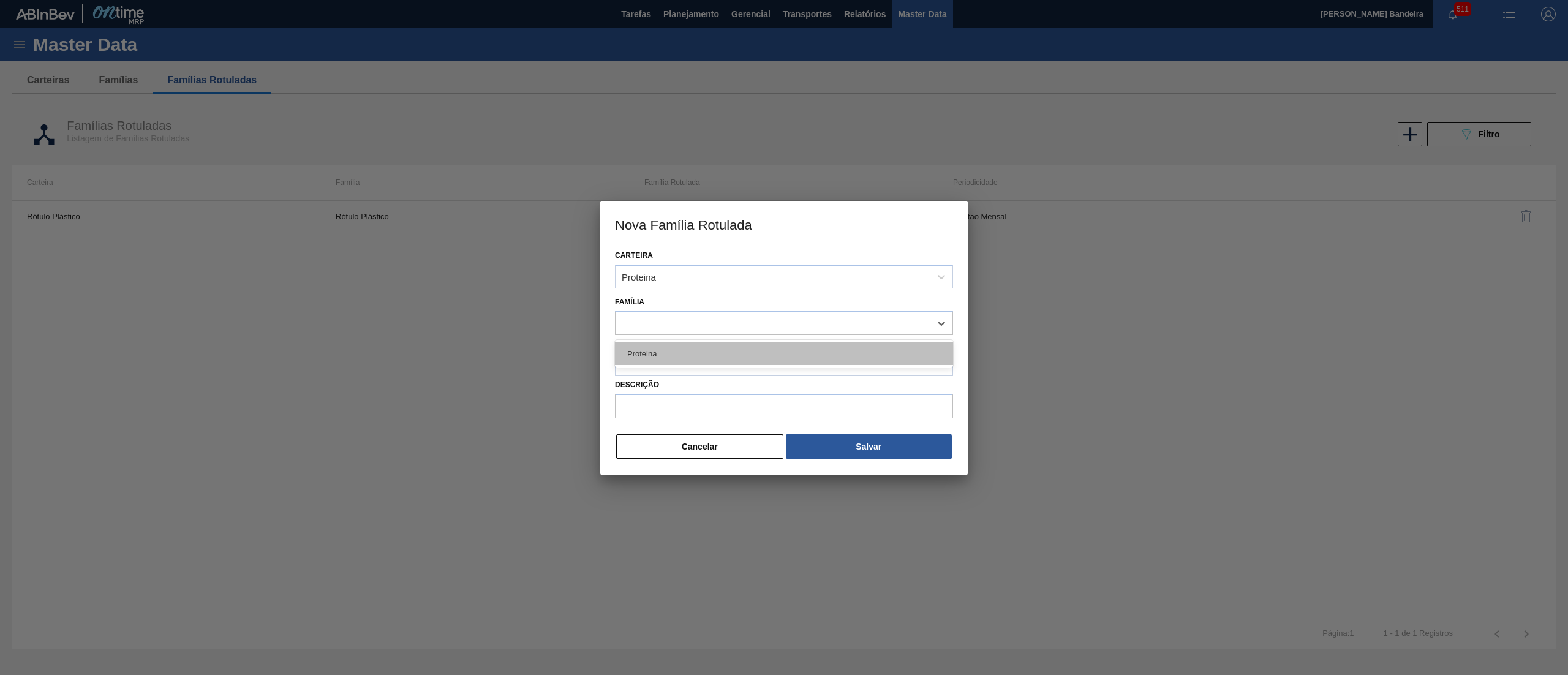
click at [691, 358] on div "Proteina" at bounding box center [784, 354] width 338 height 23
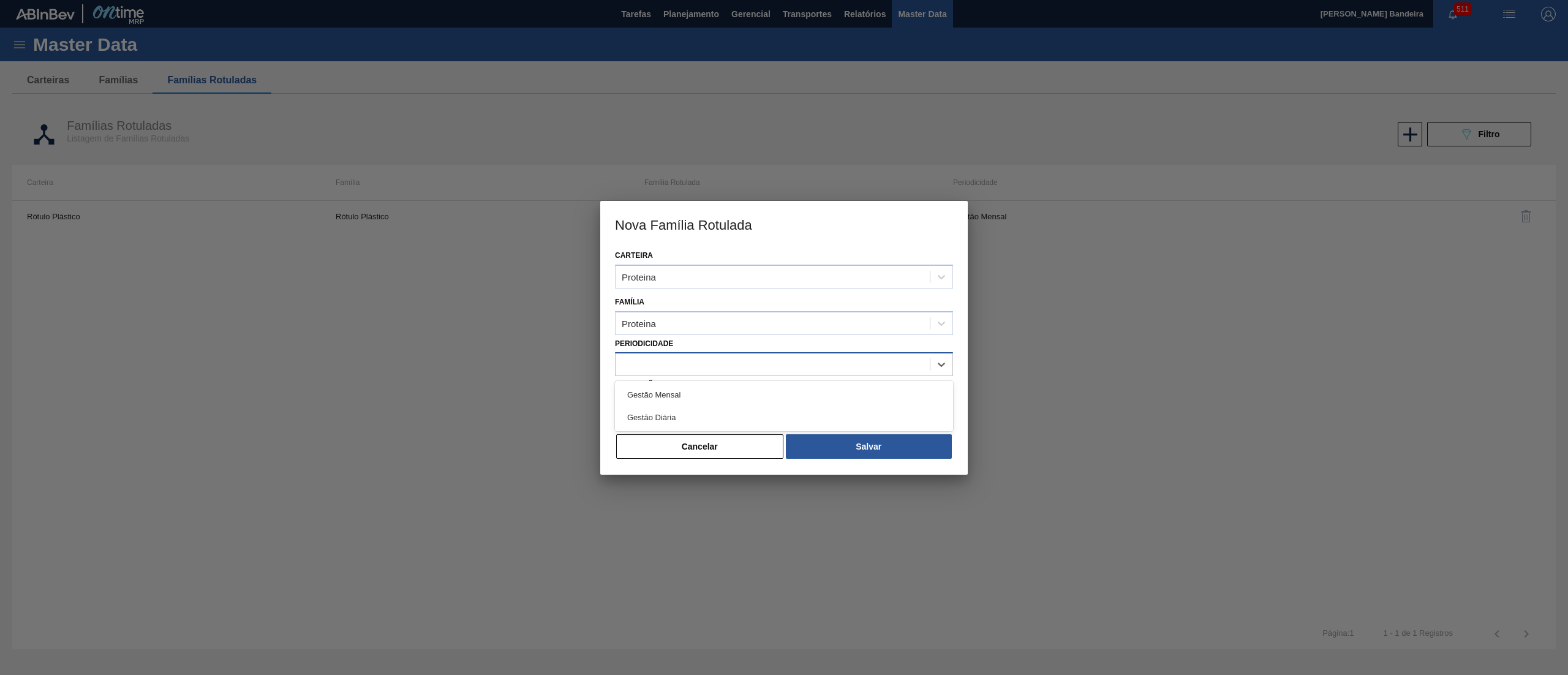
click at [687, 358] on div at bounding box center [773, 364] width 315 height 18
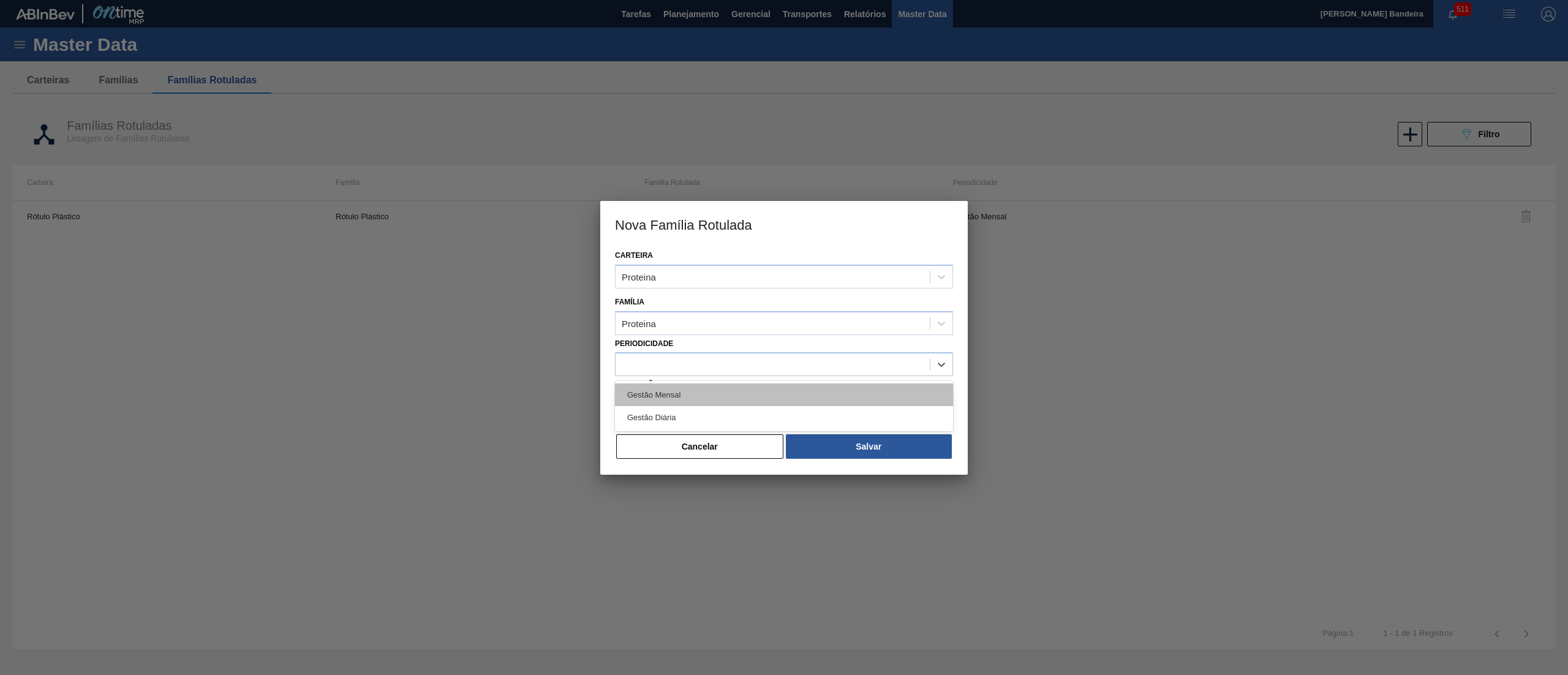
click at [691, 391] on div "Gestão Mensal" at bounding box center [784, 395] width 338 height 23
click at [684, 411] on input "Descrição" at bounding box center [784, 406] width 338 height 25
paste input "30034724"
drag, startPoint x: 674, startPoint y: 410, endPoint x: 533, endPoint y: 403, distance: 141.2
click at [533, 403] on div "Nova Família Rotulada Carteira Proteina Família Proteina Periodicidade Gestão M…" at bounding box center [784, 337] width 1568 height 675
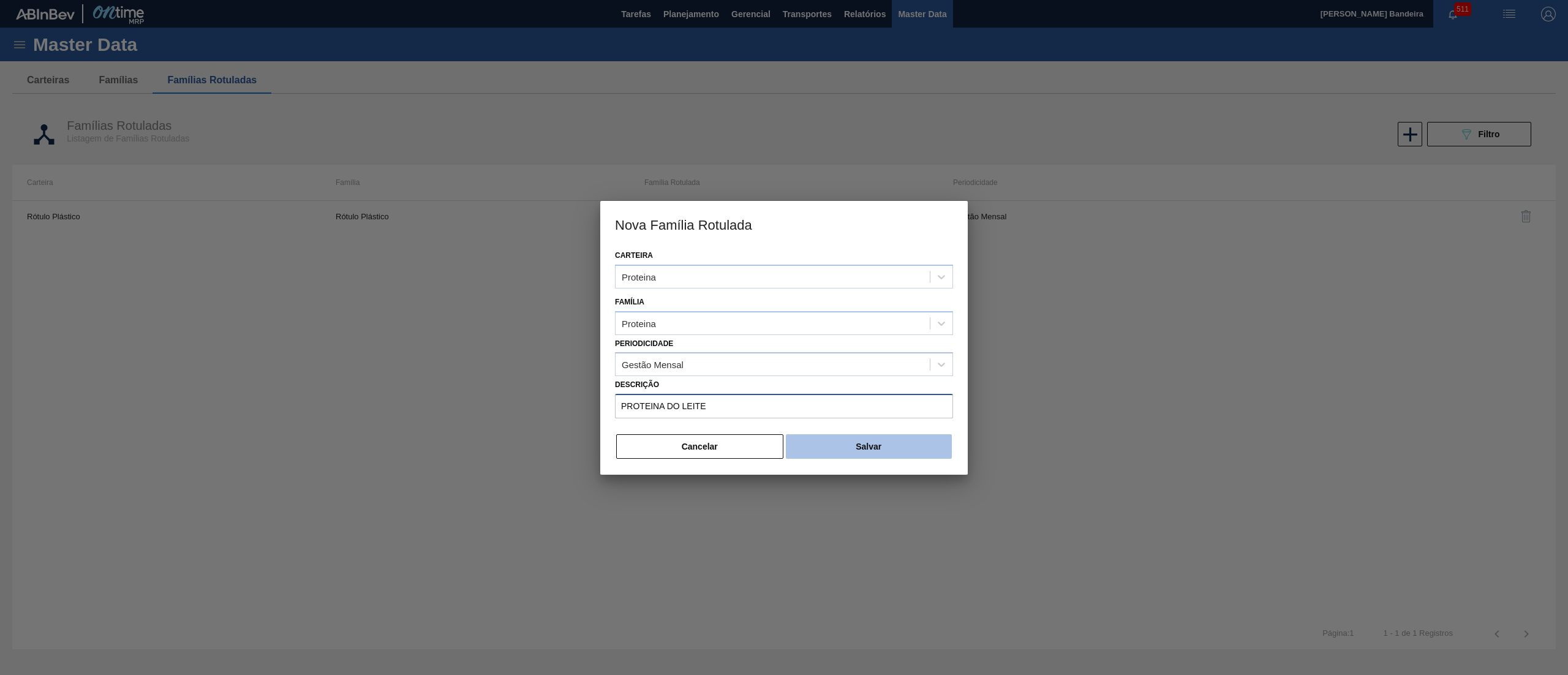
type input "PROTEINA DO LEITE"
click at [903, 443] on button "Salvar" at bounding box center [869, 446] width 166 height 25
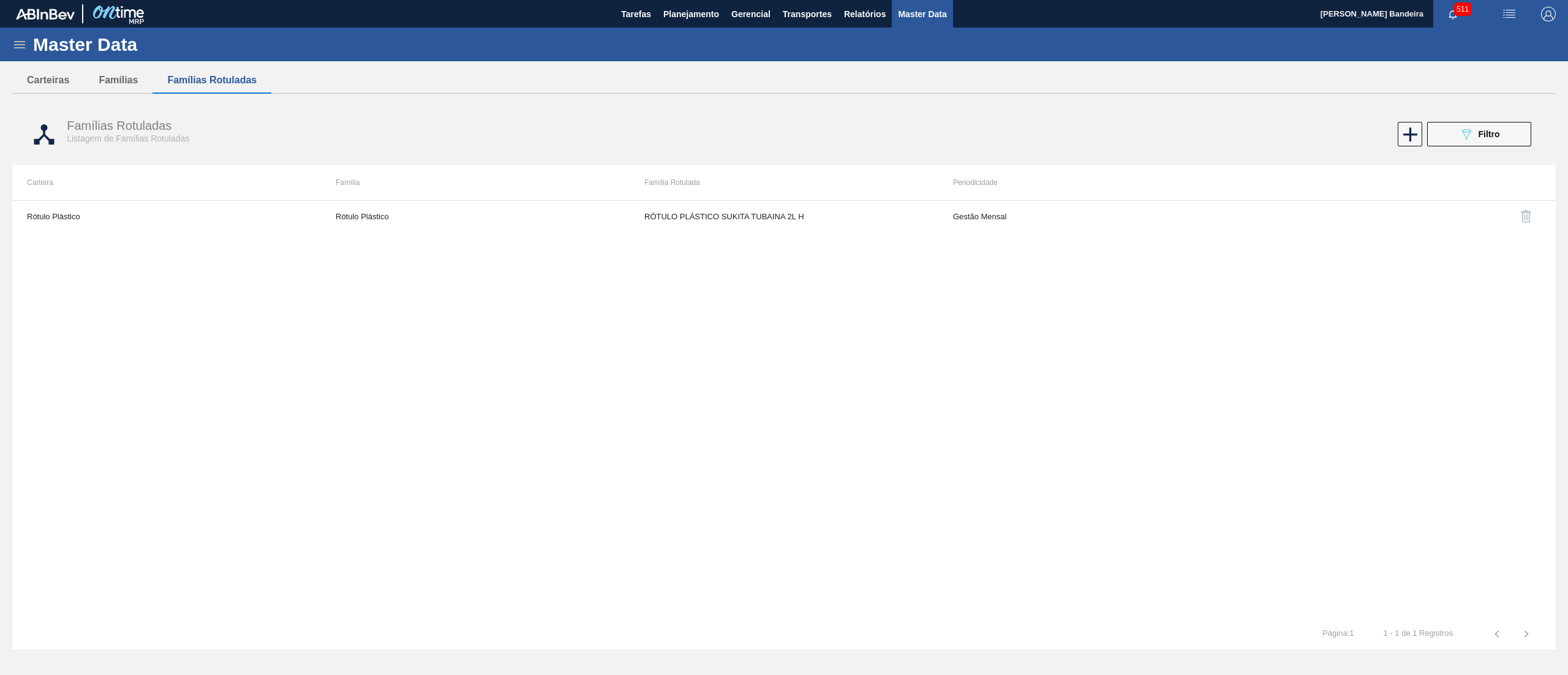
click at [13, 48] on icon at bounding box center [19, 44] width 15 height 15
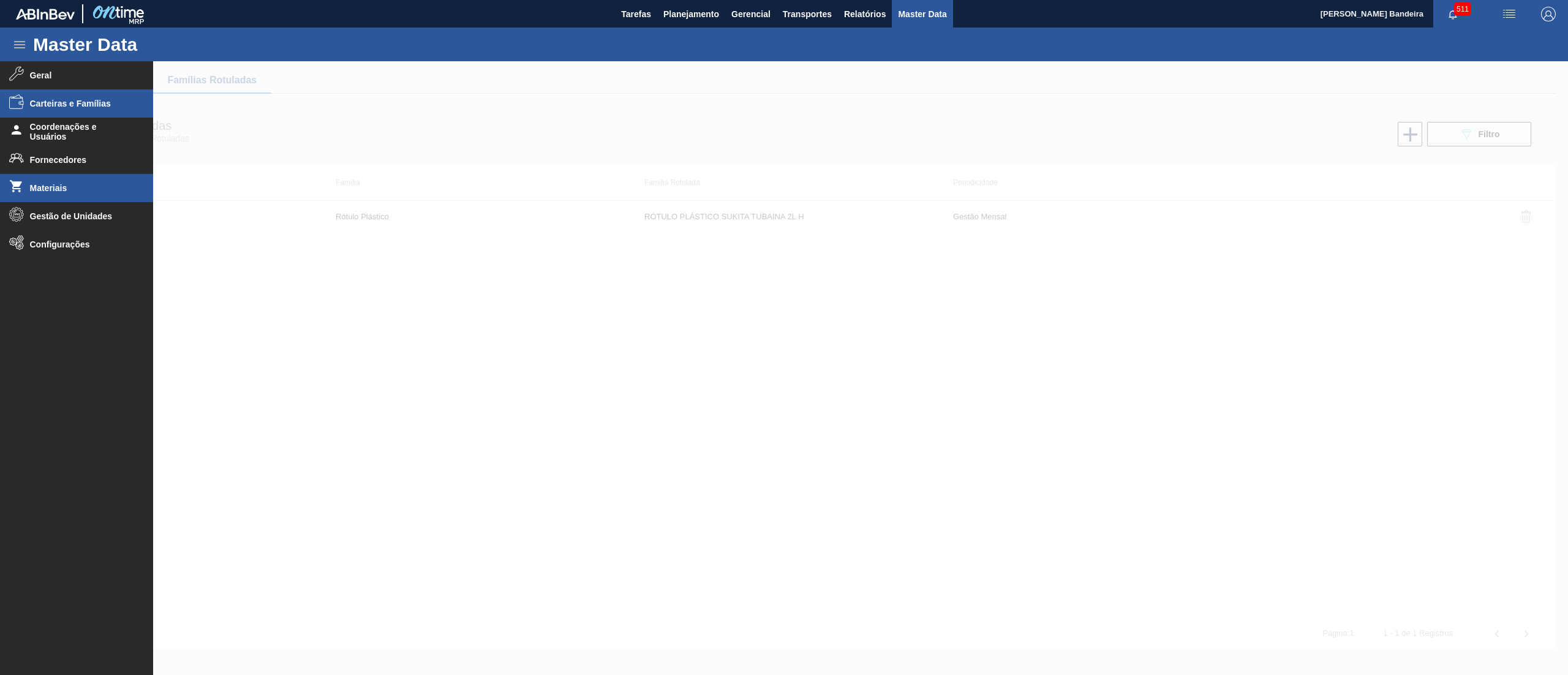
click at [54, 181] on li "Materiais" at bounding box center [76, 188] width 153 height 28
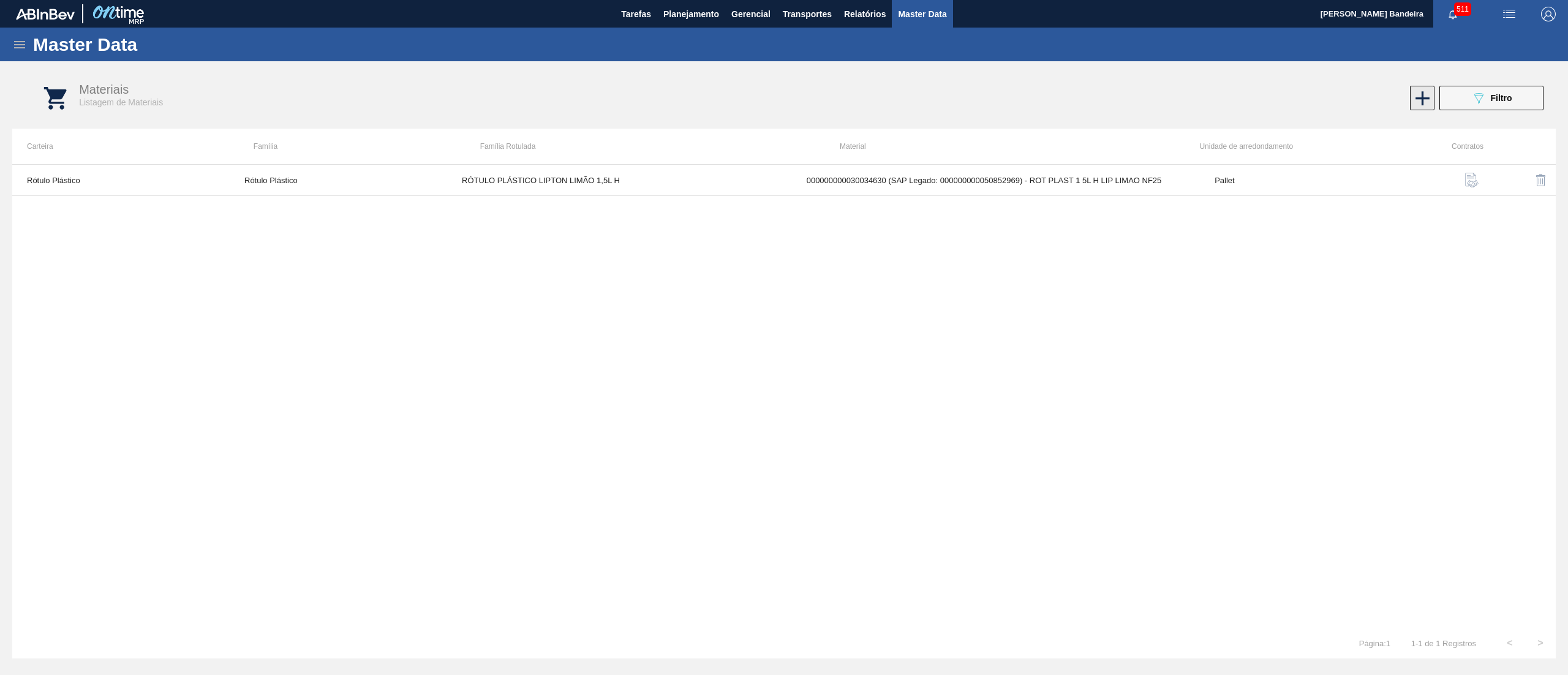
click at [1422, 102] on icon at bounding box center [1422, 98] width 14 height 14
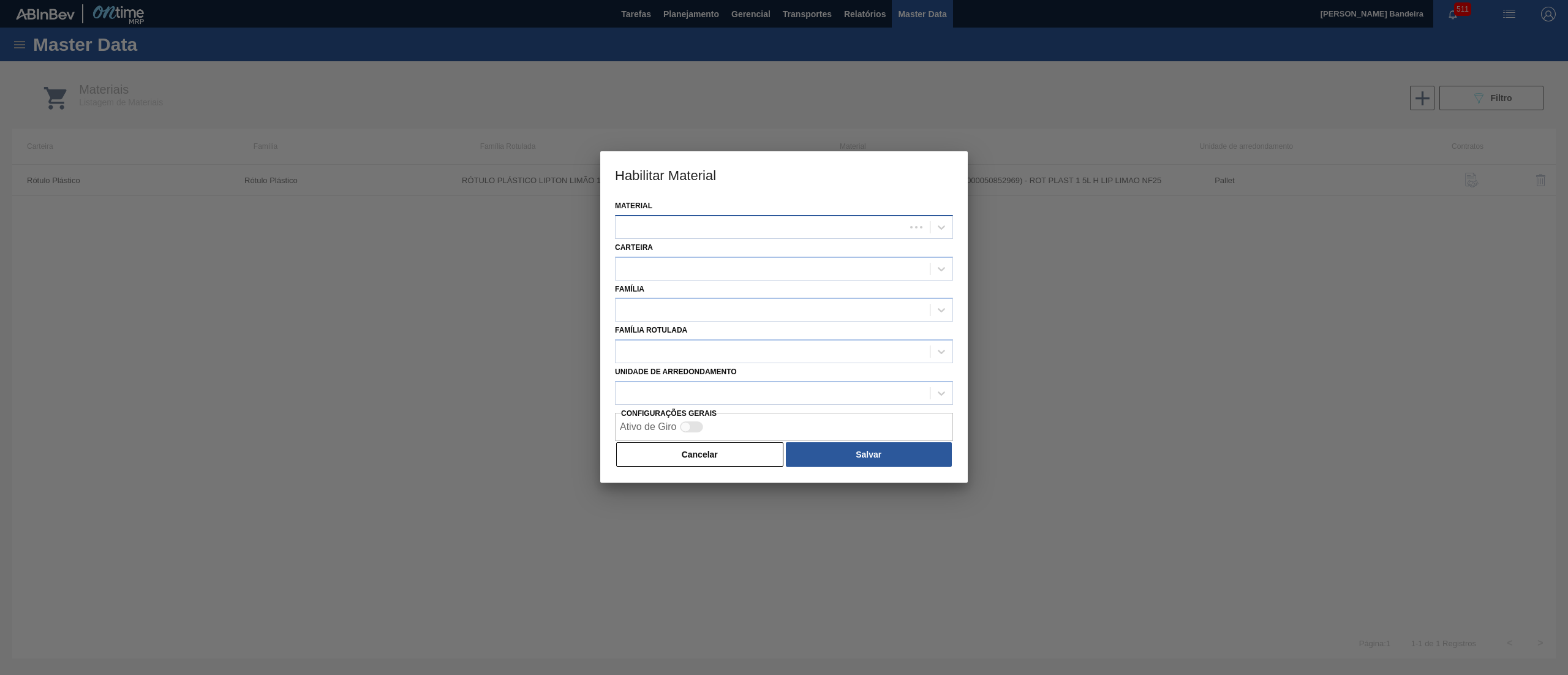
click at [715, 230] on div at bounding box center [760, 227] width 290 height 18
paste input "30034724"
type input "30034724"
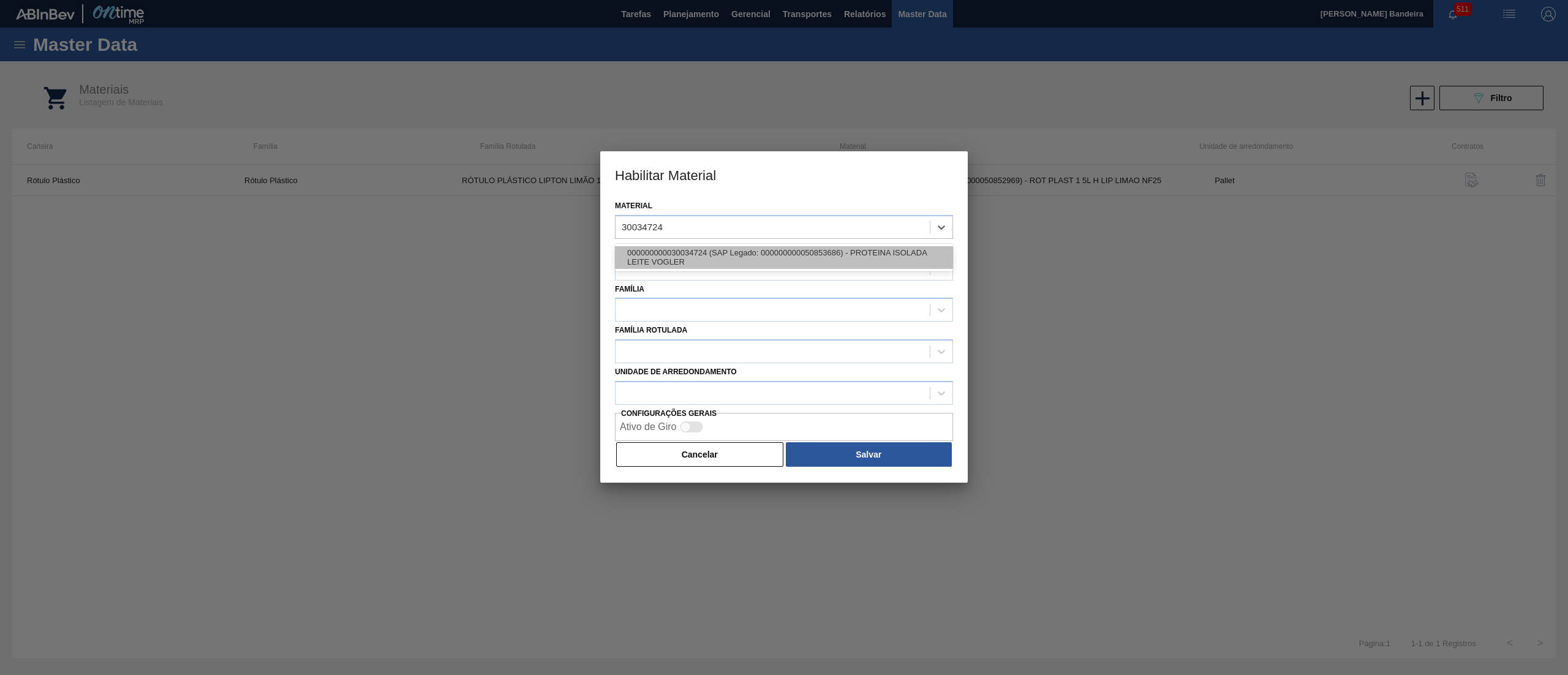
click at [731, 249] on div "000000000030034724 (SAP Legado: 000000000050853686) - PROTEINA ISOLADA LEITE VO…" at bounding box center [784, 258] width 338 height 23
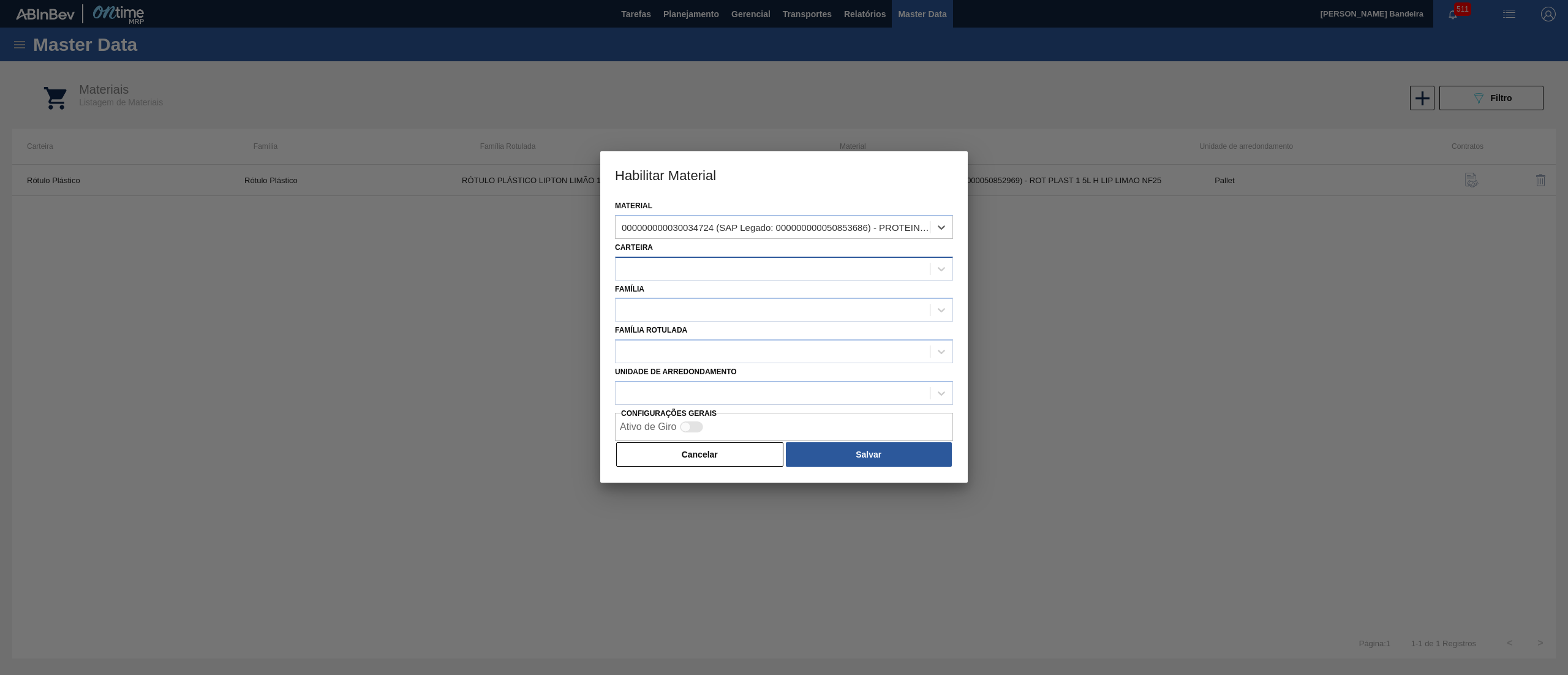
click at [723, 263] on div at bounding box center [773, 268] width 315 height 18
type input "PROT"
click at [715, 300] on div "Proteina" at bounding box center [784, 299] width 338 height 23
click at [684, 315] on div at bounding box center [773, 310] width 315 height 18
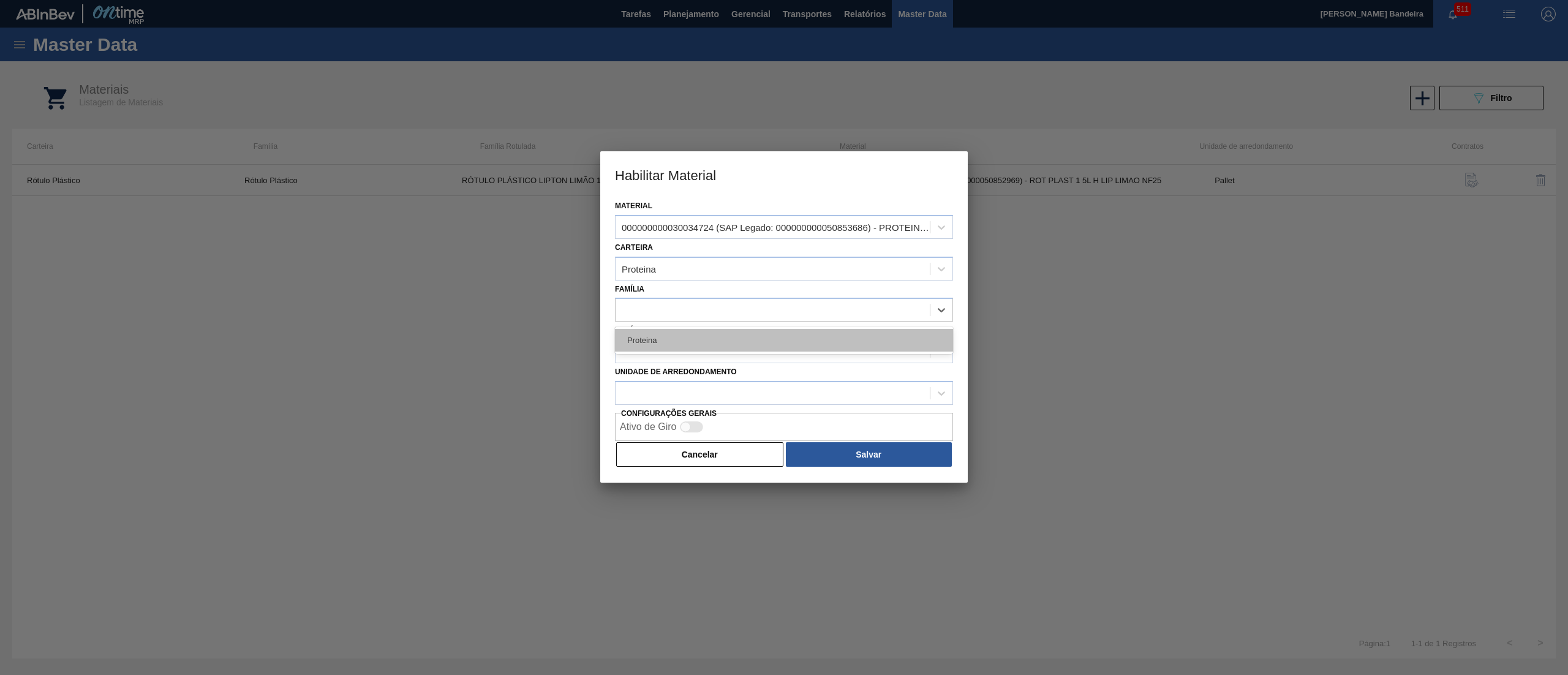
click at [681, 346] on div "Proteina" at bounding box center [784, 340] width 338 height 23
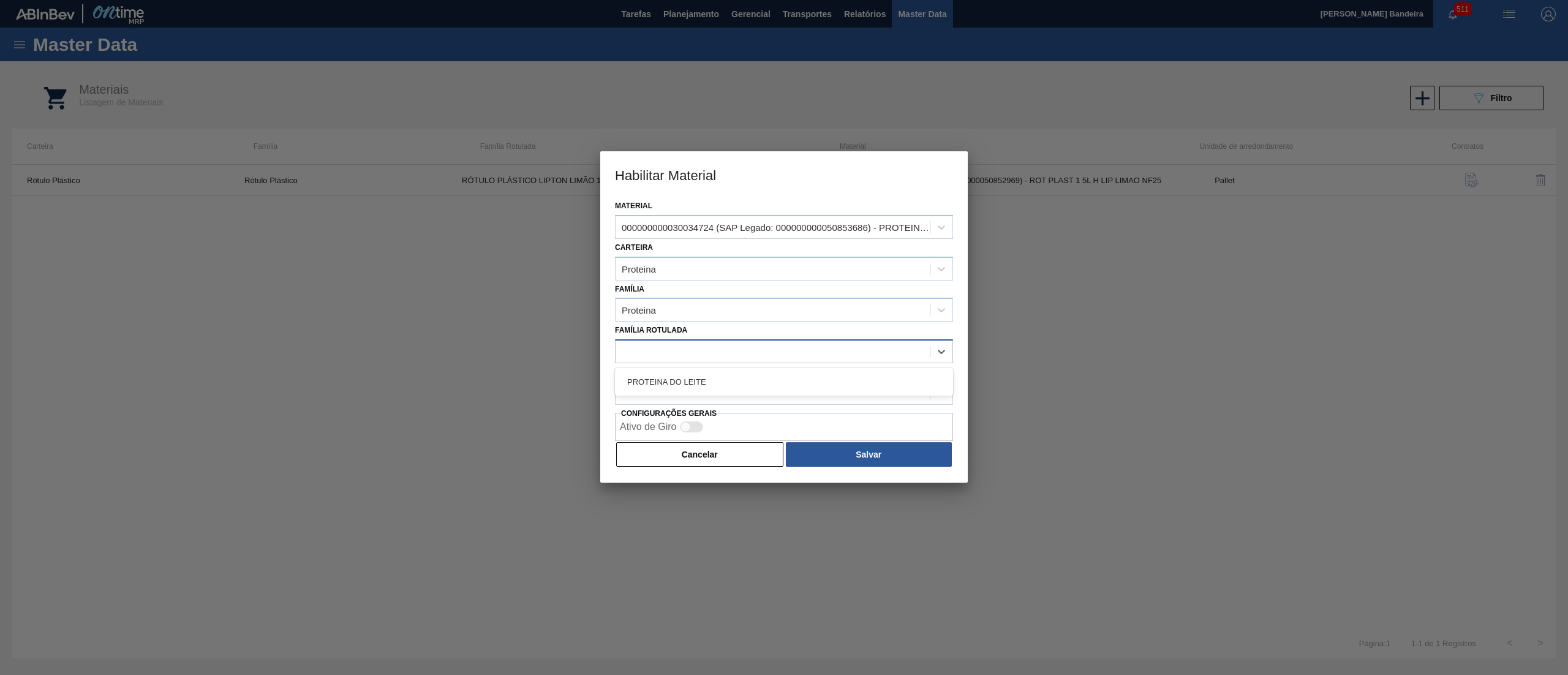
click at [681, 348] on div at bounding box center [773, 352] width 315 height 18
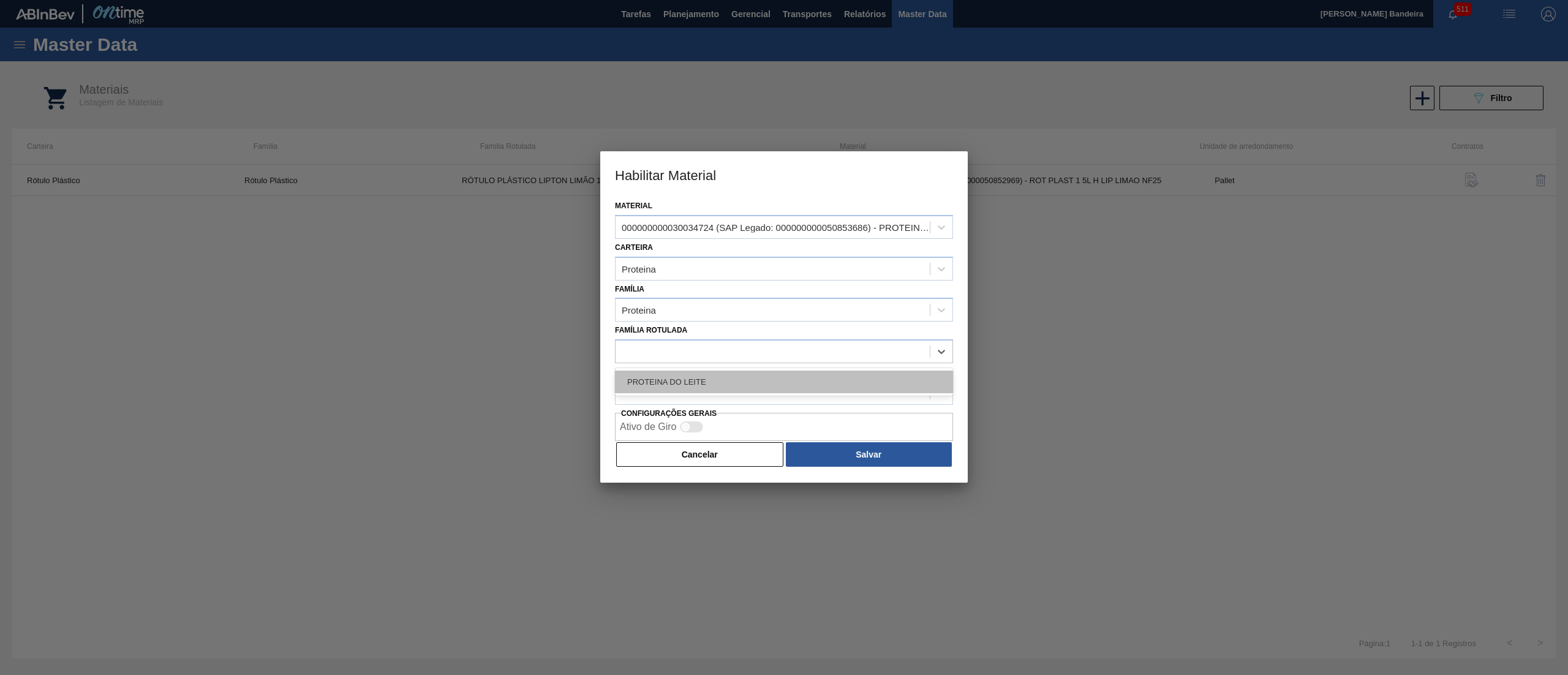
click at [679, 389] on div "PROTEINA DO LEITE" at bounding box center [784, 382] width 338 height 23
click at [679, 389] on div at bounding box center [773, 393] width 315 height 18
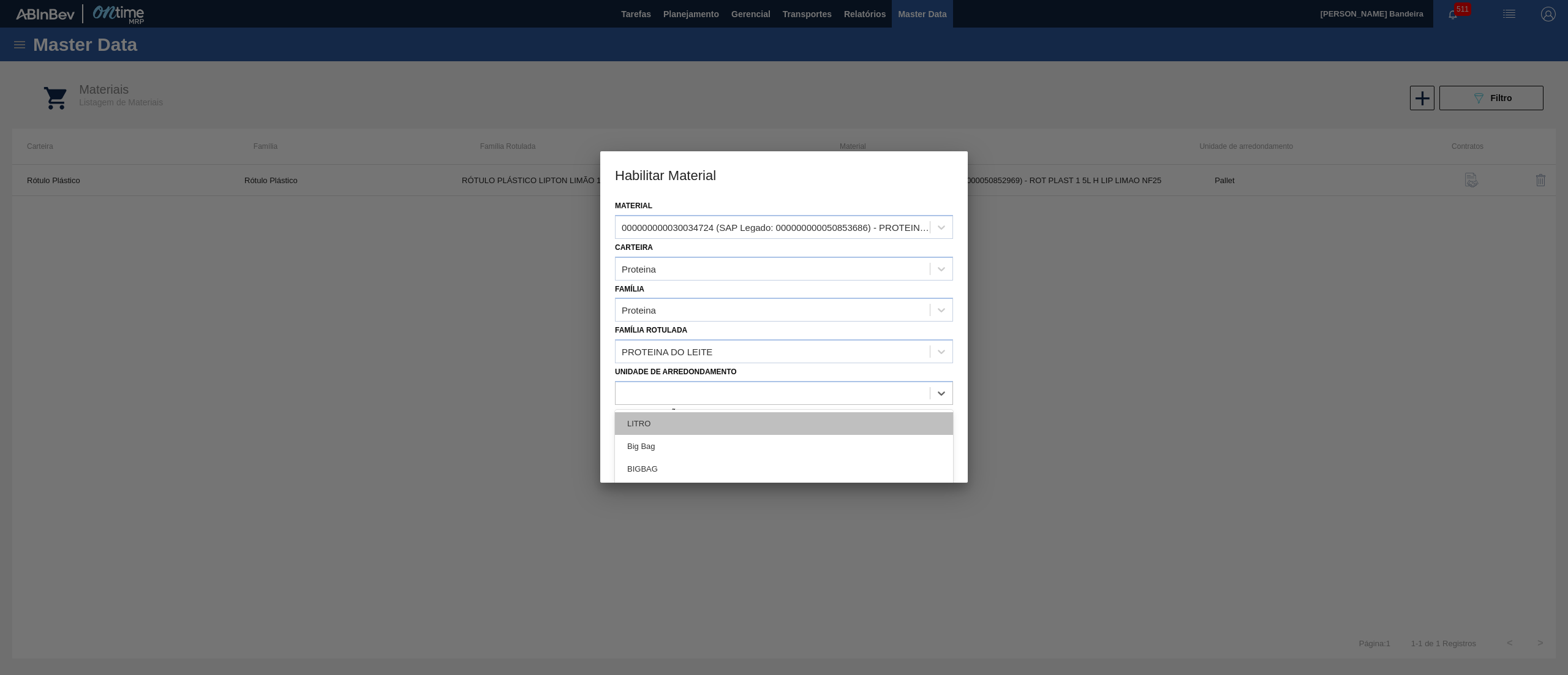
scroll to position [410, 0]
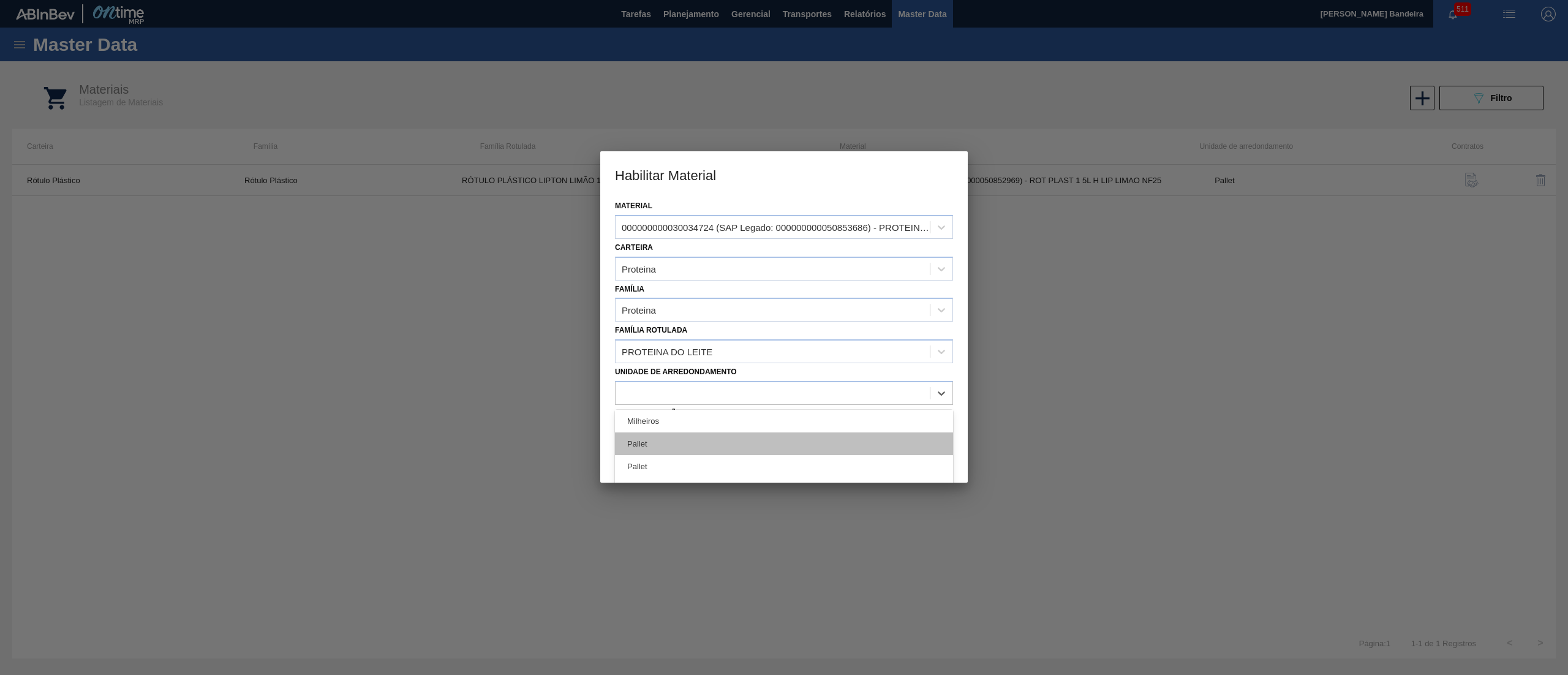
click at [701, 441] on div "Pallet" at bounding box center [784, 444] width 338 height 23
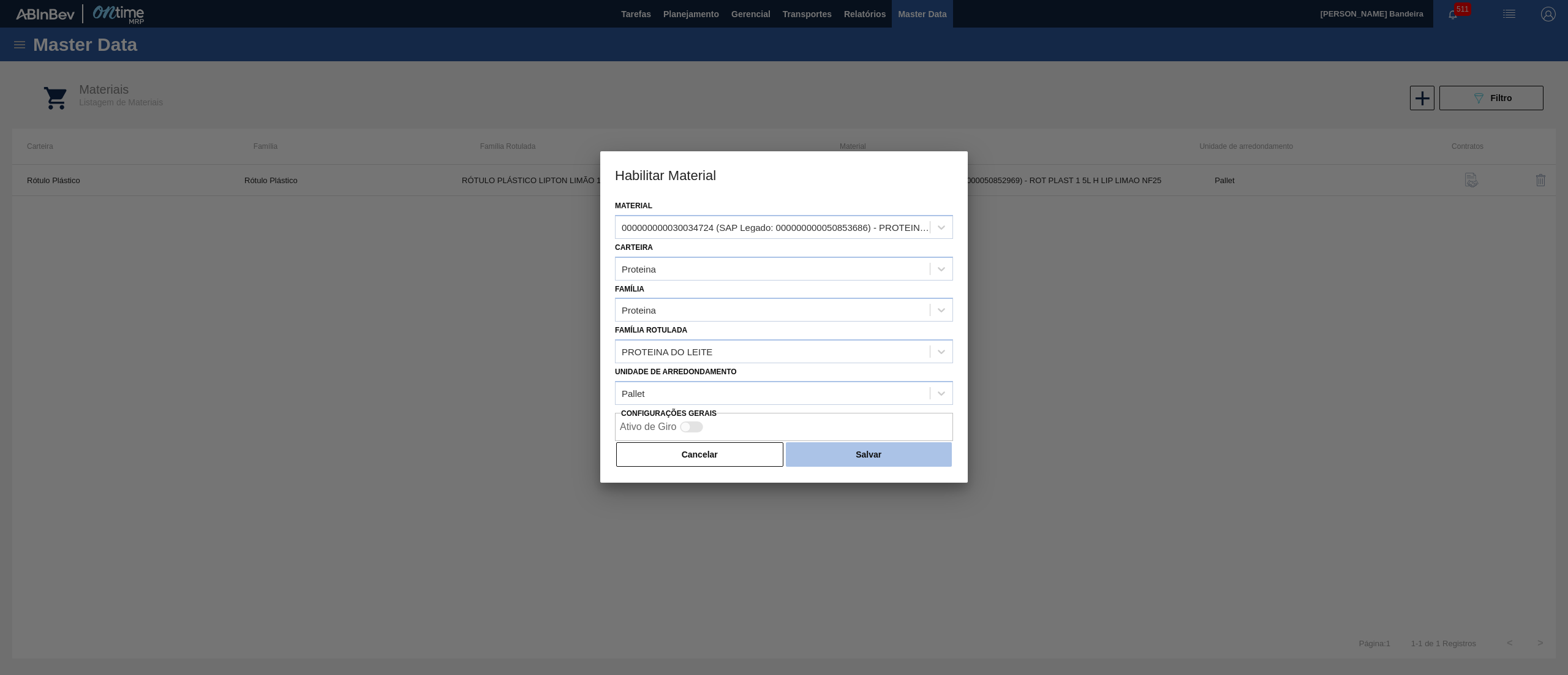
click at [831, 451] on button "Salvar" at bounding box center [869, 454] width 166 height 25
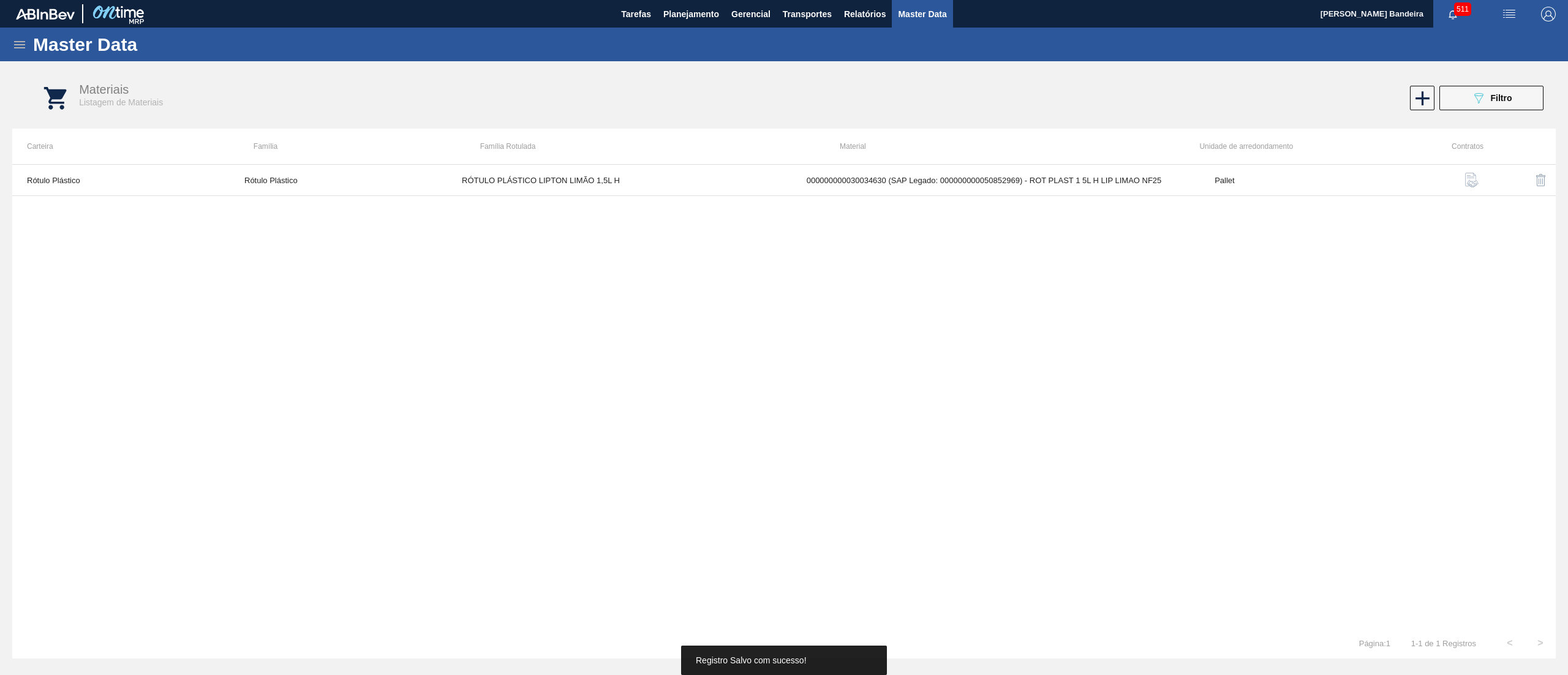
click at [22, 46] on icon at bounding box center [19, 44] width 15 height 15
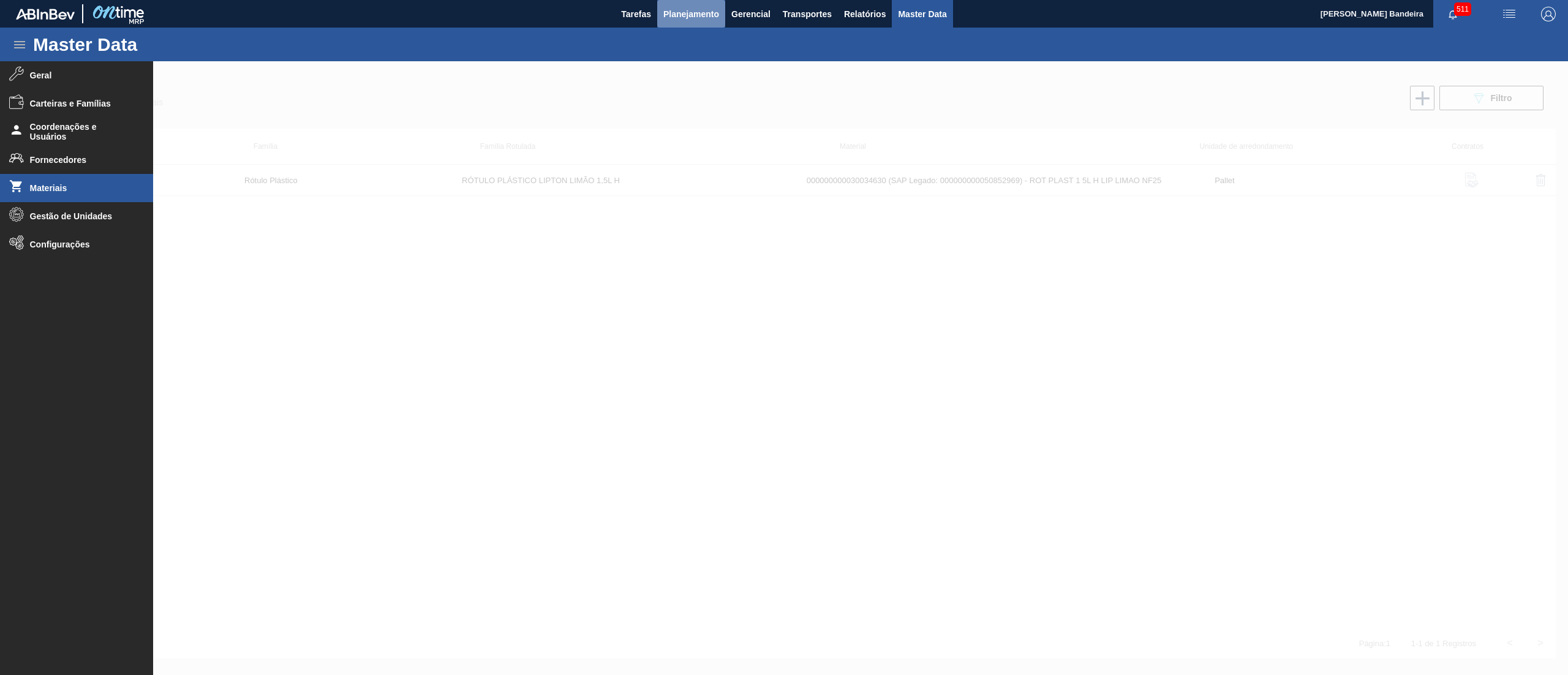
click at [698, 10] on span "Planejamento" at bounding box center [691, 14] width 56 height 15
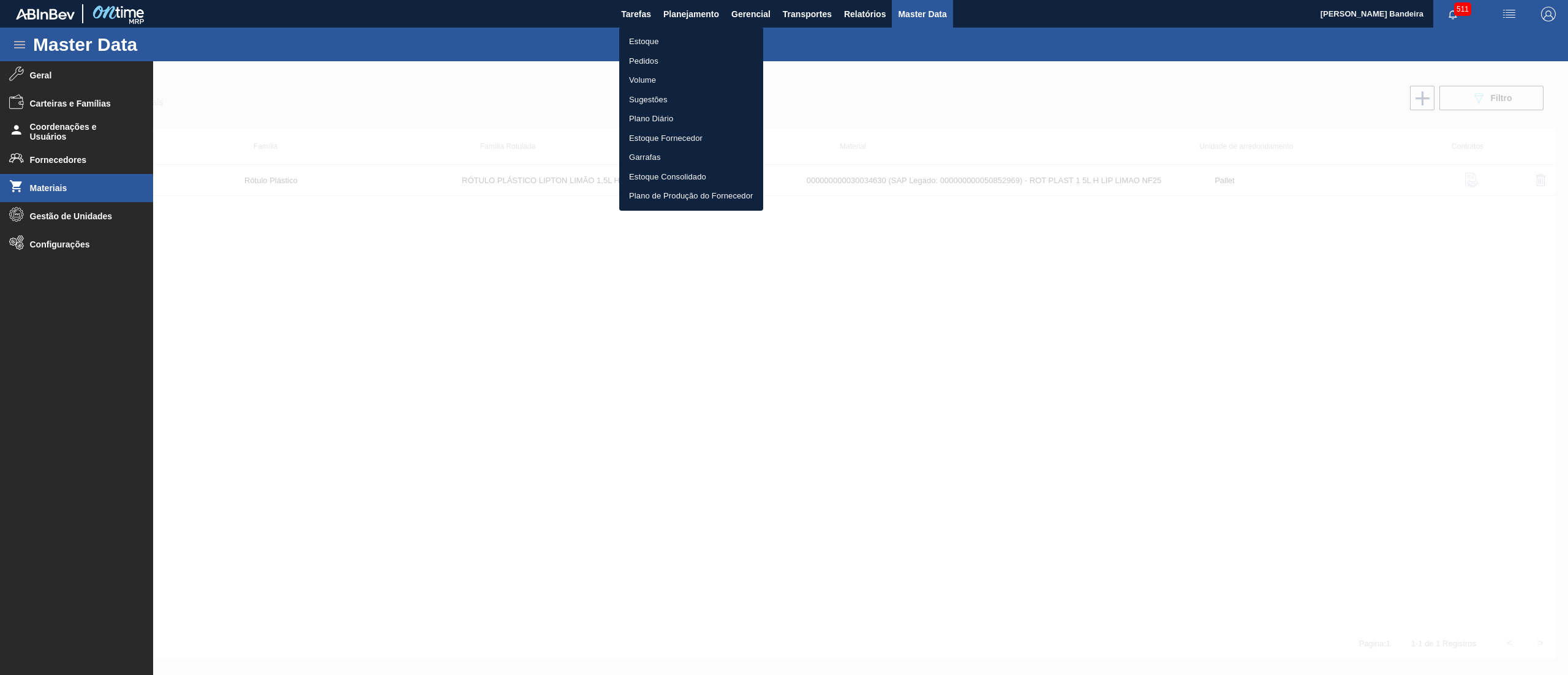
click at [685, 31] on ul "Estoque Pedidos Volume Sugestões Plano Diário Estoque Fornecedor Garrafas Estoq…" at bounding box center [691, 119] width 144 height 184
click at [679, 43] on li "Estoque" at bounding box center [691, 42] width 144 height 20
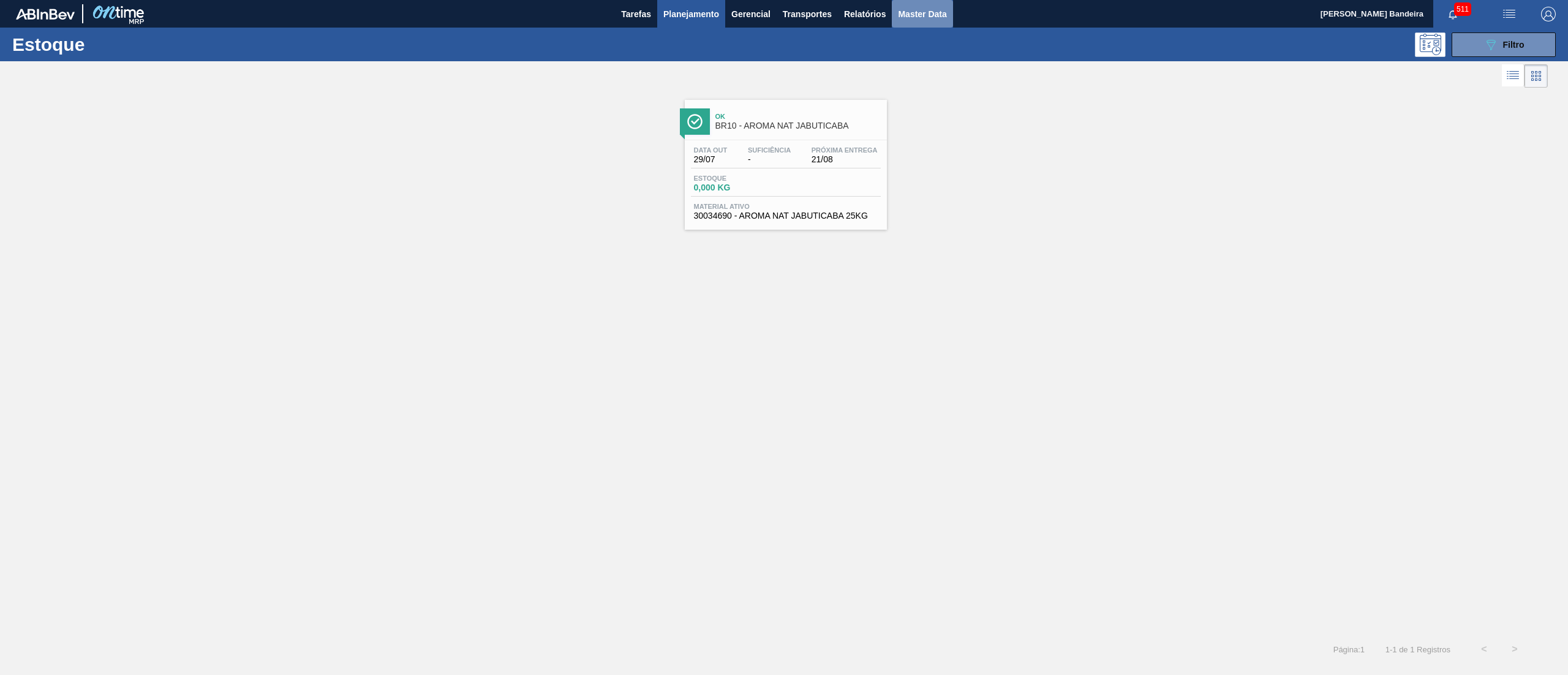
click at [936, 9] on span "Master Data" at bounding box center [922, 14] width 48 height 15
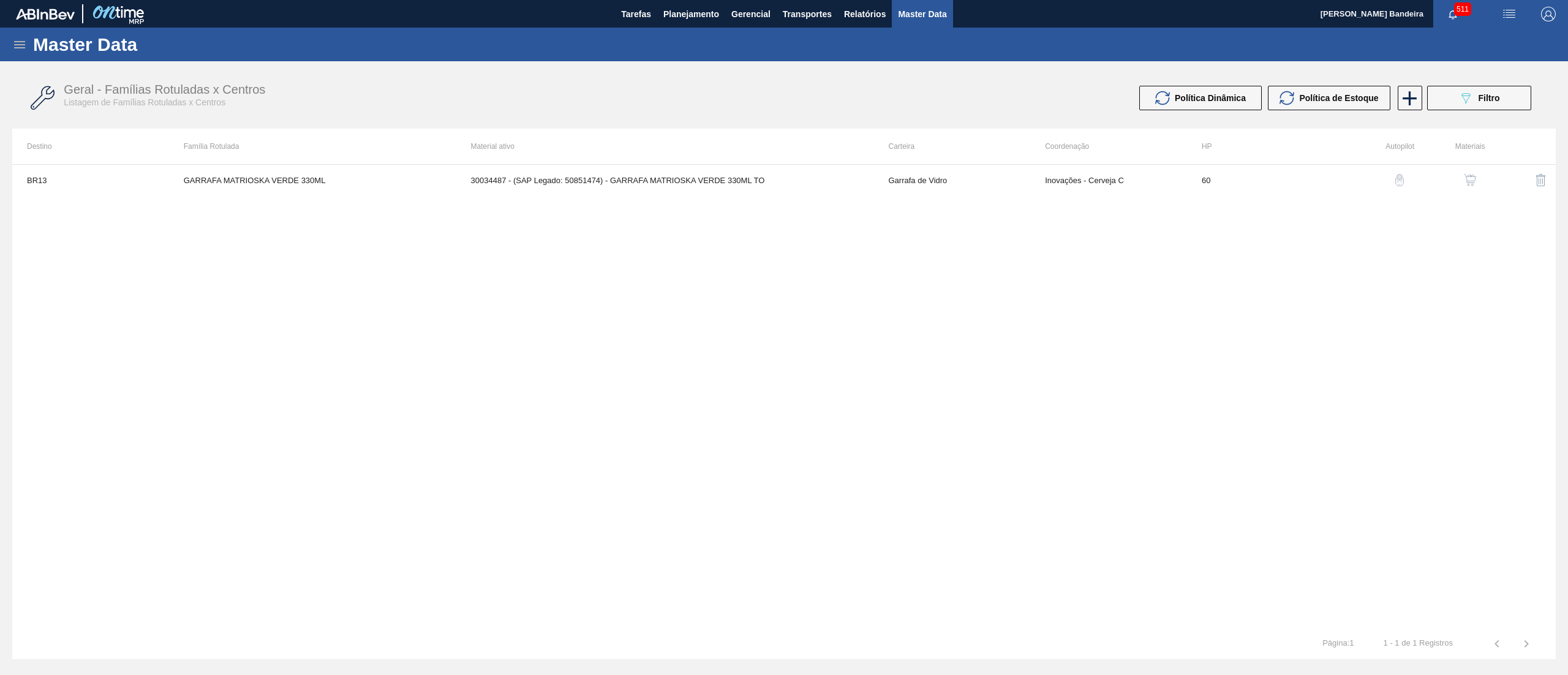
click at [20, 44] on icon at bounding box center [19, 44] width 11 height 7
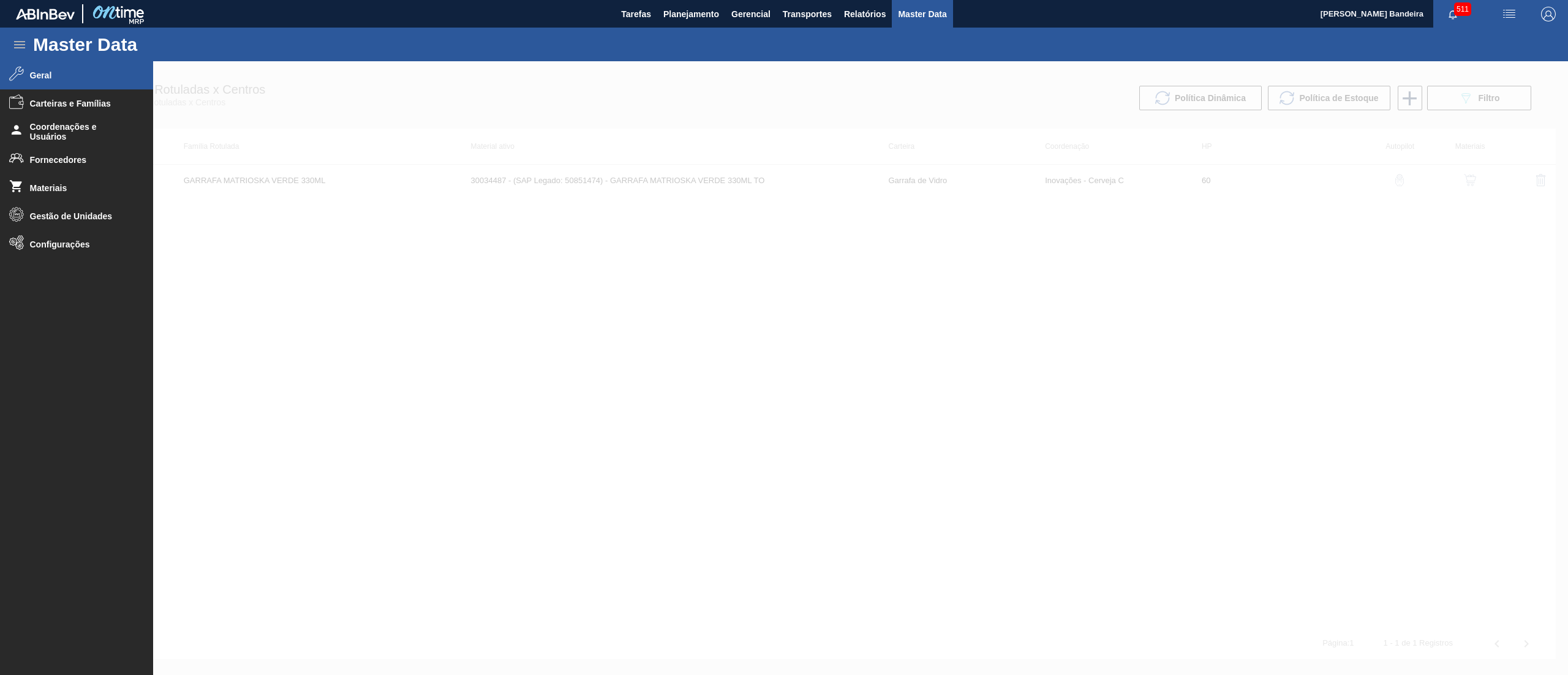
click at [50, 73] on span "Geral" at bounding box center [80, 75] width 101 height 10
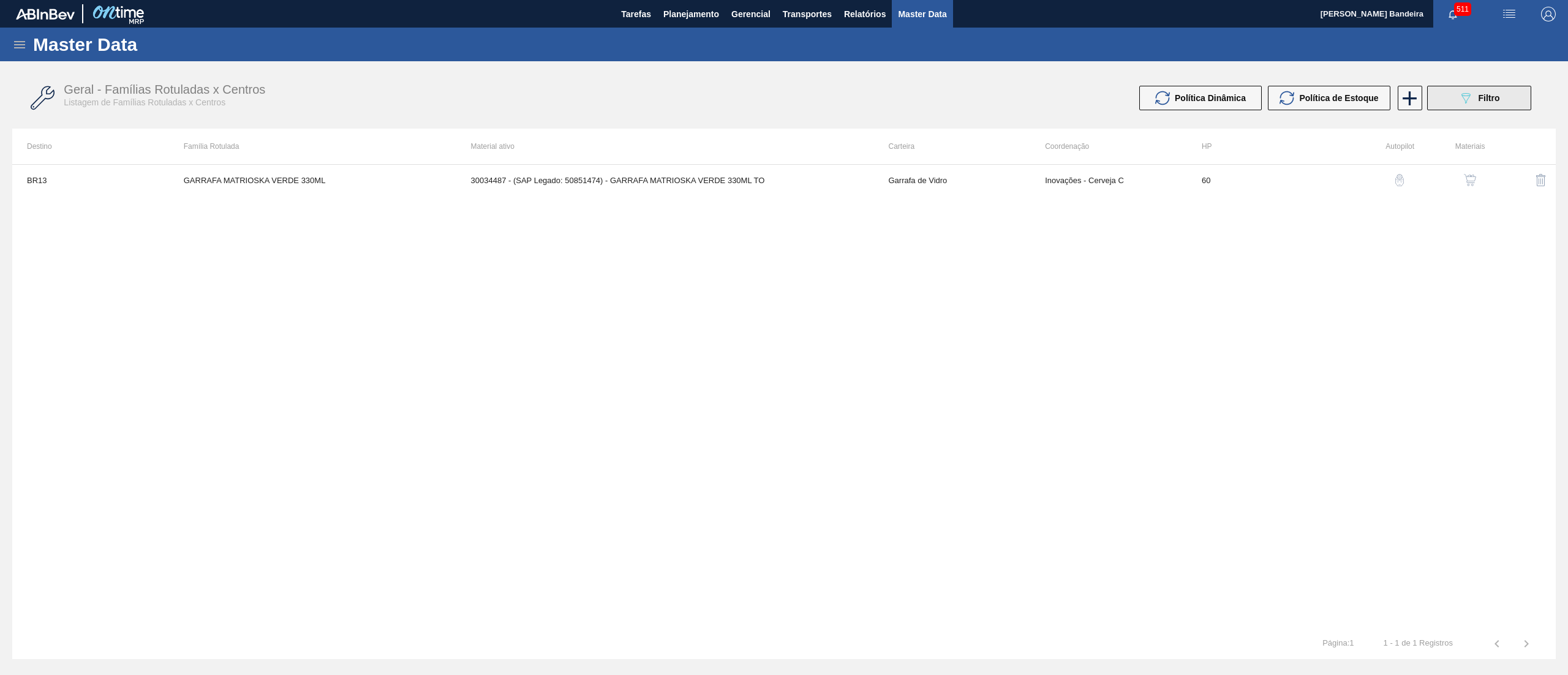
click at [1458, 100] on button "089F7B8B-B2A5-4AFE-B5C0-19BA573D28AC Filtro" at bounding box center [1479, 98] width 104 height 25
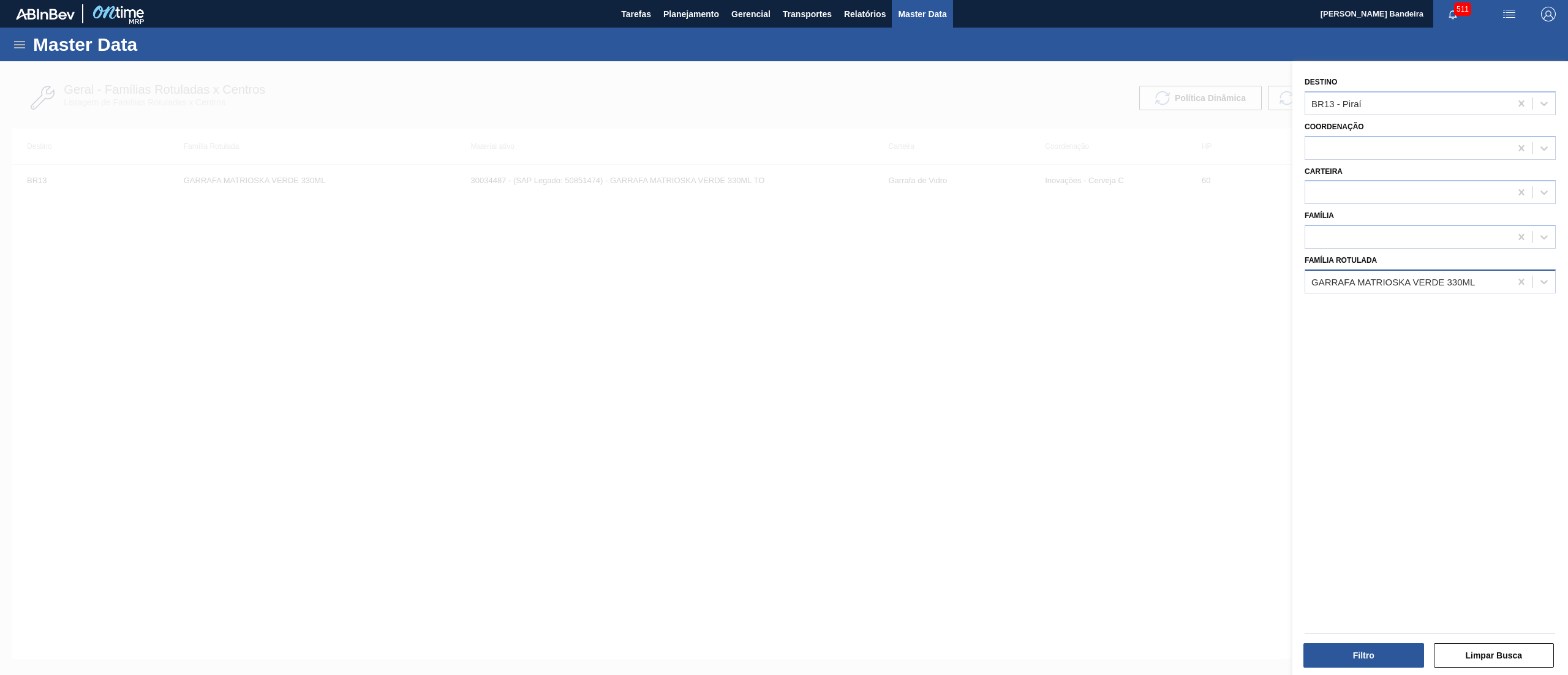
click at [1414, 276] on div "GARRAFA MATRIOSKA VERDE 330ML" at bounding box center [1393, 281] width 163 height 11
type Rotulada "PROTEIN"
click at [1518, 279] on icon at bounding box center [1522, 281] width 12 height 12
click at [1522, 110] on div at bounding box center [1521, 103] width 22 height 22
click at [1151, 326] on div at bounding box center [784, 398] width 1568 height 675
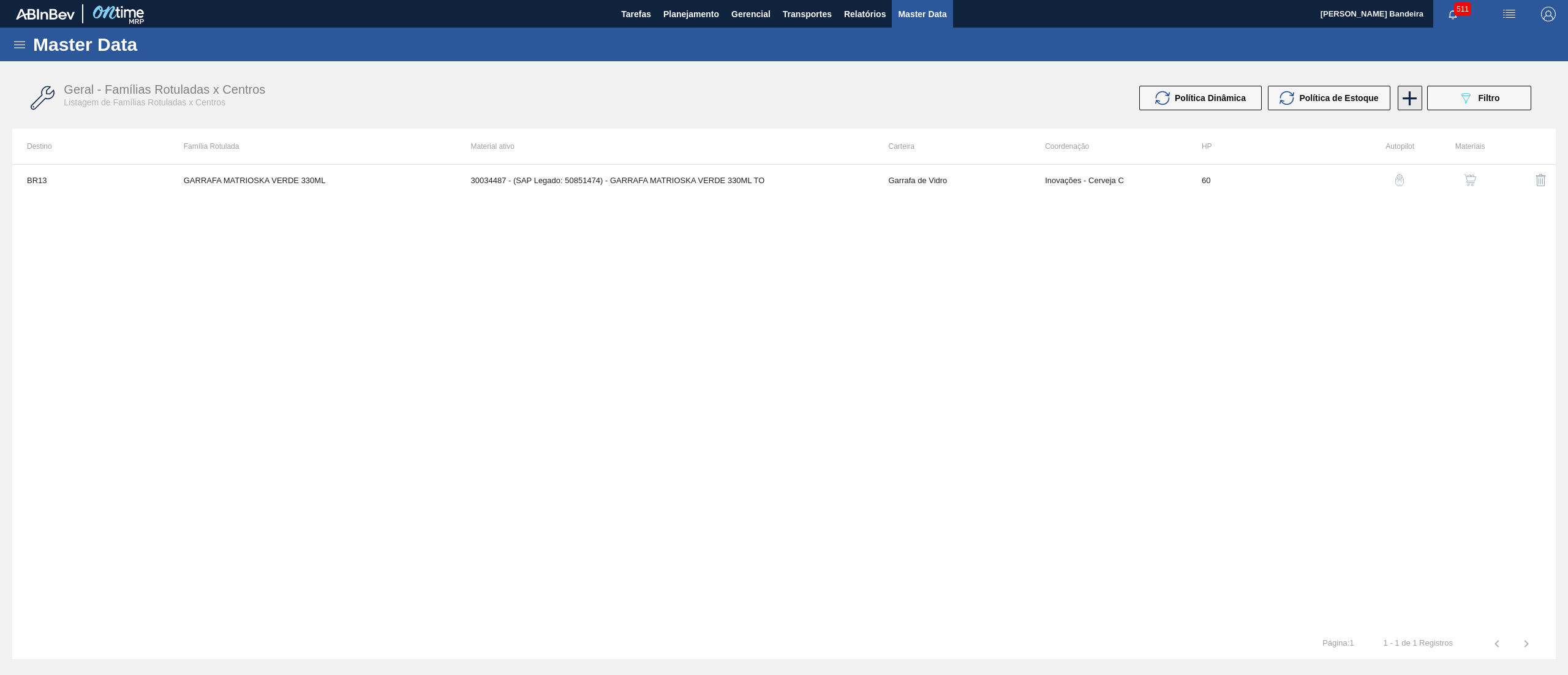
click at [1403, 95] on icon at bounding box center [1410, 98] width 24 height 24
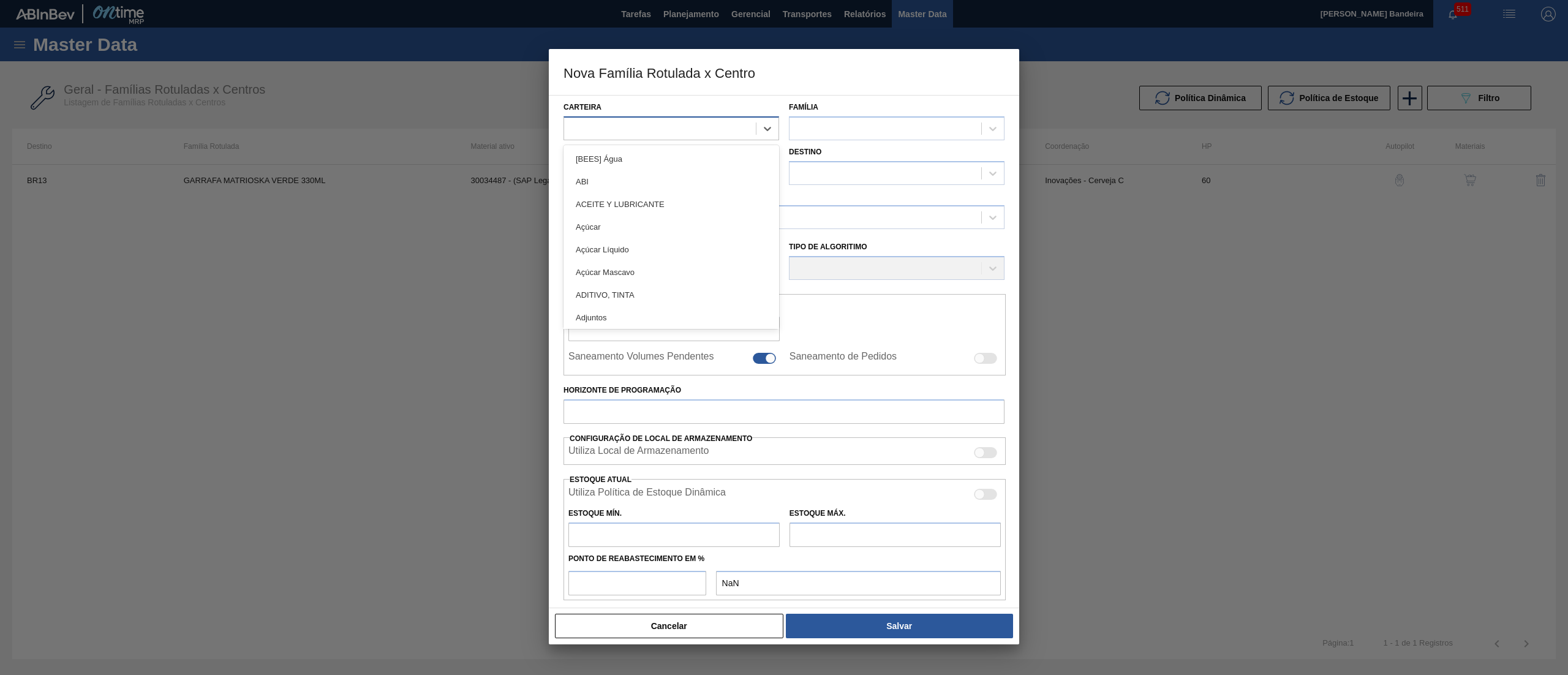
click at [680, 121] on div at bounding box center [660, 128] width 192 height 18
type input "PR"
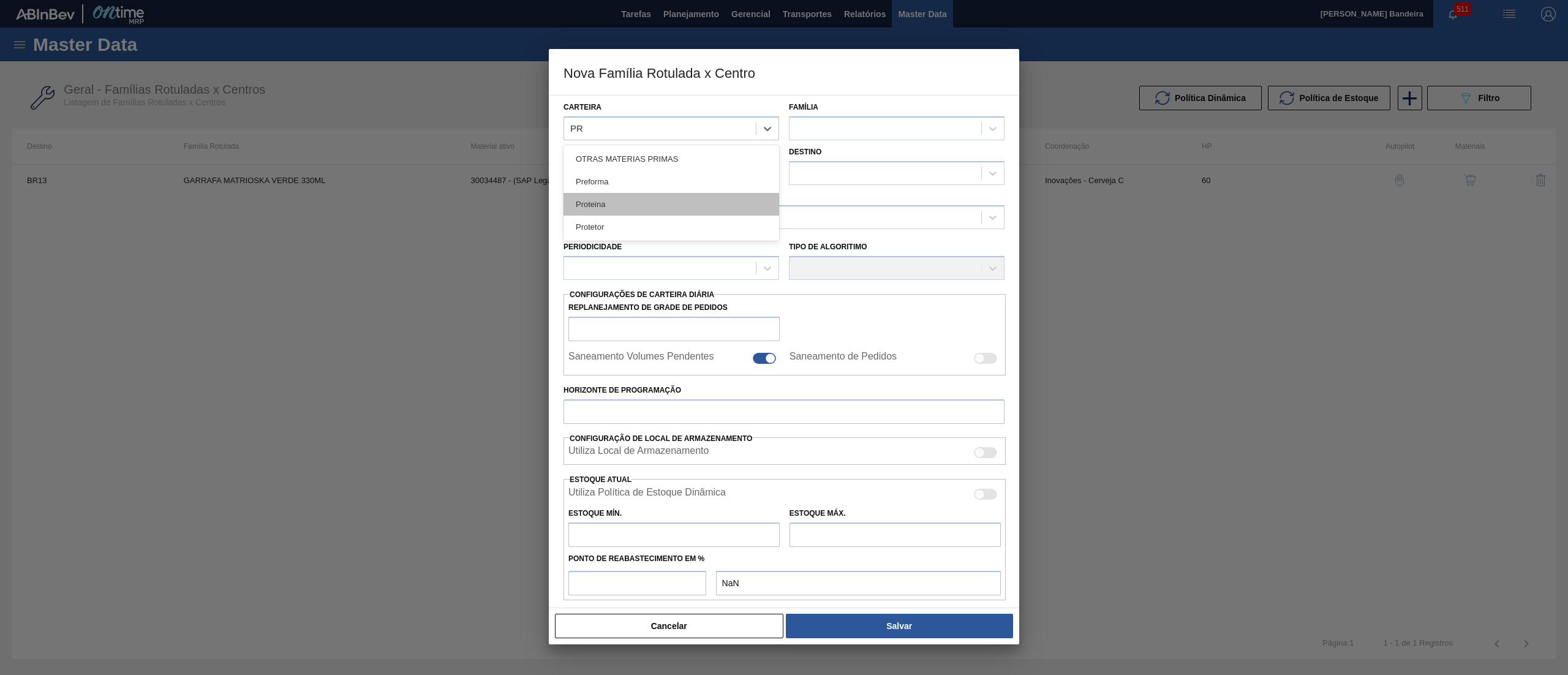
click at [642, 200] on div "Proteina" at bounding box center [671, 204] width 216 height 23
click at [909, 131] on div at bounding box center [885, 128] width 192 height 18
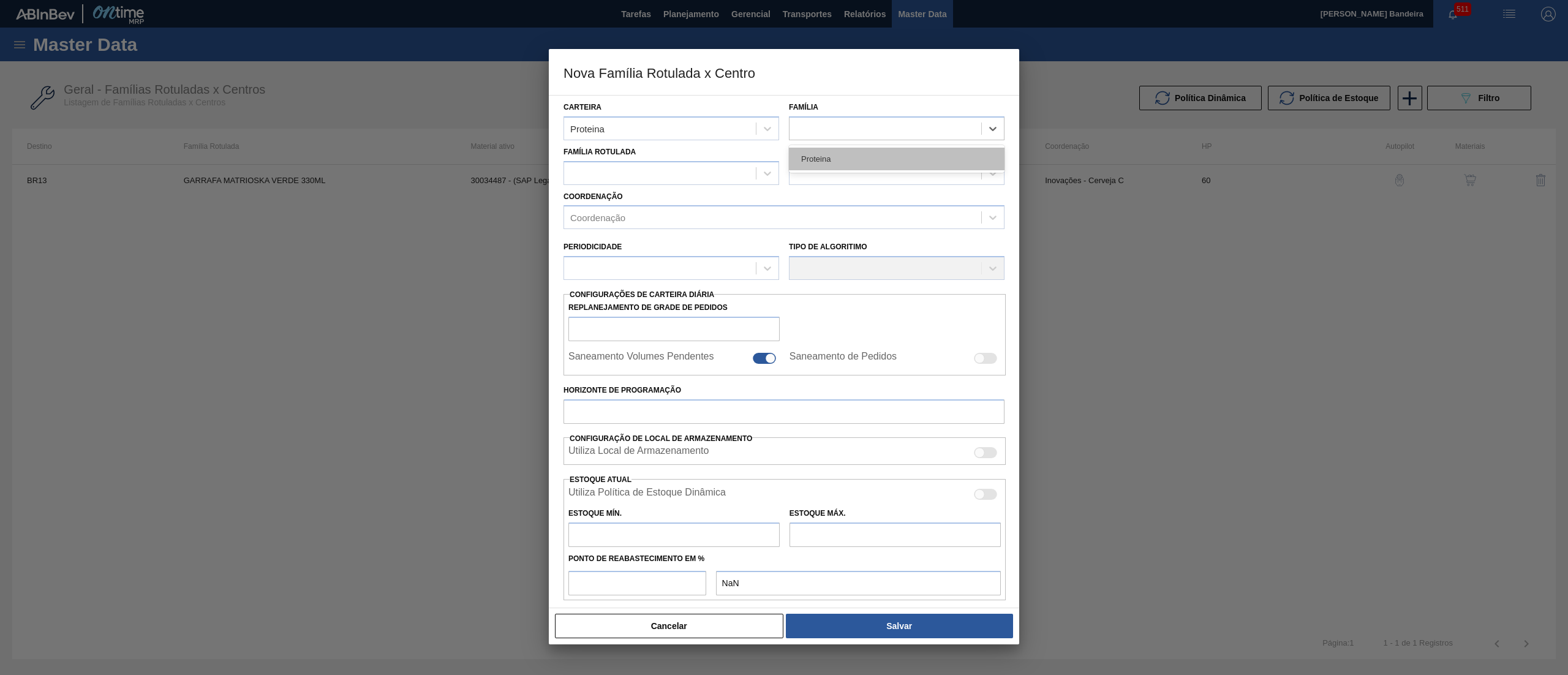
click at [892, 154] on div "Proteina" at bounding box center [896, 159] width 216 height 23
click at [640, 177] on div at bounding box center [660, 173] width 192 height 18
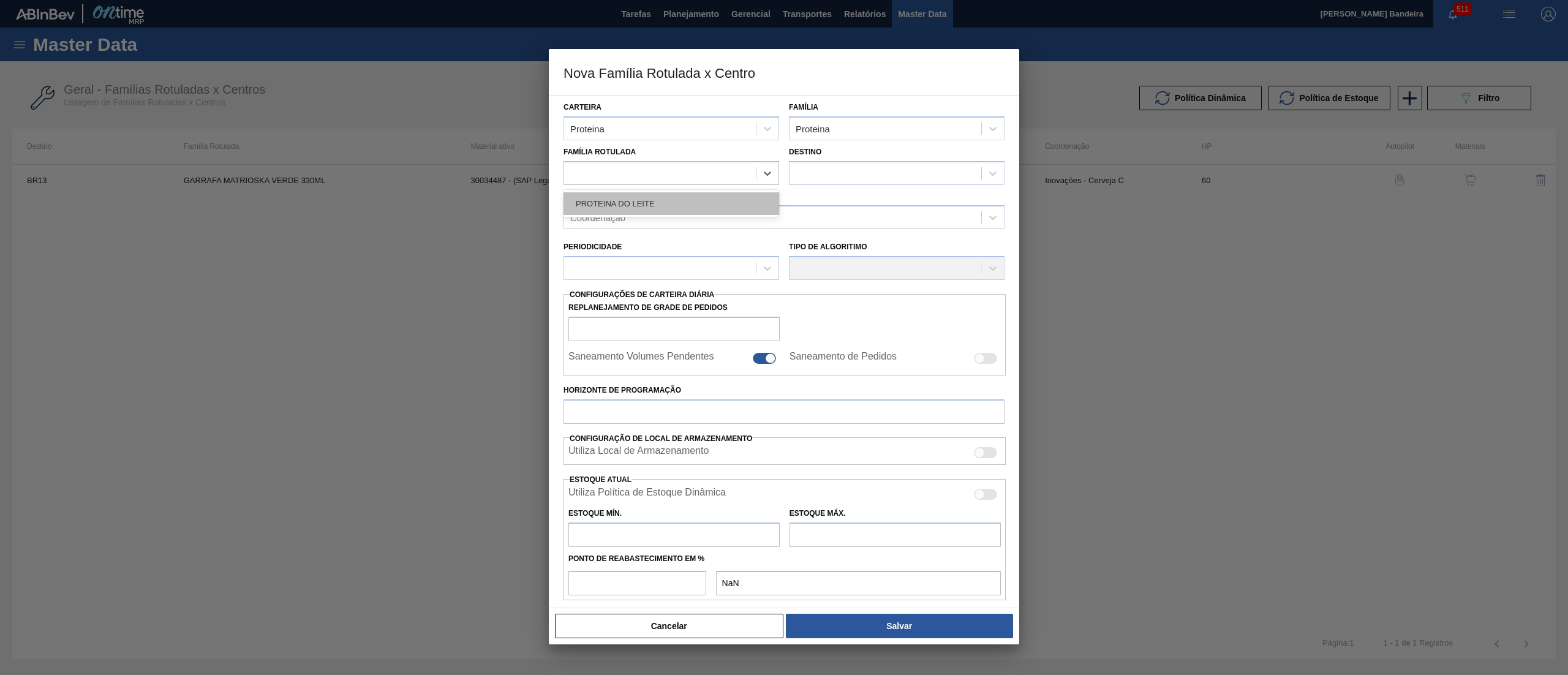
click at [637, 195] on div "PROTEINA DO LEITE" at bounding box center [671, 204] width 216 height 23
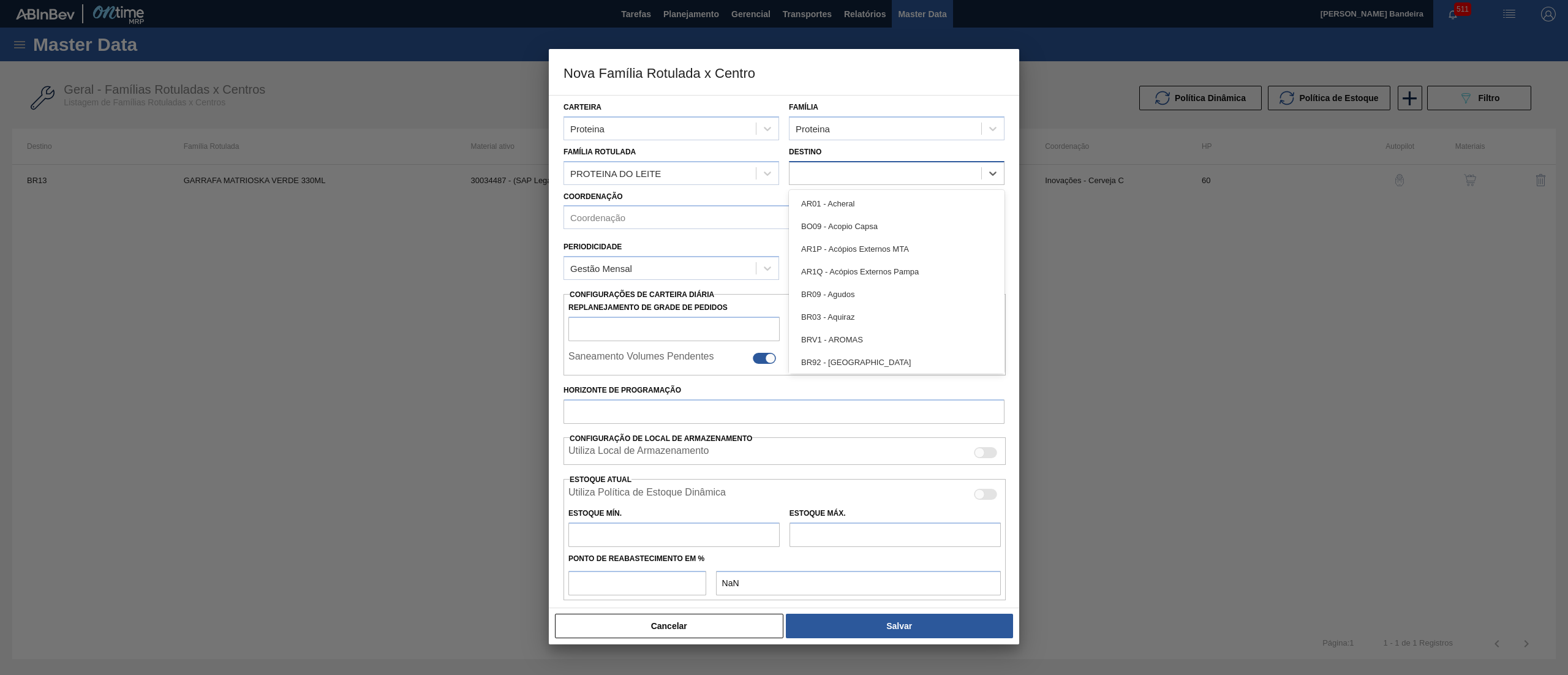
click at [869, 164] on div at bounding box center [885, 173] width 192 height 18
checkbox input "false"
type input "07"
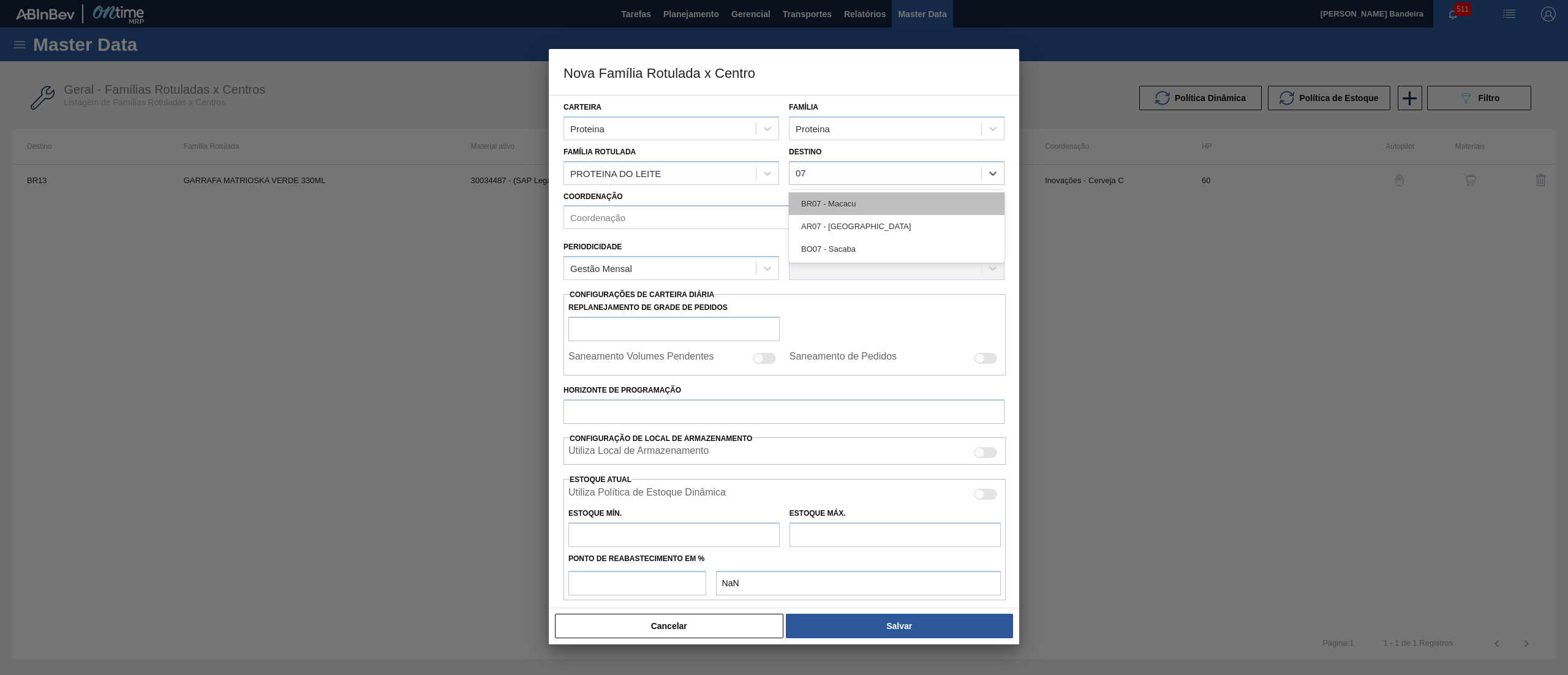
click at [878, 211] on div "BR07 - Macacu" at bounding box center [896, 204] width 216 height 23
click at [713, 222] on div "Coordenação" at bounding box center [772, 218] width 417 height 18
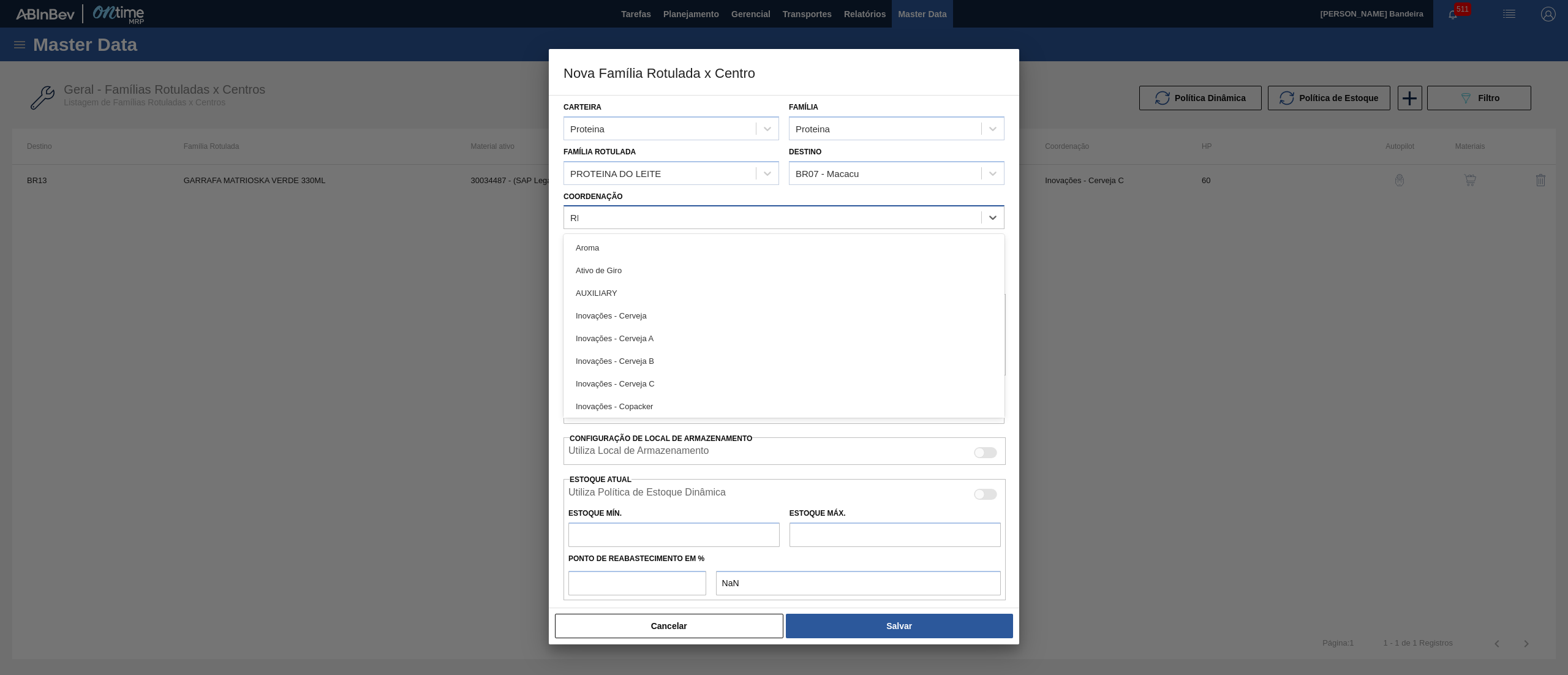
type input "REF"
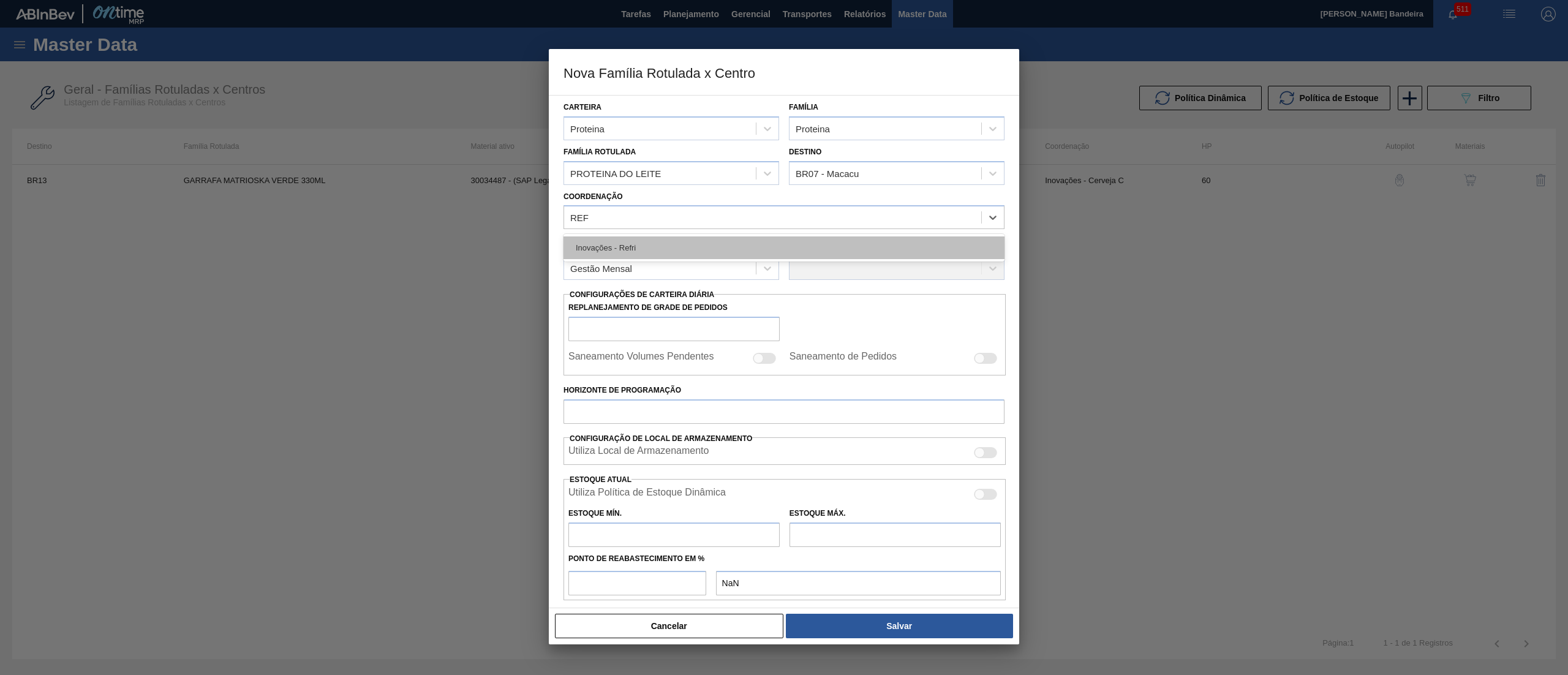
click at [698, 238] on div "Inovações - Refri" at bounding box center [784, 248] width 441 height 23
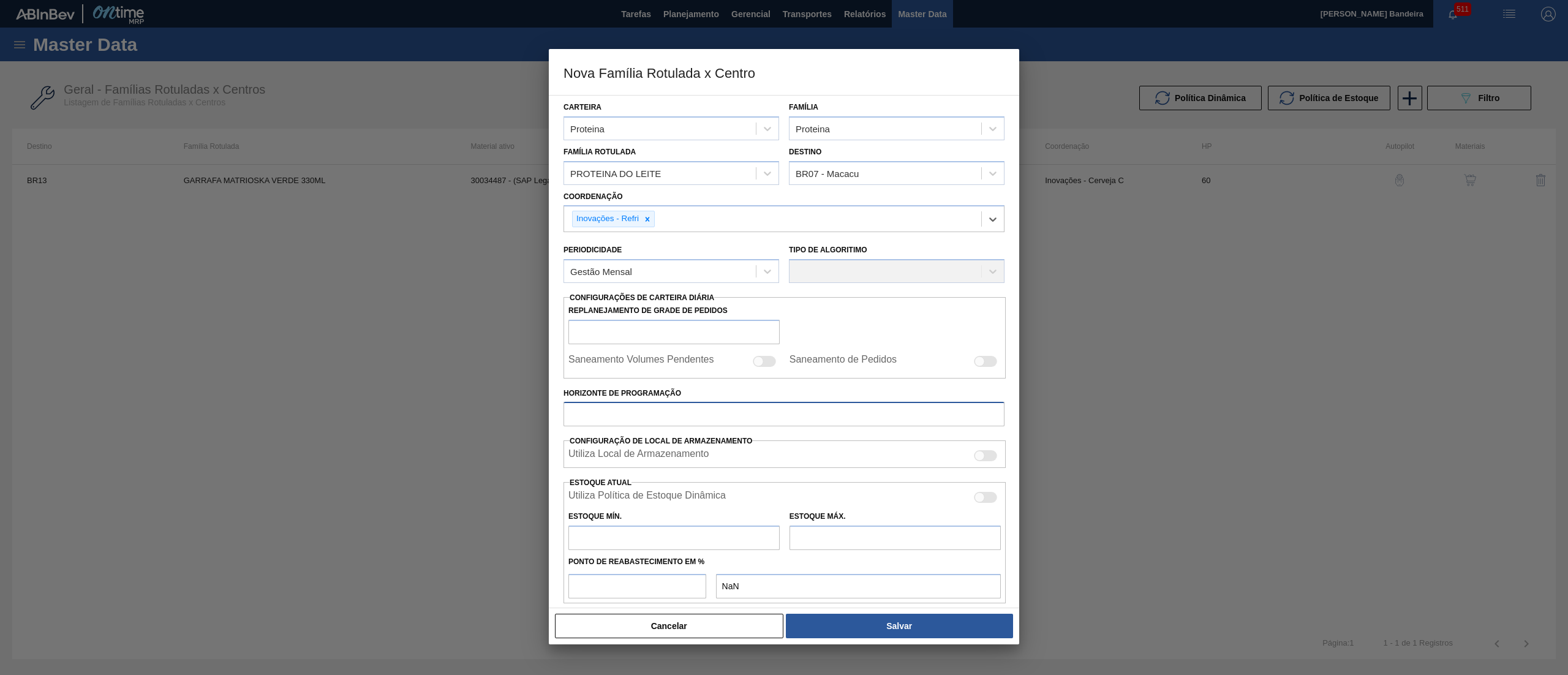
click at [625, 421] on input "Horizonte de Programação" at bounding box center [784, 414] width 441 height 25
type input "75"
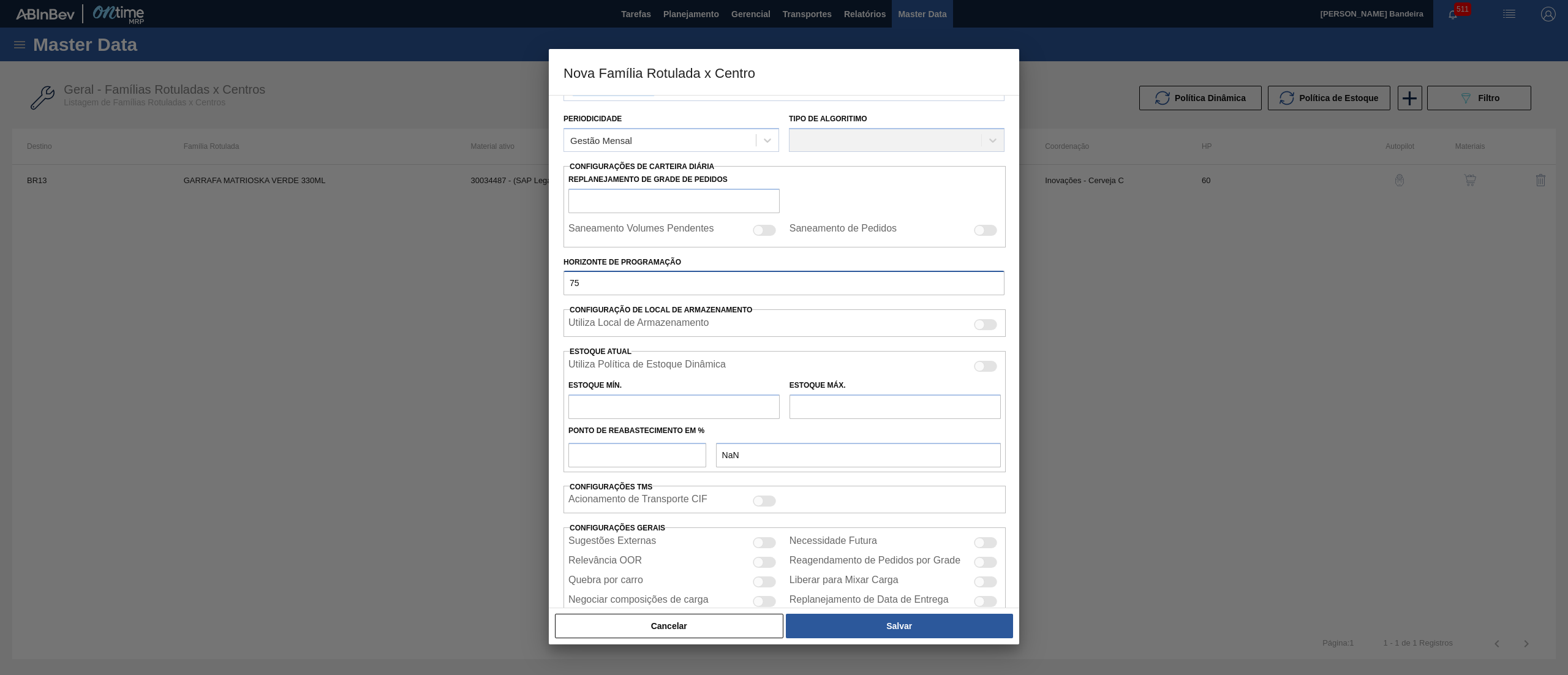
scroll to position [165, 0]
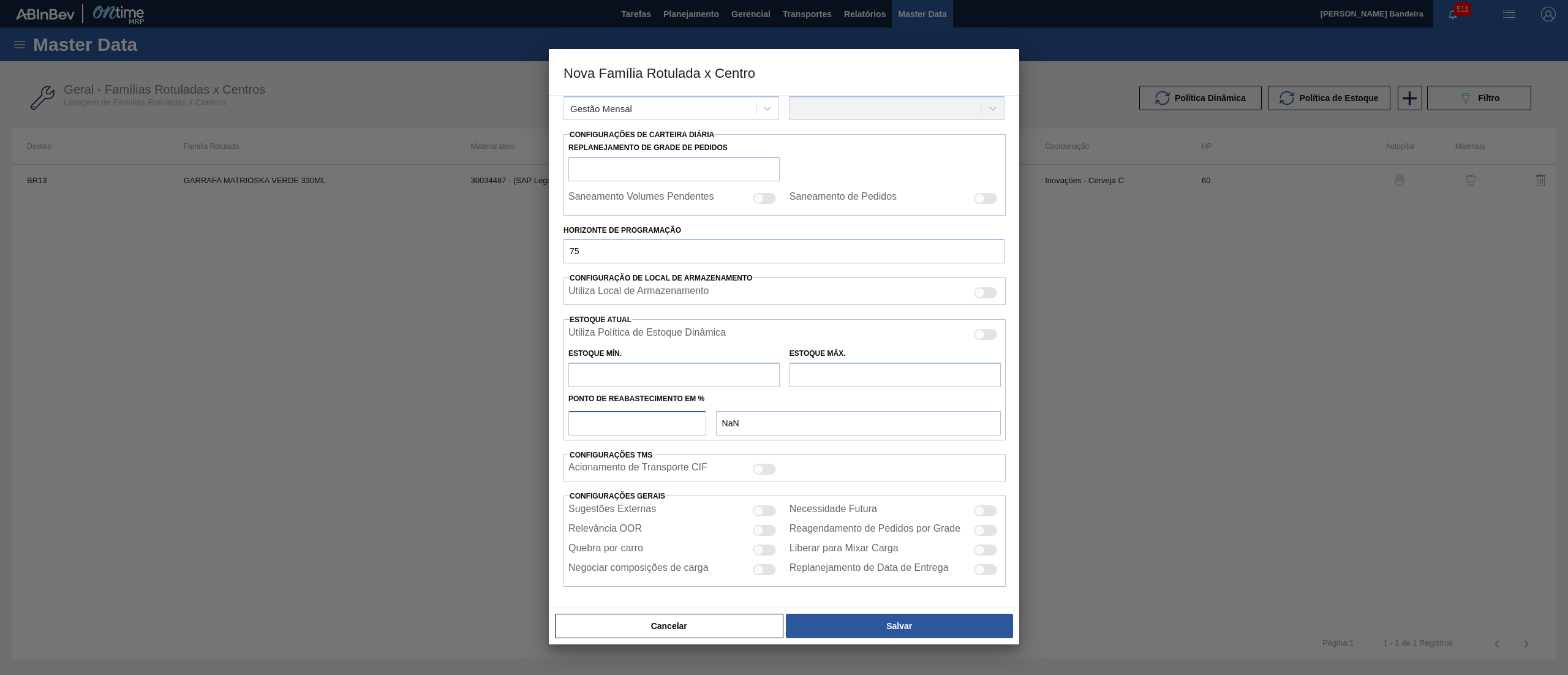
click at [644, 421] on input "number" at bounding box center [638, 423] width 138 height 25
type input "6"
type input "0,000"
click at [644, 421] on input "60" at bounding box center [638, 423] width 138 height 25
type input "60"
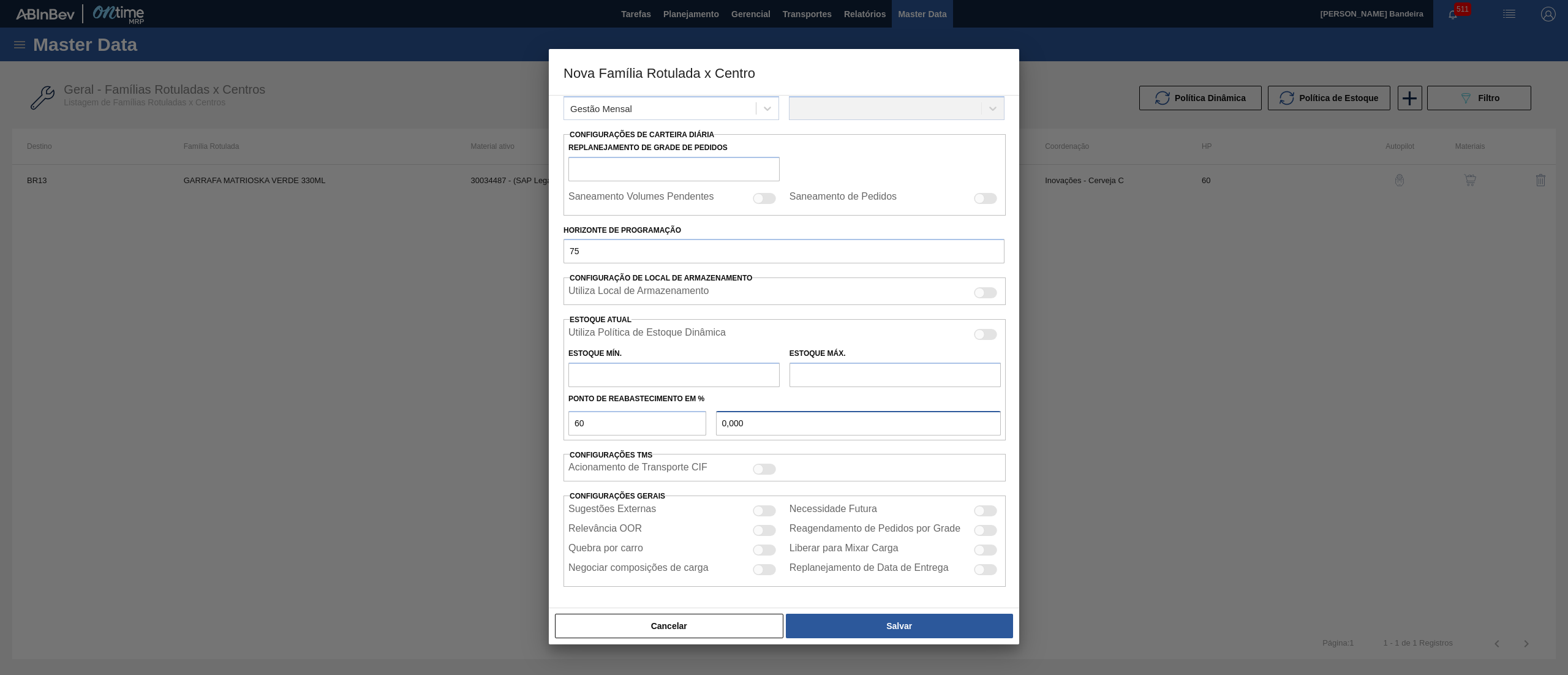
click at [835, 426] on input "0,000" at bounding box center [858, 423] width 285 height 25
click at [846, 404] on div "Ponto de Reabastecimento em %" at bounding box center [784, 399] width 442 height 18
click at [657, 387] on div "Ponto de Reabastecimento em %" at bounding box center [784, 397] width 442 height 21
click at [652, 374] on input "text" at bounding box center [674, 374] width 211 height 25
click at [652, 335] on label "Utiliza Política de Estoque Dinâmica" at bounding box center [647, 335] width 157 height 15
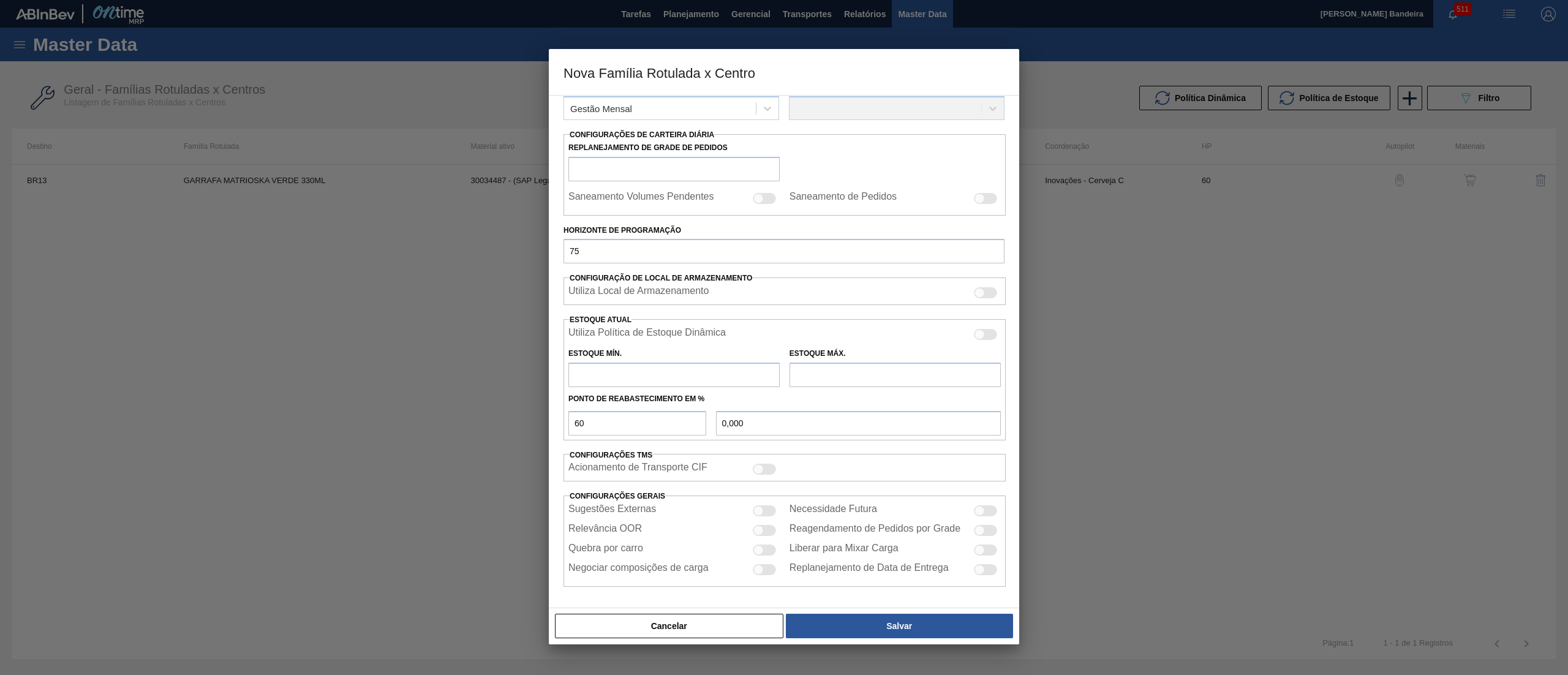
click at [973, 339] on input "Utiliza Política de Estoque Dinâmica" at bounding box center [973, 339] width 1 height 1
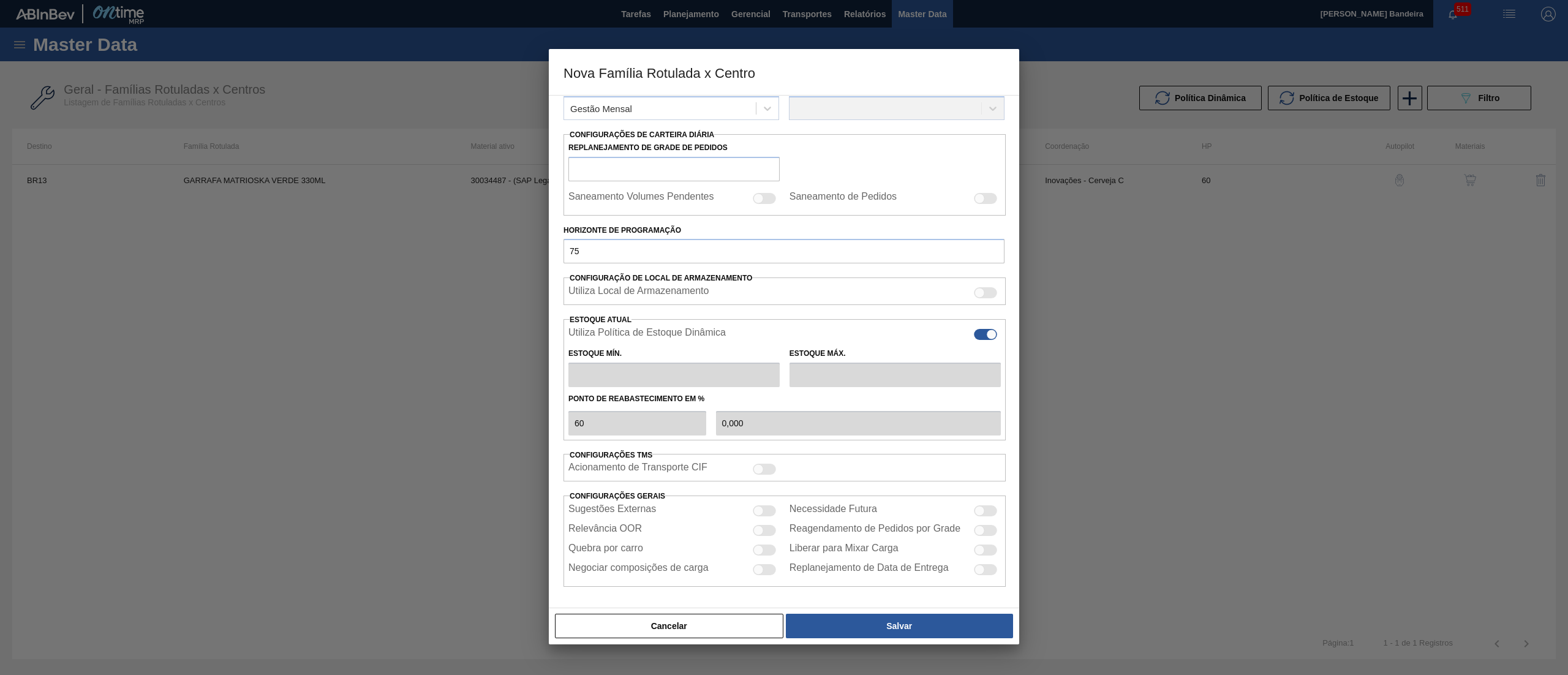
click at [989, 330] on div at bounding box center [991, 335] width 11 height 11
checkbox input "false"
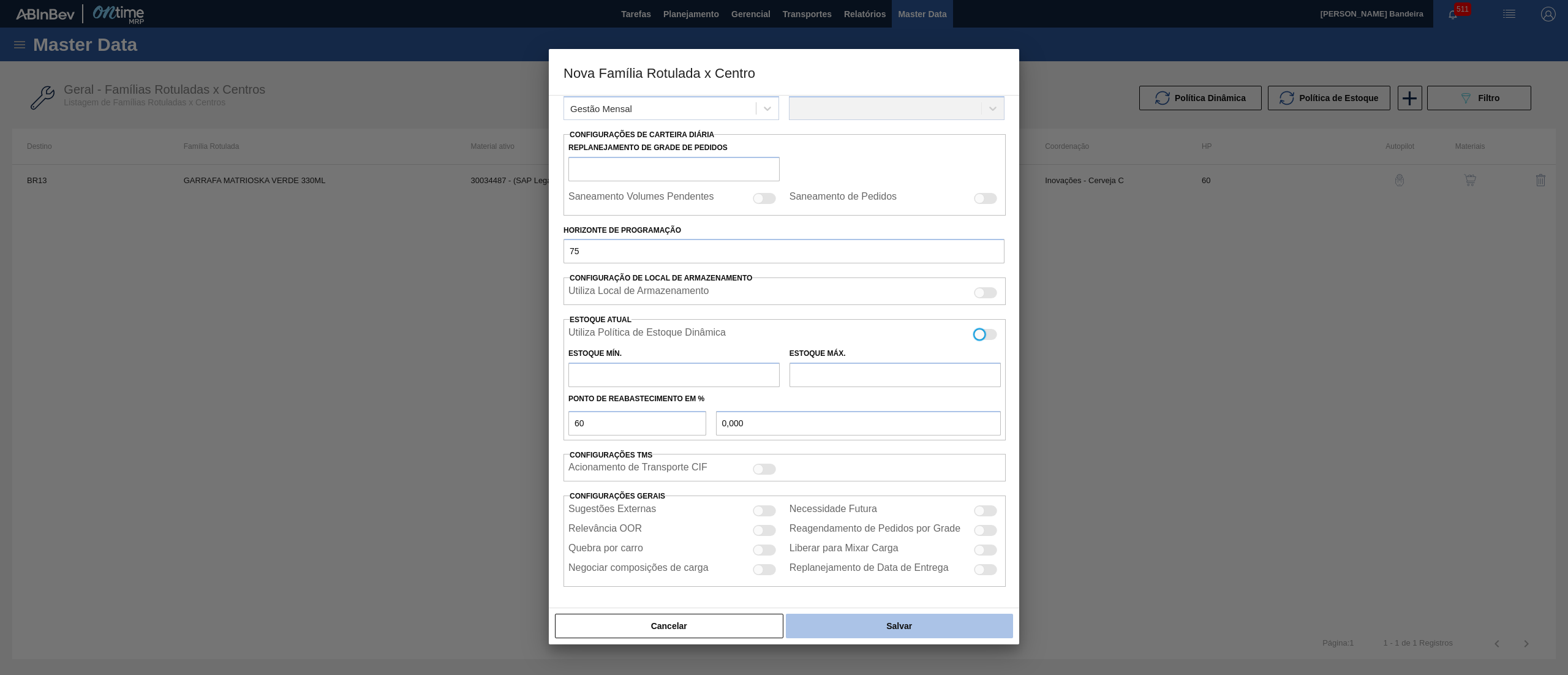
click at [873, 627] on button "Salvar" at bounding box center [899, 626] width 227 height 25
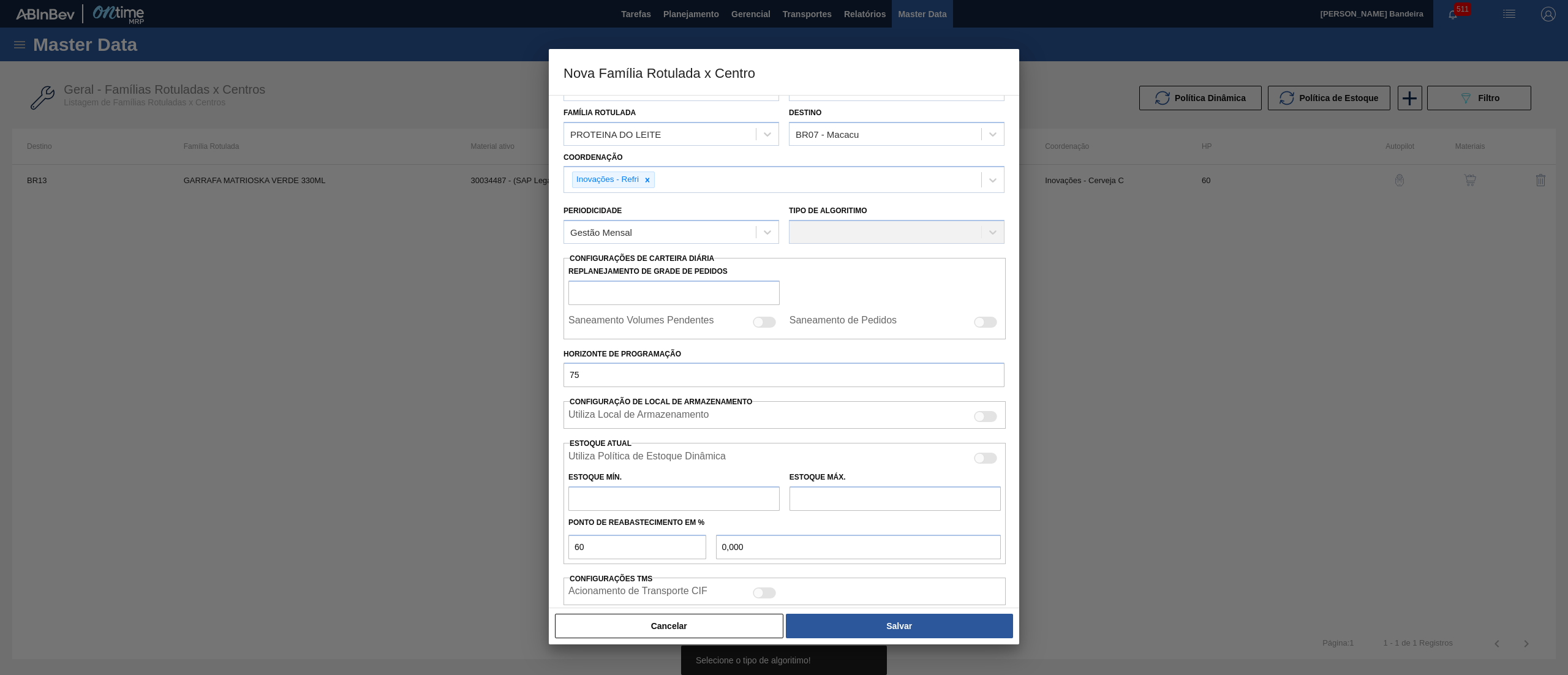
scroll to position [0, 0]
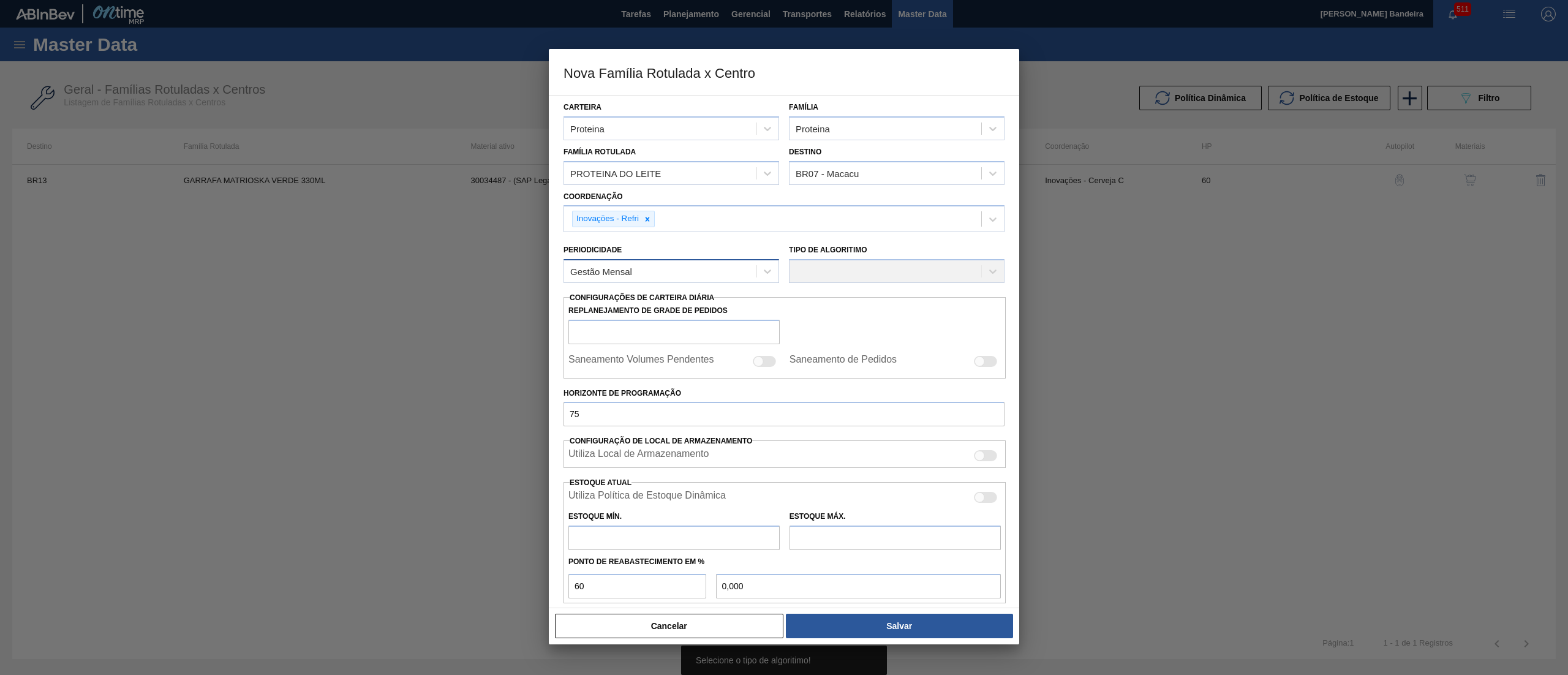
click at [709, 269] on div "Gestão Mensal" at bounding box center [660, 271] width 192 height 18
click at [687, 293] on div "Gestão Mensal" at bounding box center [671, 302] width 216 height 23
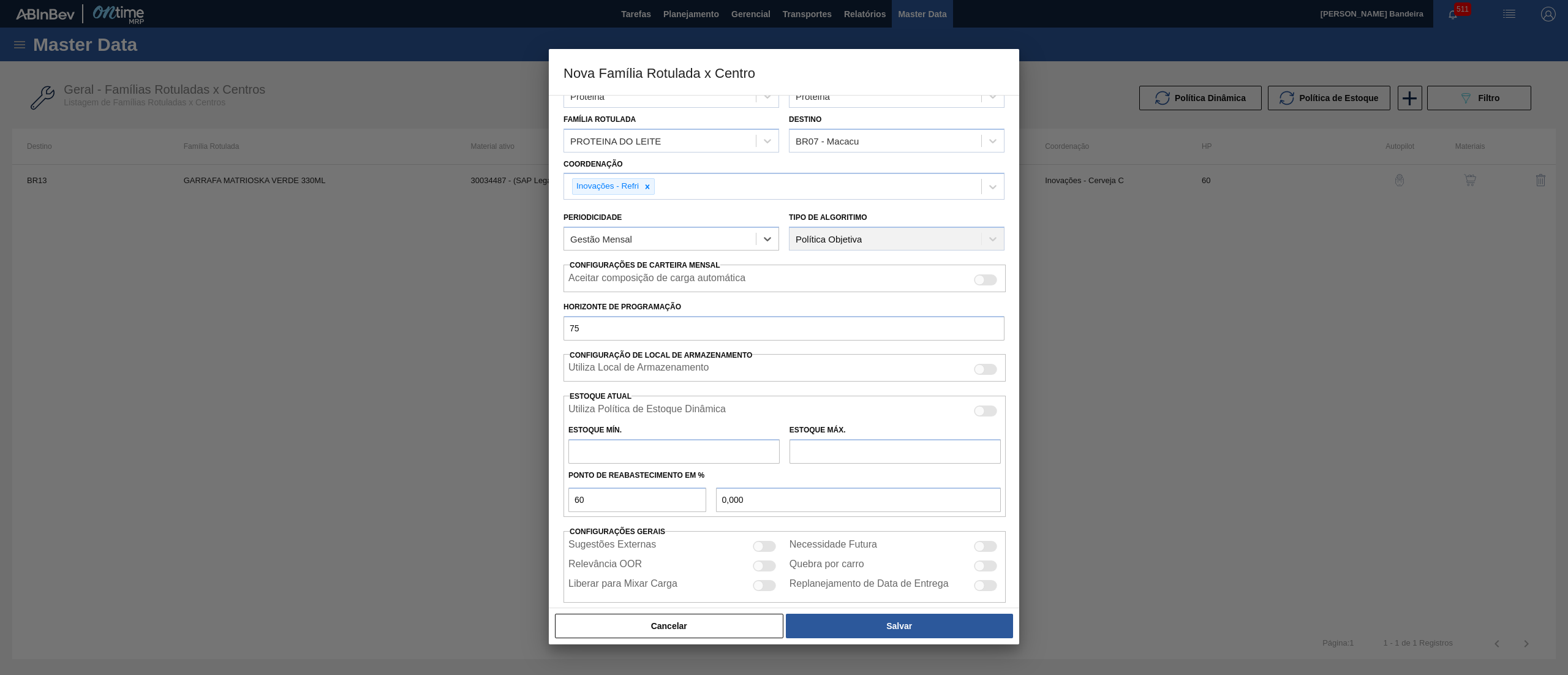
scroll to position [49, 0]
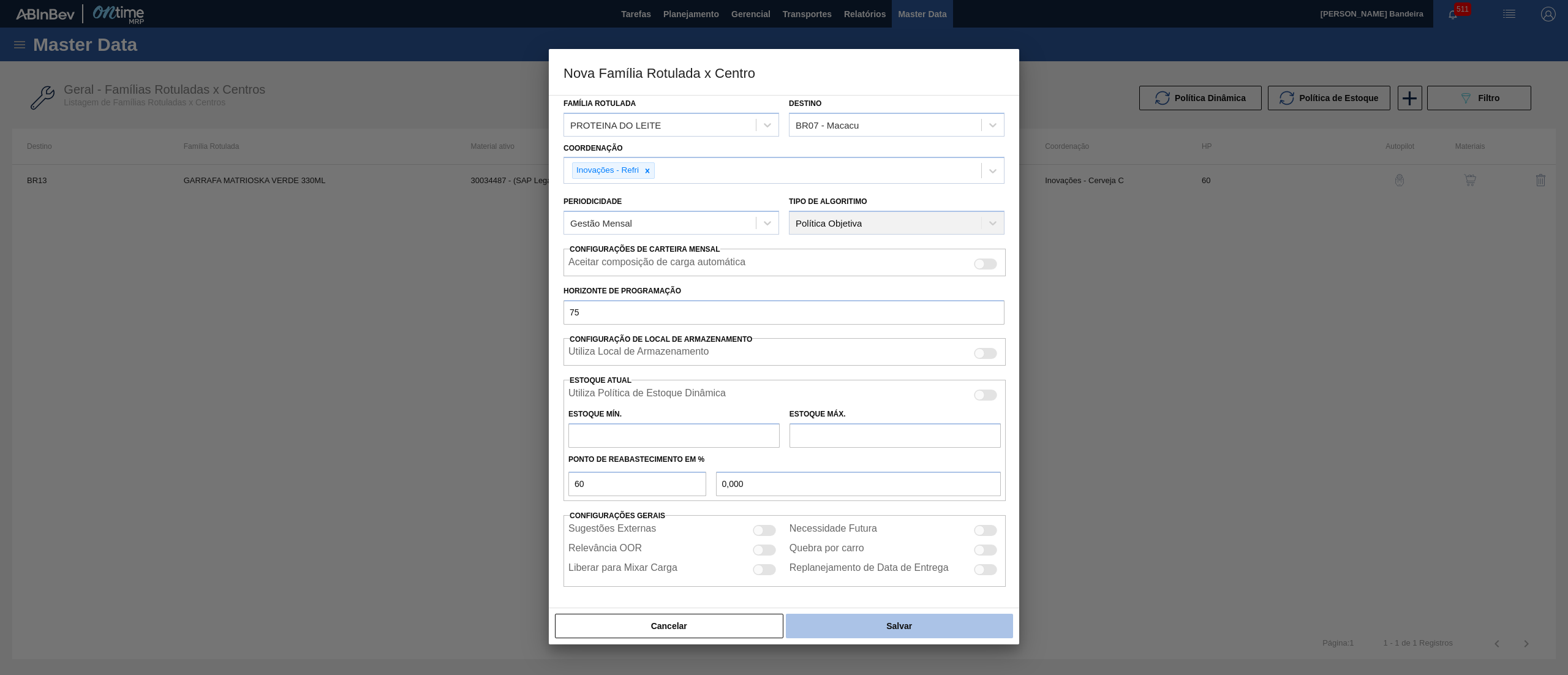
click at [898, 630] on button "Salvar" at bounding box center [899, 626] width 227 height 25
drag, startPoint x: 624, startPoint y: 489, endPoint x: 425, endPoint y: 467, distance: 200.2
click at [425, 467] on div "Nova Família Rotulada x Centro Carteira Proteina Família Proteina Família Rotul…" at bounding box center [784, 337] width 1568 height 675
click at [867, 630] on button "Salvar" at bounding box center [899, 626] width 227 height 25
click at [694, 478] on input "number" at bounding box center [638, 484] width 138 height 25
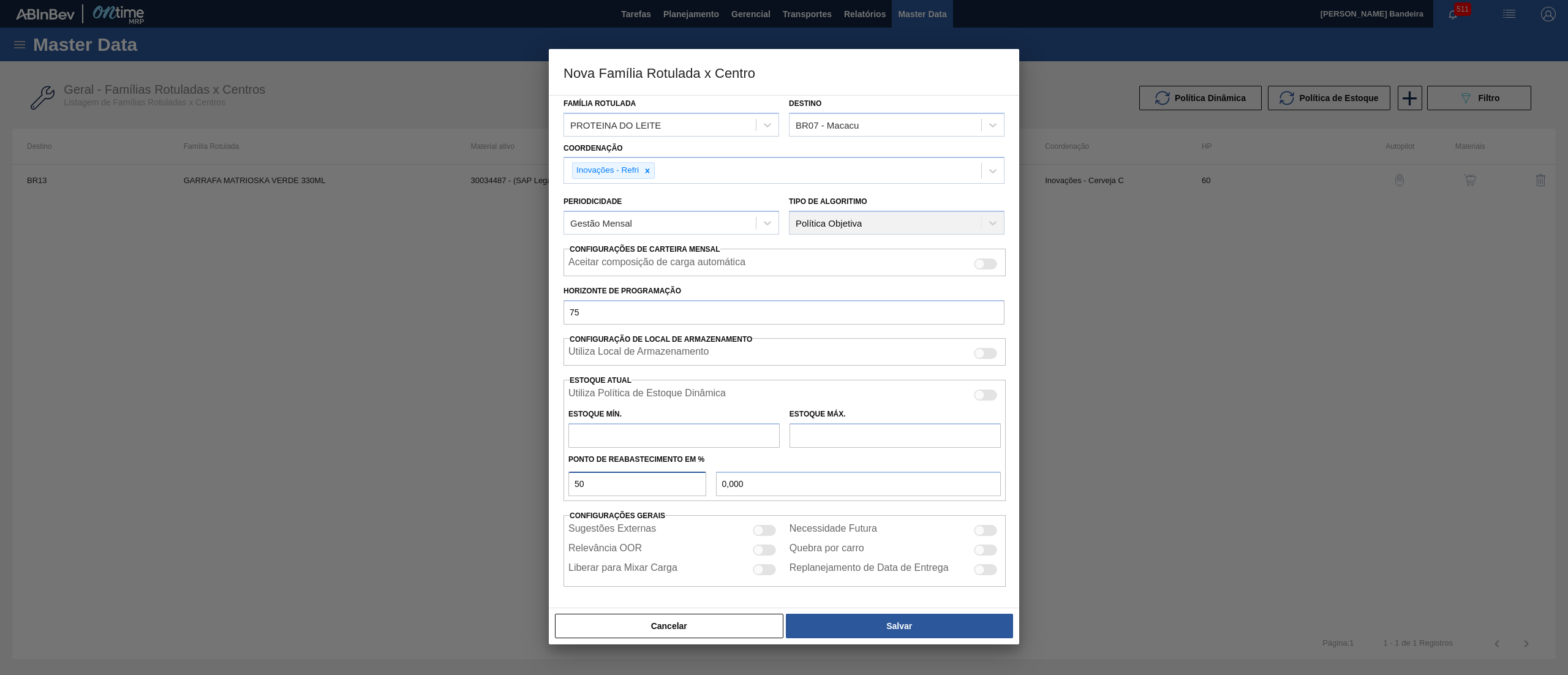
type input "50"
click at [674, 440] on input "text" at bounding box center [674, 435] width 211 height 25
type input "5"
type input "2,500"
type input "5"
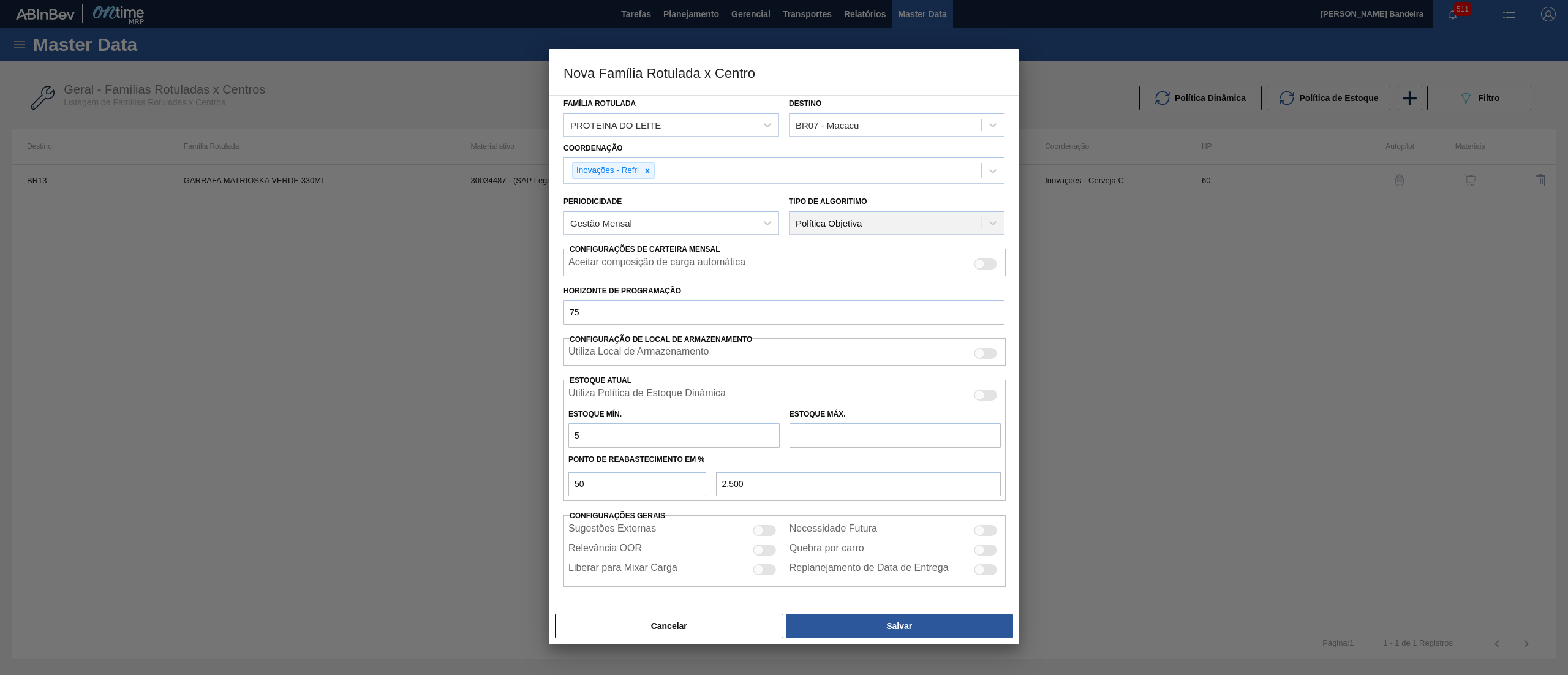
click at [821, 428] on input "text" at bounding box center [895, 435] width 211 height 25
type input "4"
type input "4,500"
type input "45"
type input "25,000"
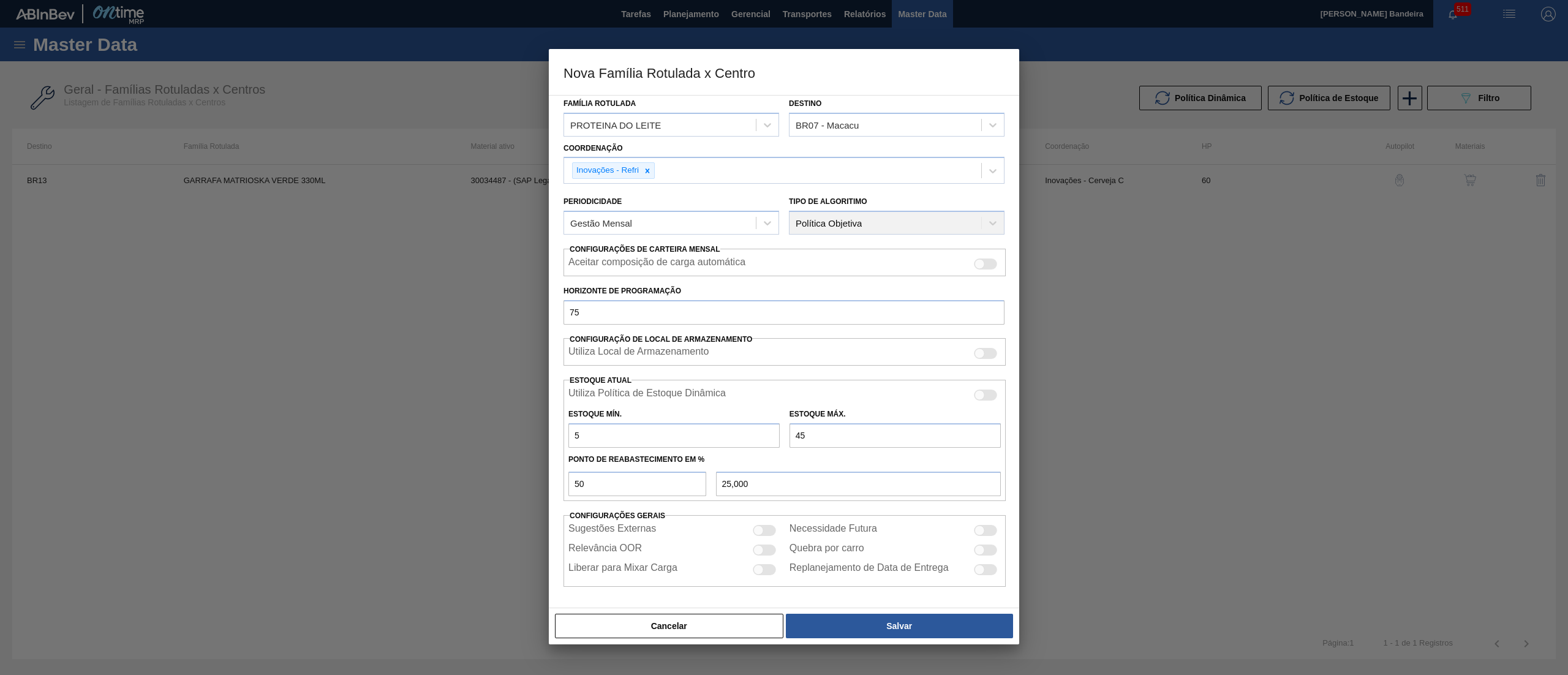
type input "450"
type input "227,500"
type input "450"
click at [853, 615] on button "Salvar" at bounding box center [899, 626] width 227 height 25
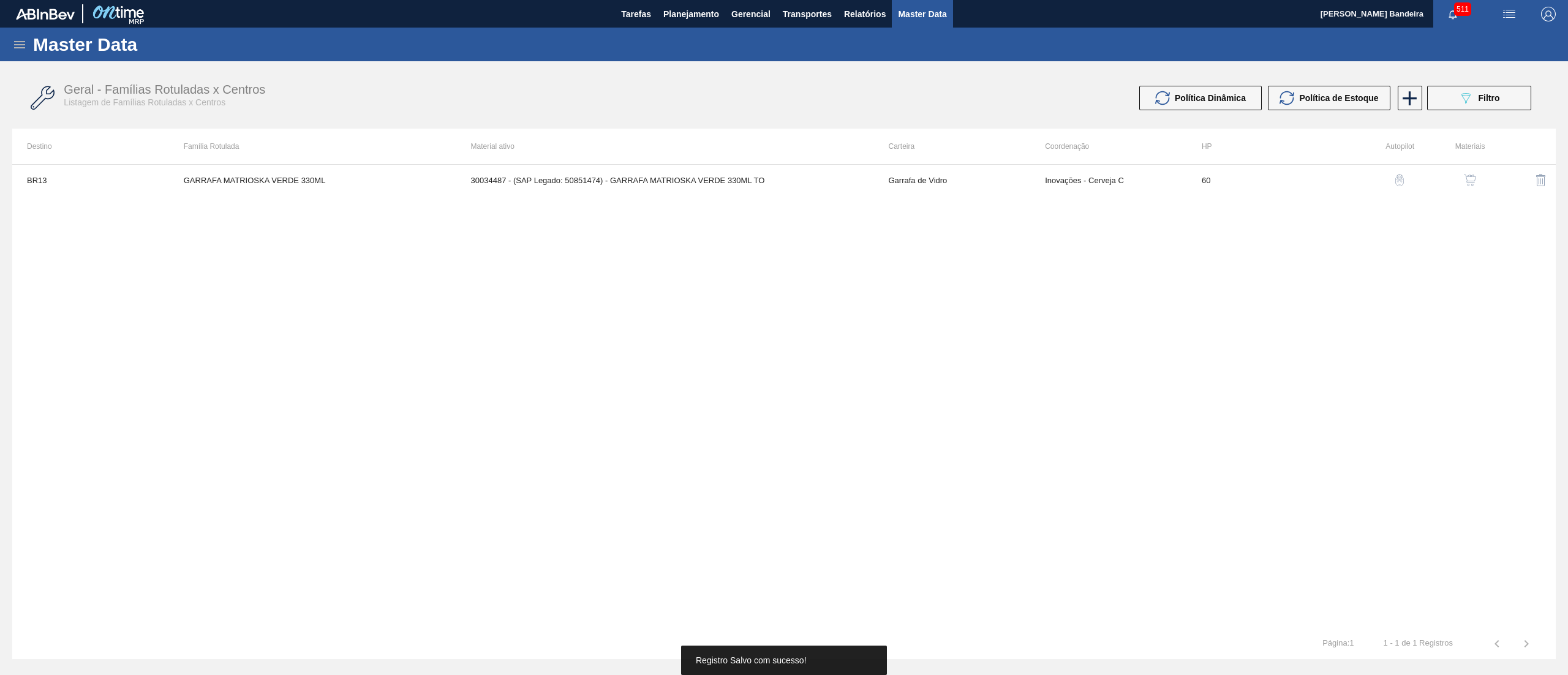
click at [1478, 174] on button "button" at bounding box center [1470, 180] width 29 height 29
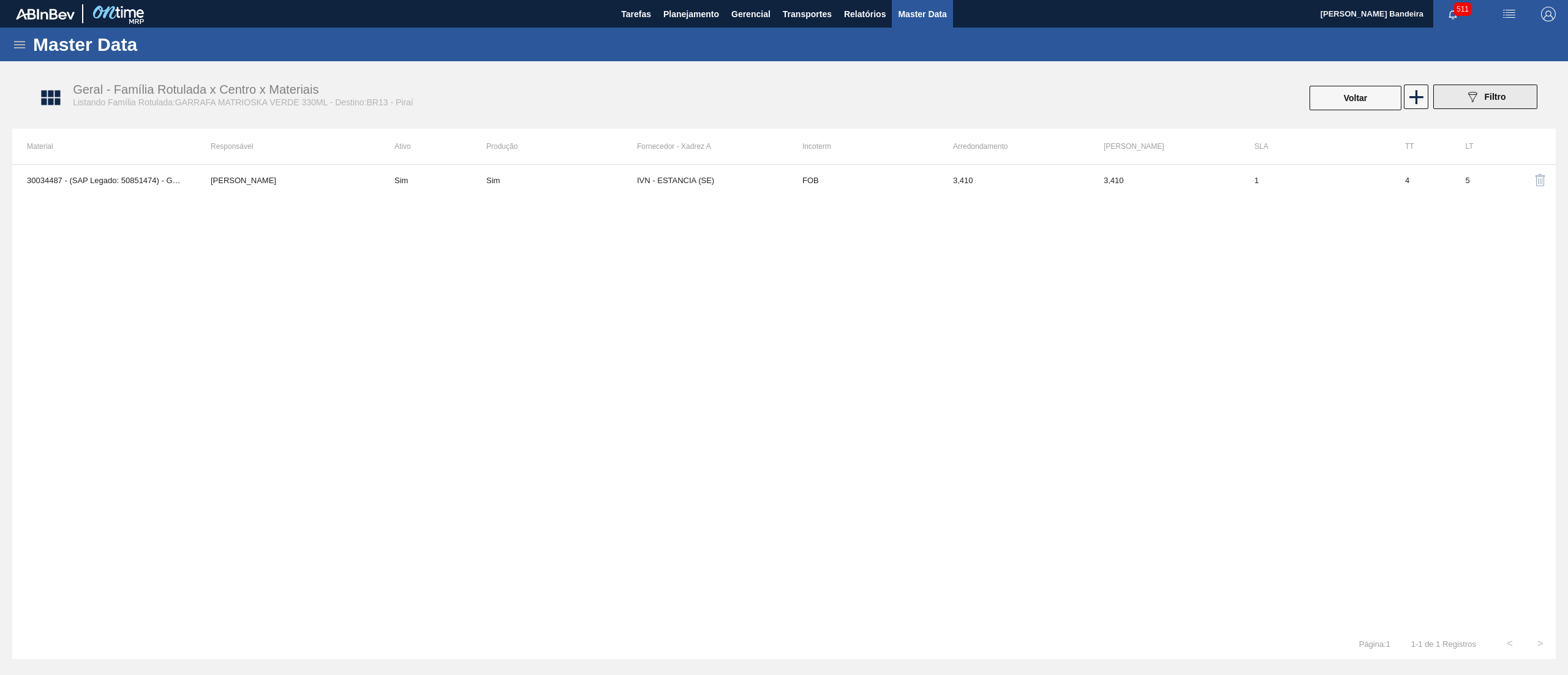
click at [1476, 94] on icon at bounding box center [1473, 97] width 9 height 11
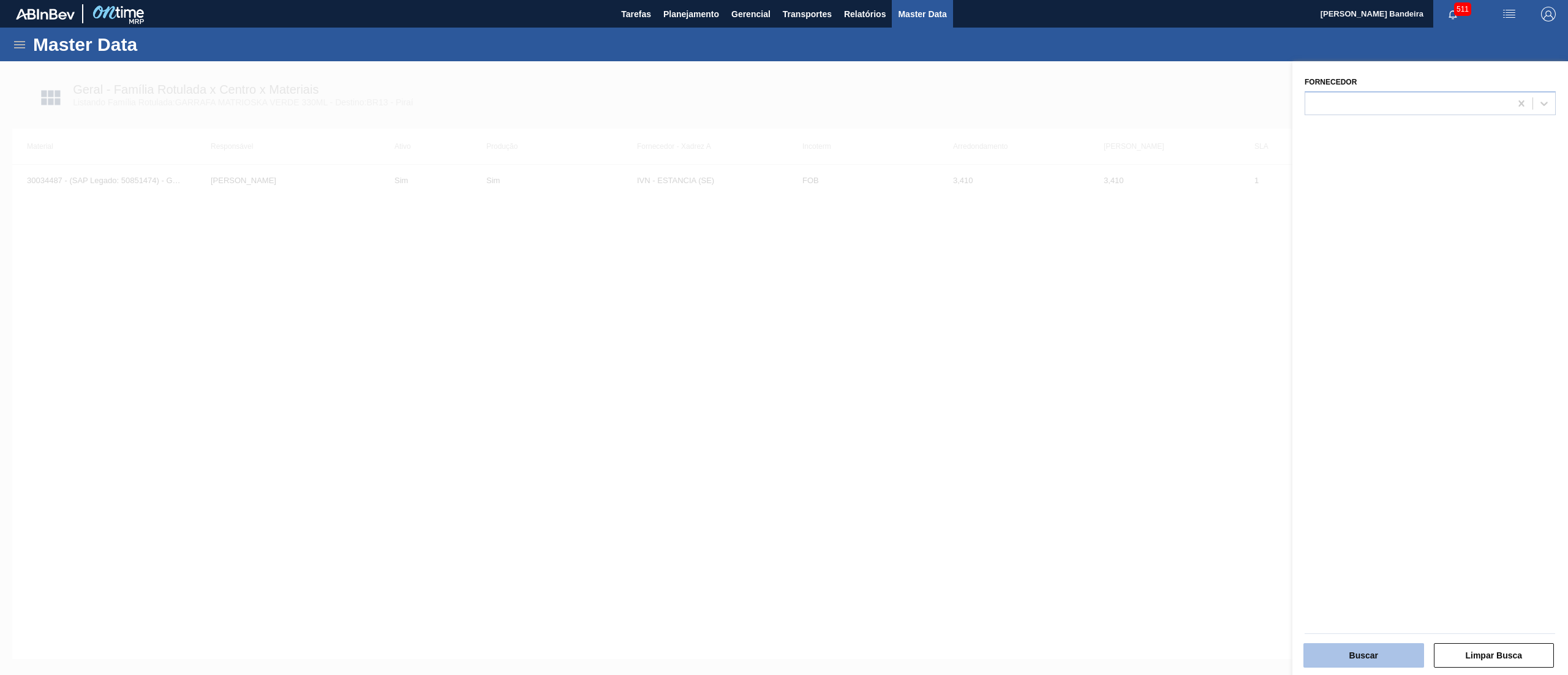
click at [1346, 664] on button "Buscar" at bounding box center [1364, 655] width 121 height 25
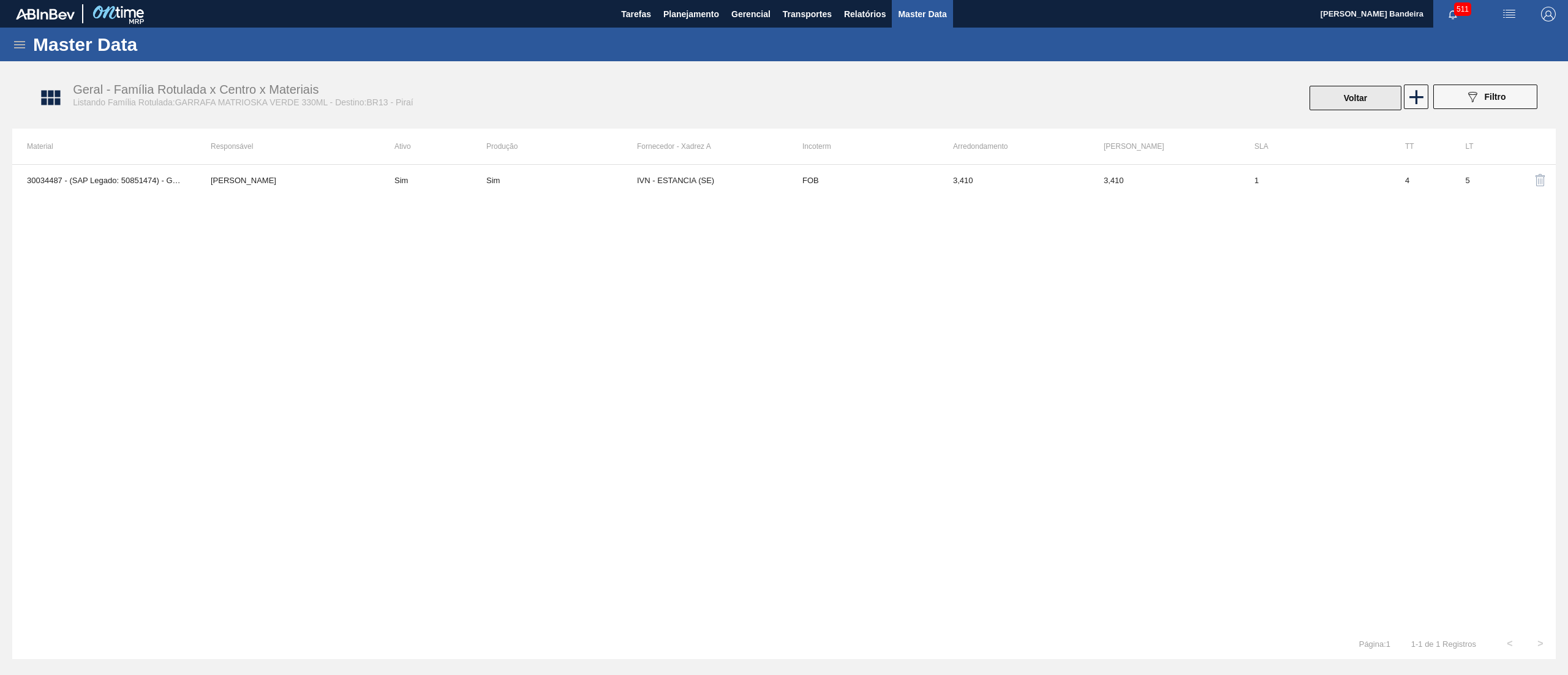
click at [1328, 103] on button "Voltar" at bounding box center [1356, 98] width 92 height 25
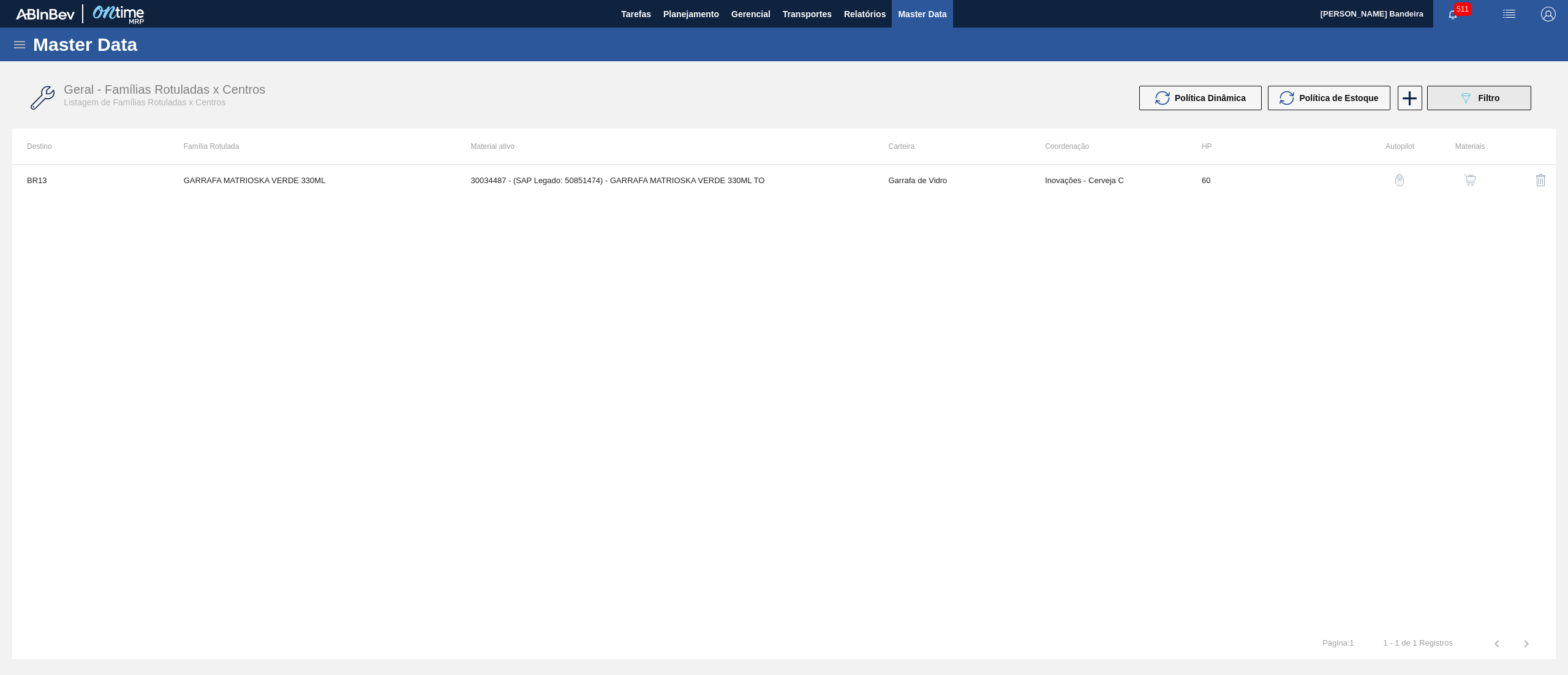
click at [1480, 105] on div "089F7B8B-B2A5-4AFE-B5C0-19BA573D28AC Filtro" at bounding box center [1479, 98] width 41 height 15
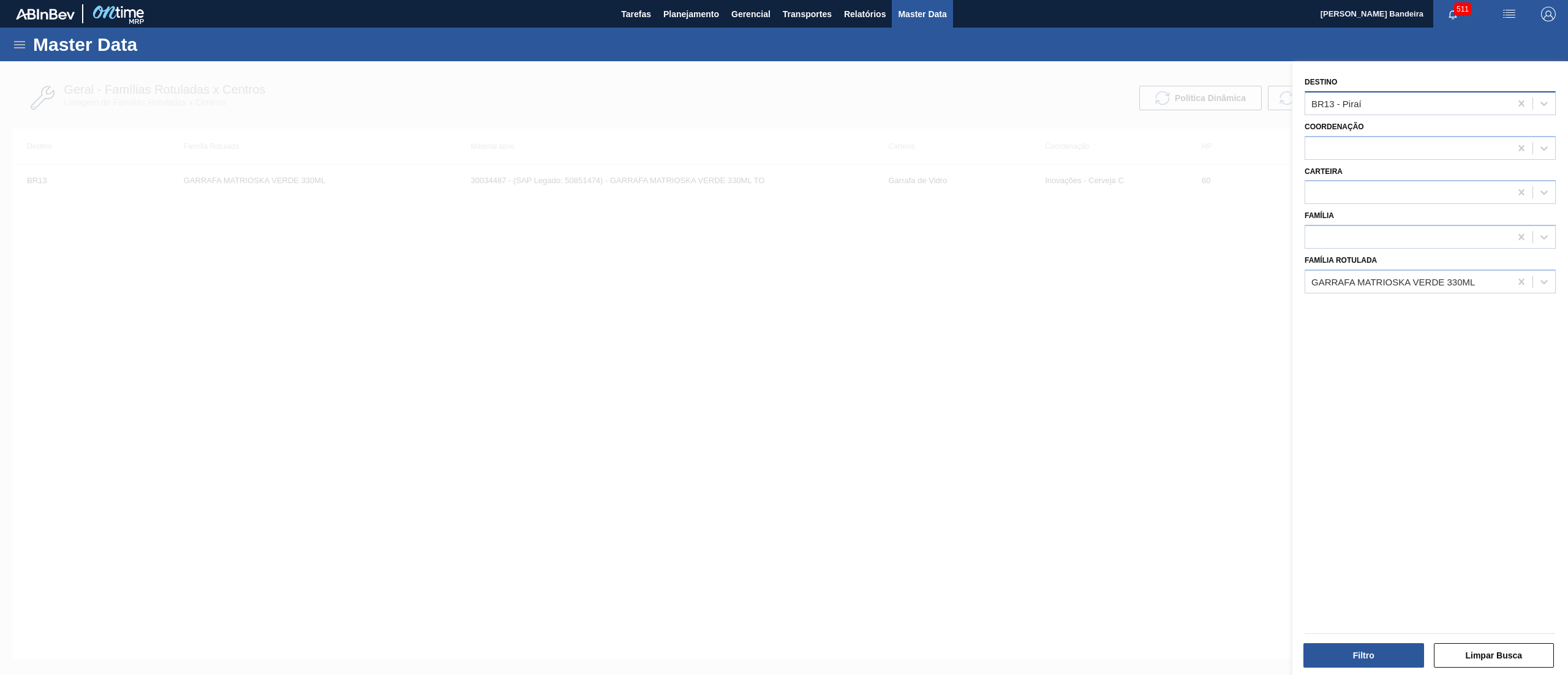
click at [1378, 92] on div "BR13 - Piraí" at bounding box center [1430, 104] width 251 height 24
type input "07"
click at [1378, 171] on div "BR07 - Macacu" at bounding box center [1430, 179] width 251 height 23
click at [1372, 149] on div at bounding box center [1407, 148] width 205 height 18
type input "RE"
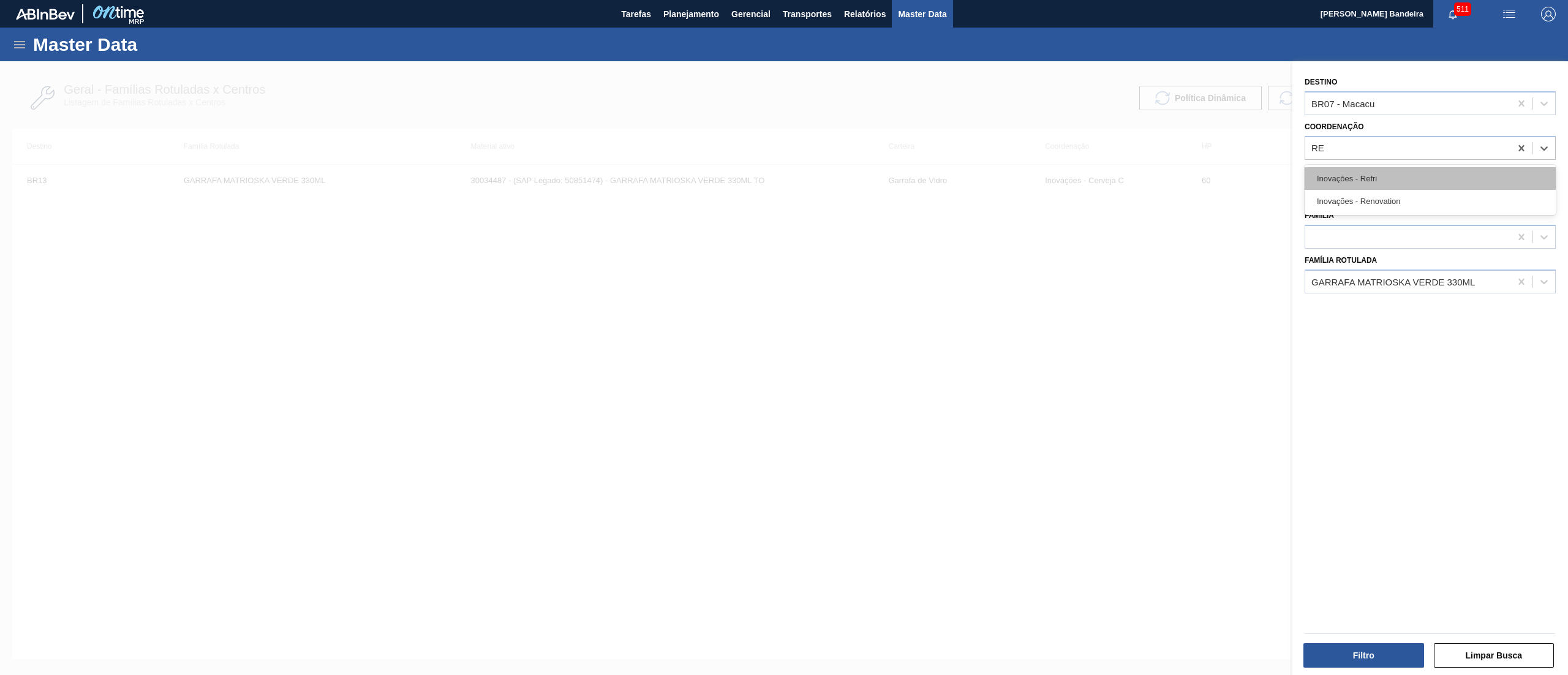
click at [1361, 177] on div "Inovações - Refri" at bounding box center [1430, 179] width 251 height 23
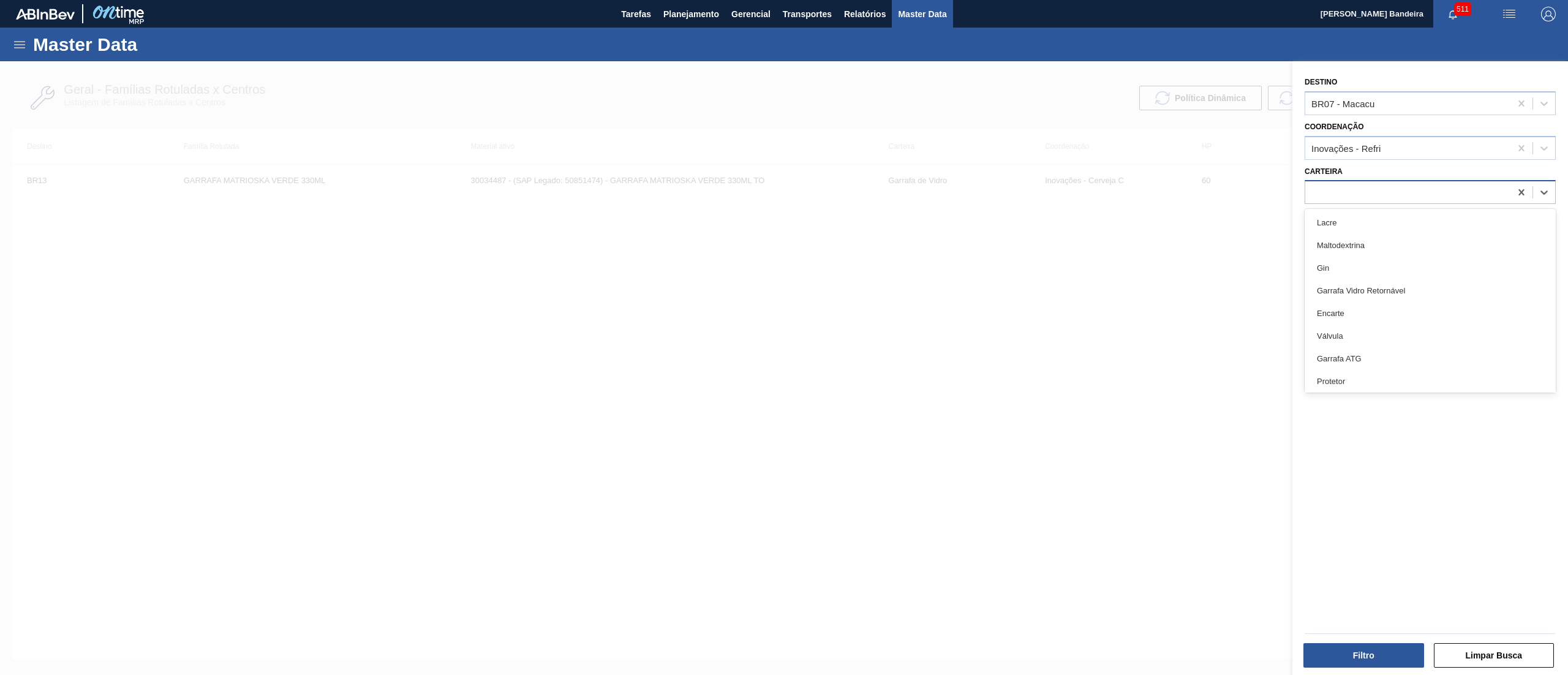
click at [1360, 195] on div at bounding box center [1407, 192] width 205 height 18
type input "PRO"
click at [1365, 242] on div "Proteina" at bounding box center [1430, 246] width 251 height 23
click at [1516, 285] on icon at bounding box center [1522, 281] width 12 height 12
click at [1341, 654] on button "Filtro" at bounding box center [1364, 655] width 121 height 25
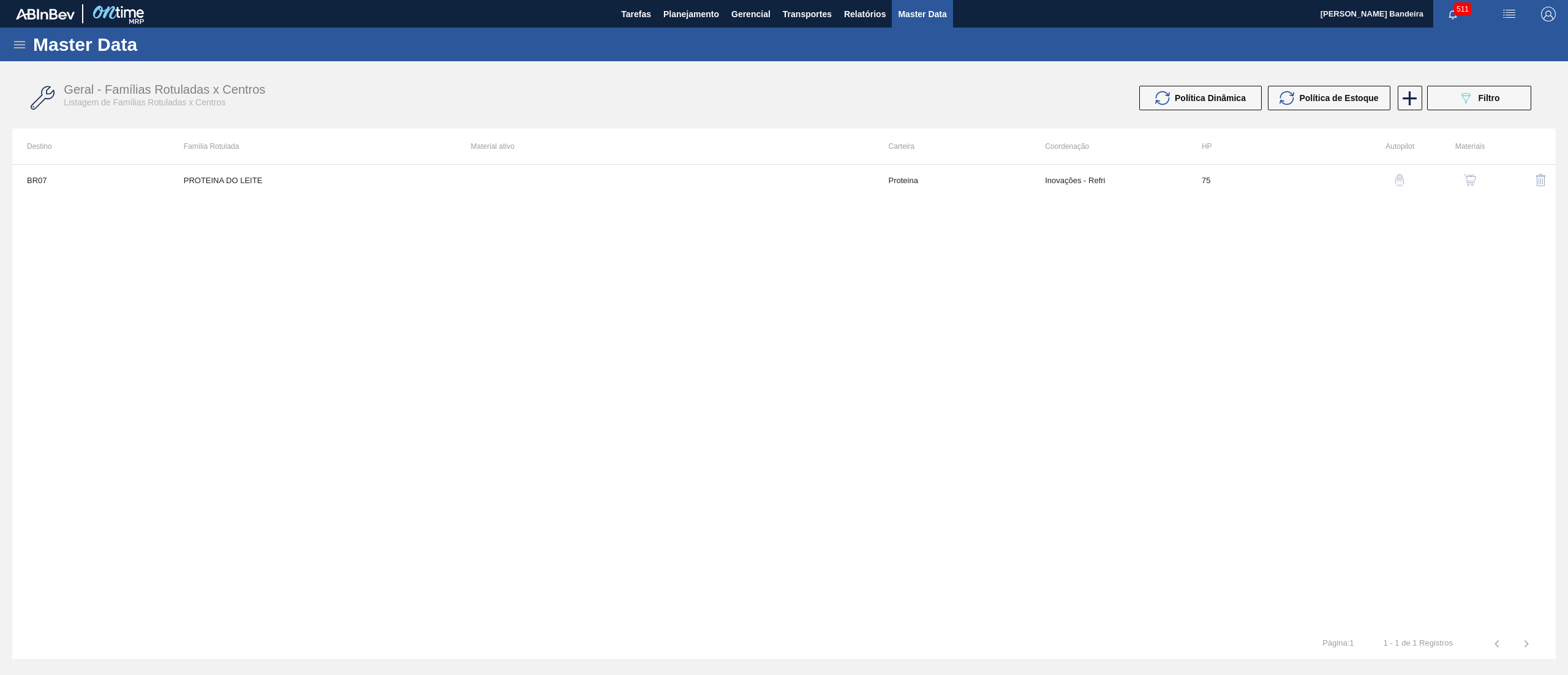
click at [1478, 178] on div "button" at bounding box center [1470, 180] width 15 height 12
click at [1409, 104] on icon at bounding box center [1417, 97] width 24 height 24
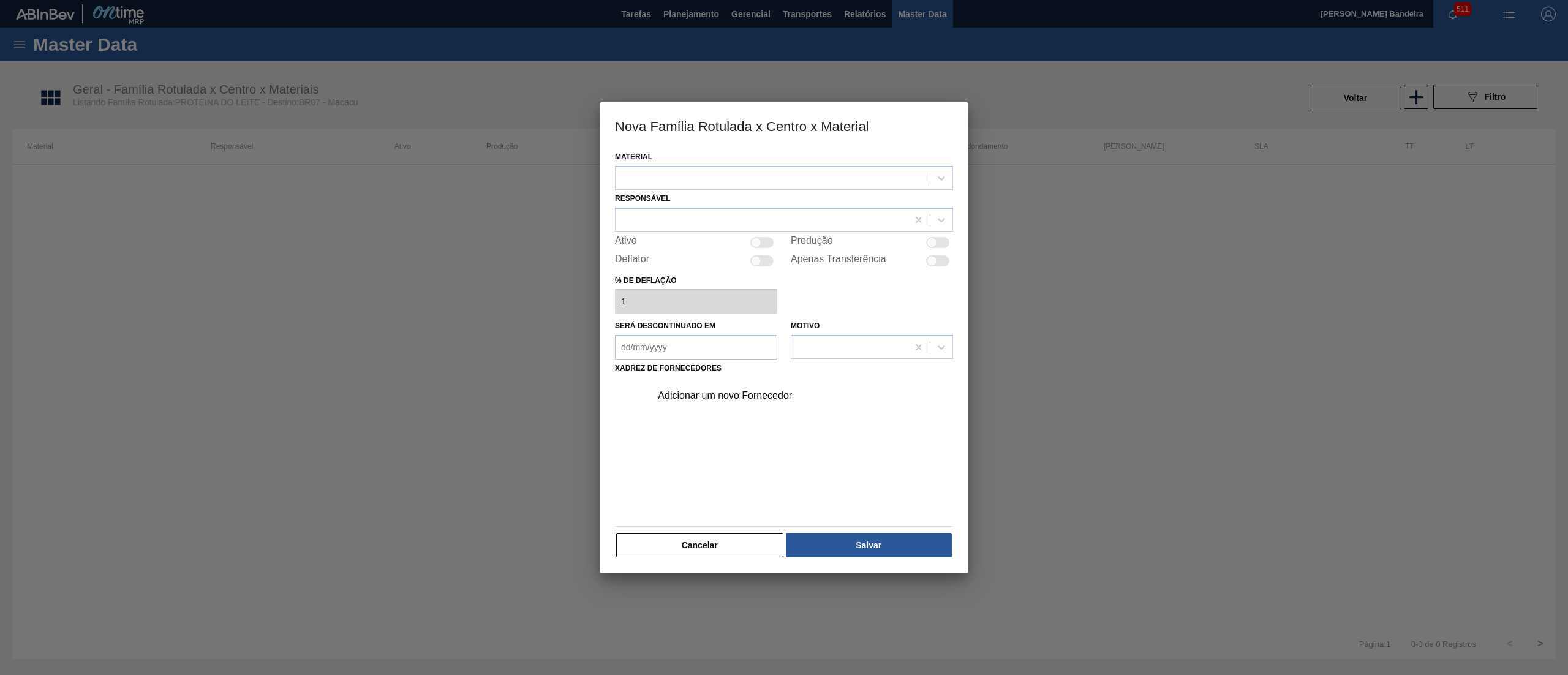
click at [679, 190] on div "Responsável" at bounding box center [784, 210] width 338 height 42
click at [679, 168] on div at bounding box center [784, 178] width 338 height 24
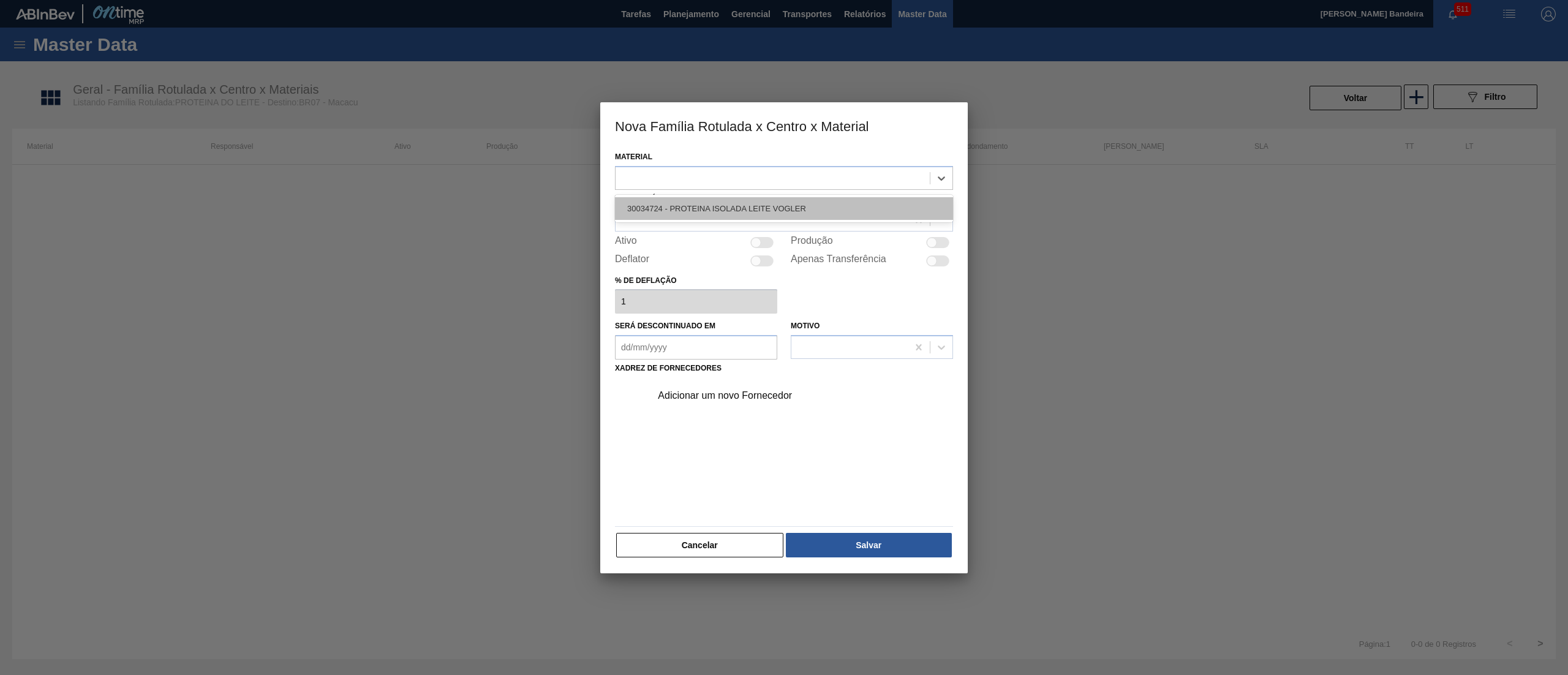
click at [709, 210] on div "30034724 - PROTEINA ISOLADA LEITE VOGLER" at bounding box center [784, 208] width 338 height 23
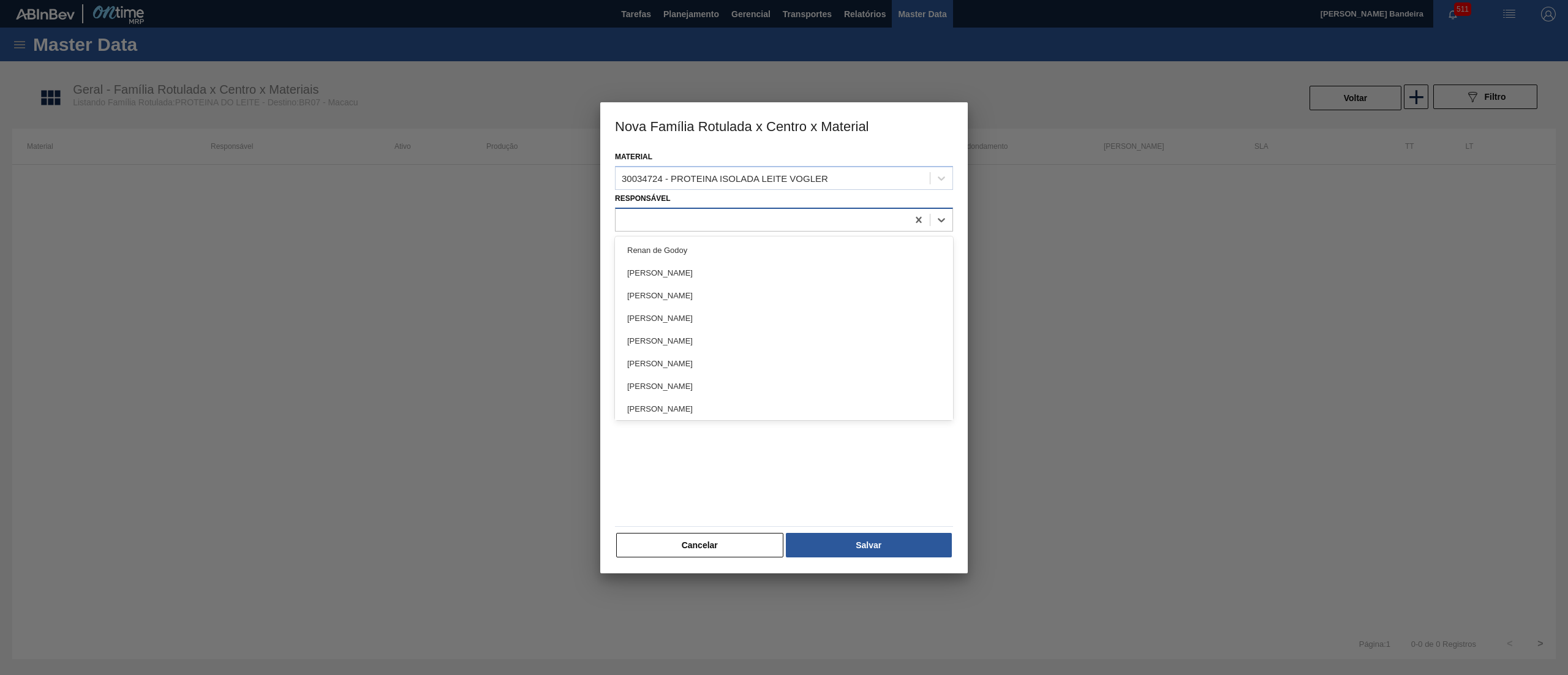
click at [709, 222] on div at bounding box center [762, 220] width 292 height 18
type input "LET"
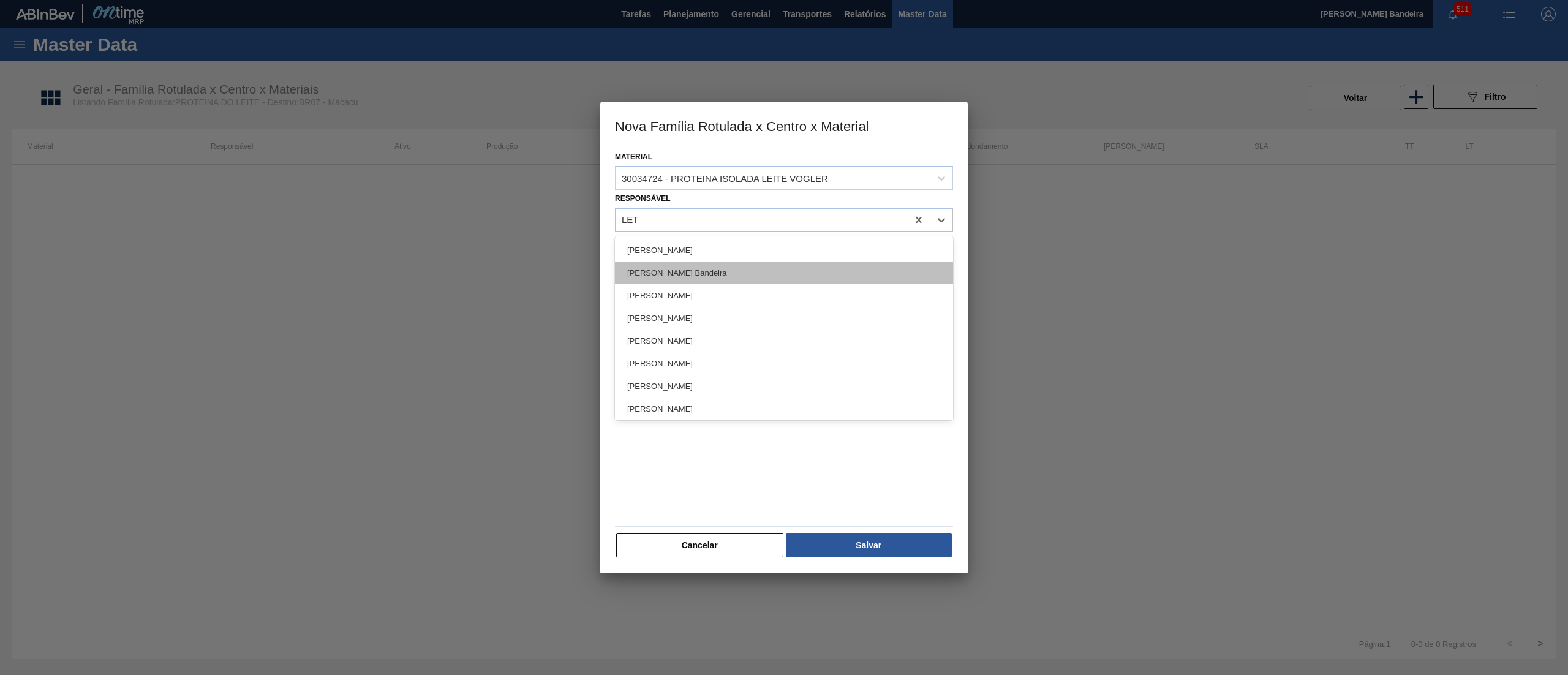
click at [709, 263] on div "[PERSON_NAME] Bandeira" at bounding box center [784, 273] width 338 height 23
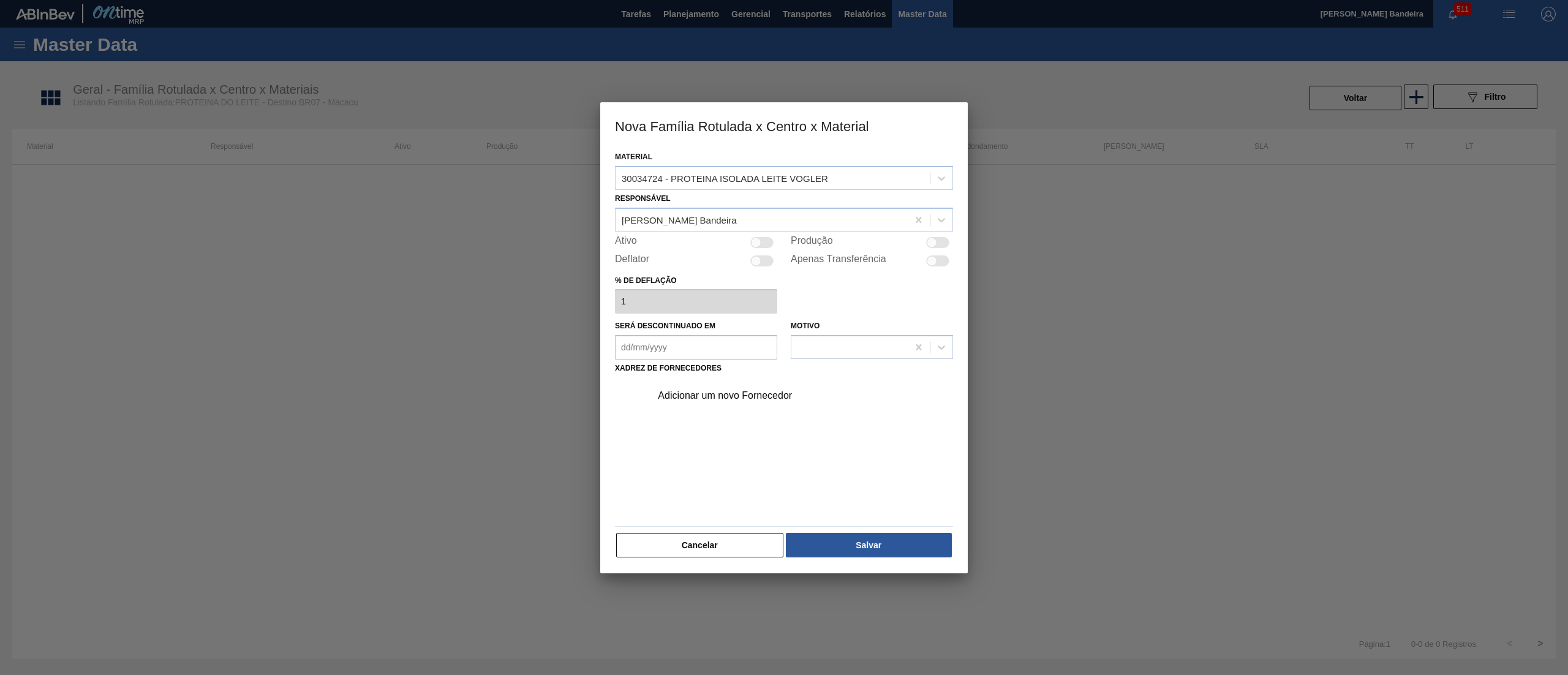
click at [770, 237] on div at bounding box center [762, 242] width 23 height 11
checkbox input "true"
click at [723, 396] on div "Adicionar um novo Fornecedor" at bounding box center [778, 396] width 240 height 11
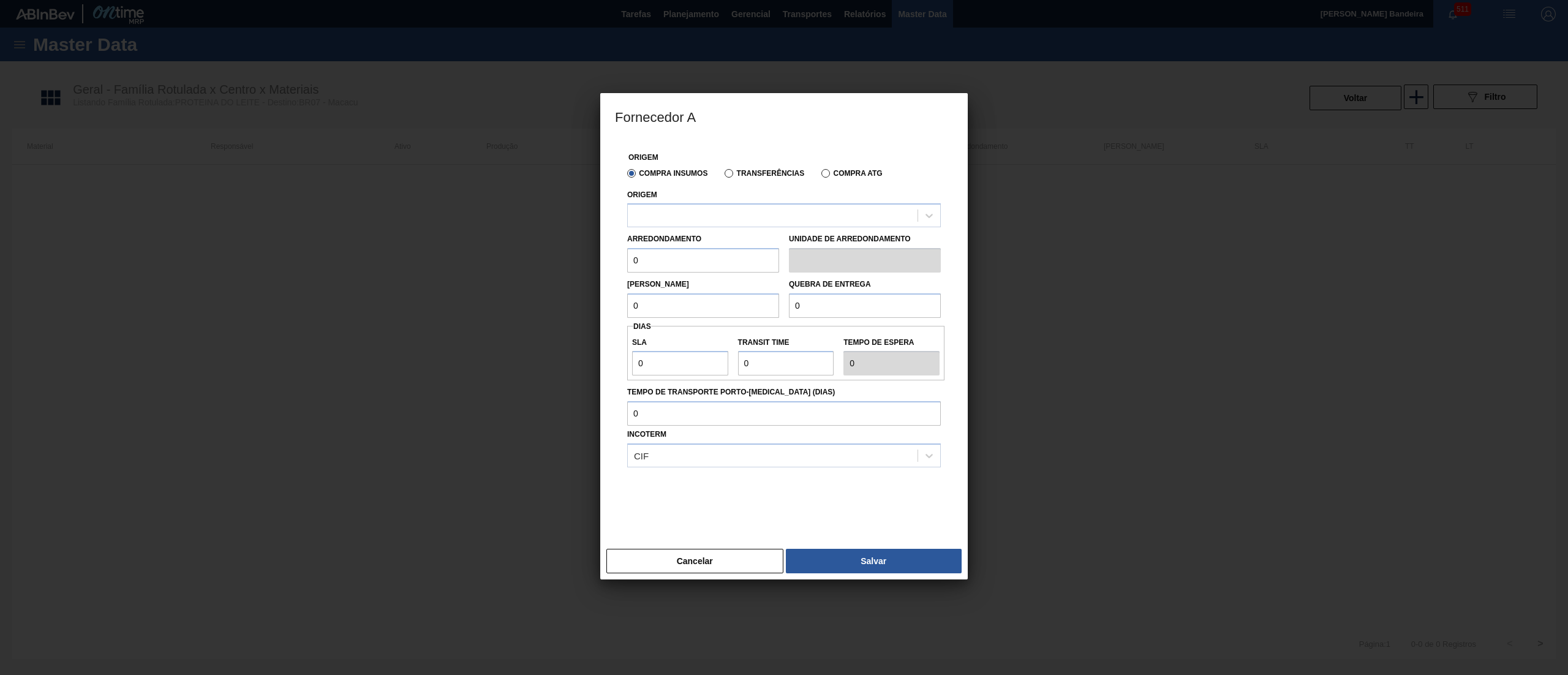
click at [723, 235] on div "Arredondamento 0" at bounding box center [703, 252] width 152 height 42
click at [721, 217] on div at bounding box center [772, 216] width 290 height 18
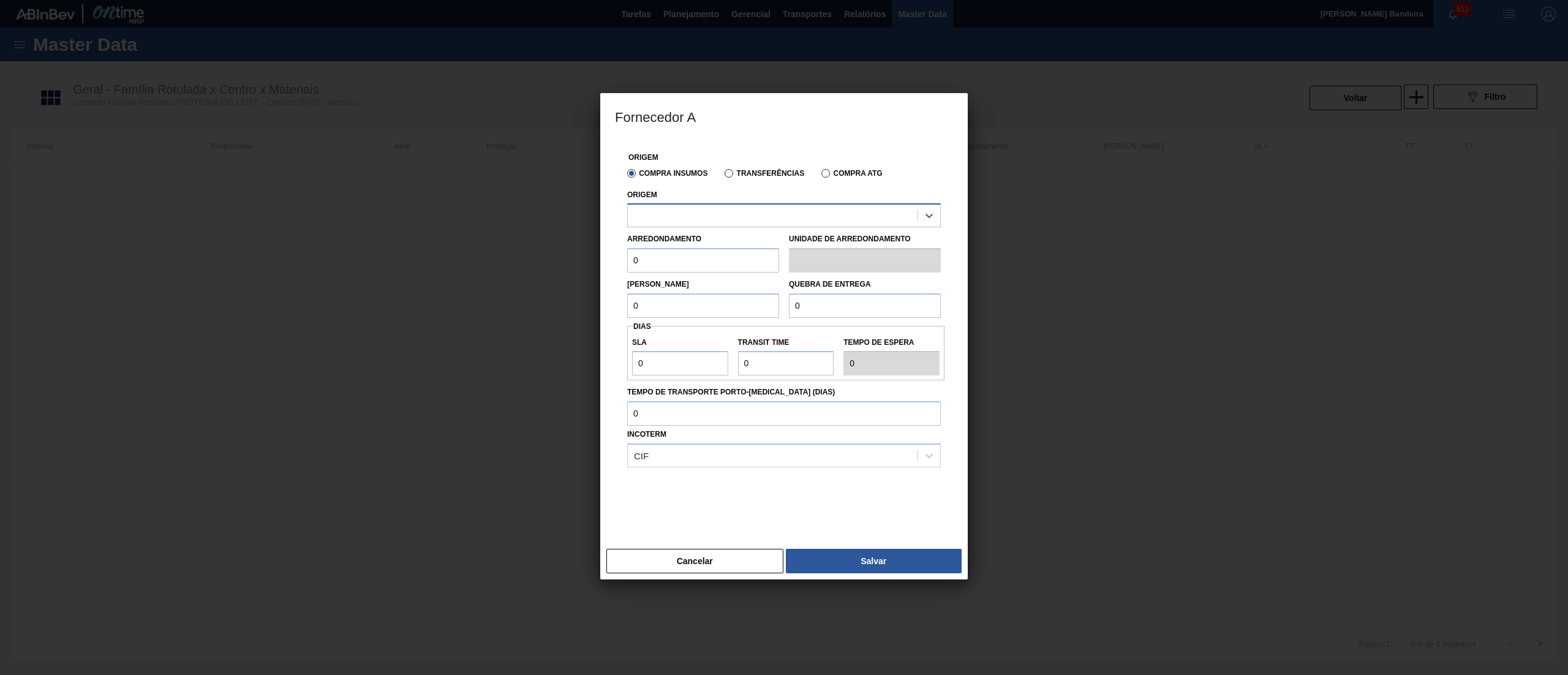
click at [721, 217] on div at bounding box center [772, 216] width 290 height 18
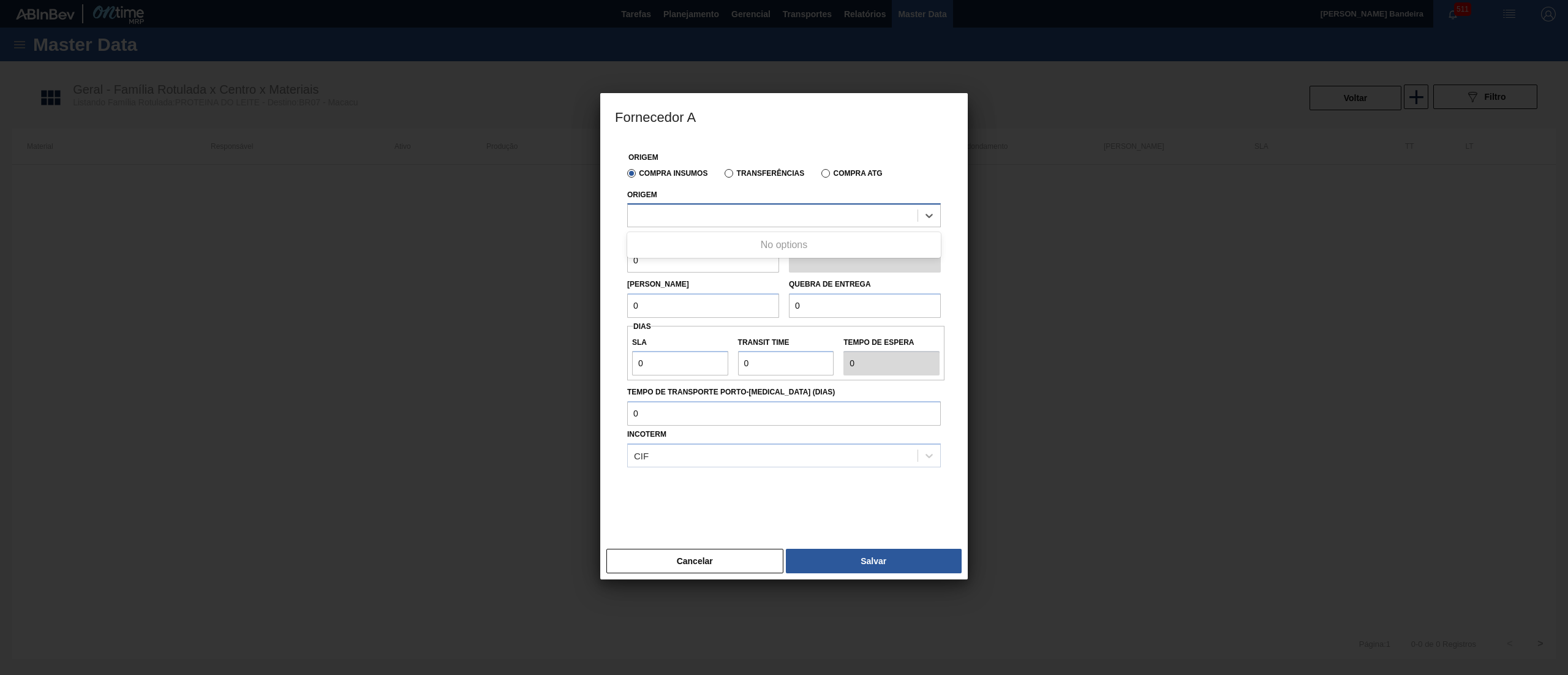
click at [721, 217] on div at bounding box center [772, 216] width 290 height 18
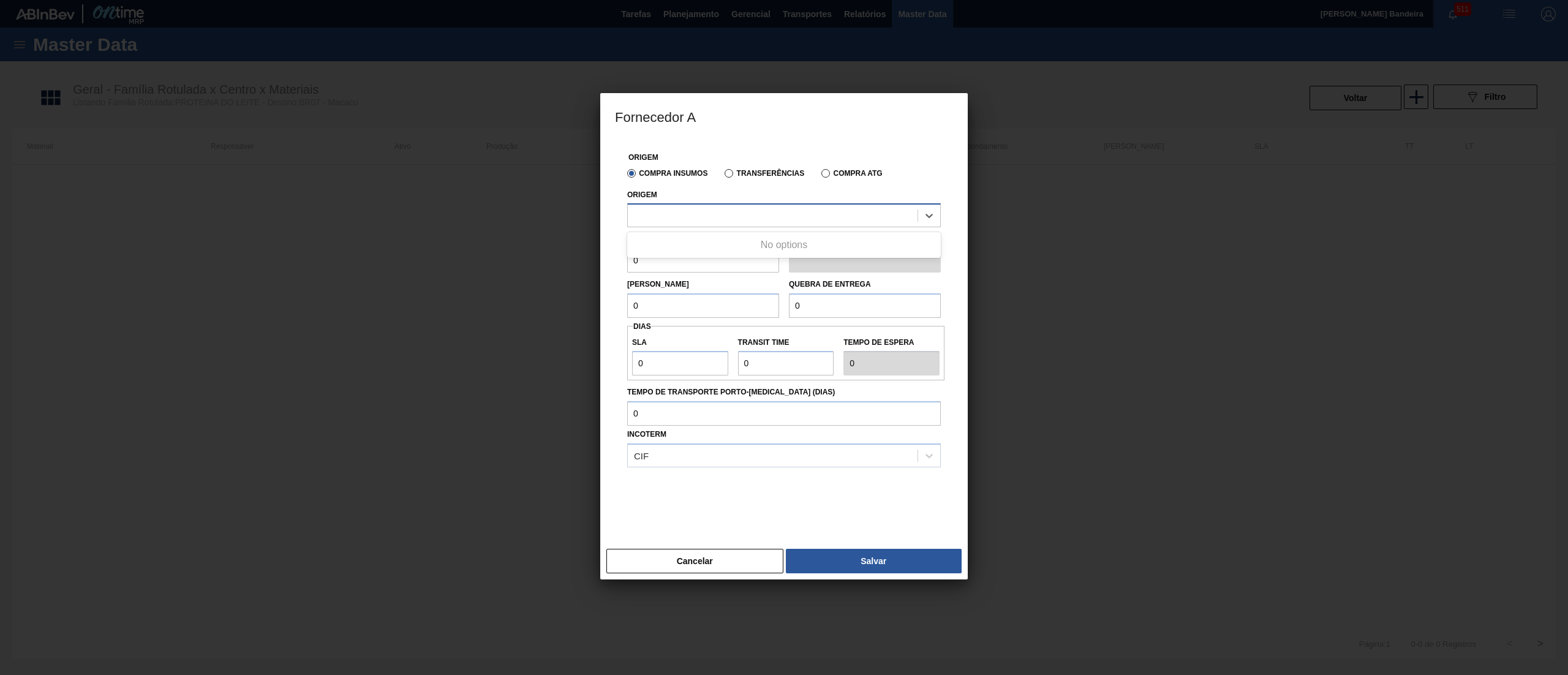
click at [721, 217] on div at bounding box center [772, 216] width 290 height 18
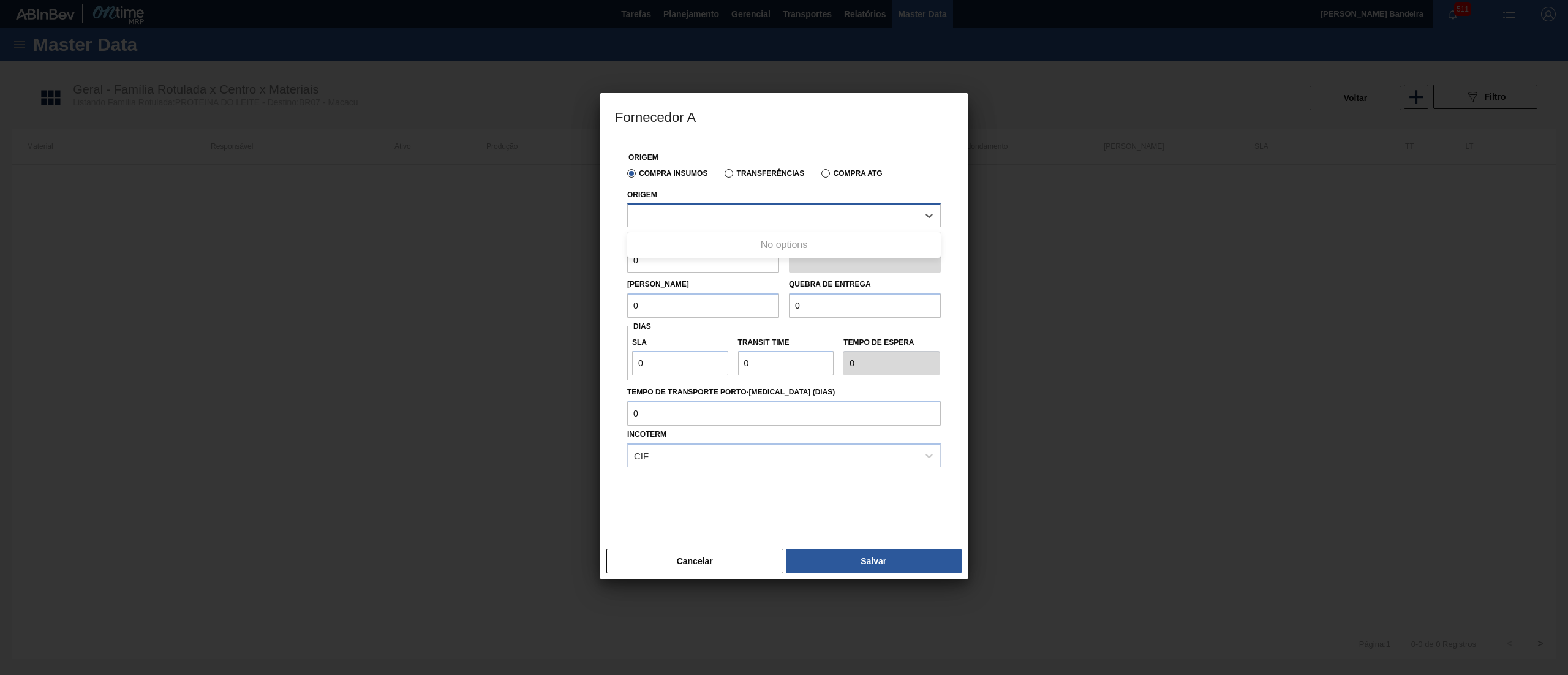
click at [721, 217] on div at bounding box center [772, 216] width 290 height 18
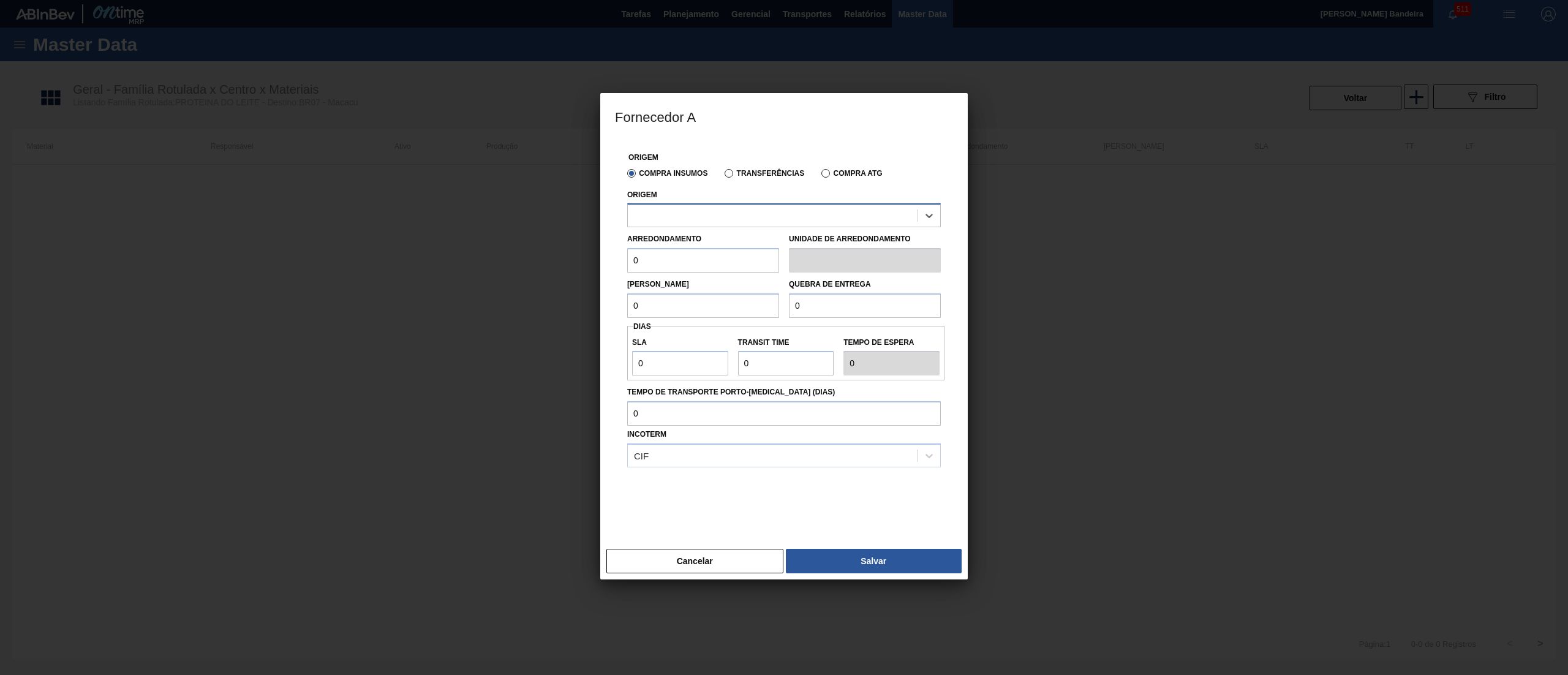
click at [721, 217] on div at bounding box center [772, 216] width 290 height 18
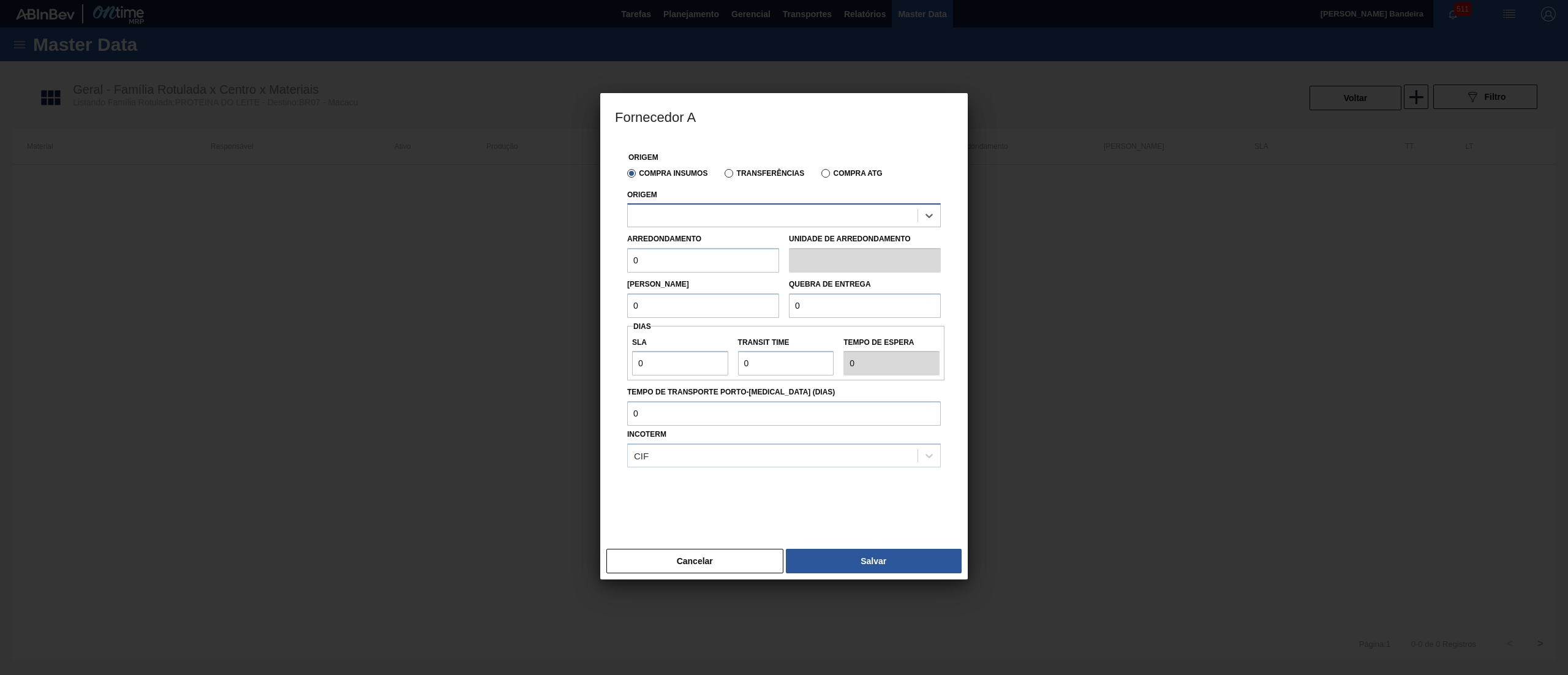
click at [721, 217] on div at bounding box center [772, 216] width 290 height 18
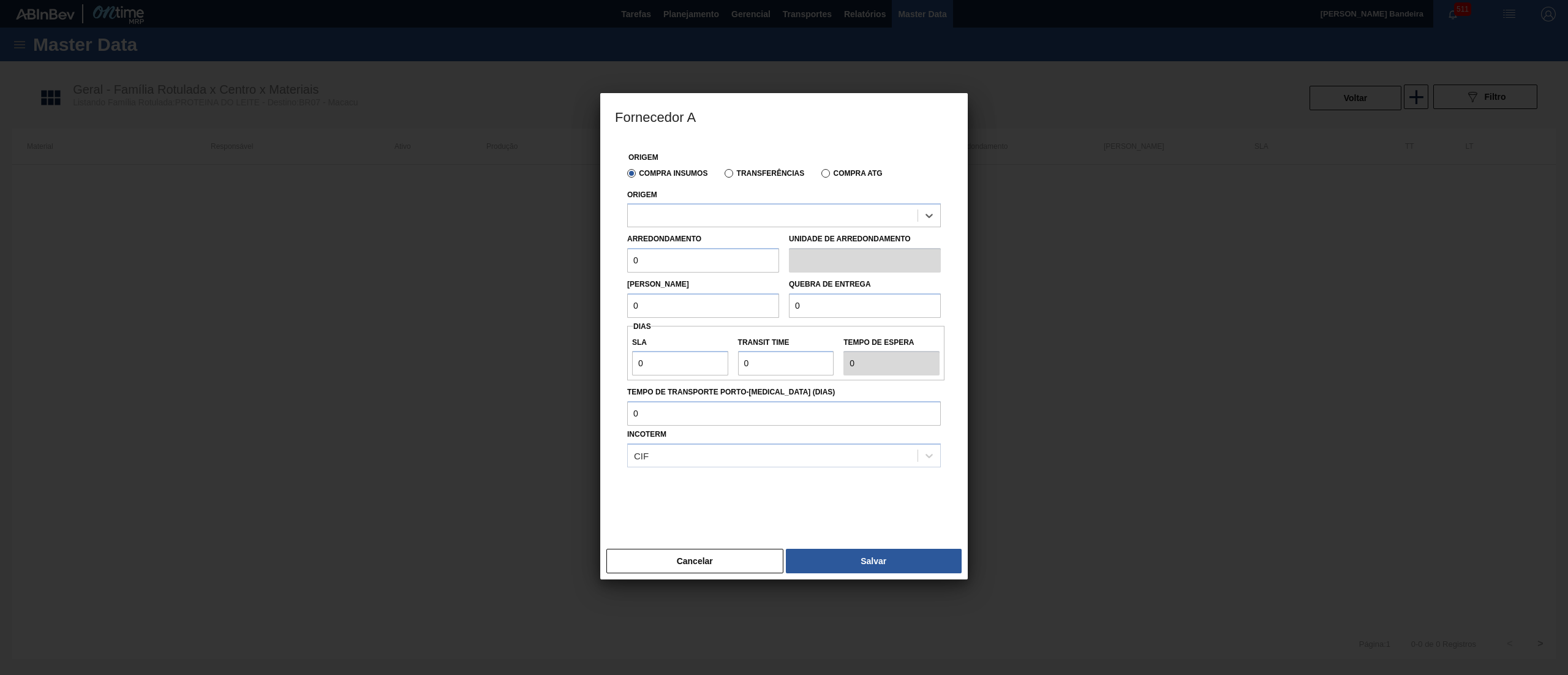
click at [725, 178] on label "Transferências" at bounding box center [764, 173] width 80 height 9
click at [723, 176] on input "Transferências" at bounding box center [723, 176] width 0 height 0
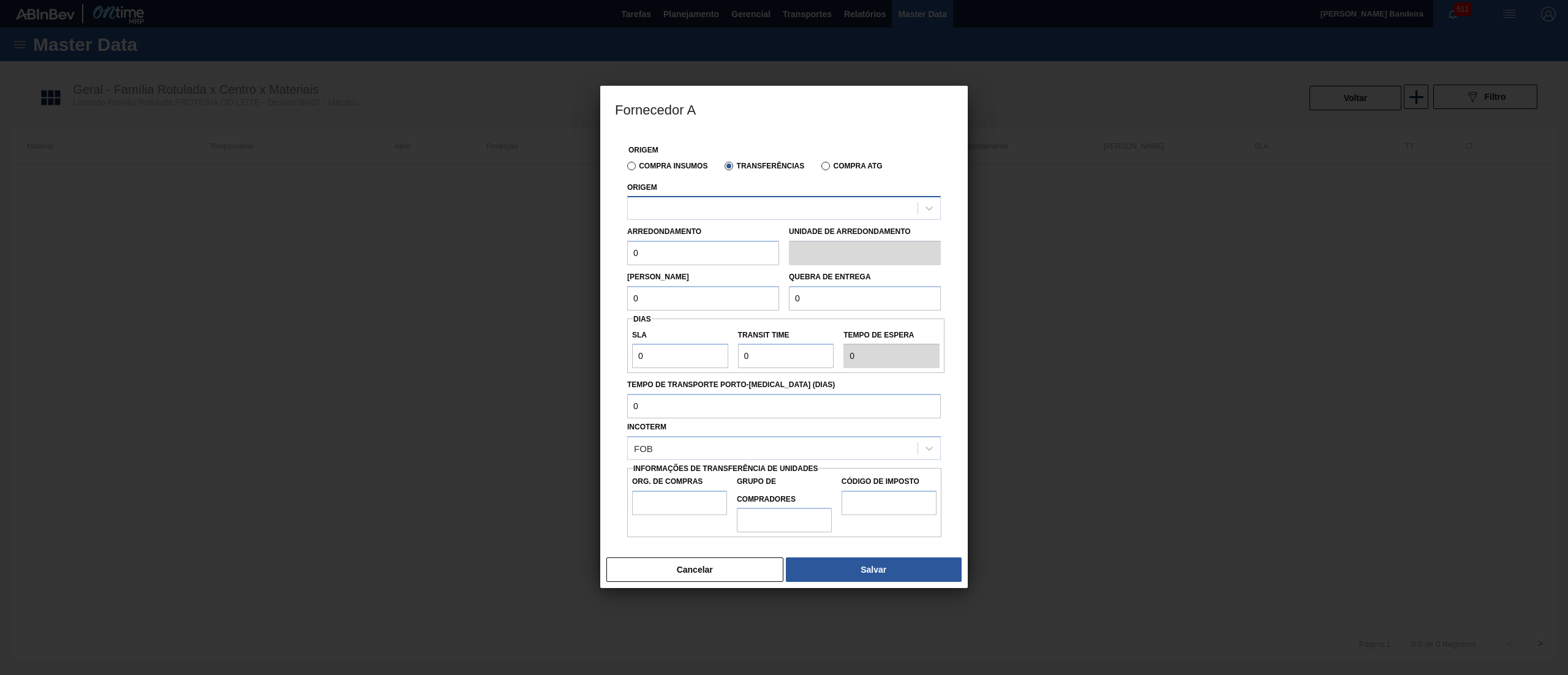
click at [699, 213] on div at bounding box center [772, 208] width 290 height 18
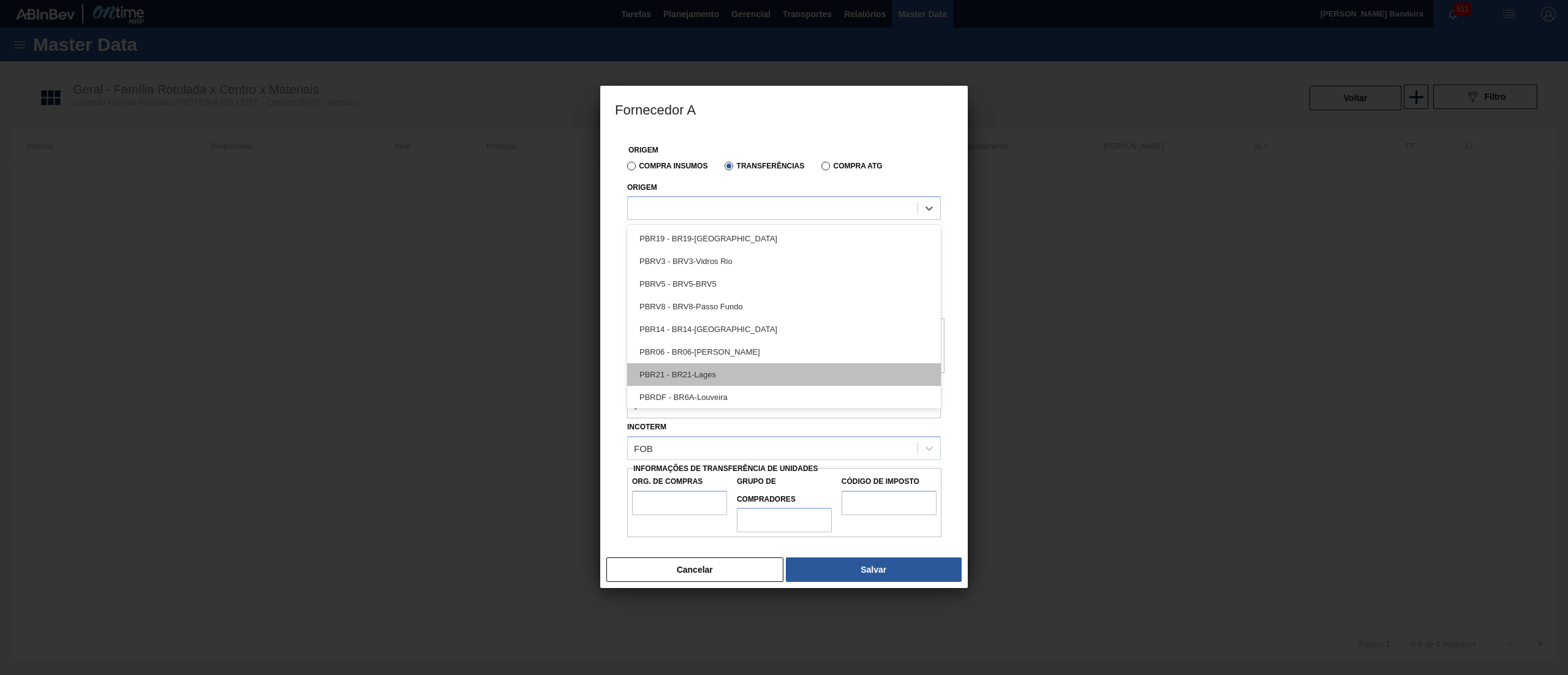
click at [716, 364] on div "PBR21 - BR21-Lages" at bounding box center [784, 374] width 314 height 23
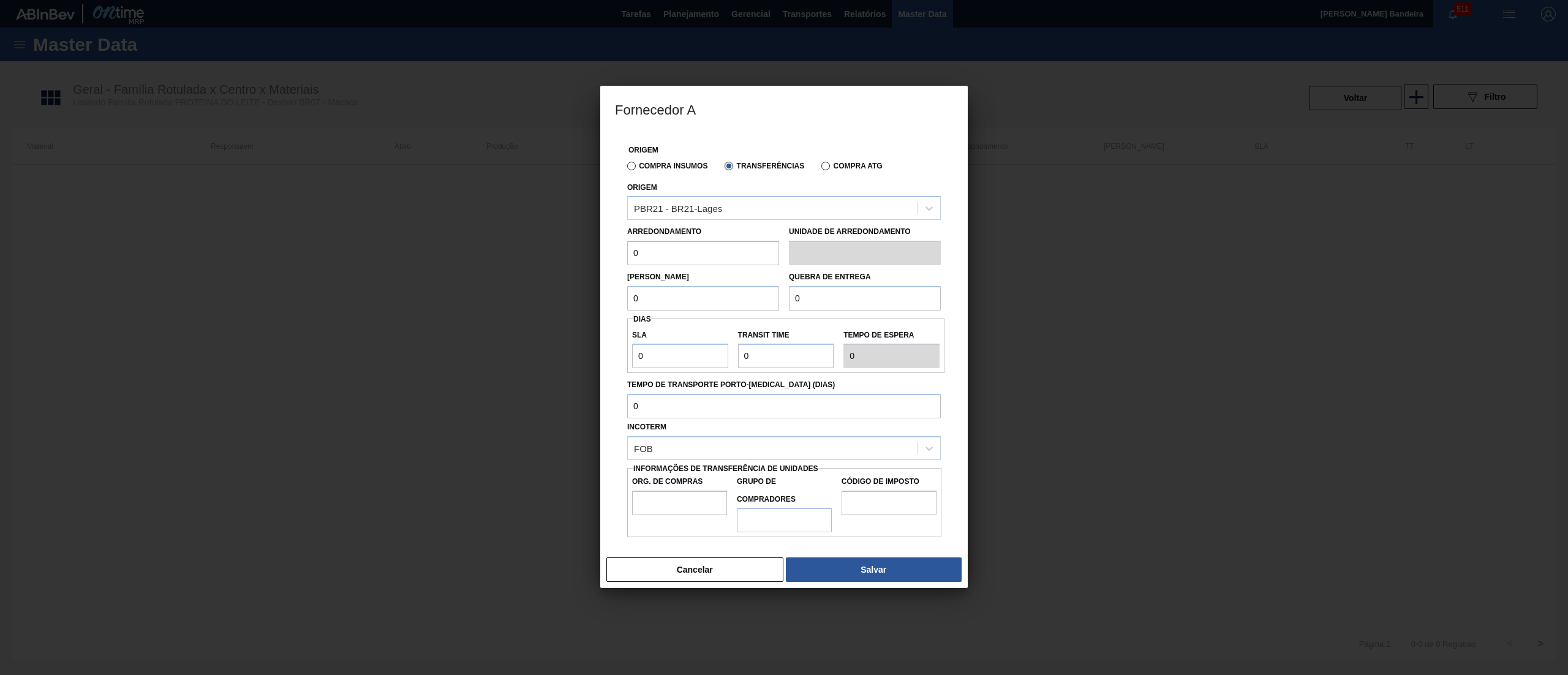
drag, startPoint x: 643, startPoint y: 251, endPoint x: 579, endPoint y: 261, distance: 64.8
click at [579, 261] on div "Fornecedor A Origem Compra Insumos Transferências Compra ATG Origem PBR21 - BR2…" at bounding box center [784, 337] width 1568 height 675
type input "1"
drag, startPoint x: 648, startPoint y: 303, endPoint x: 564, endPoint y: 299, distance: 84.1
click at [564, 299] on div "Fornecedor A Origem Compra Insumos Transferências Compra ATG Origem PBR21 - BR2…" at bounding box center [784, 337] width 1568 height 675
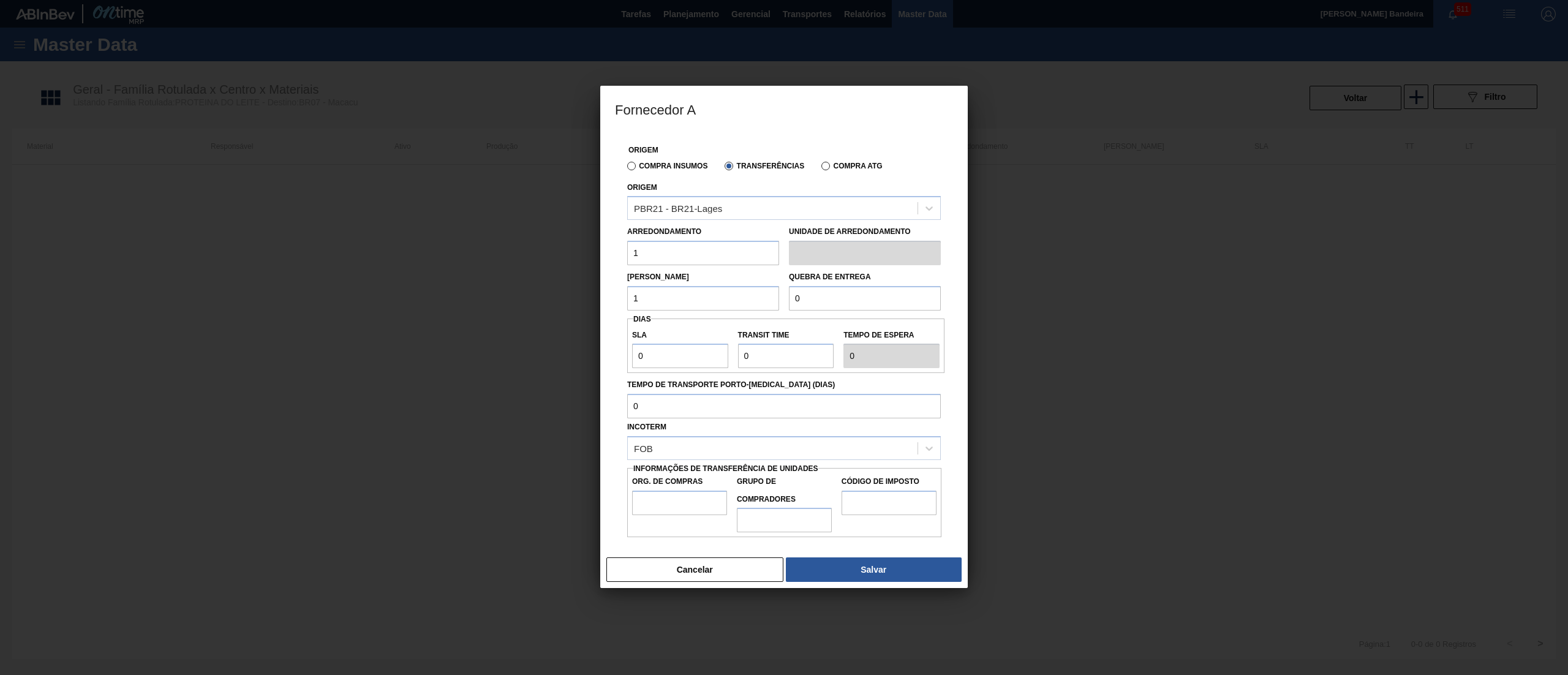
type input "1"
drag, startPoint x: 866, startPoint y: 299, endPoint x: 705, endPoint y: 304, distance: 161.1
click at [706, 301] on div "Lote Mínimo 1 Quebra de entrega 0" at bounding box center [784, 288] width 323 height 45
type input "1"
drag, startPoint x: 656, startPoint y: 354, endPoint x: 573, endPoint y: 352, distance: 83.0
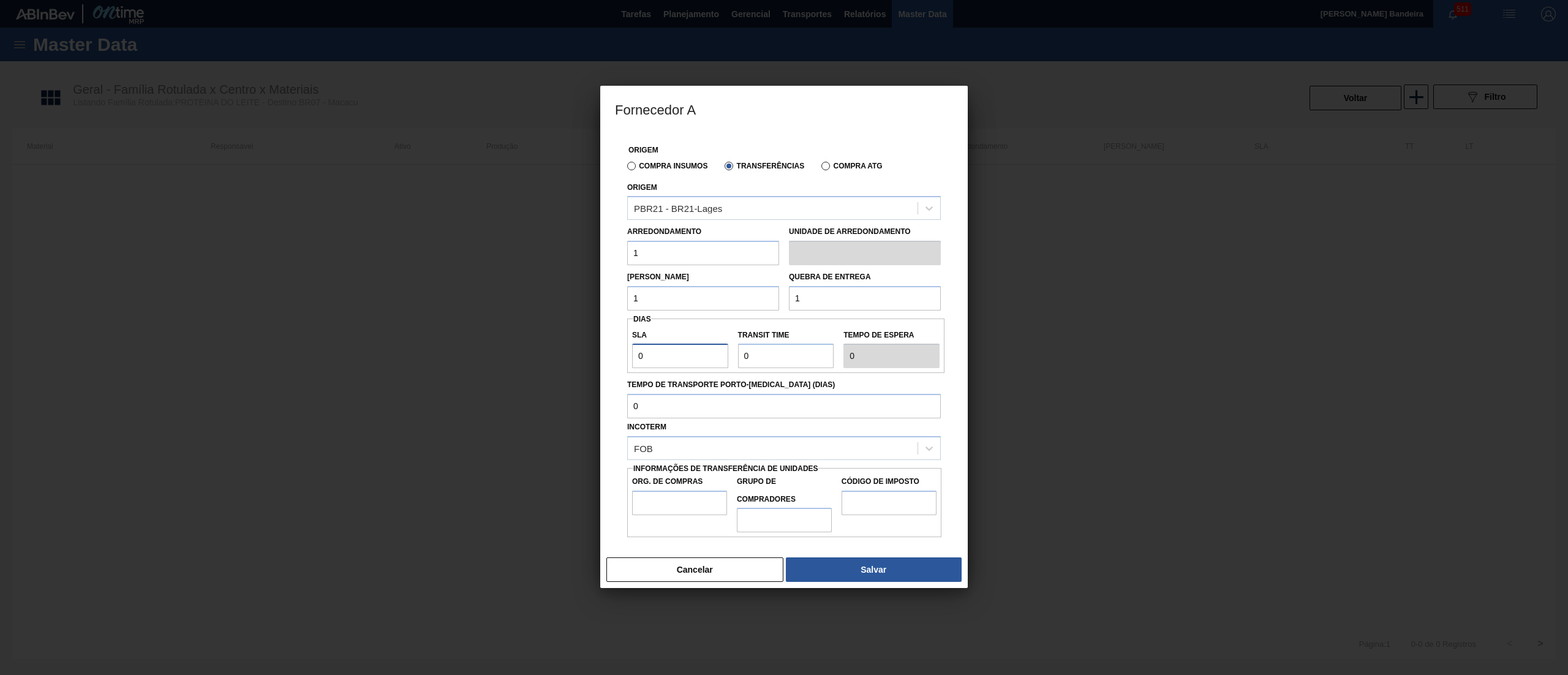
click at [573, 352] on div "Fornecedor A Origem Compra Insumos Transferências Compra ATG Origem PBR21 - BR2…" at bounding box center [784, 337] width 1568 height 675
type input "3"
type input "30"
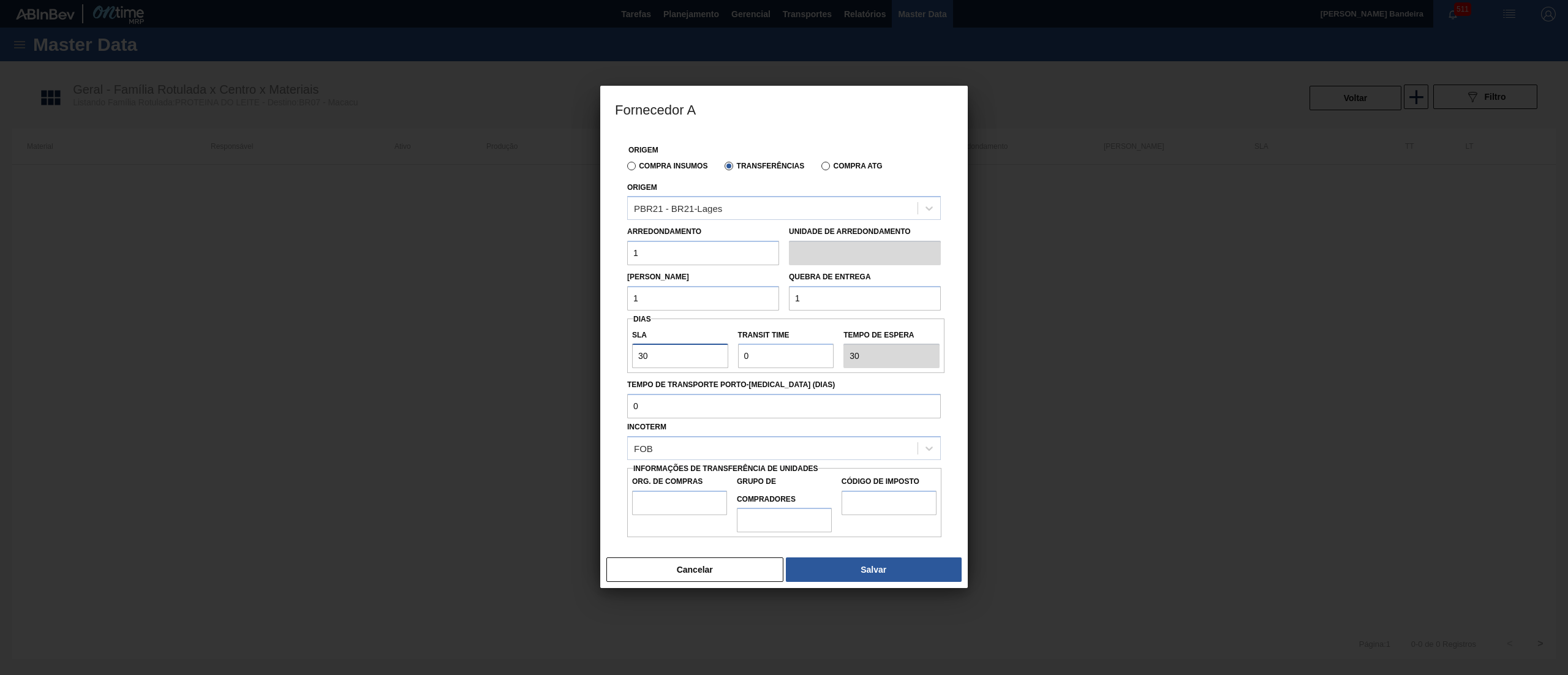
type input "30"
drag, startPoint x: 758, startPoint y: 354, endPoint x: 633, endPoint y: 332, distance: 126.9
click at [635, 332] on div "SLA 30 Transit Time Tempo de espera 30" at bounding box center [786, 346] width 317 height 45
type input "3"
type input "33"
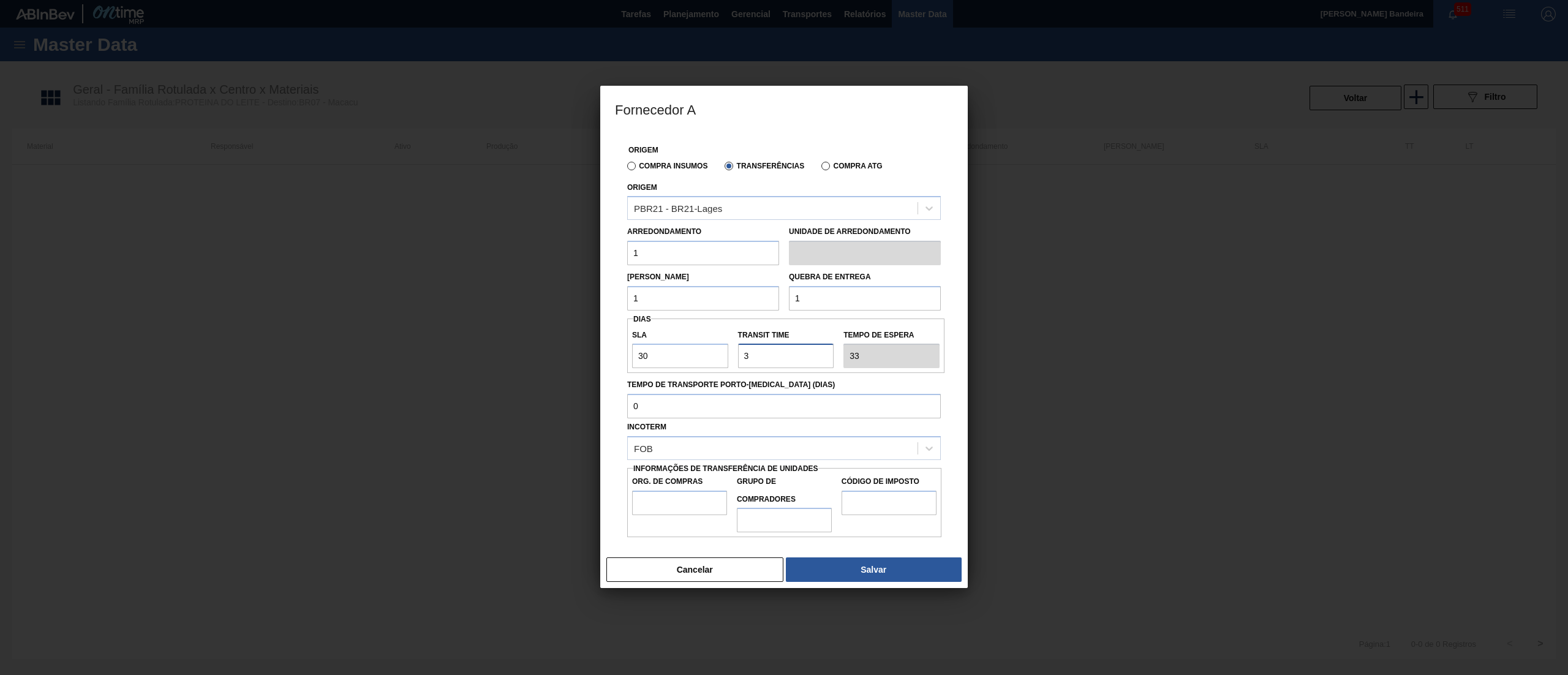
type input "3"
click at [679, 505] on input "Org. de Compras" at bounding box center [679, 502] width 95 height 25
type input "BR08"
click at [810, 509] on input "Grupo de Compradores" at bounding box center [784, 520] width 95 height 25
type input "1"
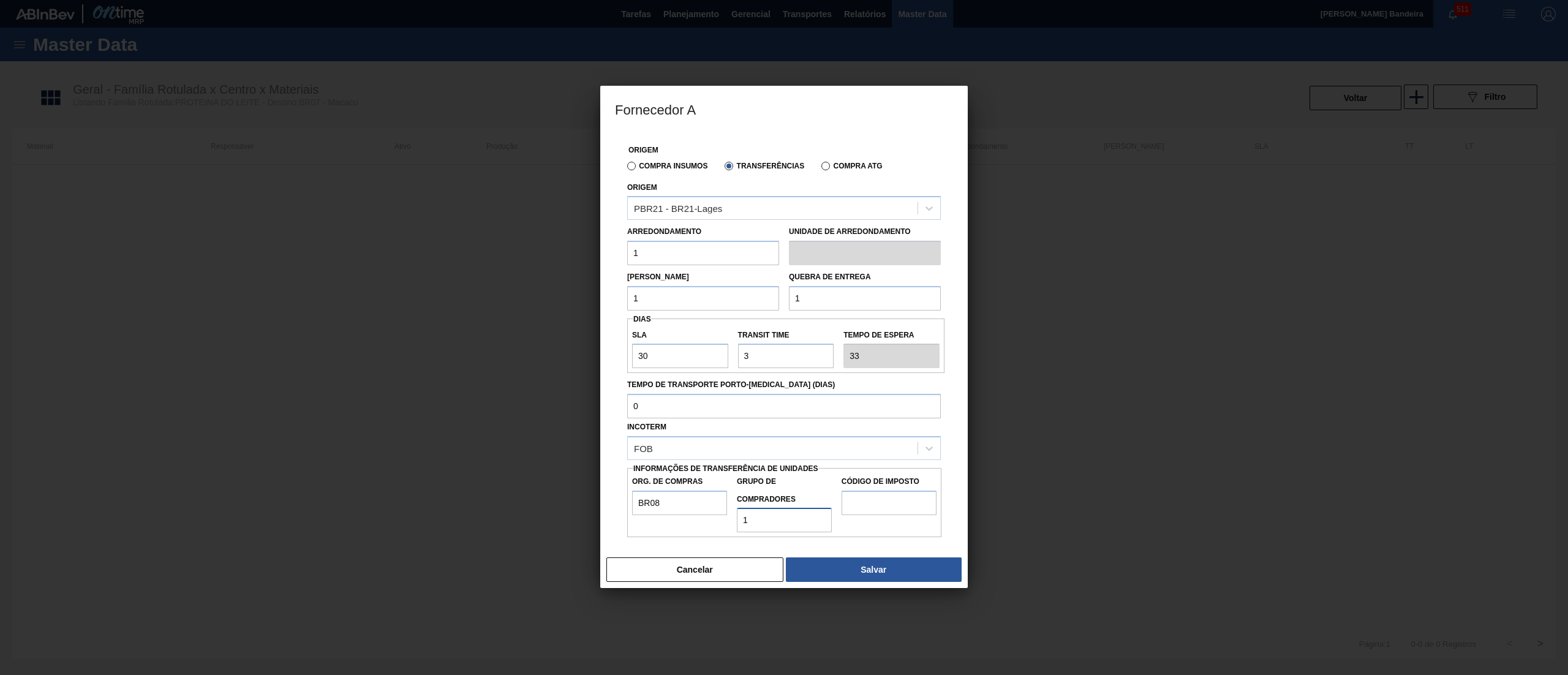
drag, startPoint x: 776, startPoint y: 516, endPoint x: 630, endPoint y: 512, distance: 146.1
click at [630, 512] on div "Org. de Compras BR08 Grupo de Compradores 1 Código de Imposto" at bounding box center [784, 503] width 315 height 60
click at [776, 516] on input "Grupo de Compradores" at bounding box center [784, 520] width 95 height 25
type input "P00"
click at [881, 505] on input "Código de Imposto" at bounding box center [889, 502] width 95 height 25
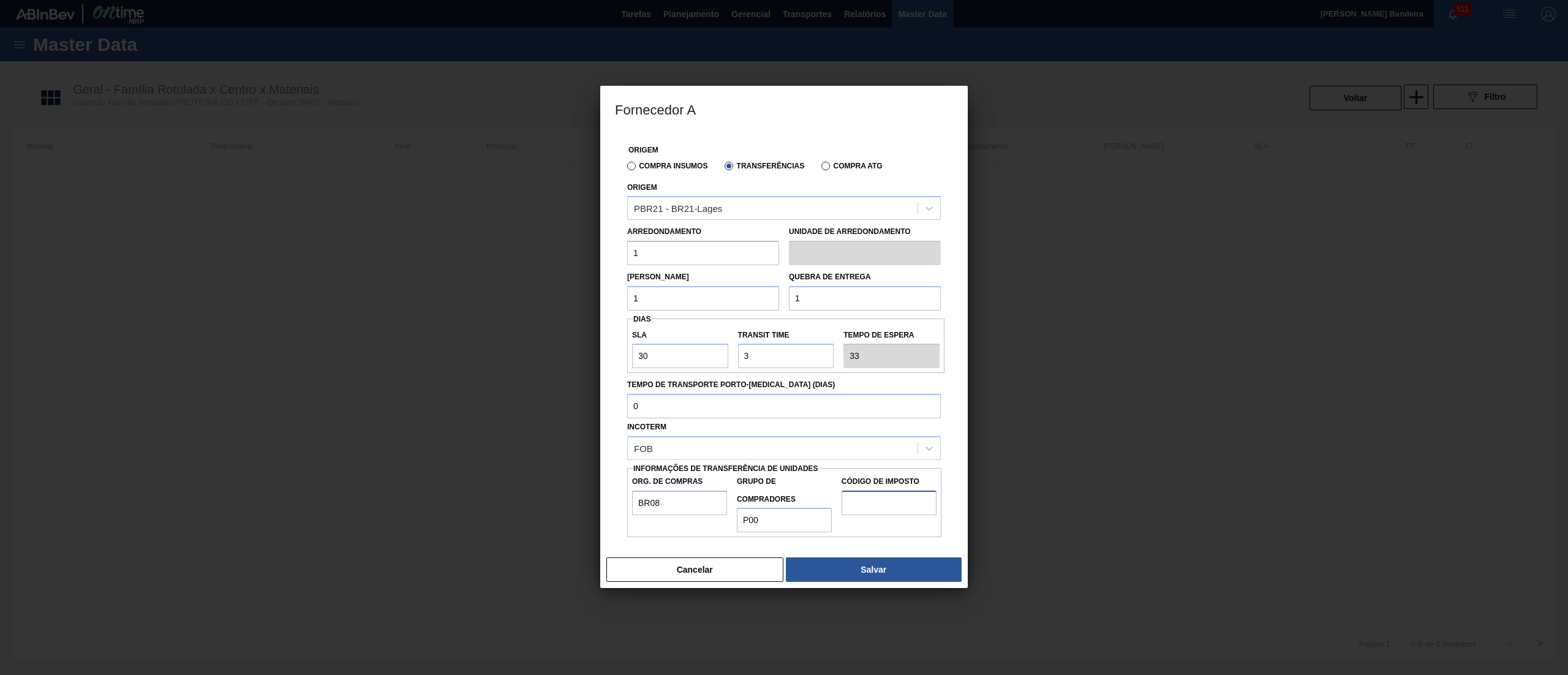
type input "I1"
click at [857, 573] on button "Salvar" at bounding box center [873, 569] width 176 height 25
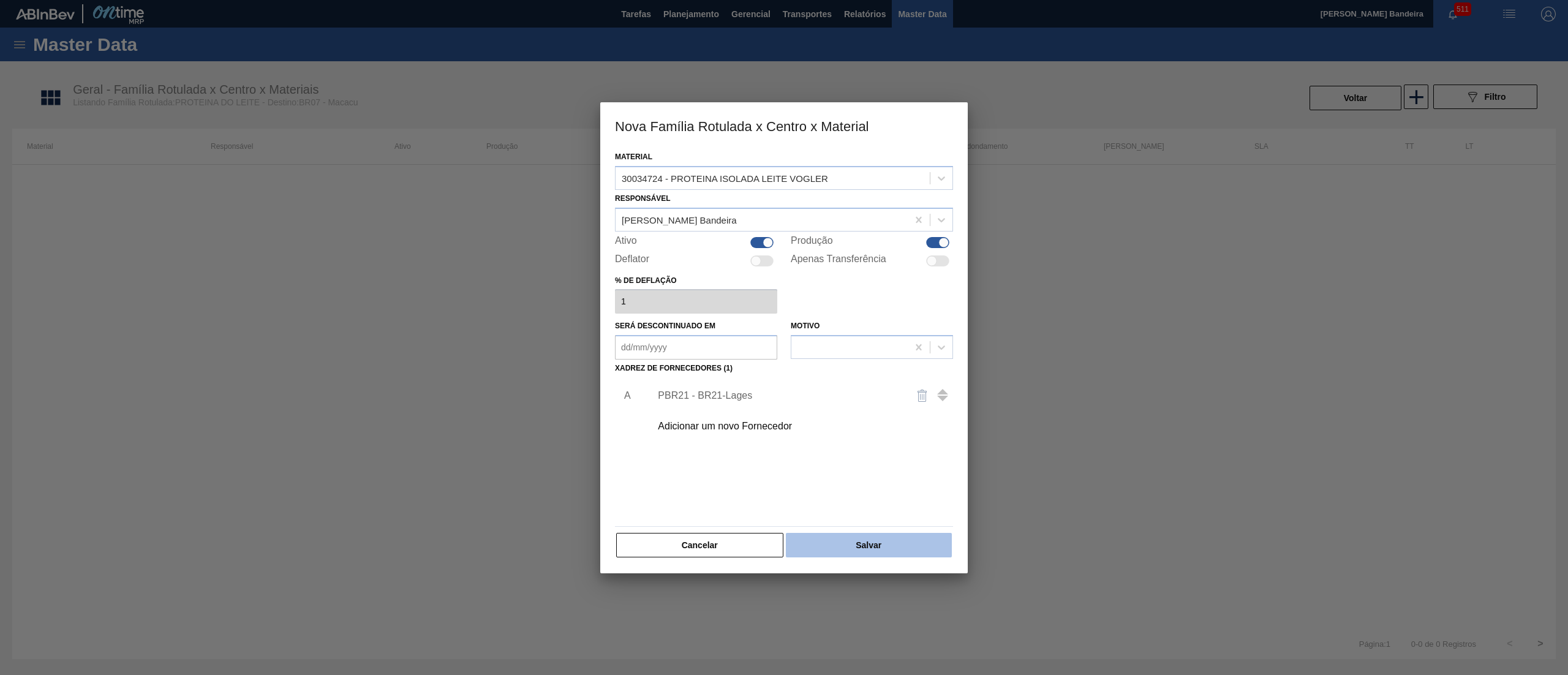
click at [865, 554] on button "Salvar" at bounding box center [869, 545] width 166 height 25
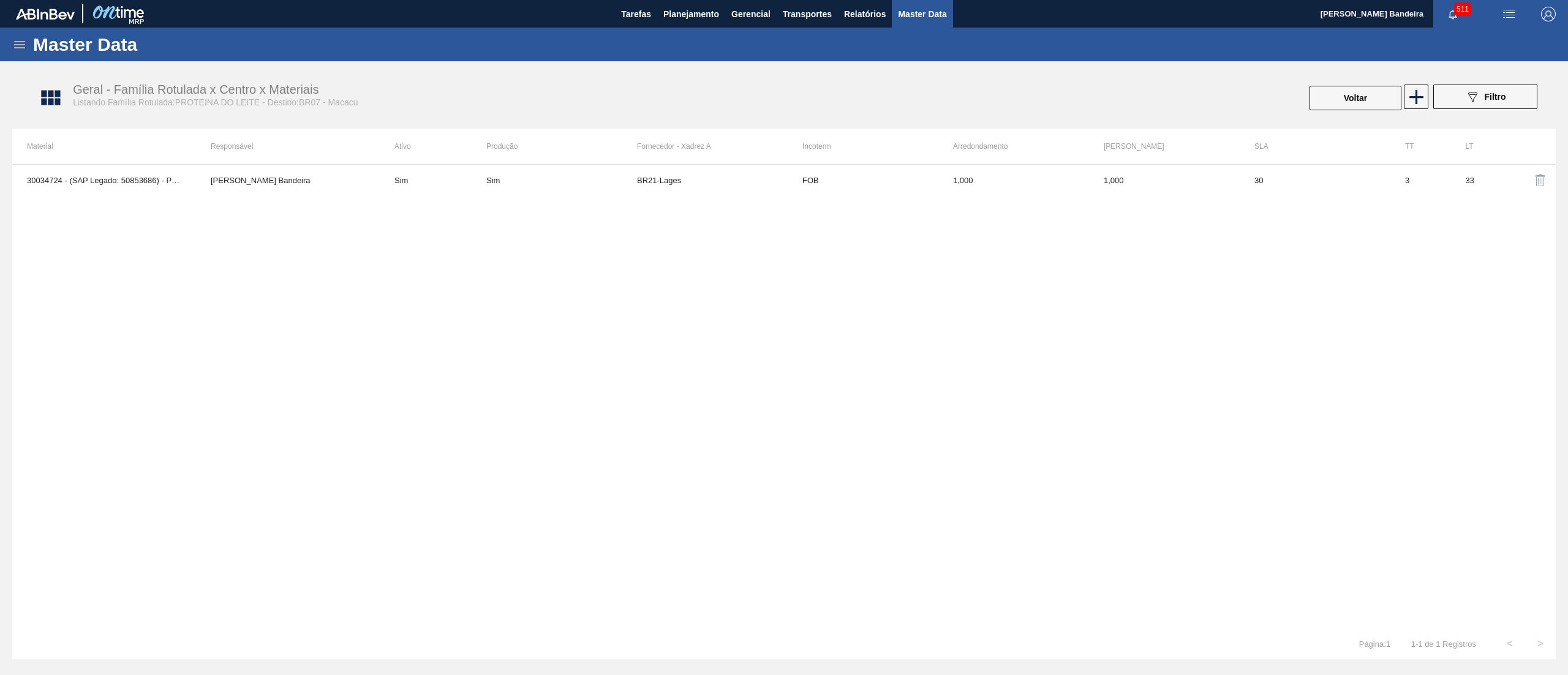
click at [15, 37] on icon at bounding box center [19, 44] width 15 height 15
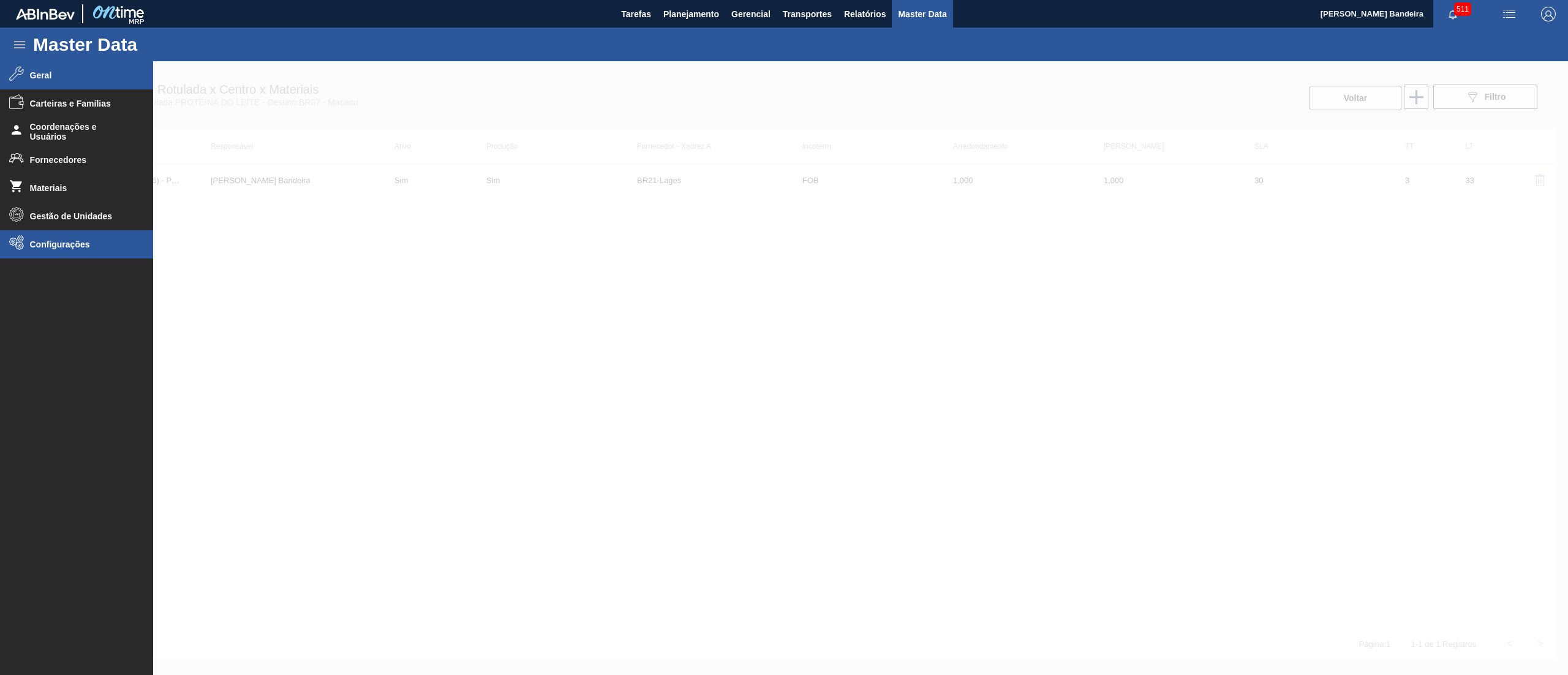
click at [69, 250] on li "Configurações" at bounding box center [76, 244] width 153 height 28
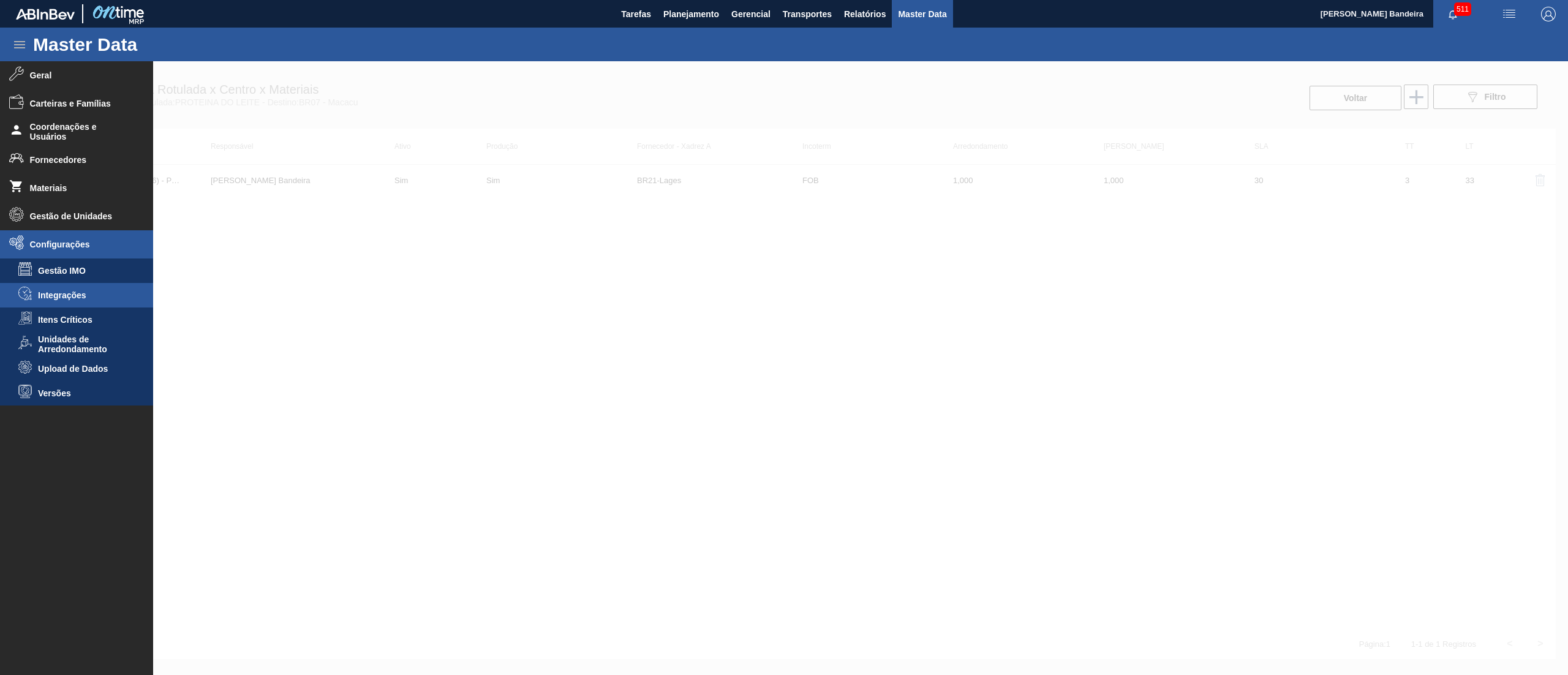
click at [66, 293] on span "Integrações" at bounding box center [85, 295] width 94 height 10
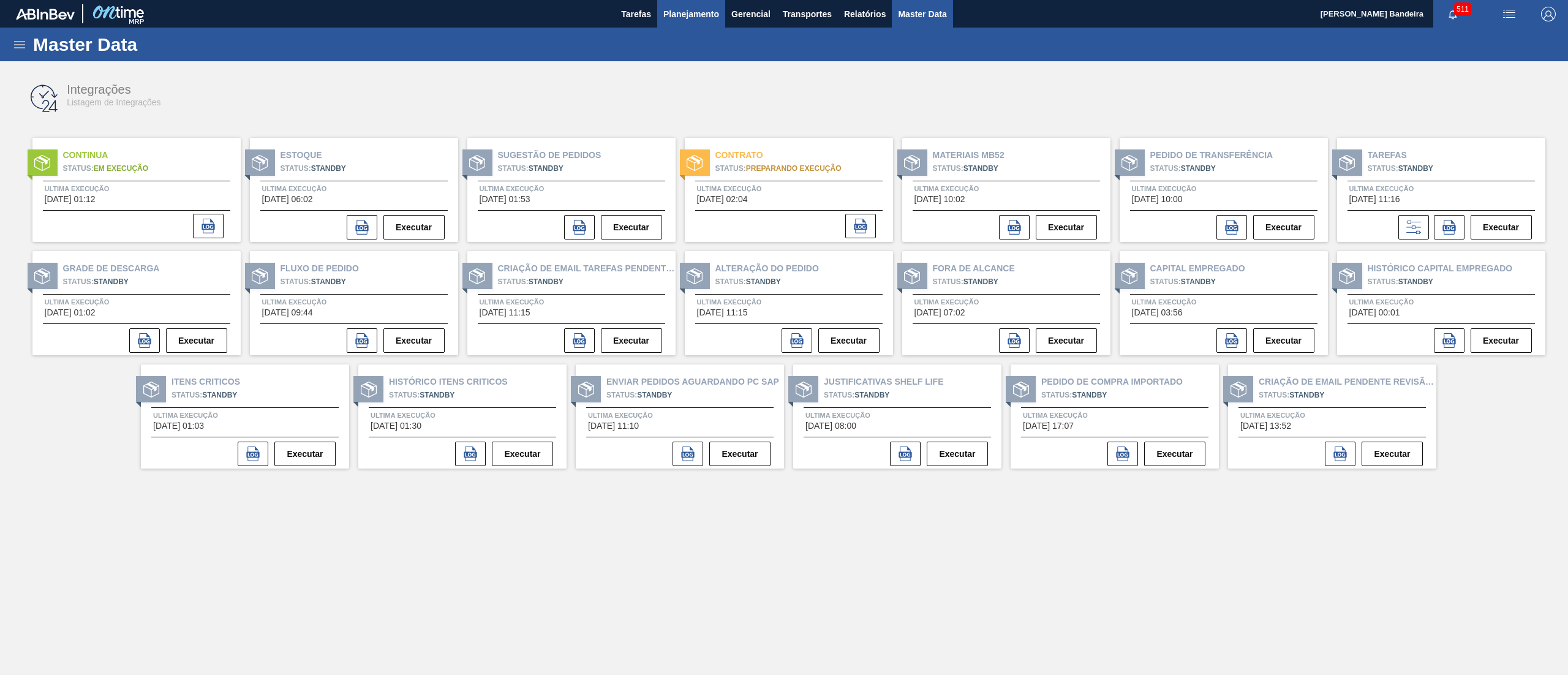
click at [676, 13] on span "Planejamento" at bounding box center [691, 14] width 56 height 15
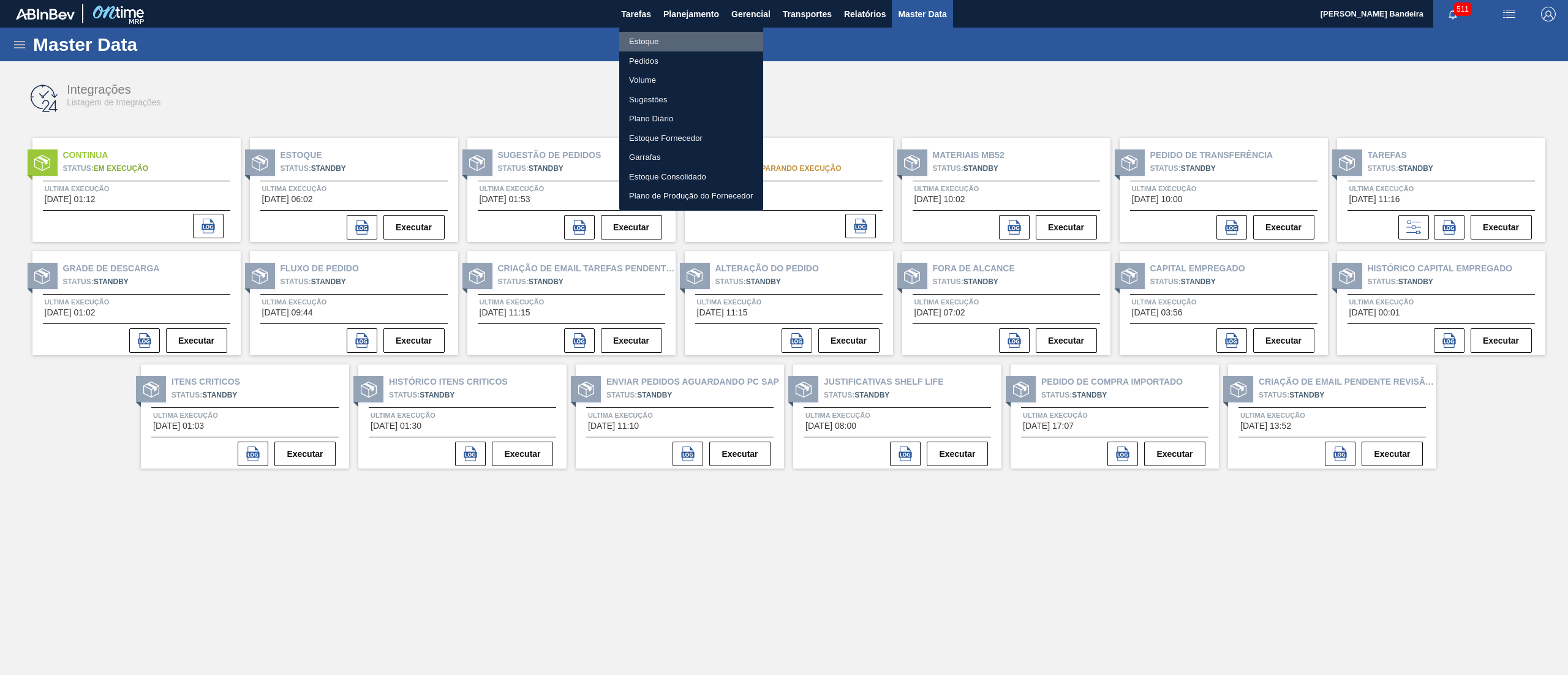
click at [646, 36] on li "Estoque" at bounding box center [691, 42] width 144 height 20
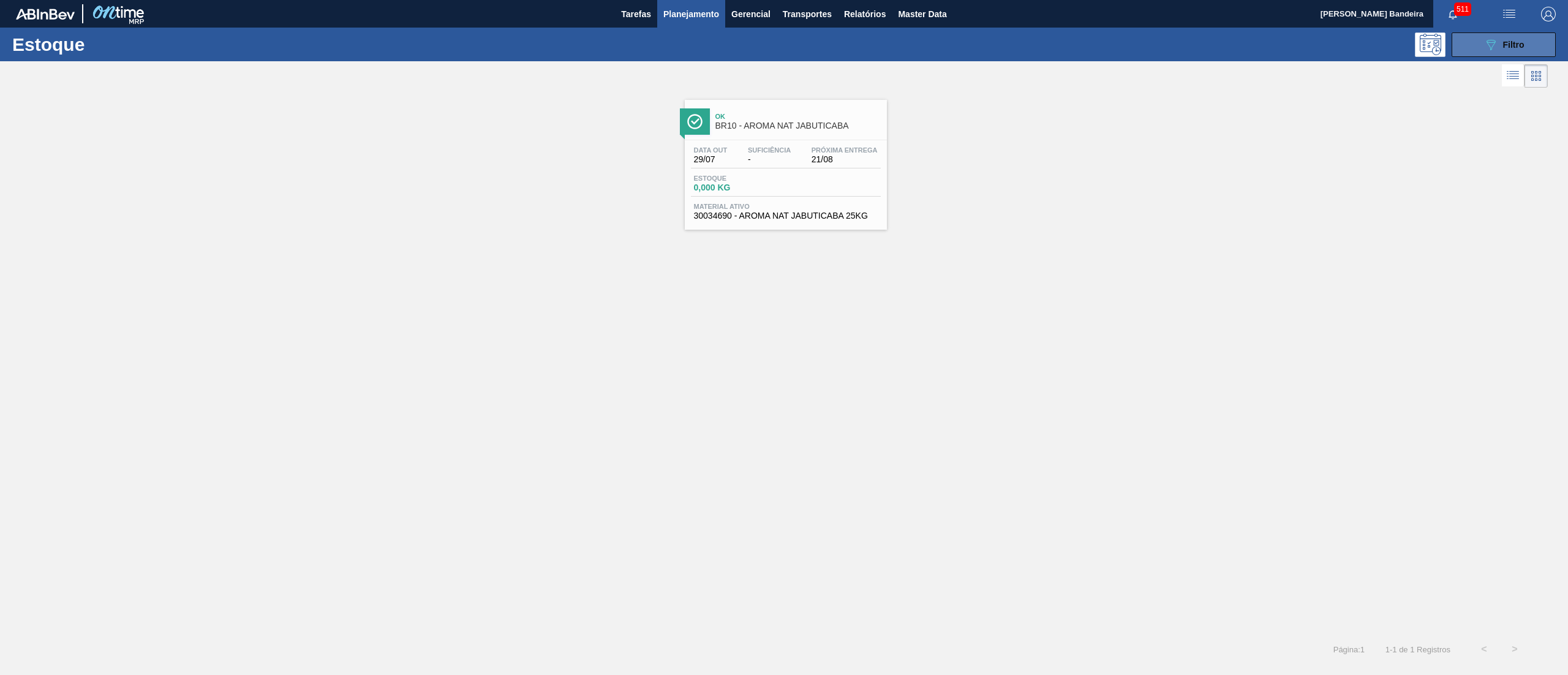
click at [1484, 50] on icon "089F7B8B-B2A5-4AFE-B5C0-19BA573D28AC" at bounding box center [1491, 44] width 15 height 15
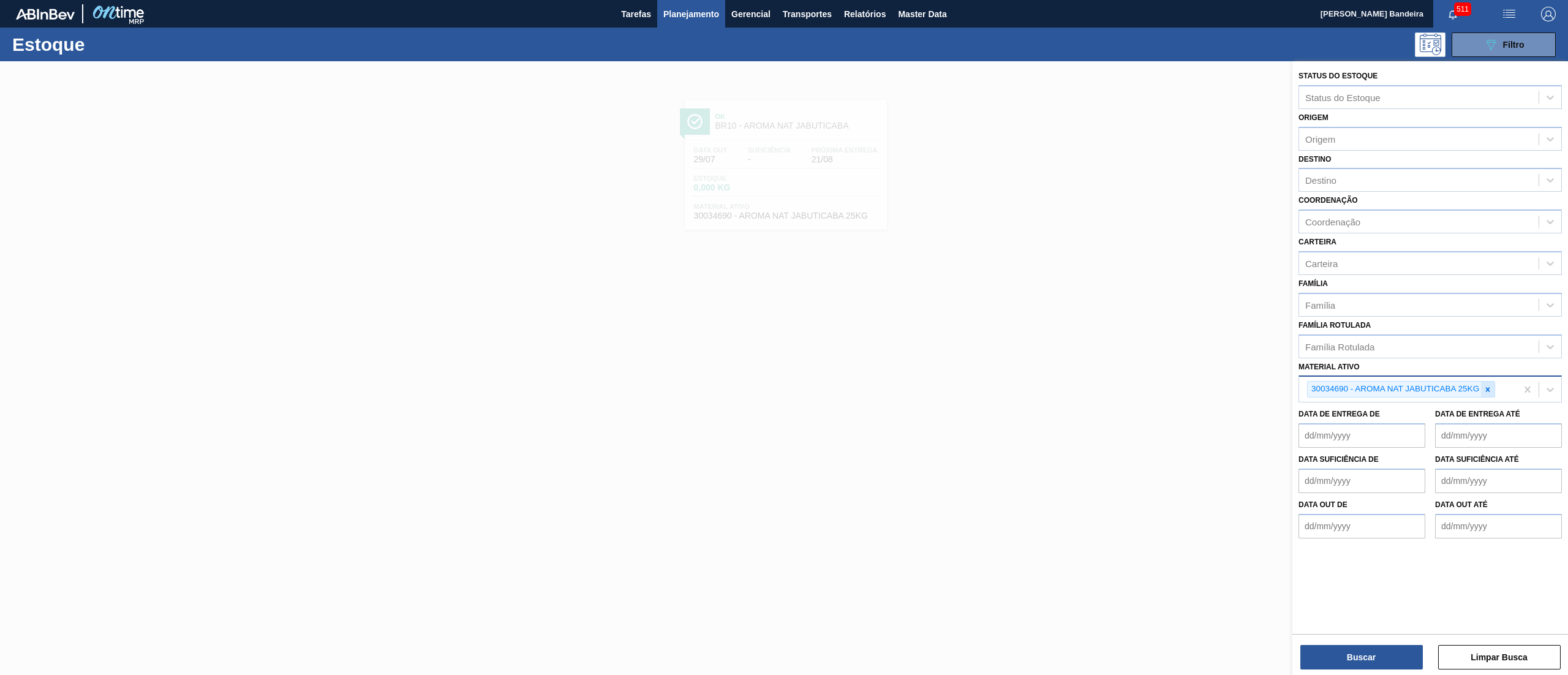
click at [1494, 394] on div at bounding box center [1488, 389] width 13 height 15
type ativo "protein"
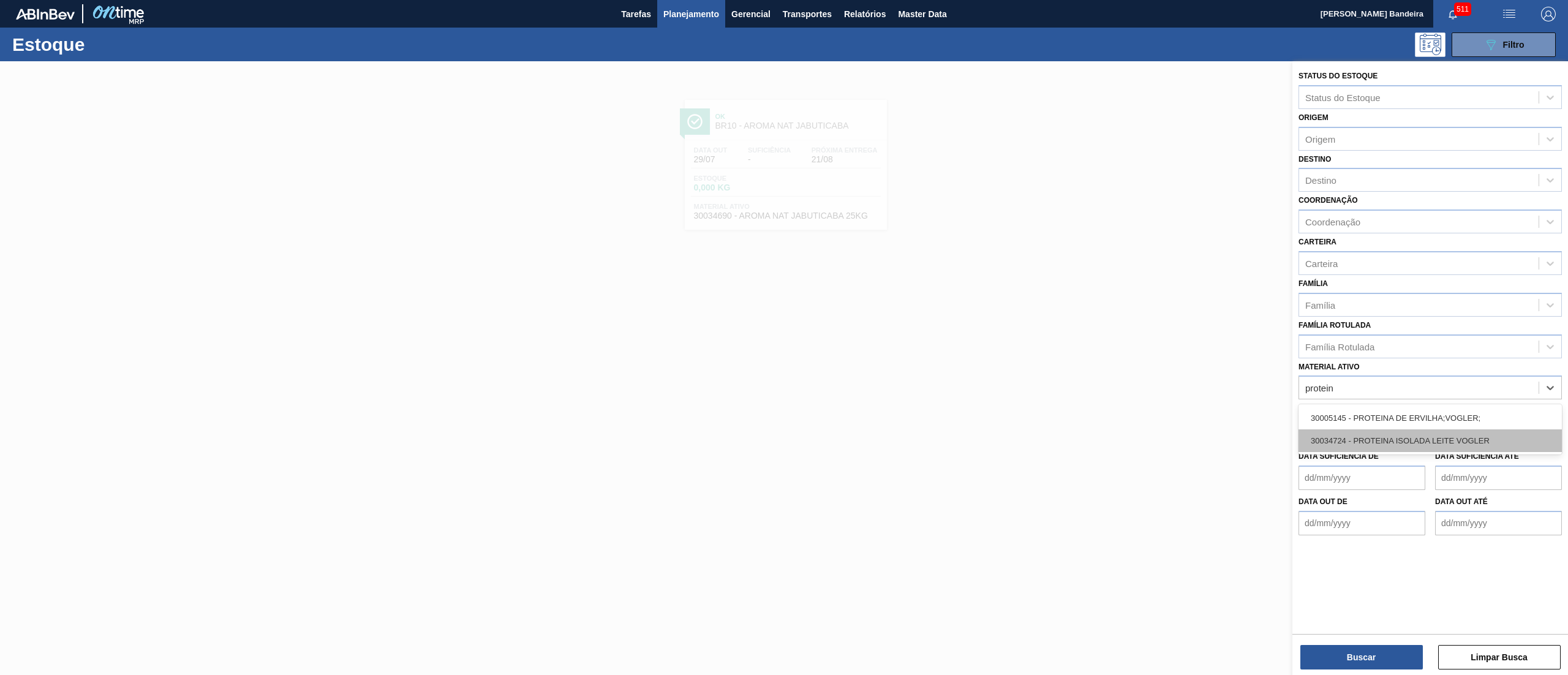
click at [1476, 445] on div "30034724 - PROTEINA ISOLADA LEITE VOGLER" at bounding box center [1430, 441] width 263 height 23
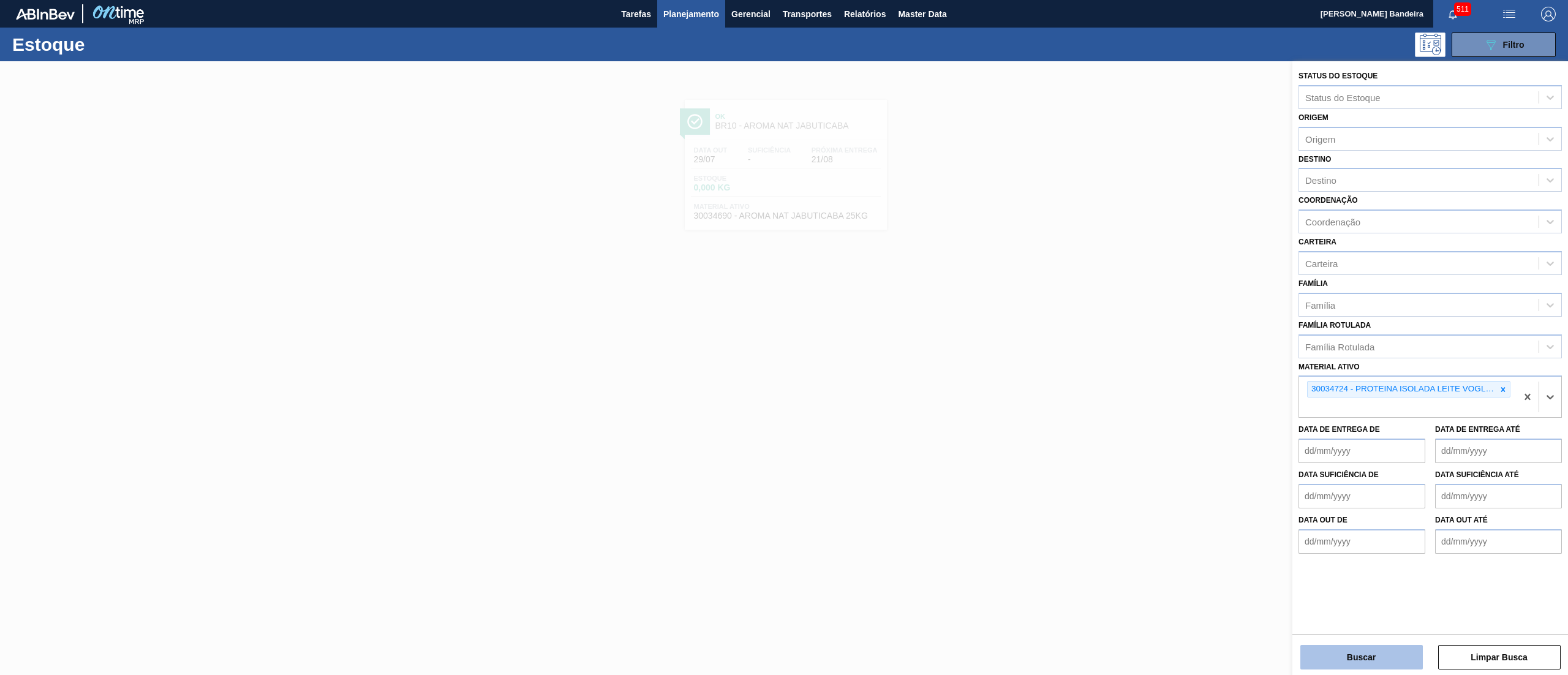
click at [1368, 660] on button "Buscar" at bounding box center [1362, 657] width 123 height 25
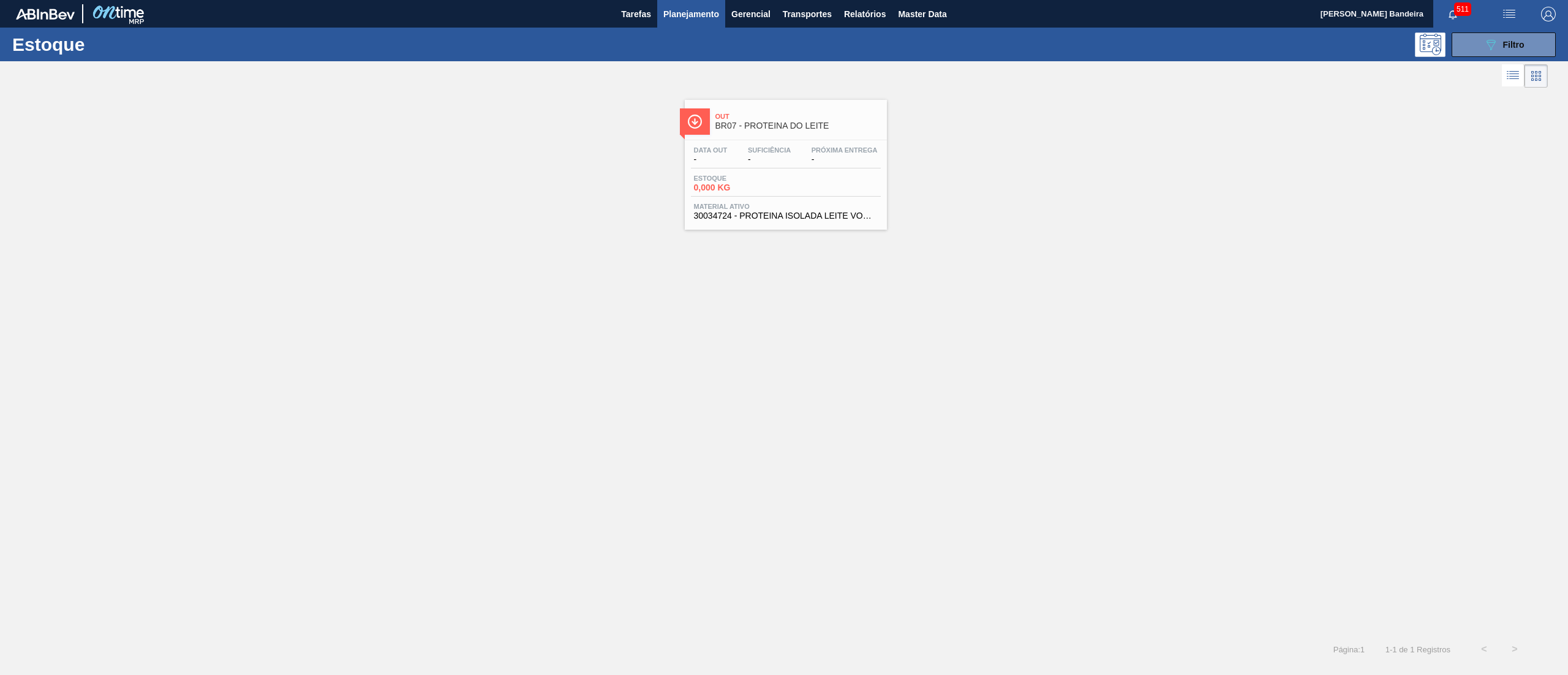
click at [797, 218] on span "30034724 - PROTEINA ISOLADA LEITE VOGLER" at bounding box center [786, 216] width 184 height 9
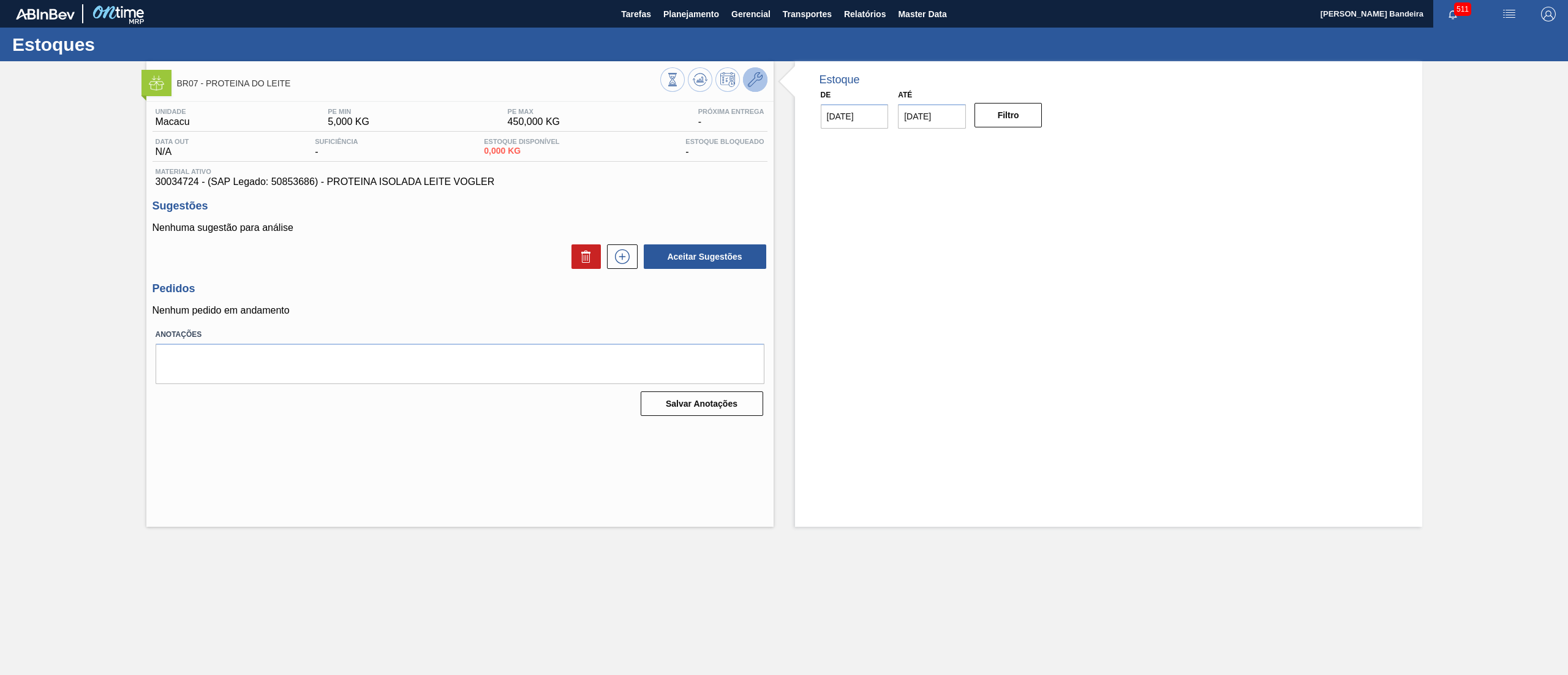
click at [748, 83] on icon at bounding box center [755, 80] width 15 height 15
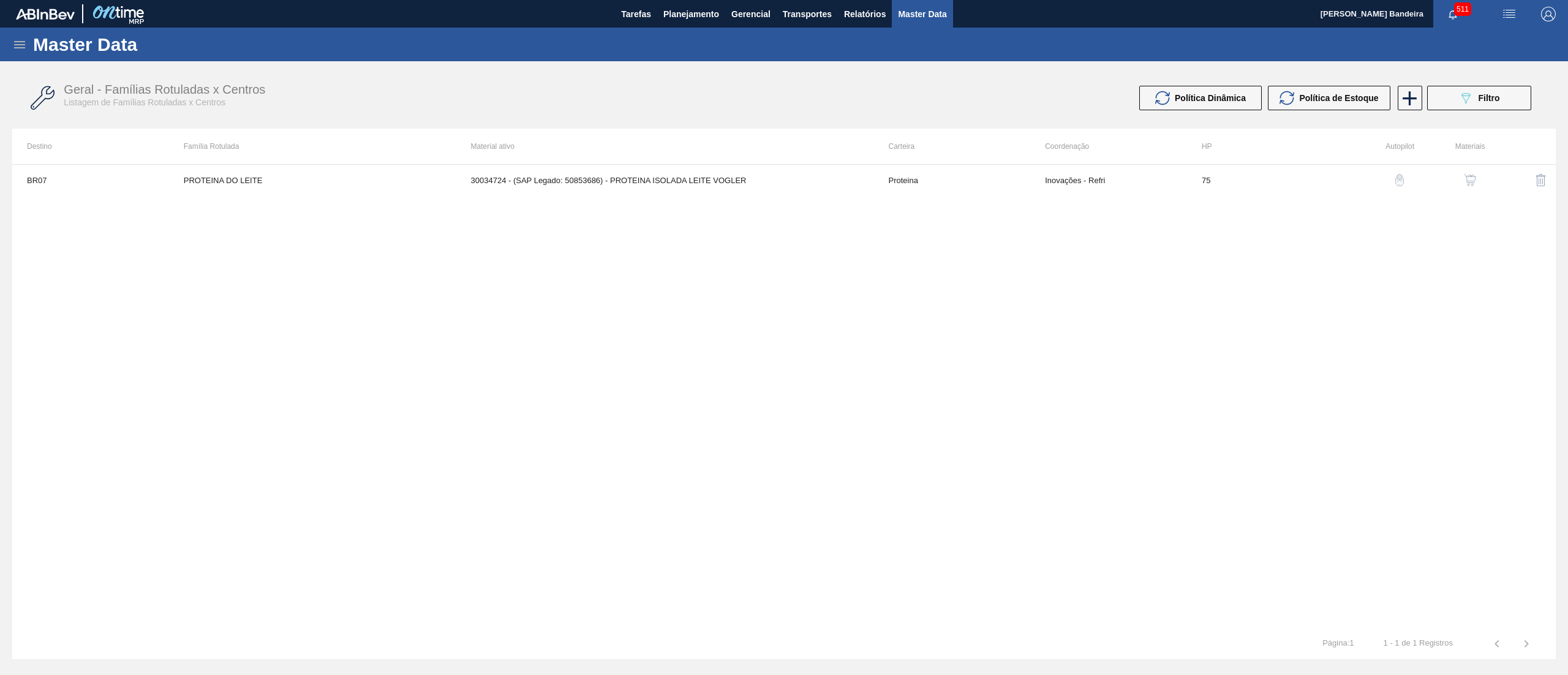
click at [1470, 177] on img "button" at bounding box center [1470, 180] width 12 height 12
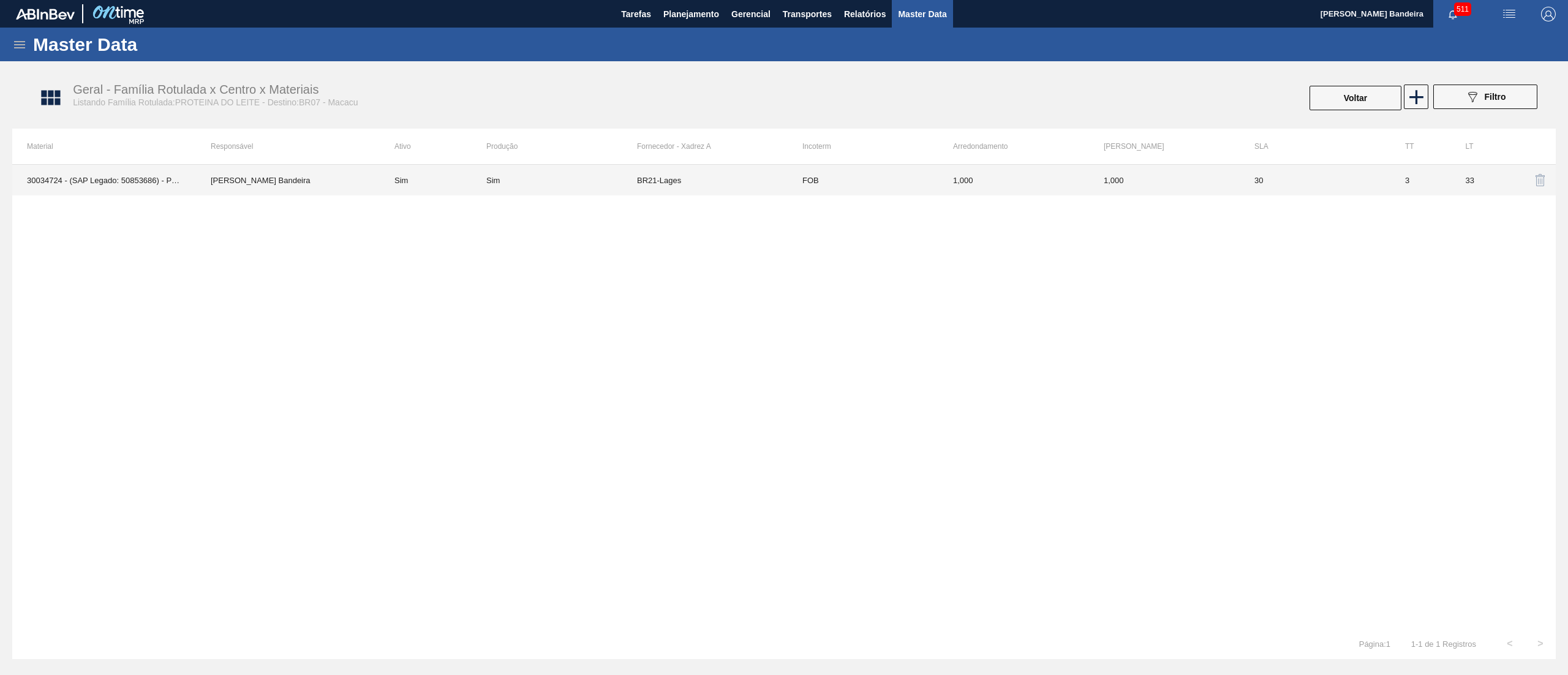
click at [750, 188] on td "BR21-Lages" at bounding box center [712, 180] width 151 height 31
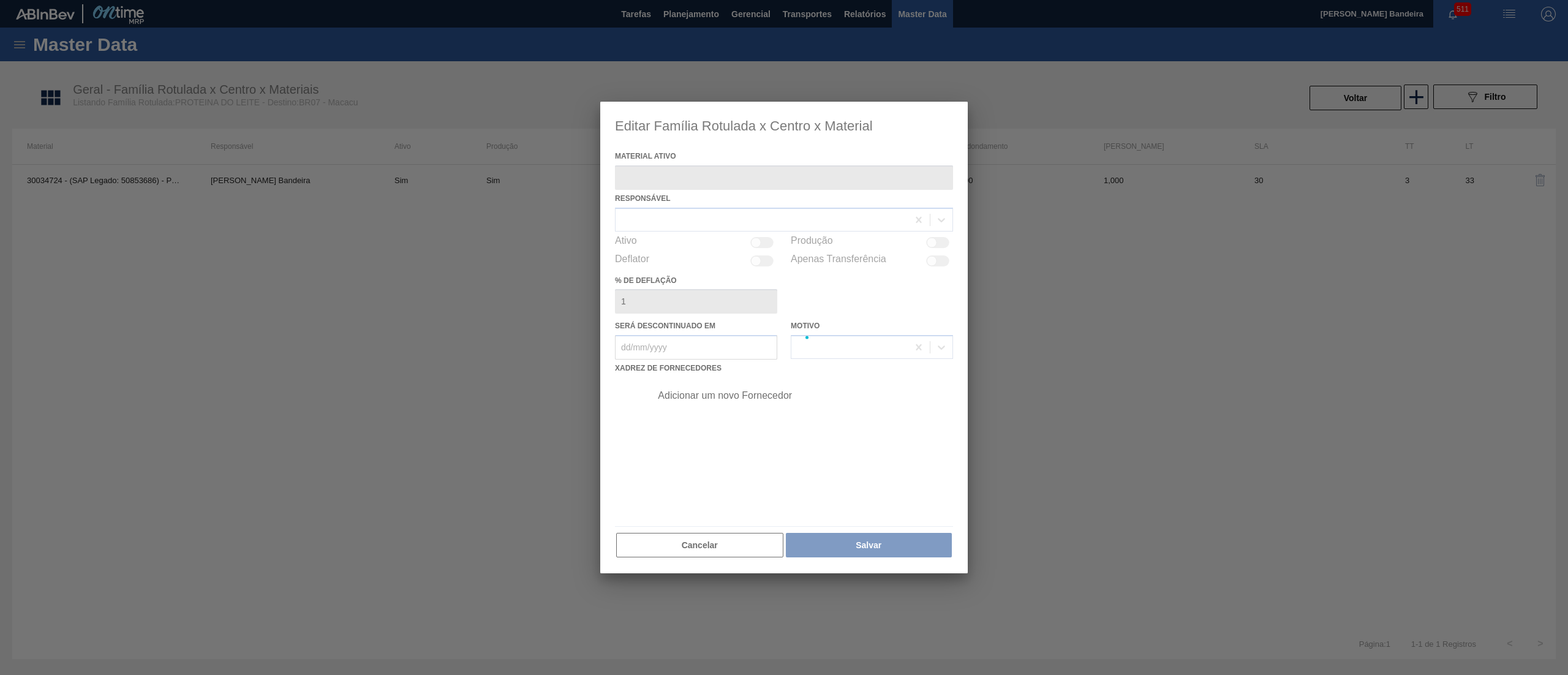
type ativo "30034724 - (SAP Legado: 50853686) - PROTEINA ISOLADA LEITE VOGLER"
checkbox input "true"
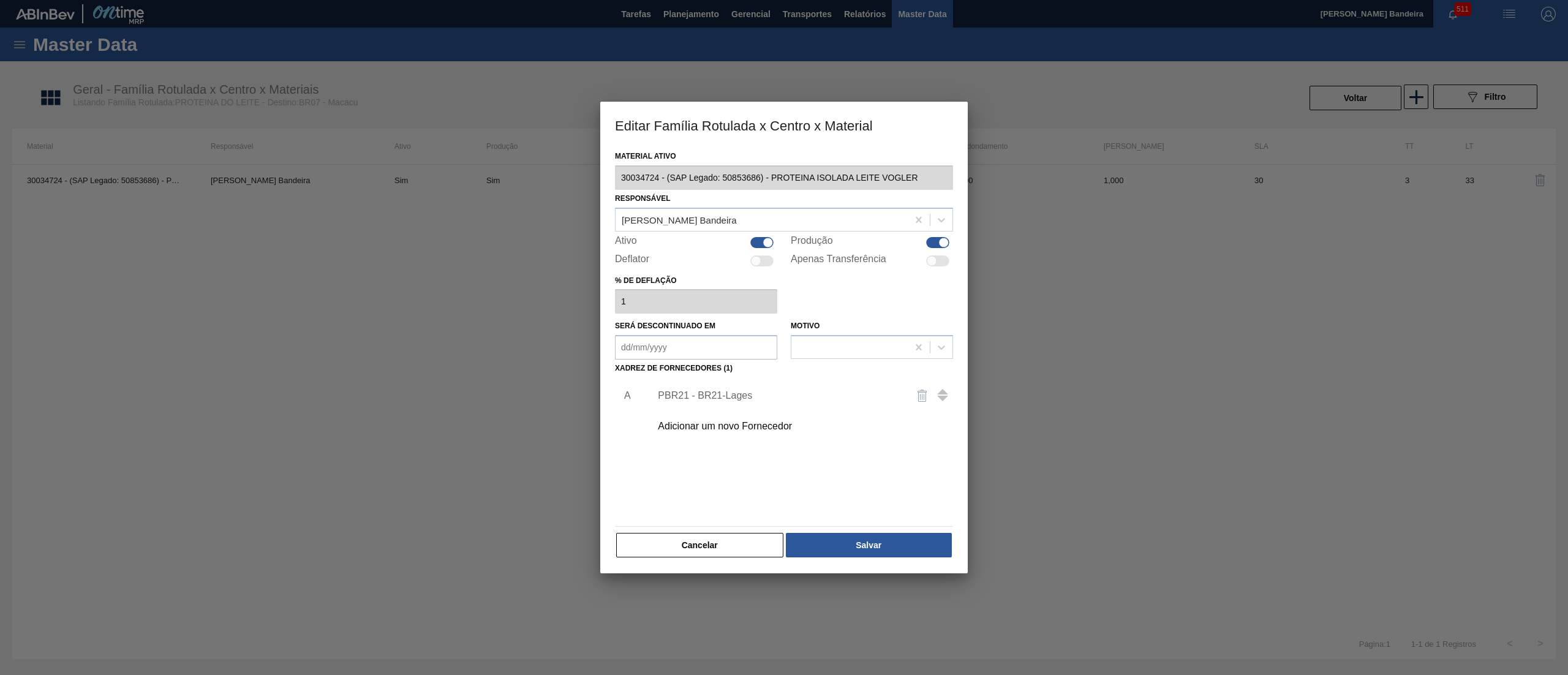
click at [705, 421] on div "Adicionar um novo Fornecedor" at bounding box center [778, 426] width 240 height 11
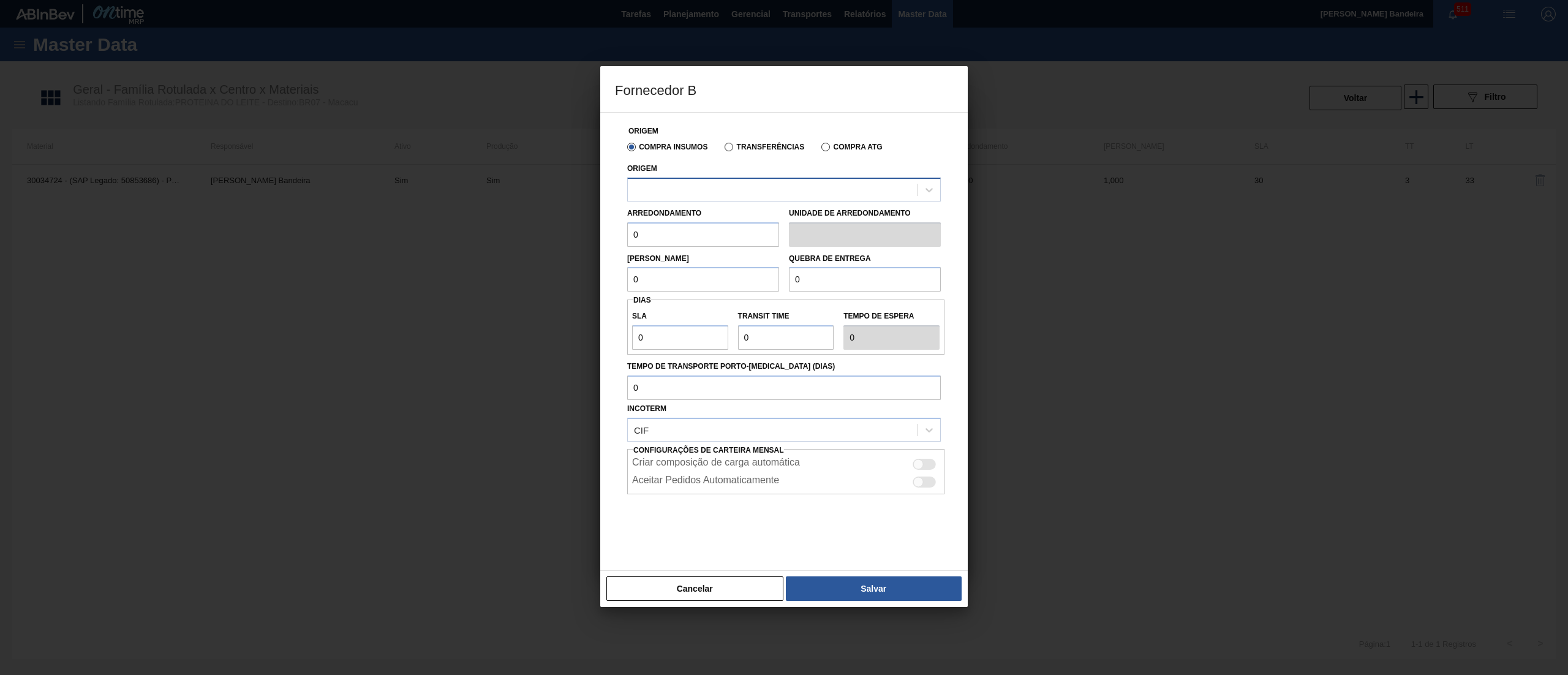
click at [719, 191] on div at bounding box center [772, 189] width 290 height 18
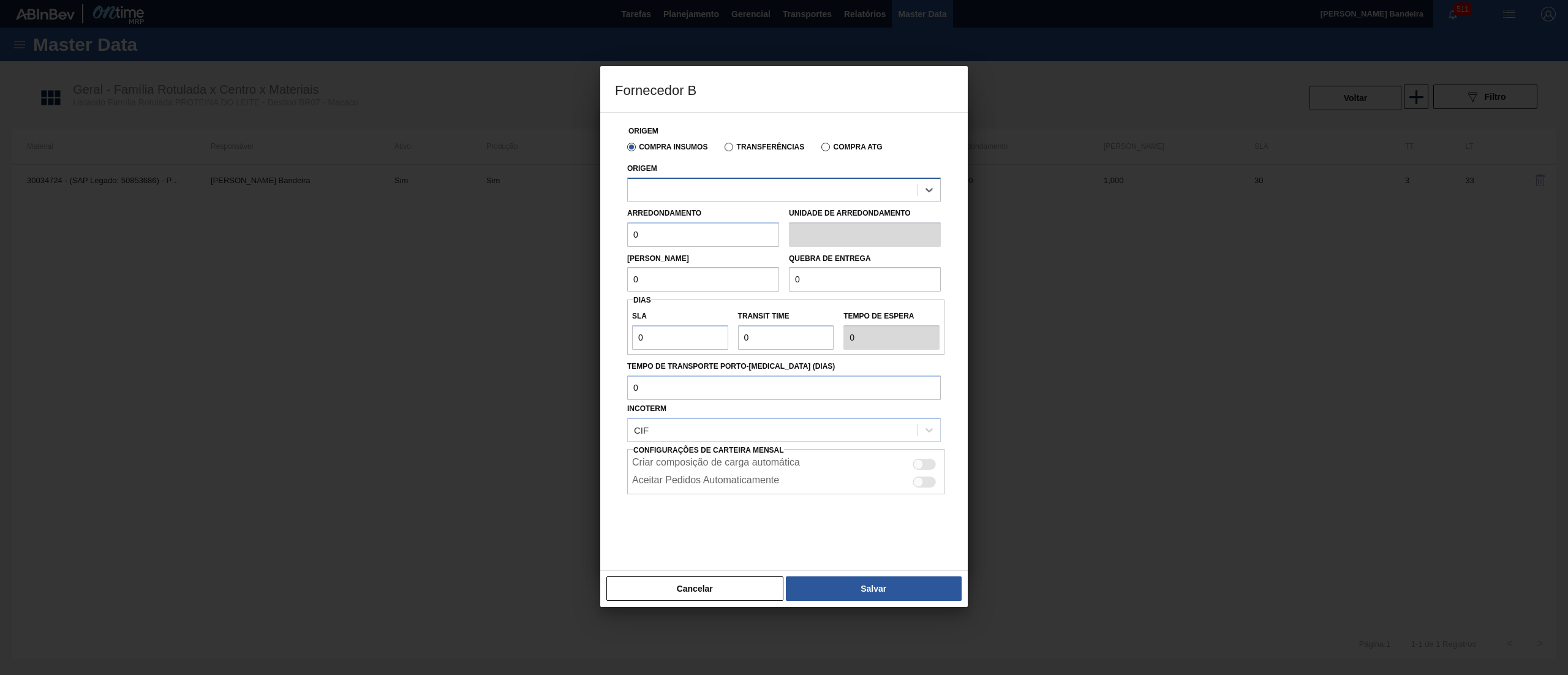
click at [719, 191] on div at bounding box center [772, 189] width 290 height 18
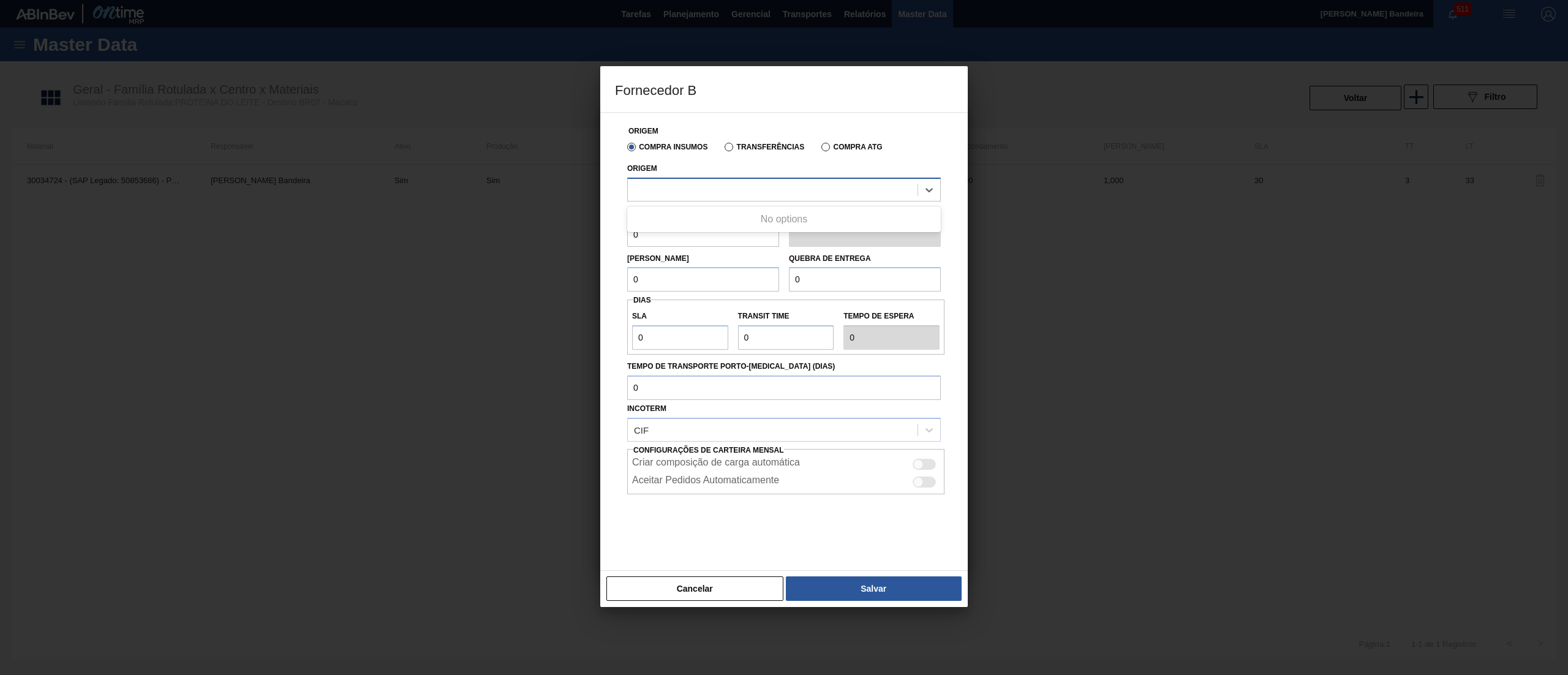
click at [719, 191] on div at bounding box center [772, 189] width 290 height 18
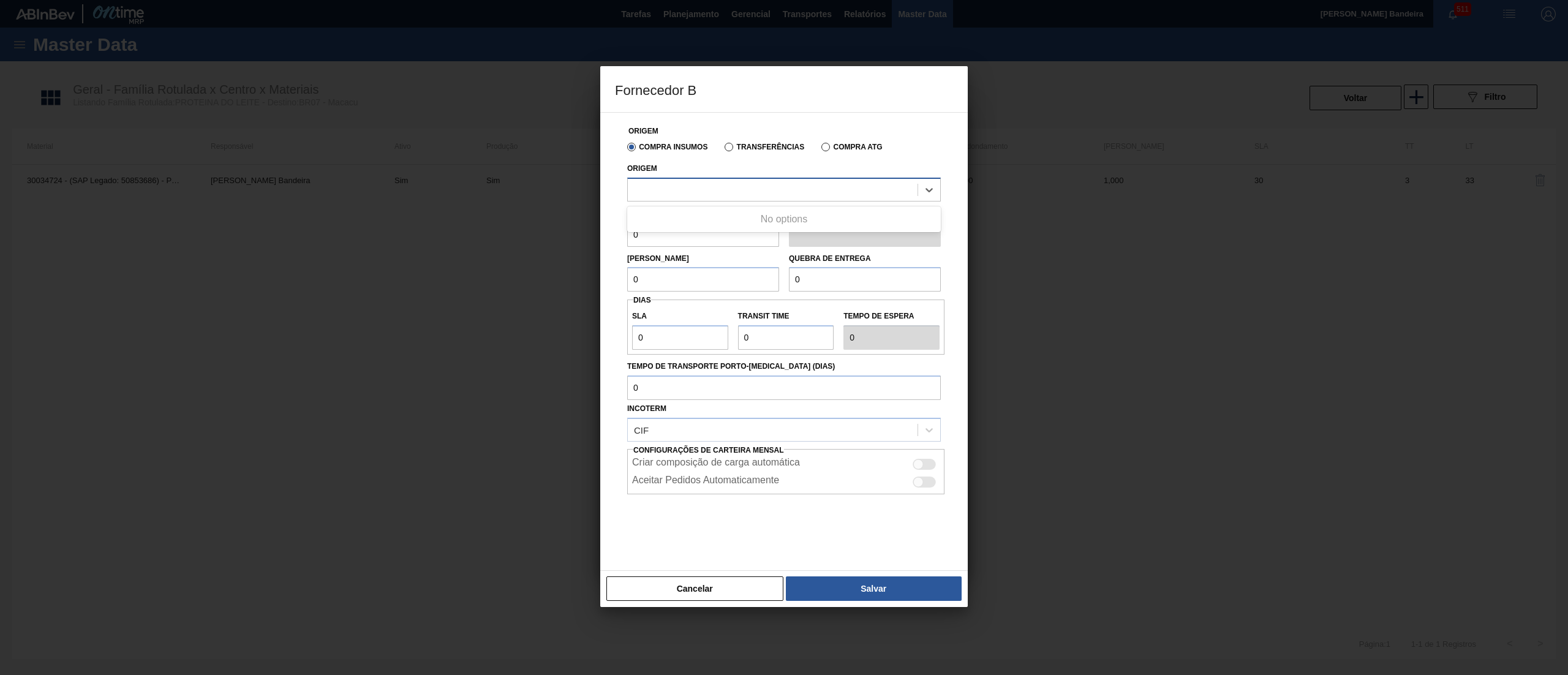
click at [719, 191] on div at bounding box center [772, 189] width 290 height 18
click at [681, 577] on button "Cancelar" at bounding box center [695, 589] width 177 height 25
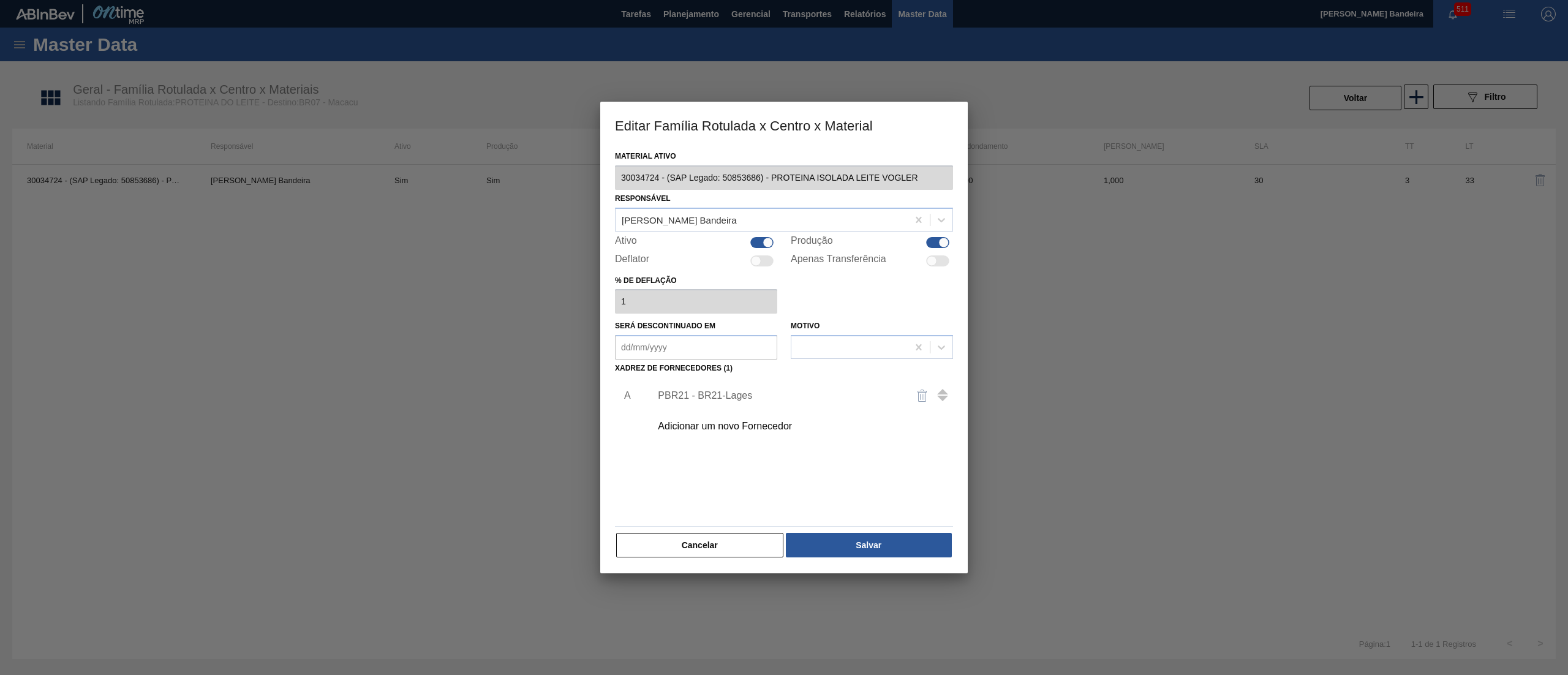
click at [595, 179] on div "Editar Família Rotulada x Centro x Material Material ativo 30034724 - (SAP Lega…" at bounding box center [784, 337] width 1568 height 675
click at [743, 430] on div "Adicionar um novo Fornecedor" at bounding box center [778, 426] width 240 height 11
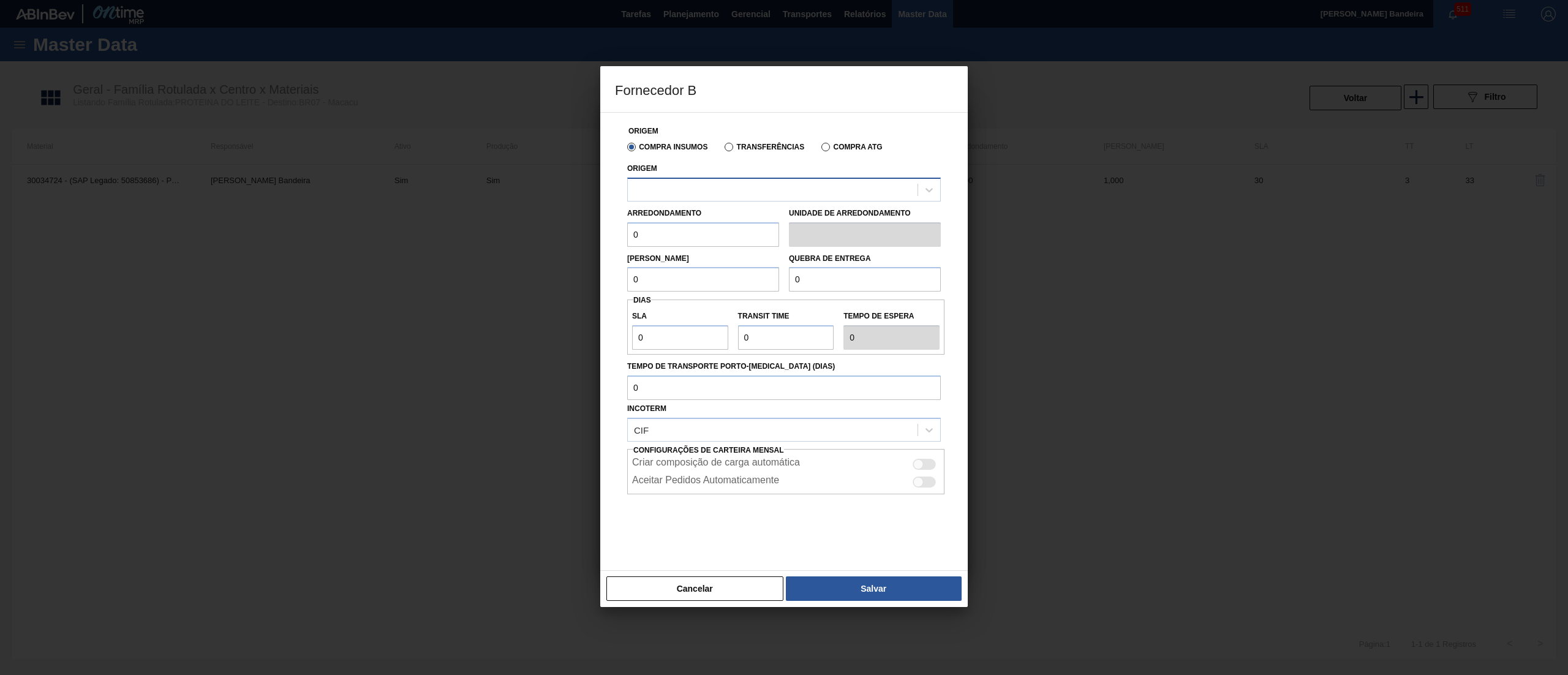
click at [677, 181] on div at bounding box center [784, 190] width 314 height 24
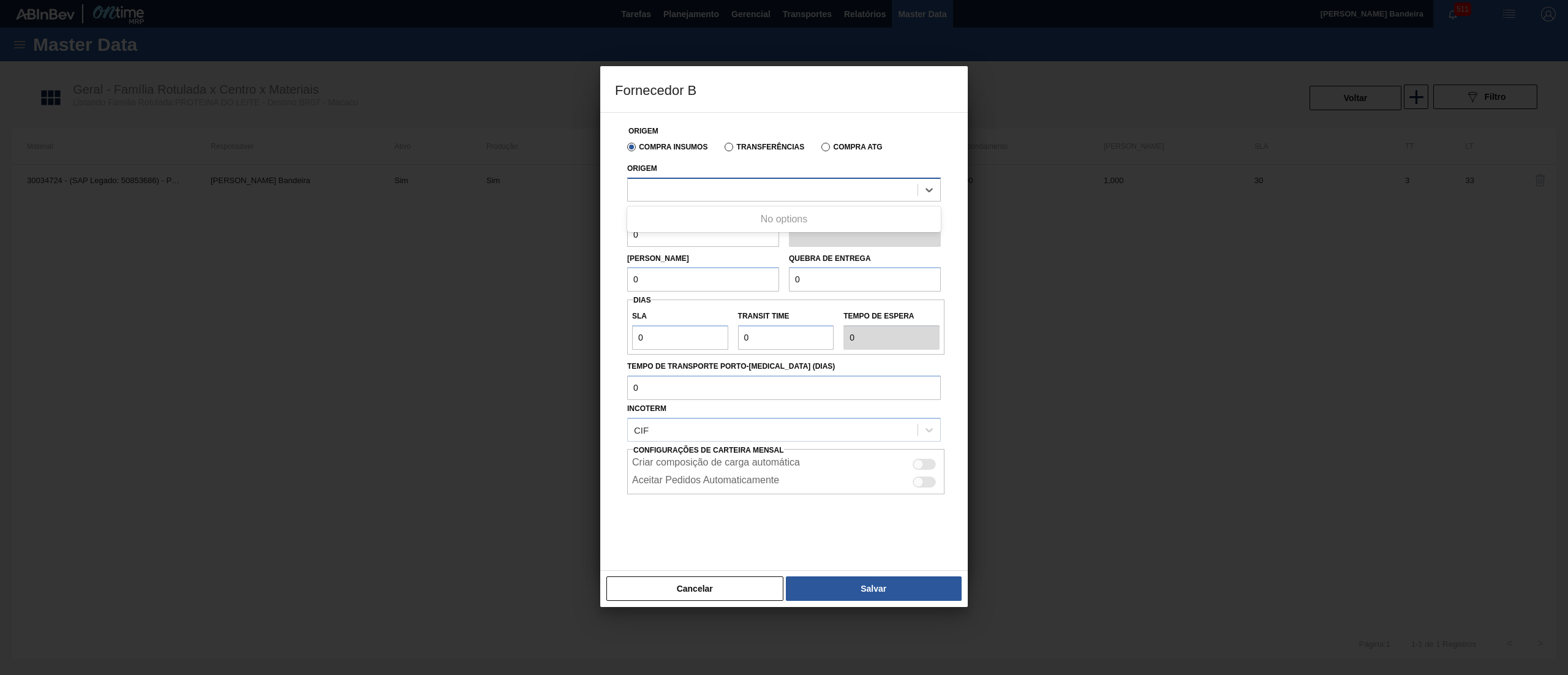
click at [677, 181] on div at bounding box center [784, 190] width 314 height 24
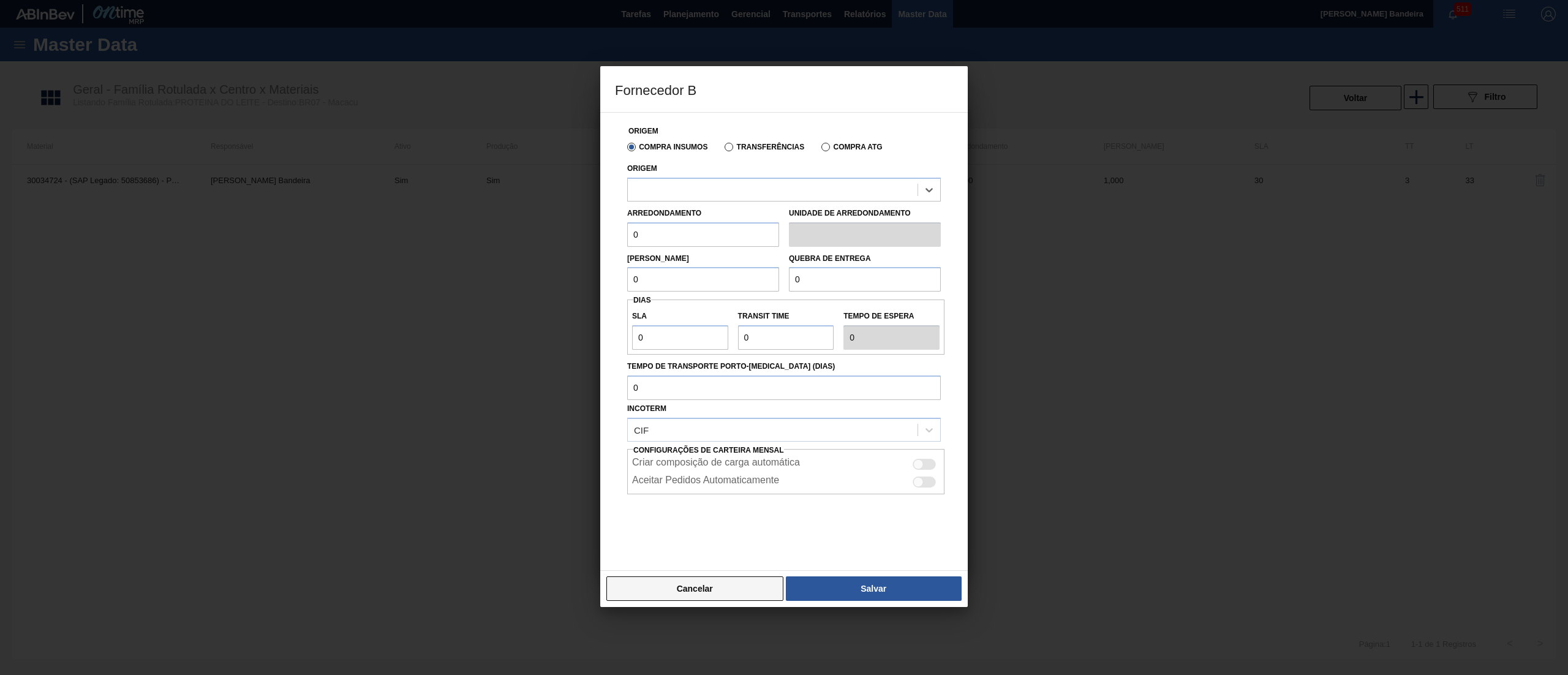
click at [713, 597] on button "Cancelar" at bounding box center [695, 589] width 177 height 25
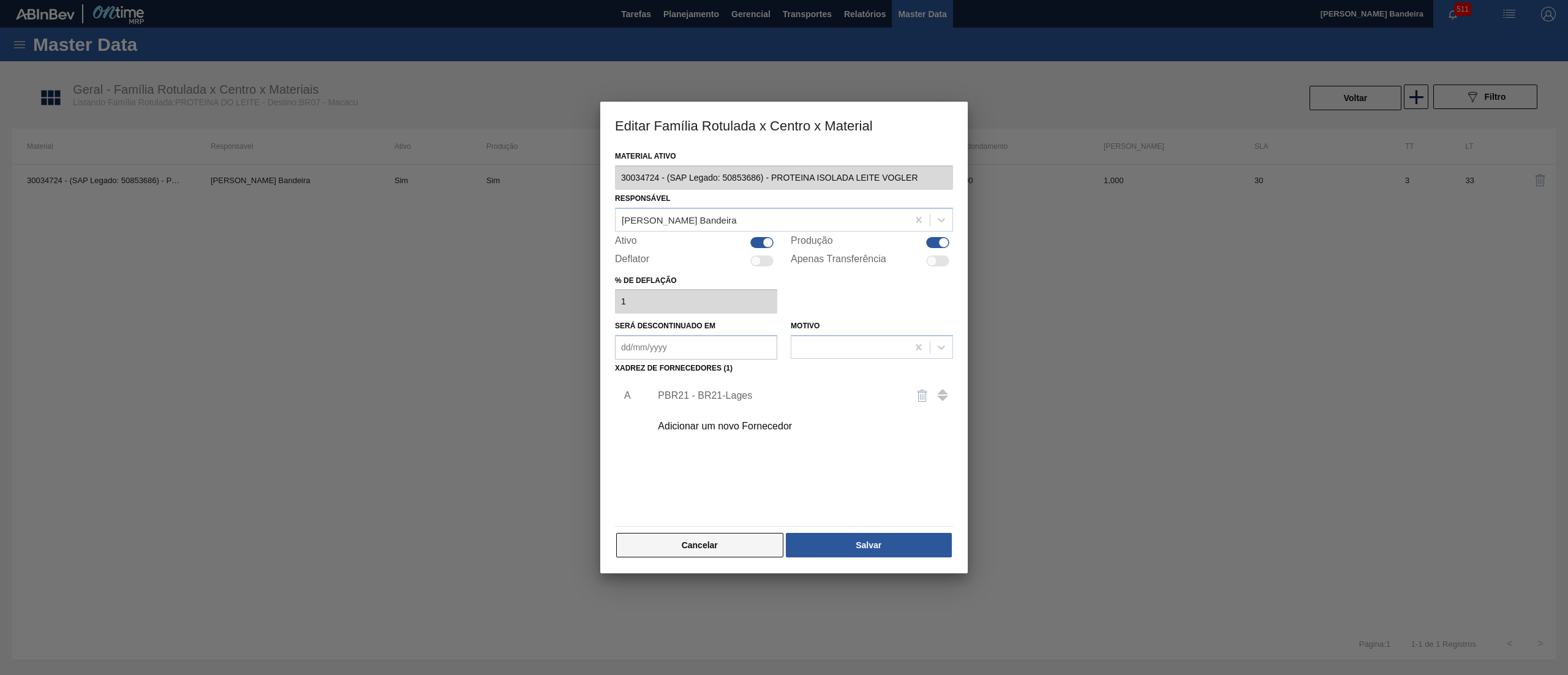
click at [731, 549] on button "Cancelar" at bounding box center [700, 545] width 167 height 25
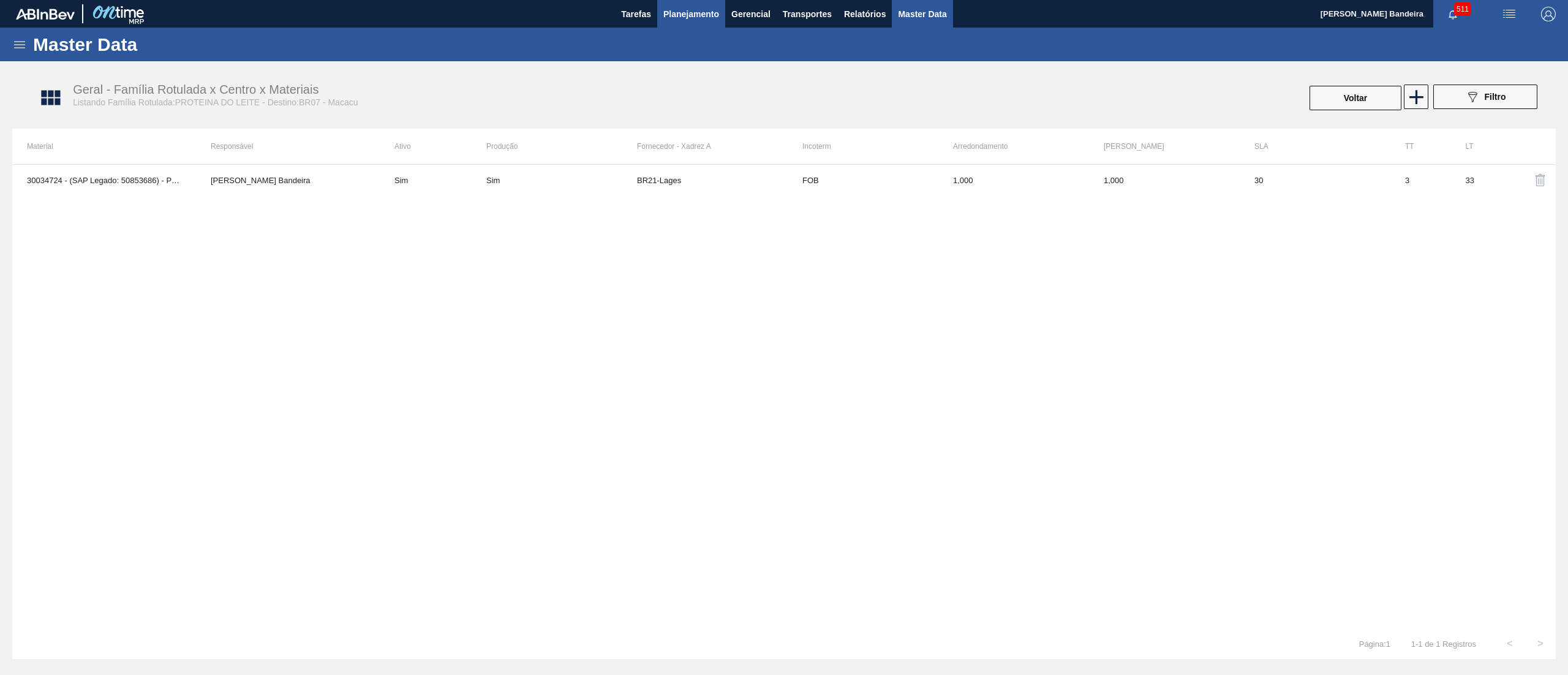
click at [674, 17] on span "Planejamento" at bounding box center [691, 14] width 56 height 15
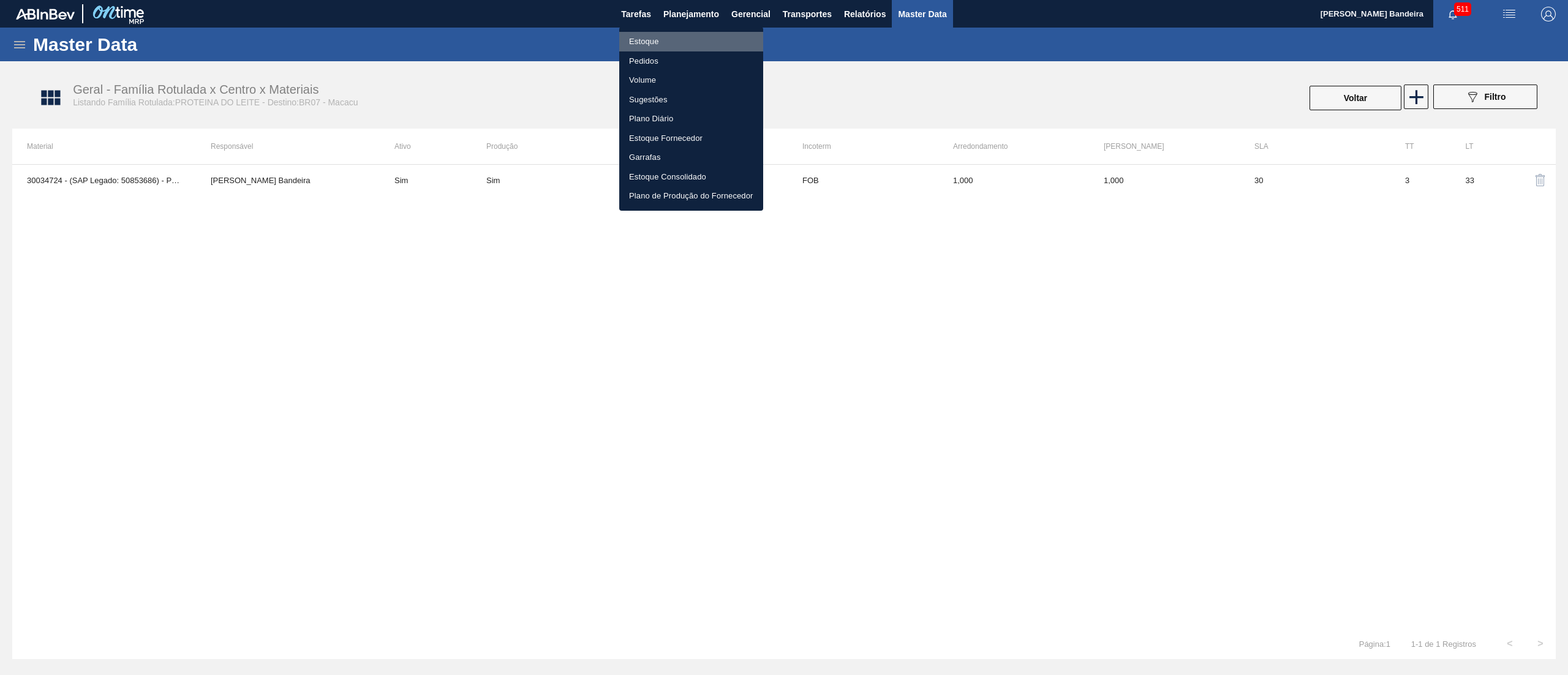
click at [652, 42] on li "Estoque" at bounding box center [691, 42] width 144 height 20
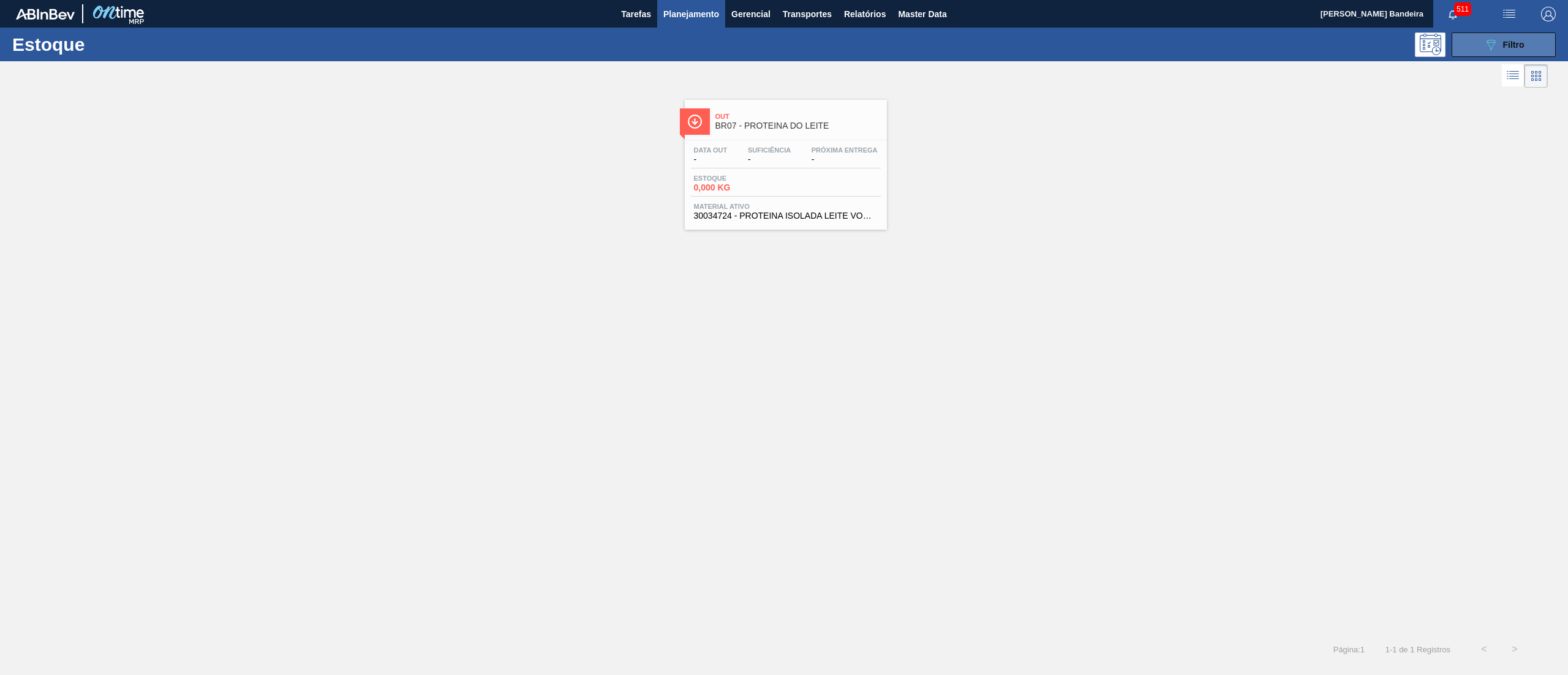
click at [1475, 54] on button "089F7B8B-B2A5-4AFE-B5C0-19BA573D28AC Filtro" at bounding box center [1504, 44] width 104 height 25
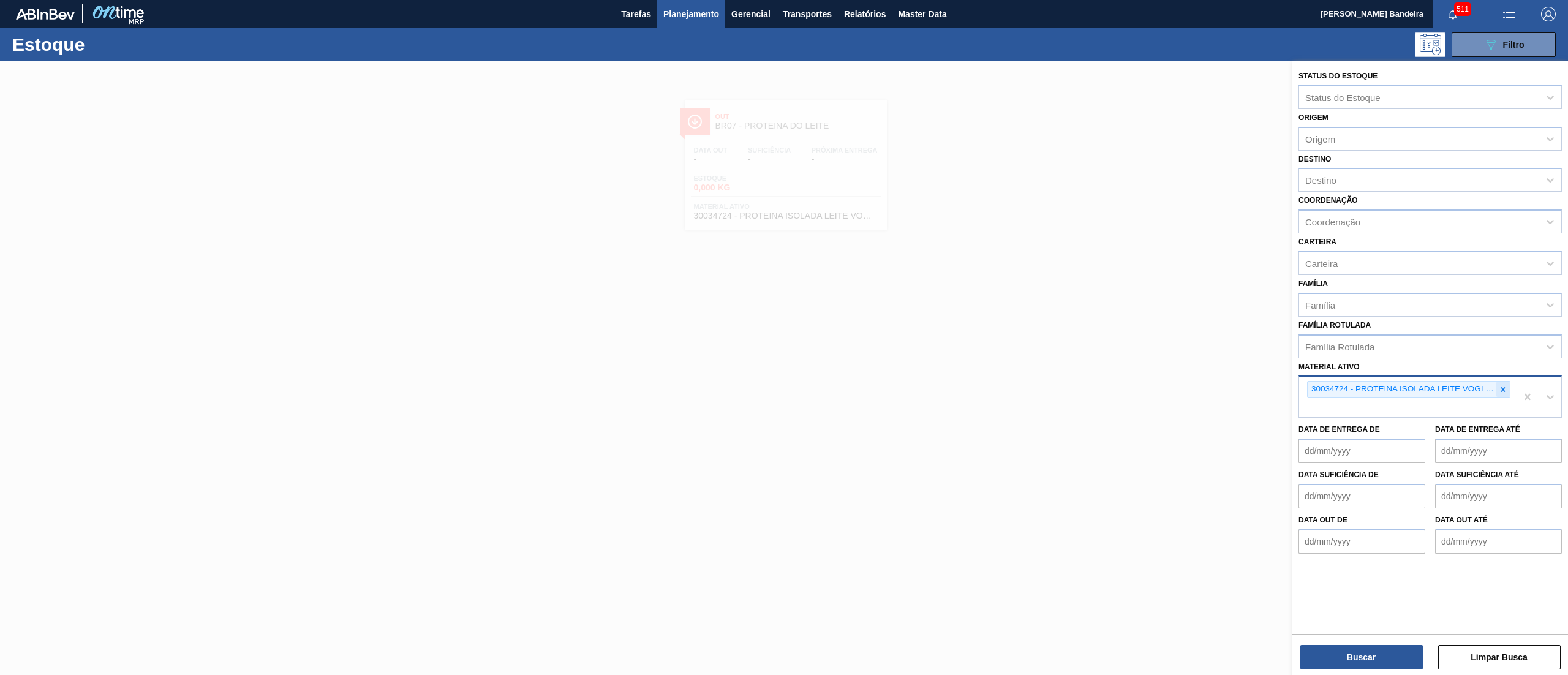
click at [1504, 392] on icon at bounding box center [1503, 390] width 9 height 9
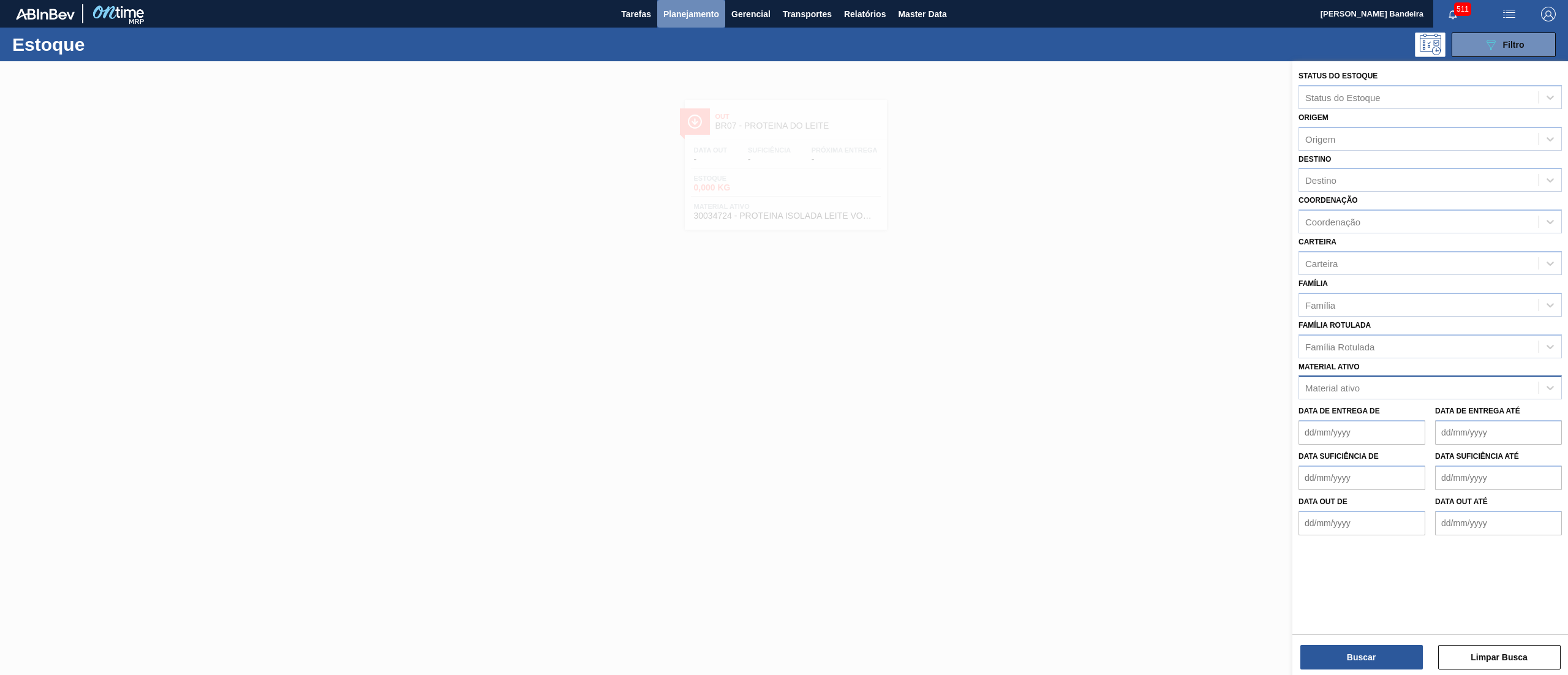
click at [711, 14] on span "Planejamento" at bounding box center [691, 14] width 56 height 15
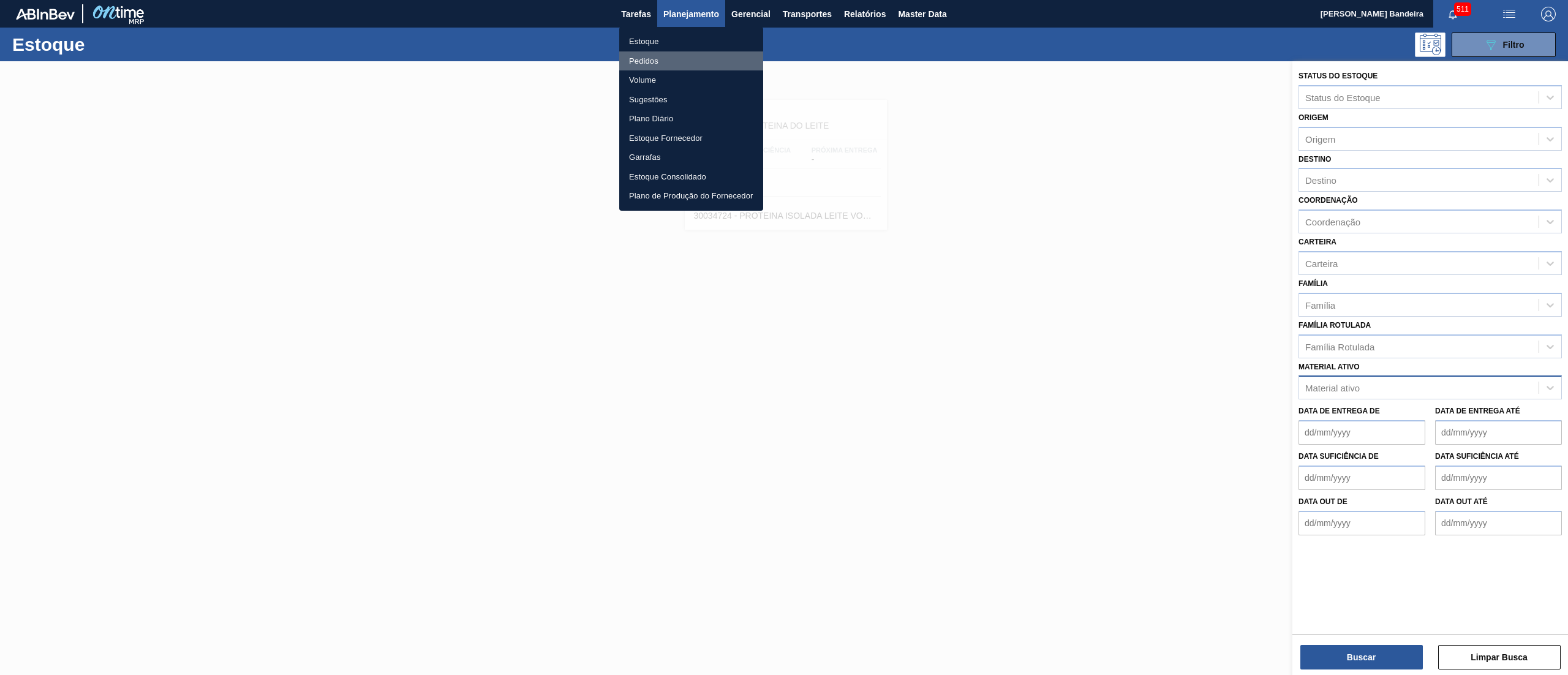
click at [691, 55] on li "Pedidos" at bounding box center [691, 62] width 144 height 20
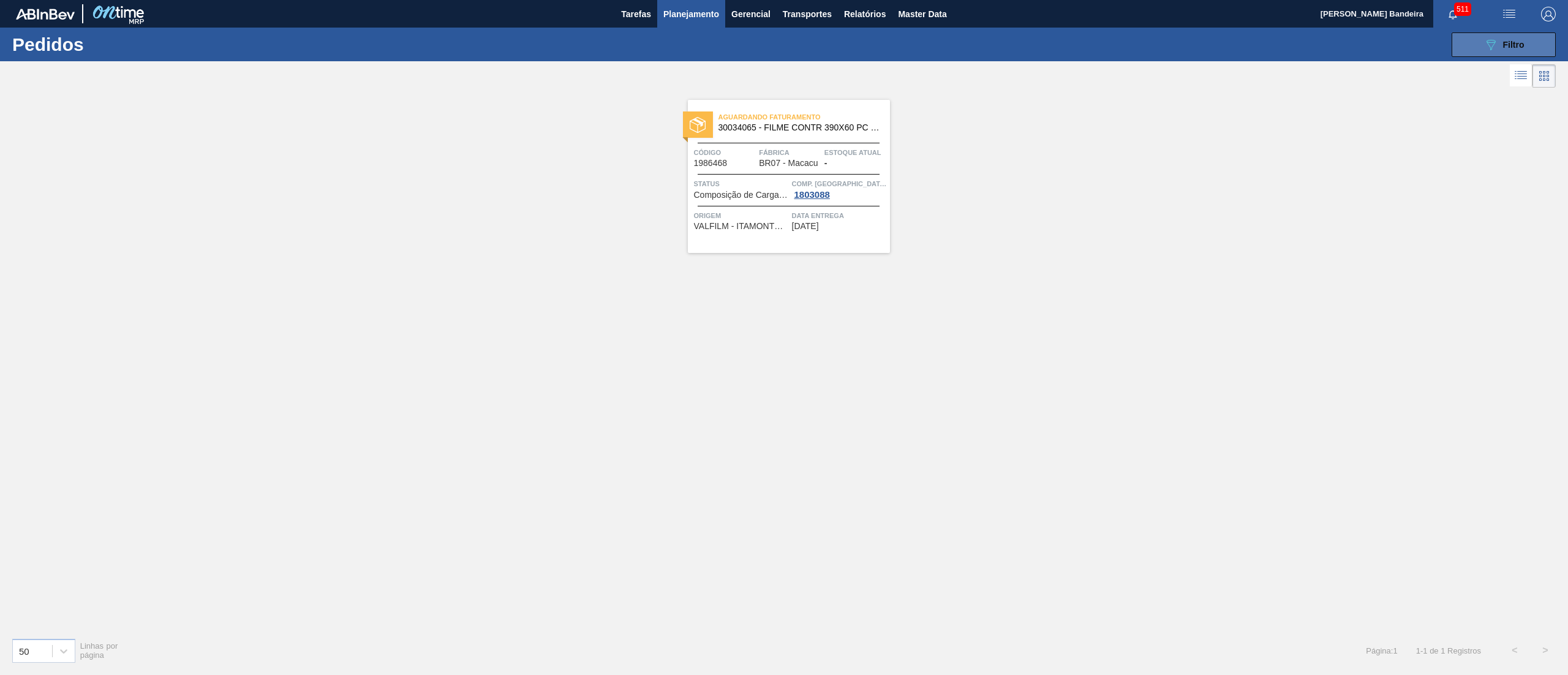
click at [1496, 51] on icon "089F7B8B-B2A5-4AFE-B5C0-19BA573D28AC" at bounding box center [1491, 44] width 15 height 15
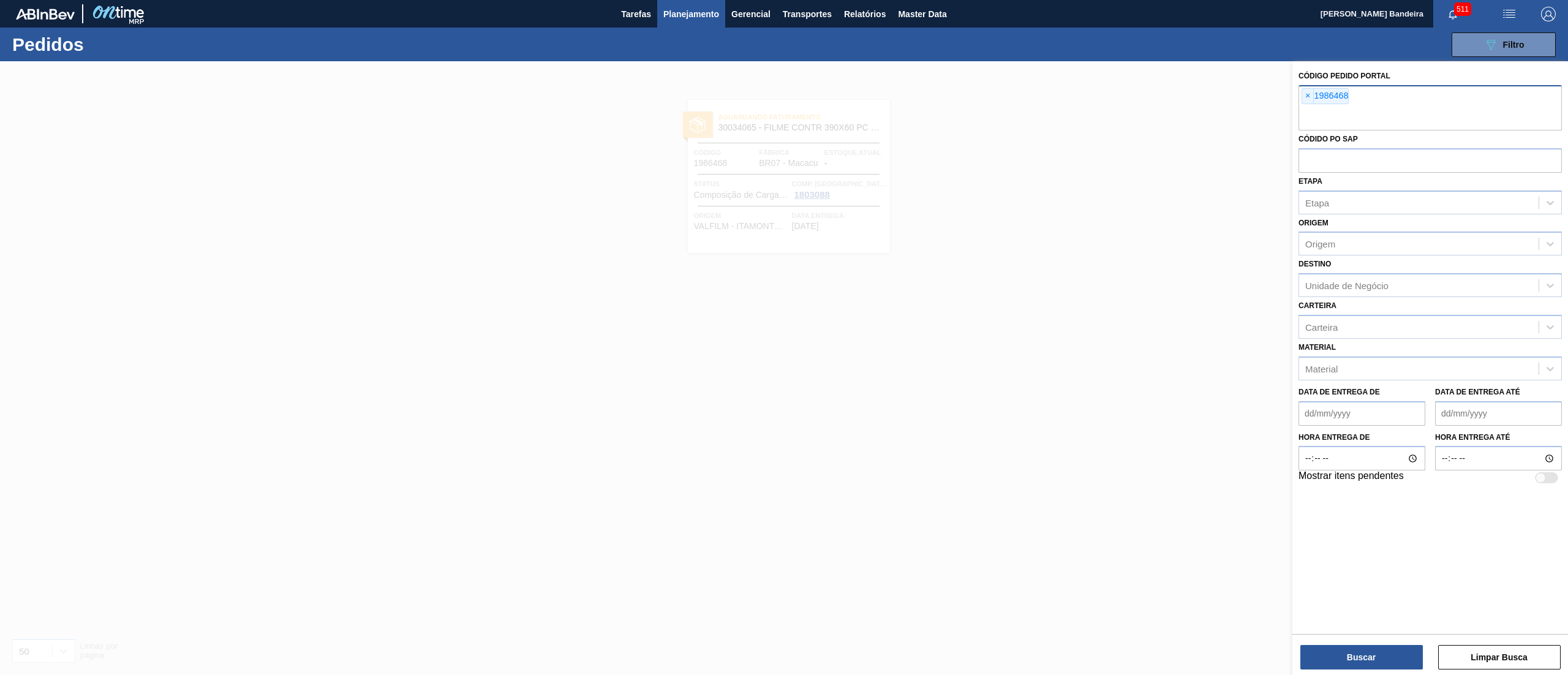
click at [1304, 104] on div "× 1986468" at bounding box center [1325, 96] width 47 height 16
click at [1310, 98] on span "×" at bounding box center [1309, 96] width 12 height 15
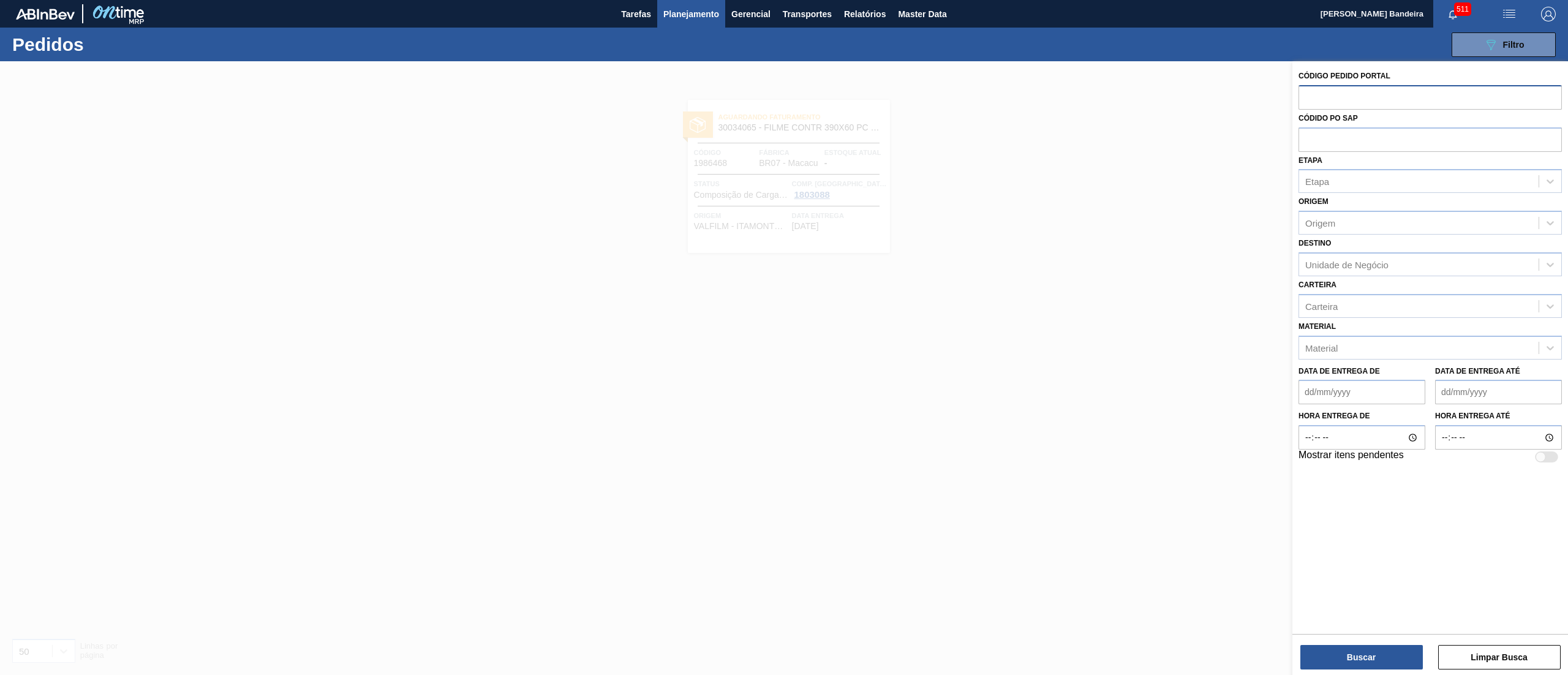
paste input "1986468"
type input "1986468"
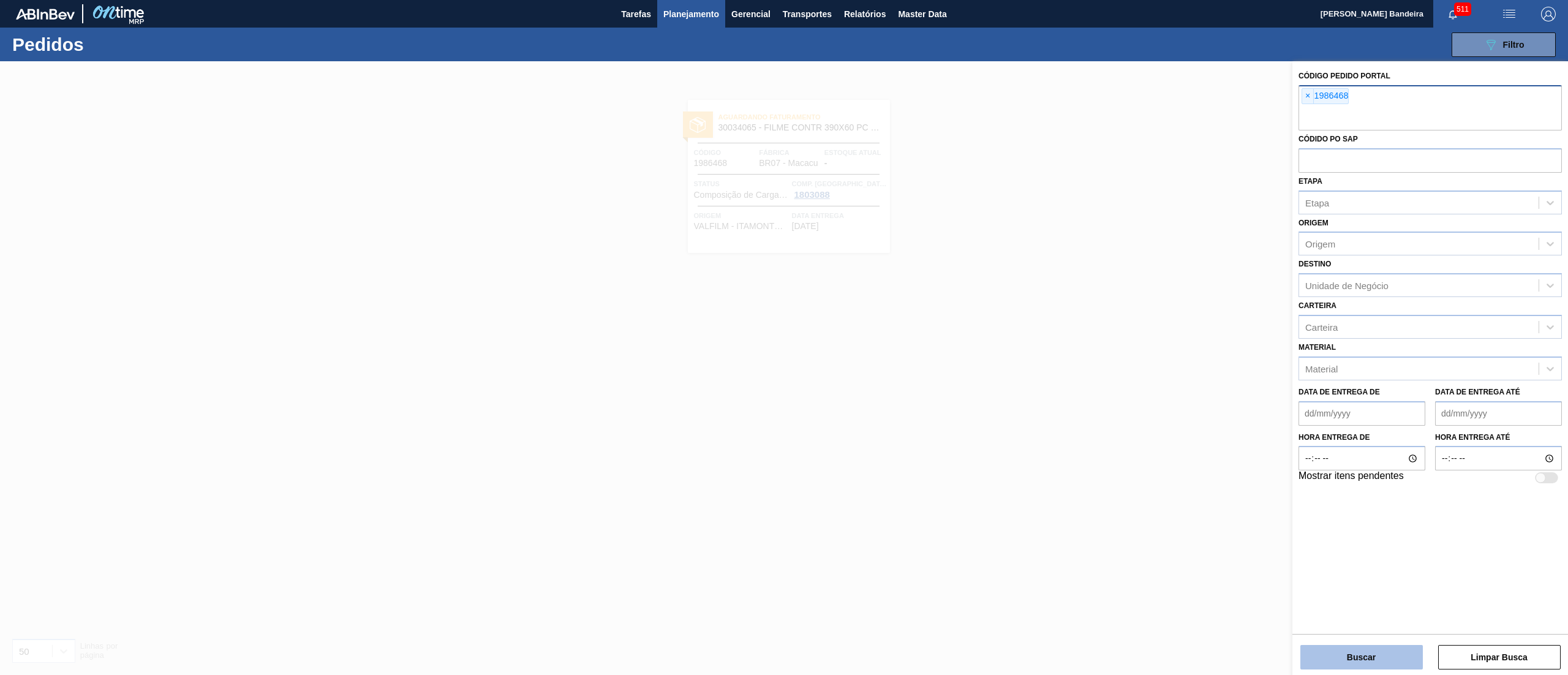
click at [1350, 648] on button "Buscar" at bounding box center [1362, 657] width 123 height 25
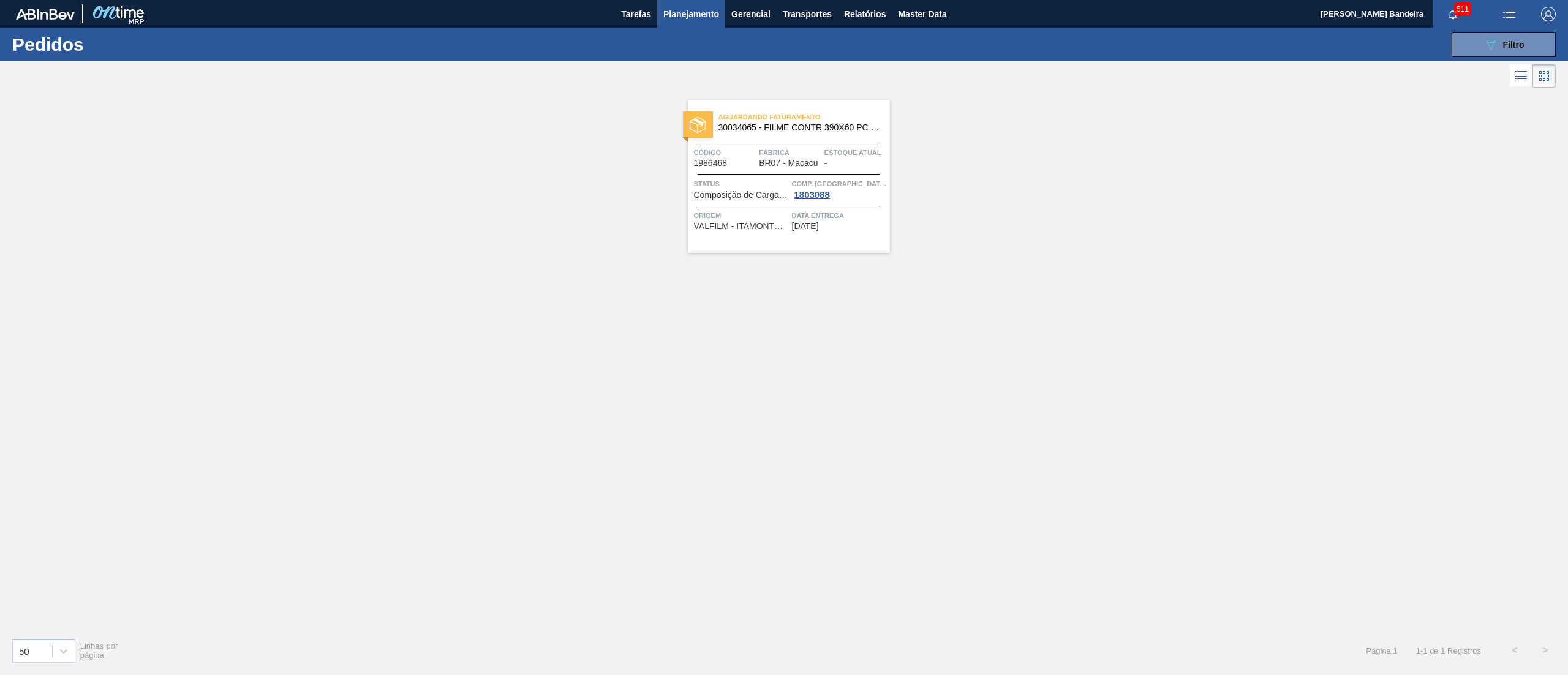
click at [809, 129] on span "30034065 - FILME CONTR 390X60 PC LT350 NIV24" at bounding box center [800, 128] width 162 height 9
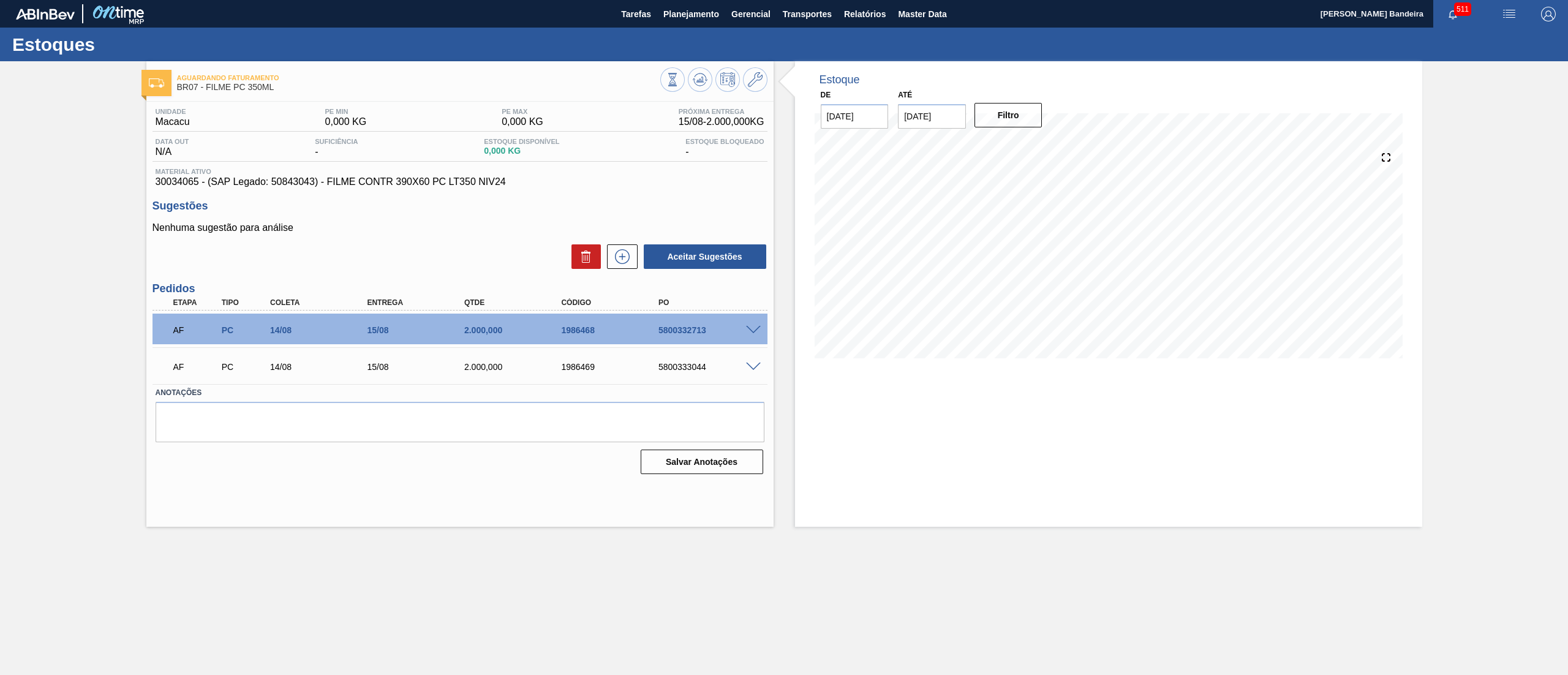
click at [868, 453] on div "Estoque De [DATE] Até [DATE] Filtro 19/08 Projeção de Estoque 3,483.101 [DOMAIN…" at bounding box center [1108, 294] width 627 height 466
drag, startPoint x: 512, startPoint y: 183, endPoint x: 155, endPoint y: 183, distance: 357.0
click at [155, 183] on span "30034065 - (SAP Legado: 50843043) - FILME CONTR 390X60 PC LT350 NIV24" at bounding box center [460, 182] width 609 height 11
copy span "30034065 - (SAP Legado: 50843043) - FILME CONTR 390X60 PC LT350 NIV24"
